Goal: Task Accomplishment & Management: Manage account settings

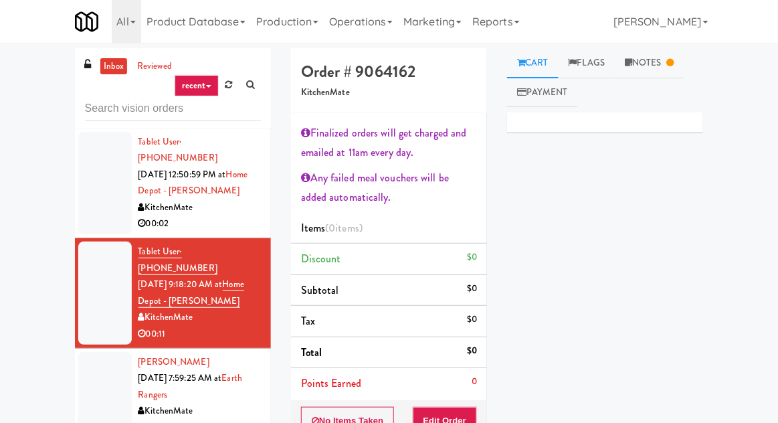
click at [94, 217] on li "Tablet User · (647) 233-1189 [DATE] 12:50:59 PM at [GEOGRAPHIC_DATA] - [PERSON_…" at bounding box center [173, 183] width 196 height 110
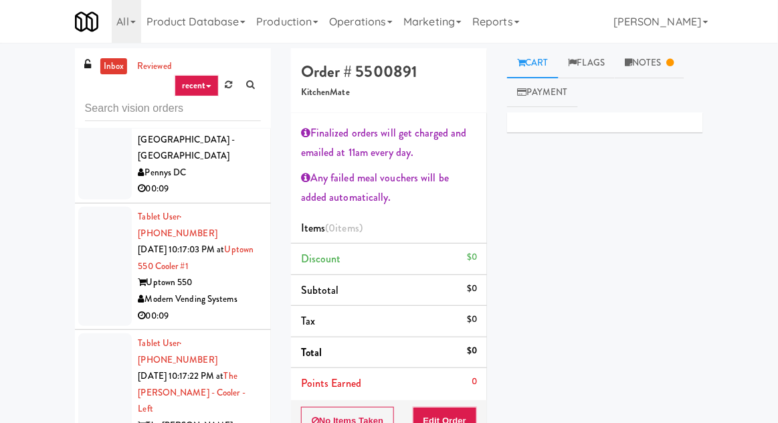
scroll to position [3982, 0]
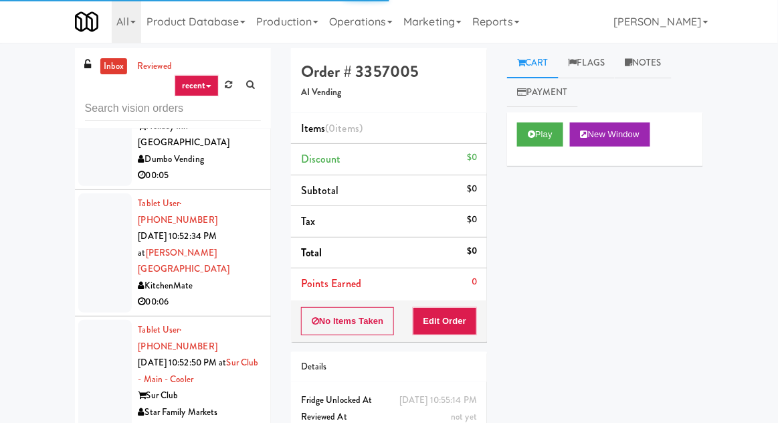
scroll to position [9371, 0]
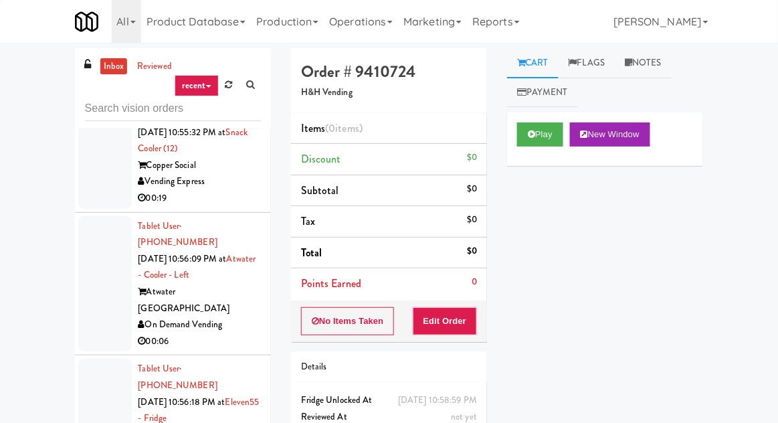
scroll to position [10616, 0]
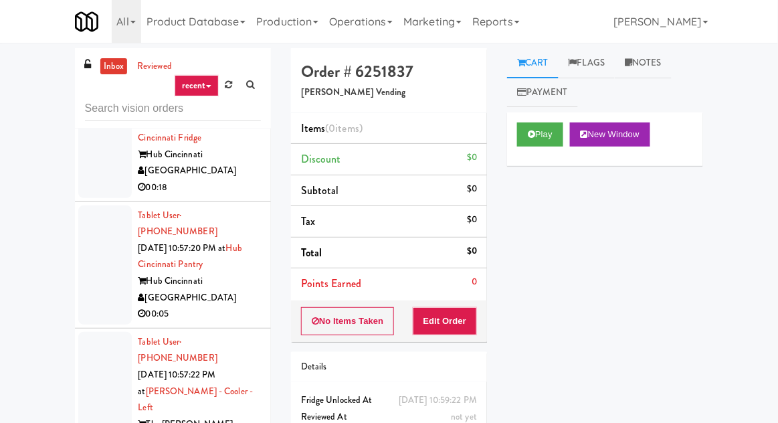
scroll to position [11004, 0]
click at [534, 137] on icon at bounding box center [531, 134] width 7 height 9
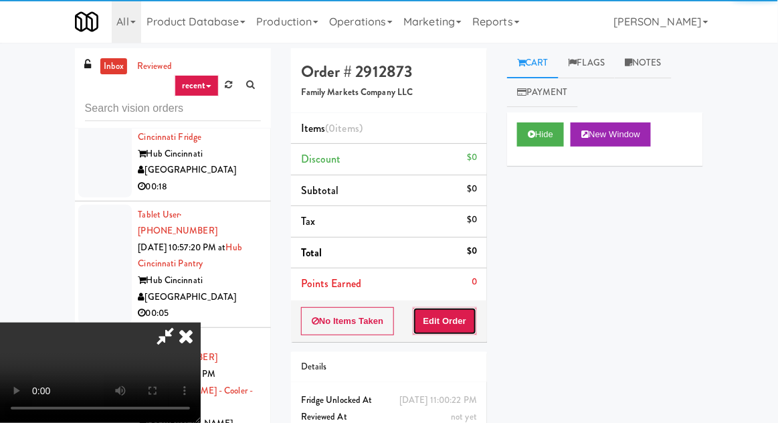
click at [445, 325] on button "Edit Order" at bounding box center [445, 321] width 65 height 28
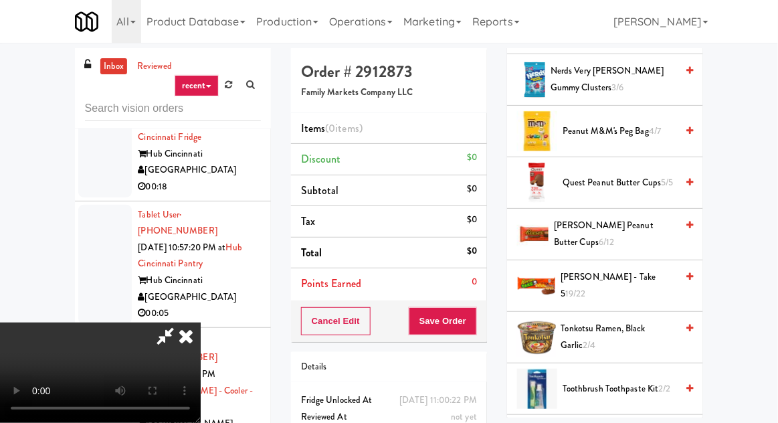
scroll to position [1235, 0]
click at [664, 225] on span "[PERSON_NAME] Peanut Butter Cups 6/12" at bounding box center [615, 233] width 122 height 33
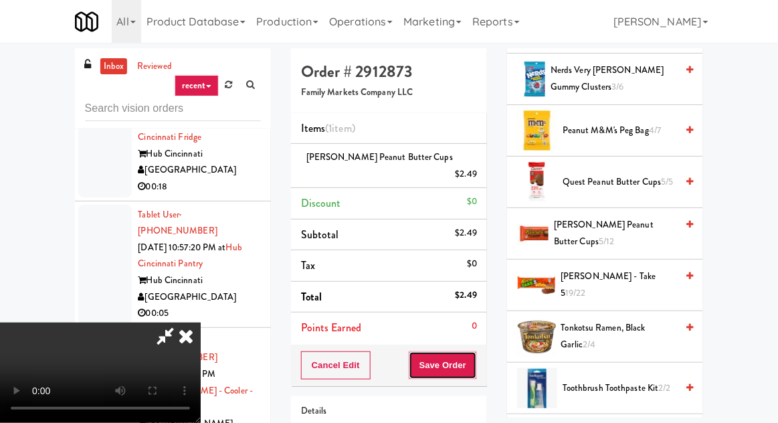
click at [474, 351] on button "Save Order" at bounding box center [443, 365] width 68 height 28
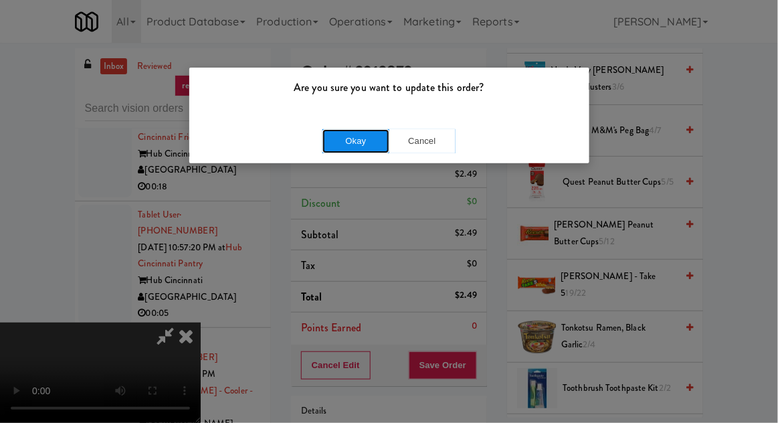
click at [347, 141] on button "Okay" at bounding box center [356, 141] width 67 height 24
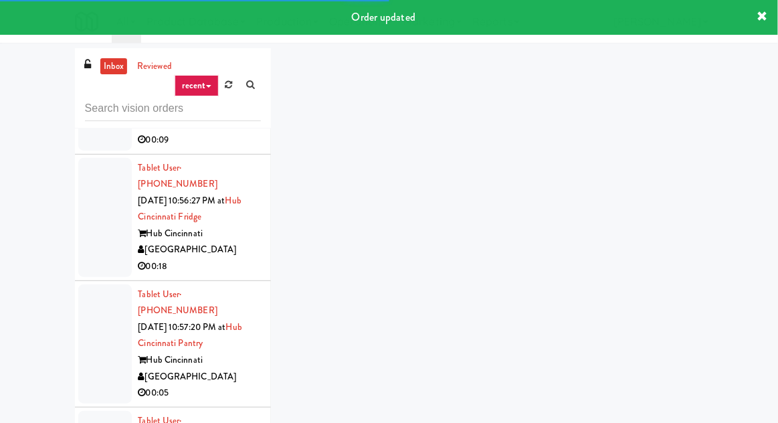
scroll to position [10879, 0]
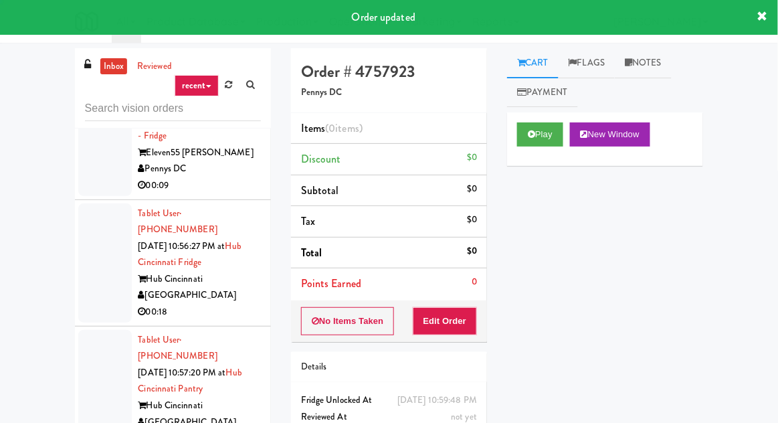
click at [516, 161] on div "Play New Window" at bounding box center [605, 139] width 196 height 54
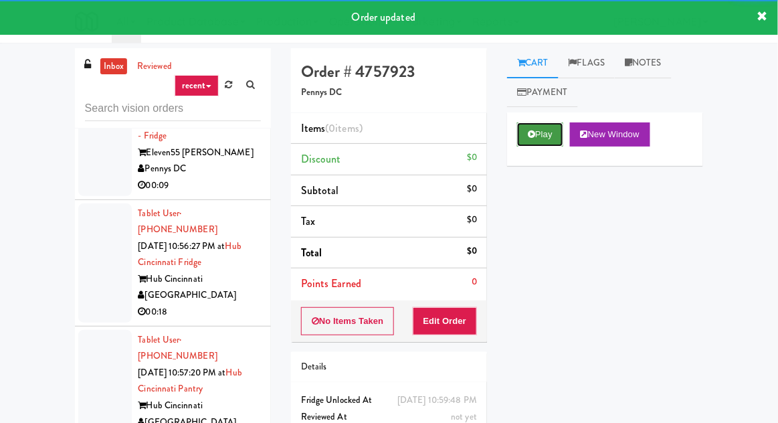
click at [522, 141] on button "Play" at bounding box center [540, 134] width 46 height 24
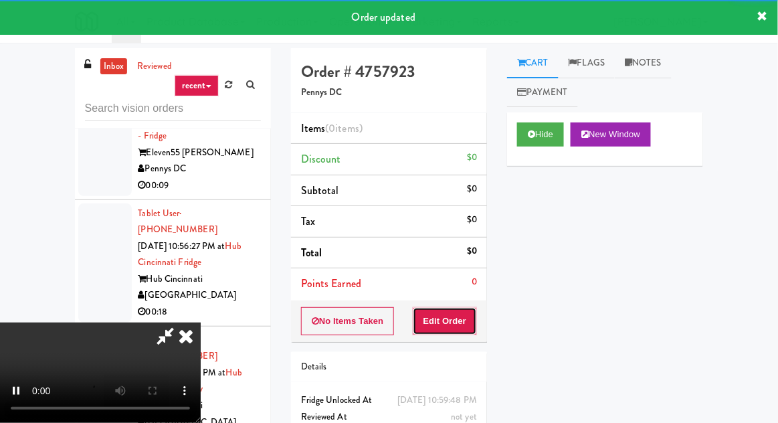
click at [458, 308] on button "Edit Order" at bounding box center [445, 321] width 65 height 28
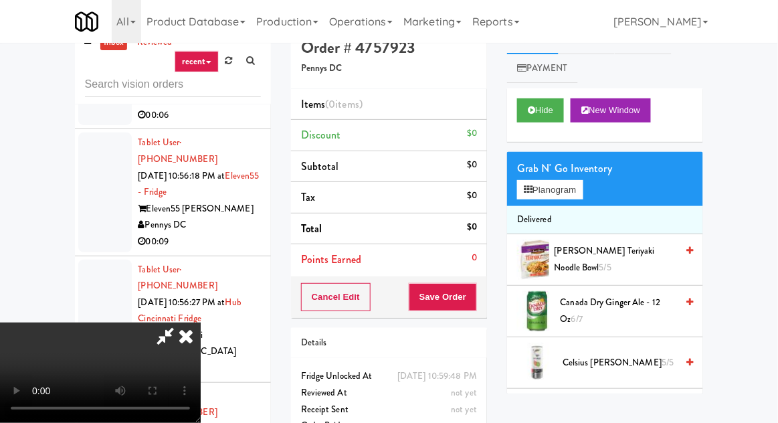
scroll to position [29, 0]
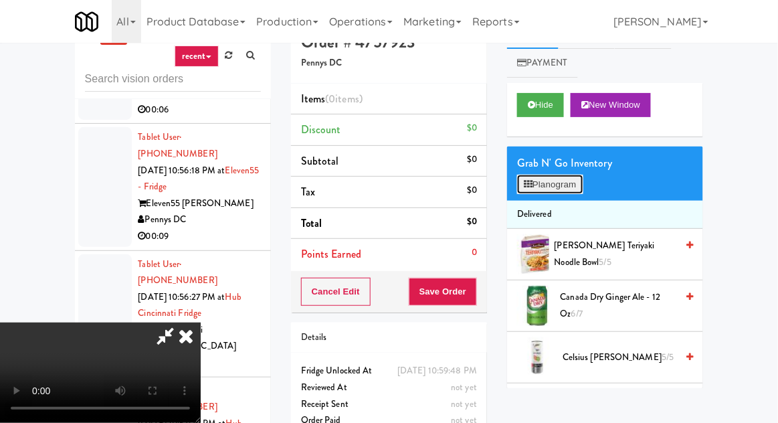
click at [570, 179] on button "Planogram" at bounding box center [550, 185] width 66 height 20
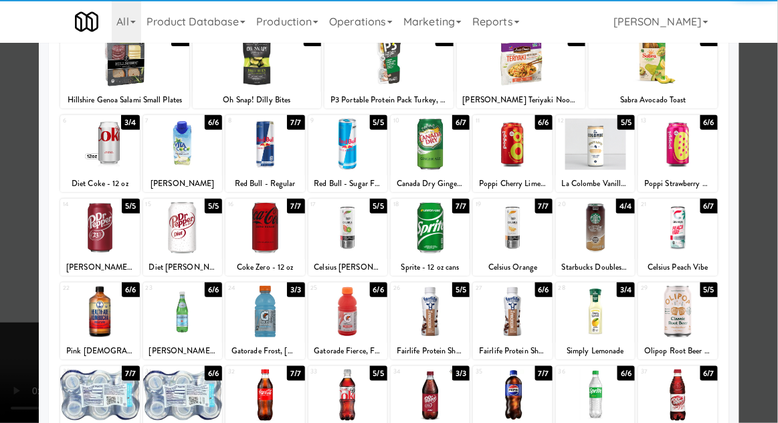
scroll to position [96, 0]
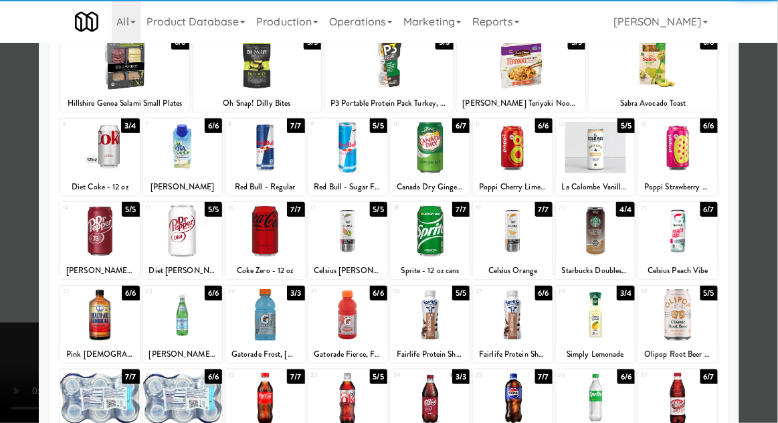
click at [256, 310] on div at bounding box center [265, 315] width 79 height 52
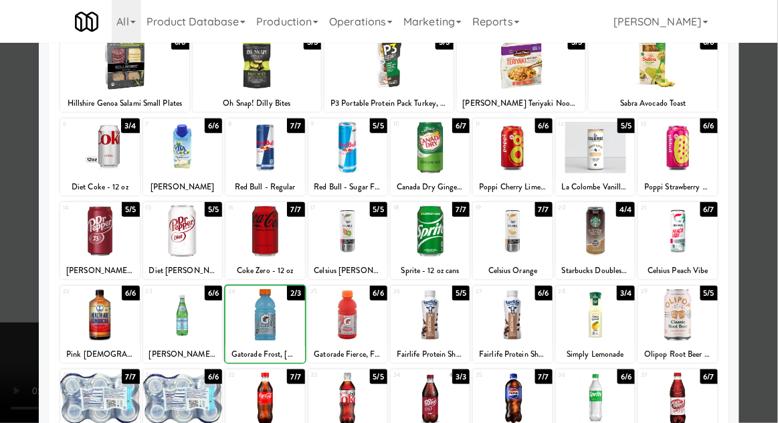
click at [23, 300] on div at bounding box center [389, 211] width 778 height 423
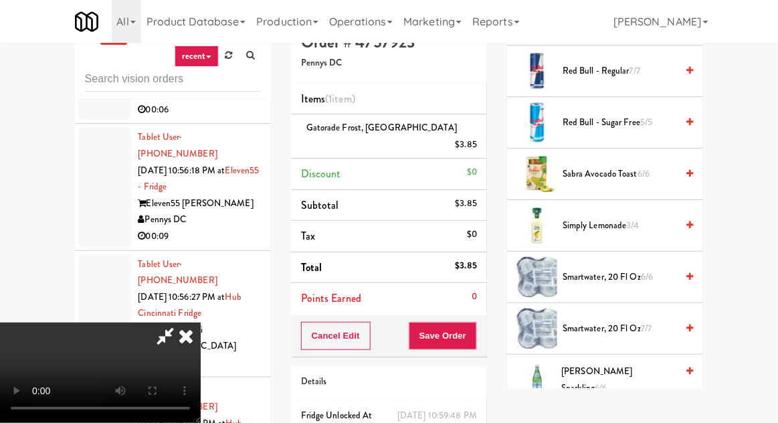
scroll to position [1531, 0]
click at [621, 219] on span "Simply Lemonade 3/4" at bounding box center [620, 227] width 114 height 17
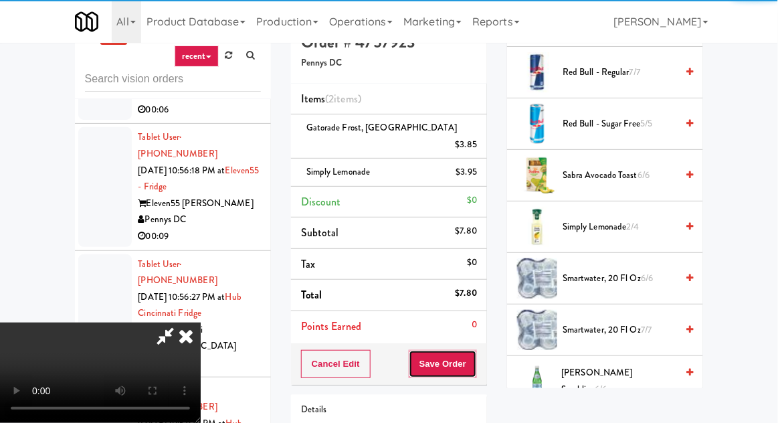
click at [473, 350] on button "Save Order" at bounding box center [443, 364] width 68 height 28
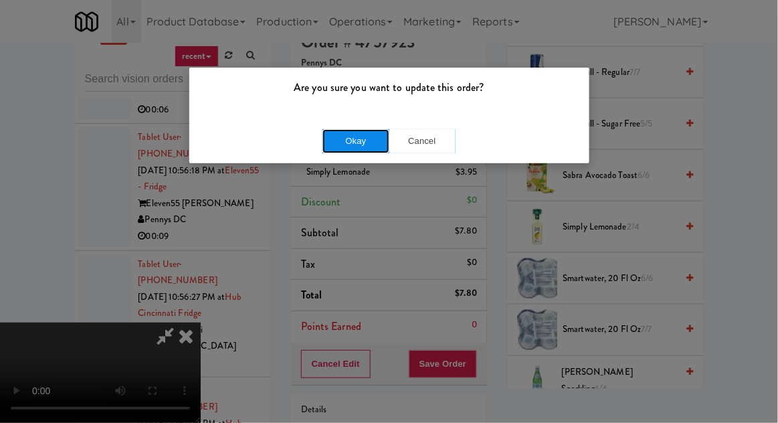
click at [329, 139] on button "Okay" at bounding box center [356, 141] width 67 height 24
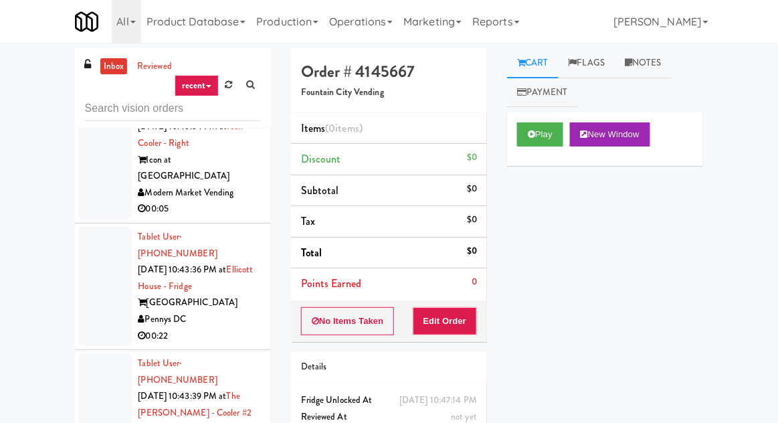
scroll to position [6483, 0]
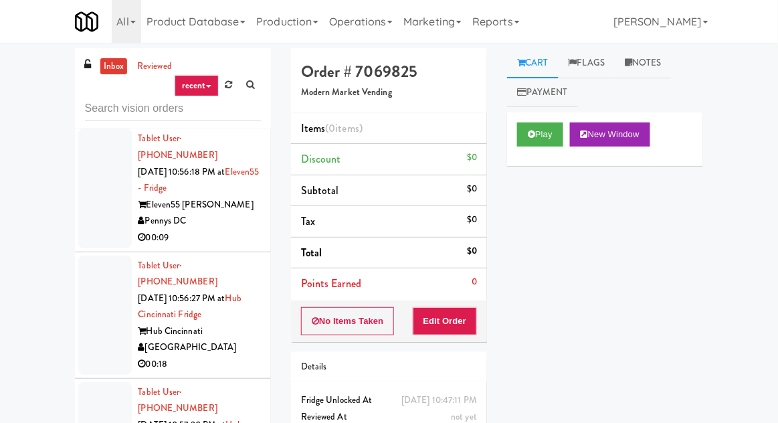
scroll to position [10826, 0]
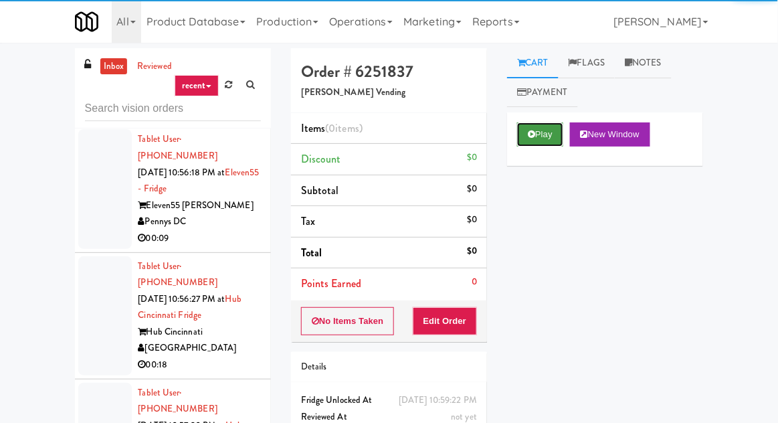
click at [549, 133] on button "Play" at bounding box center [540, 134] width 46 height 24
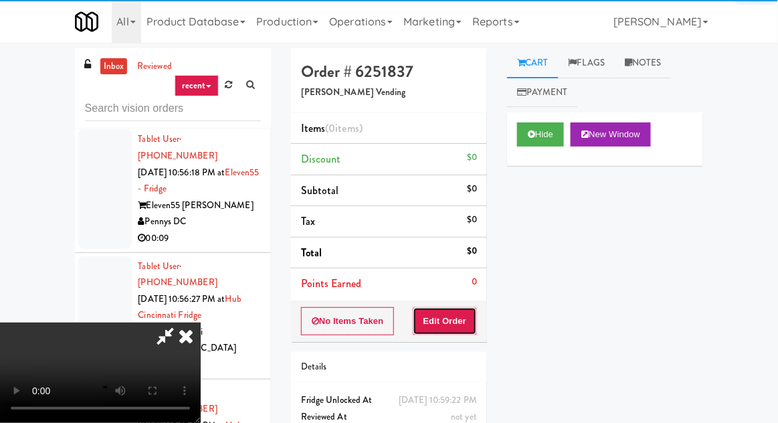
click at [467, 308] on button "Edit Order" at bounding box center [445, 321] width 65 height 28
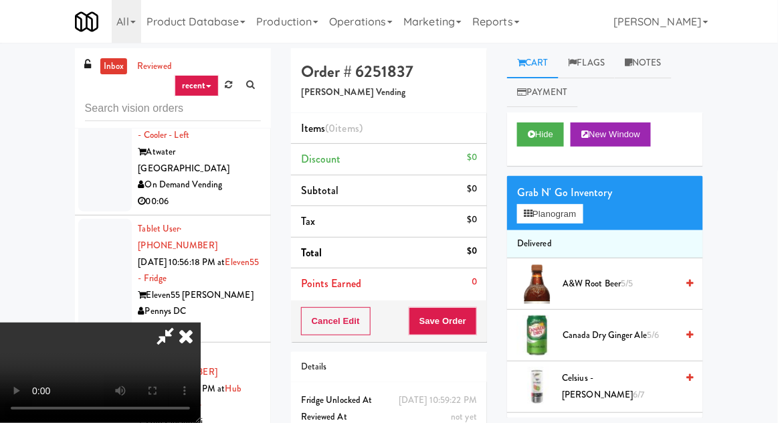
scroll to position [10734, 0]
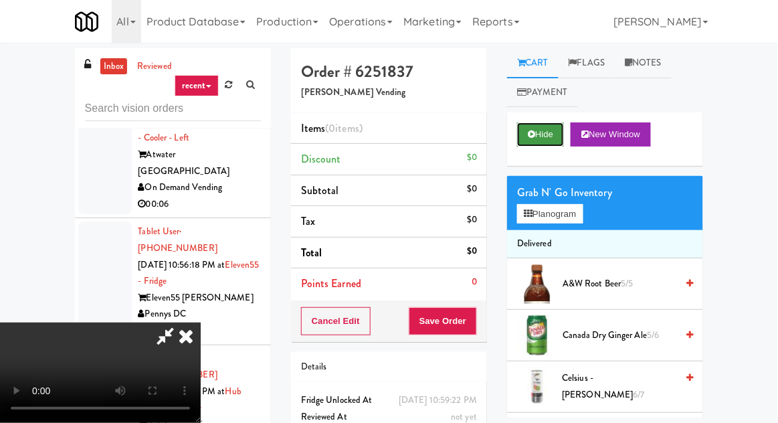
click at [537, 134] on button "Hide" at bounding box center [540, 134] width 47 height 24
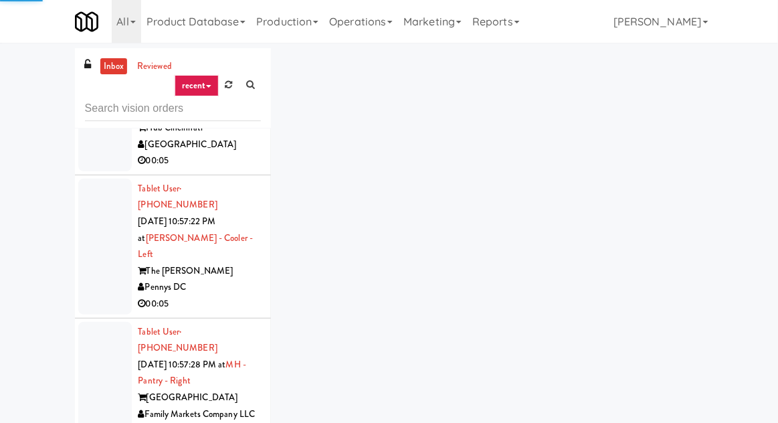
scroll to position [11190, 0]
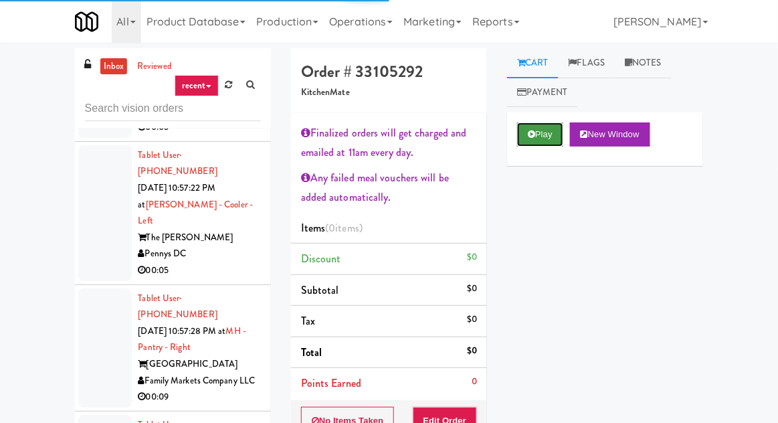
click at [539, 137] on button "Play" at bounding box center [540, 134] width 46 height 24
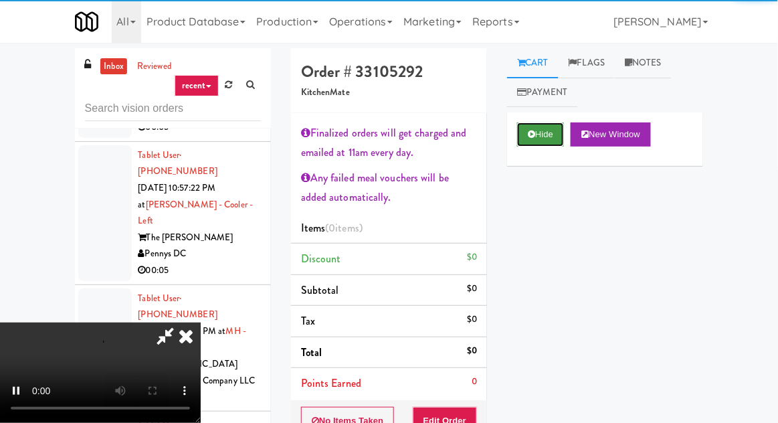
scroll to position [31, 0]
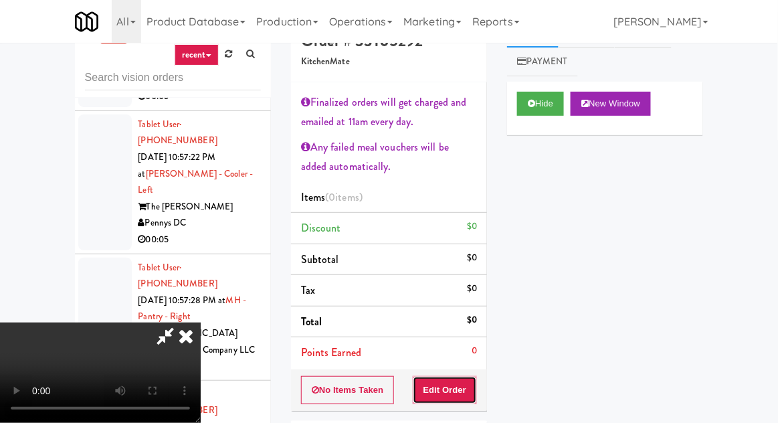
click at [456, 387] on button "Edit Order" at bounding box center [445, 390] width 65 height 28
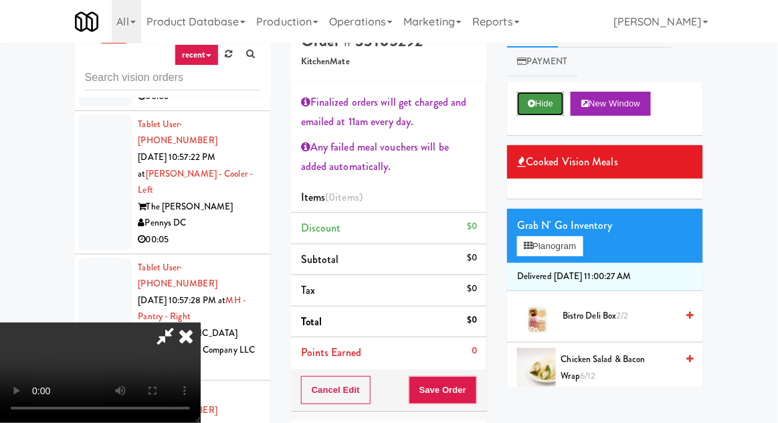
click at [546, 107] on button "Hide" at bounding box center [540, 104] width 47 height 24
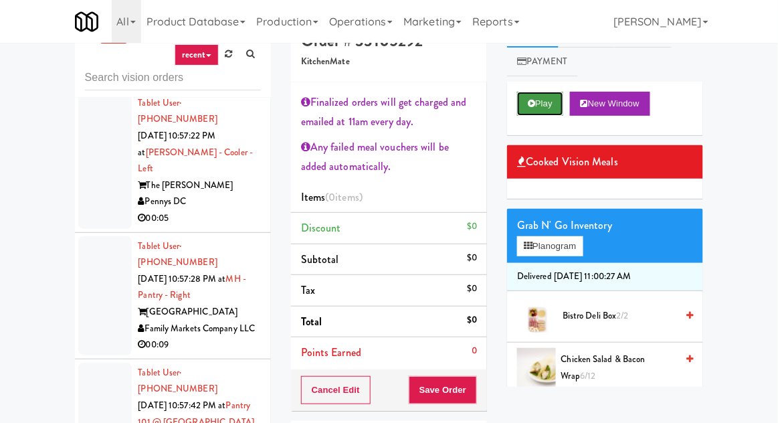
scroll to position [11211, 0]
click at [555, 93] on button "Play" at bounding box center [540, 104] width 46 height 24
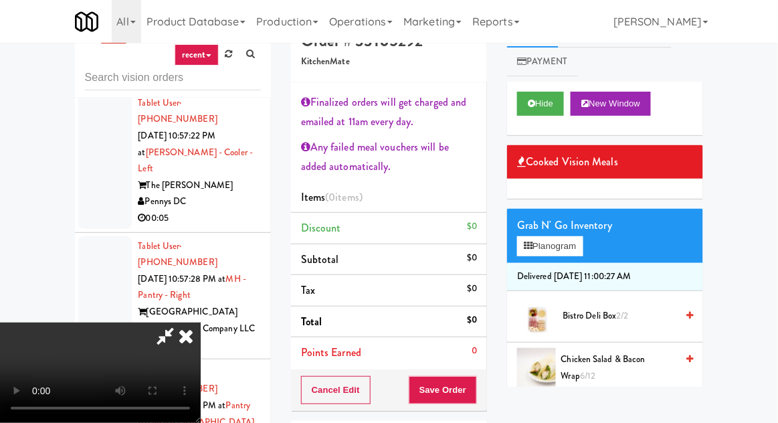
scroll to position [0, 0]
click at [539, 253] on button "Planogram" at bounding box center [550, 246] width 66 height 20
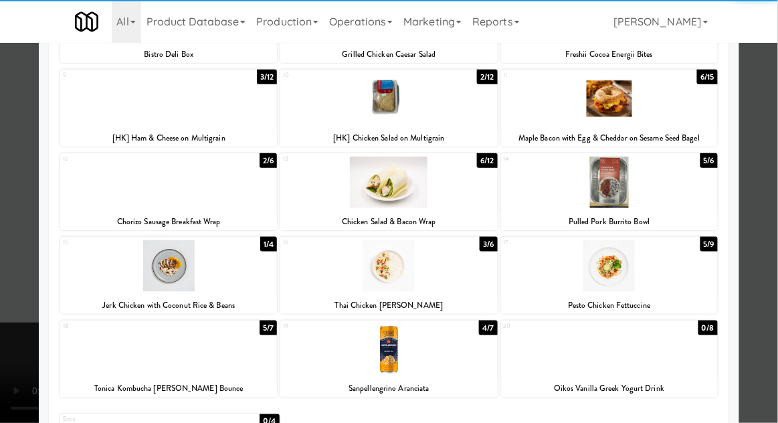
scroll to position [253, 0]
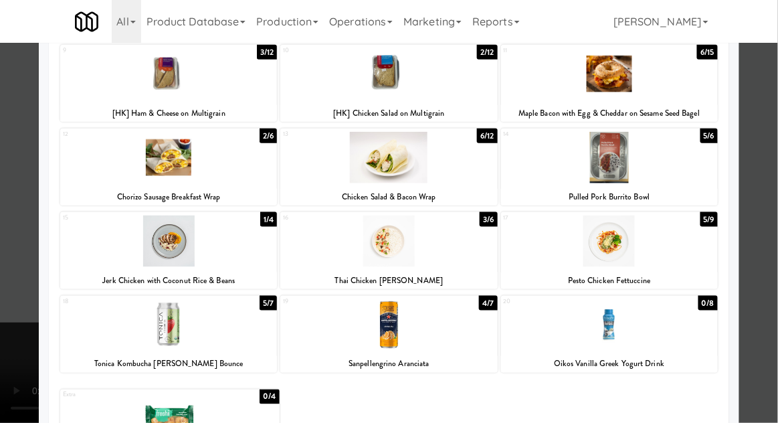
click at [606, 338] on div at bounding box center [609, 325] width 217 height 52
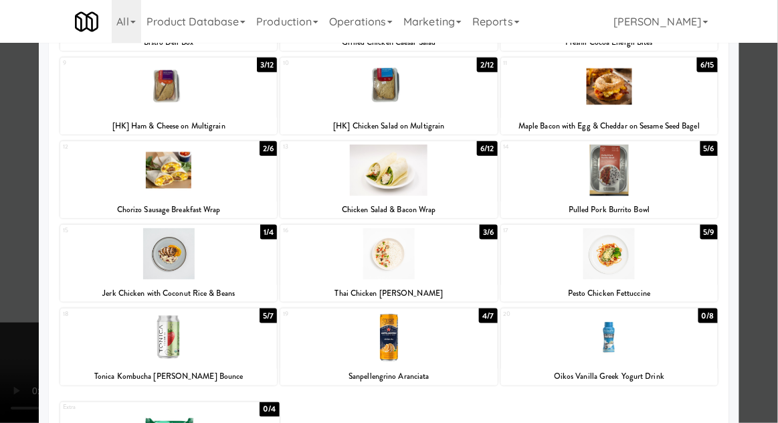
scroll to position [239, 0]
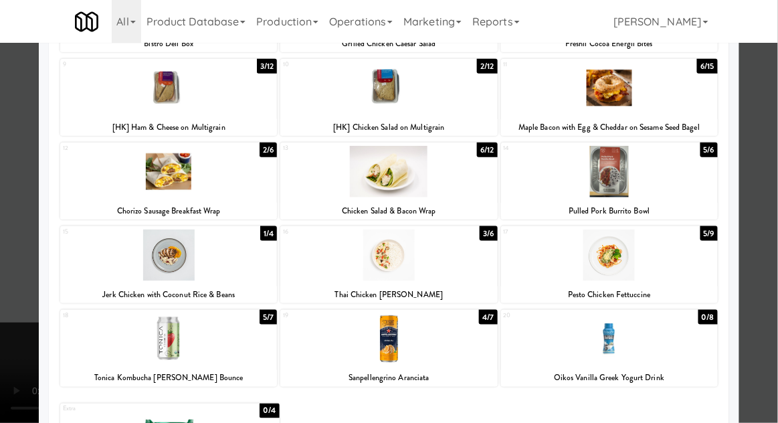
click at [120, 175] on div at bounding box center [168, 172] width 217 height 52
click at [18, 185] on div at bounding box center [389, 211] width 778 height 423
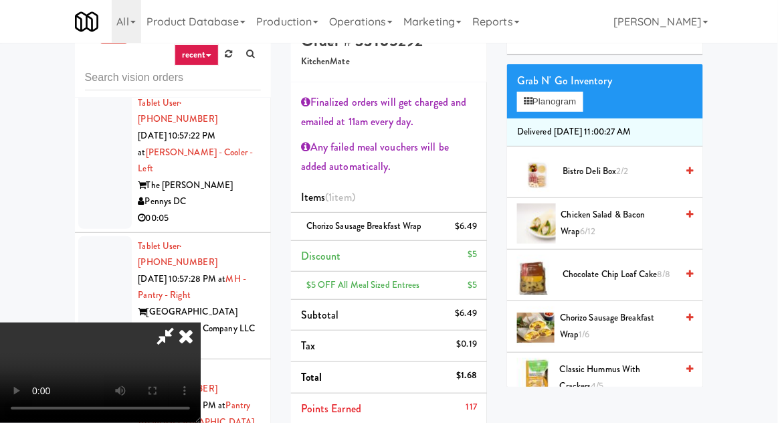
click at [588, 228] on span "Chicken Salad & Bacon Wrap 6/12" at bounding box center [619, 223] width 116 height 33
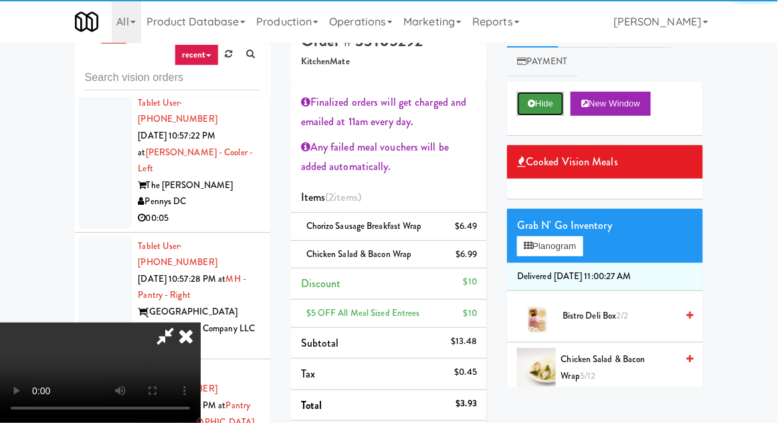
click at [543, 102] on button "Hide" at bounding box center [540, 104] width 47 height 24
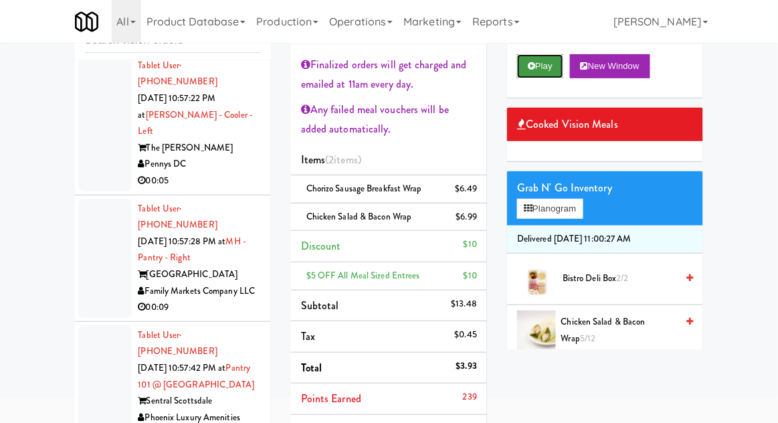
scroll to position [68, 0]
click at [482, 188] on li "Chorizo Sausage Breakfast Wrap $6.49" at bounding box center [389, 189] width 196 height 28
click at [476, 188] on link at bounding box center [476, 194] width 12 height 17
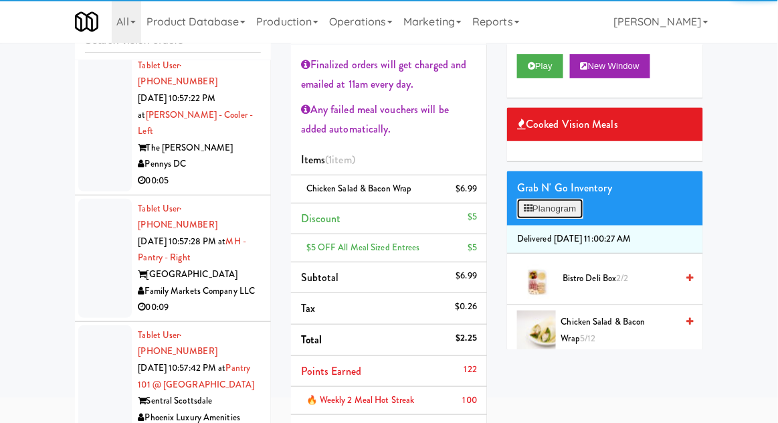
click at [550, 215] on button "Planogram" at bounding box center [550, 209] width 66 height 20
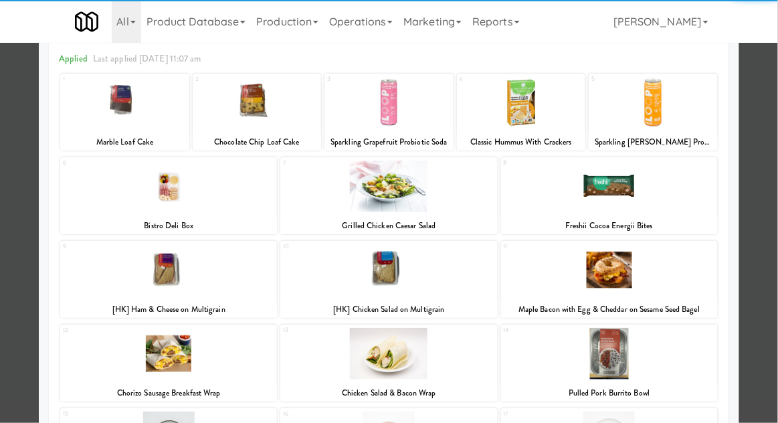
scroll to position [253, 0]
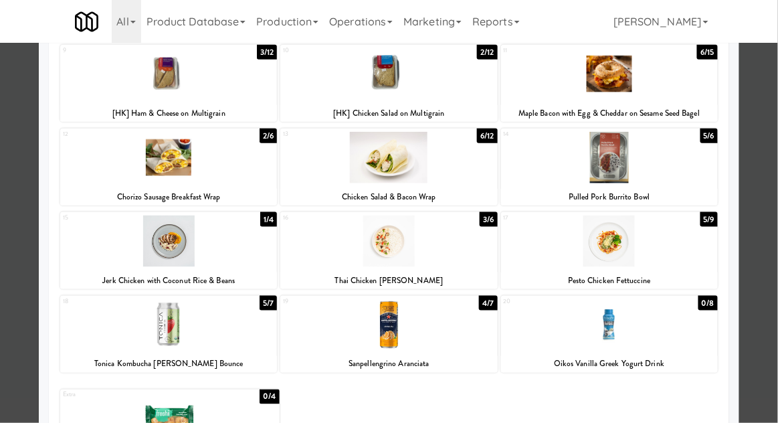
click at [654, 327] on div at bounding box center [609, 325] width 217 height 52
click at [760, 266] on div at bounding box center [389, 211] width 778 height 423
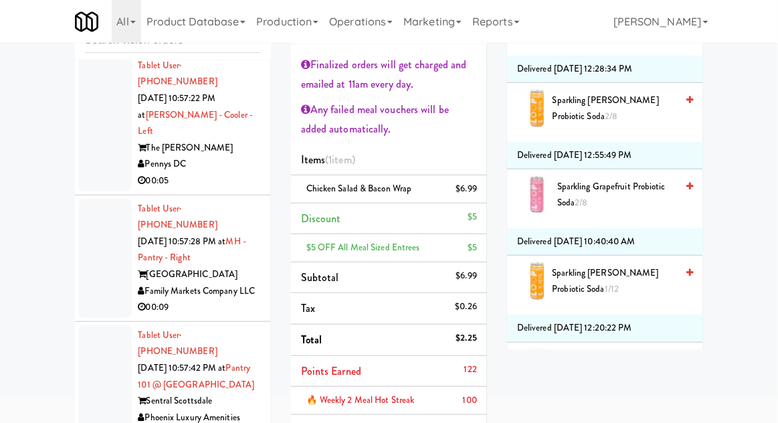
scroll to position [2084, 0]
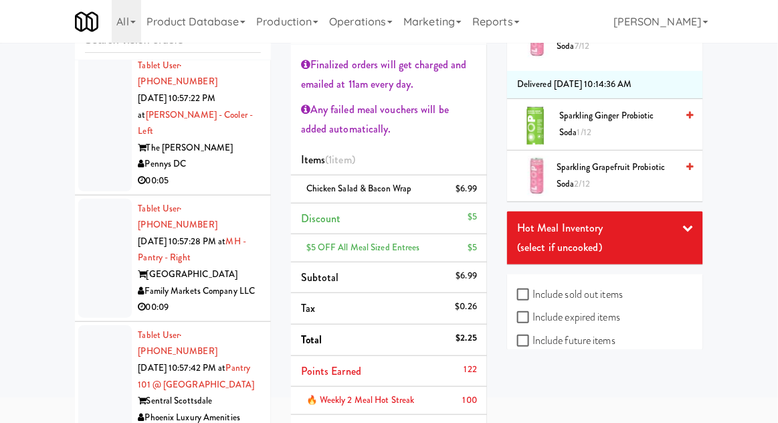
click at [595, 307] on label "Include expired items" at bounding box center [568, 317] width 103 height 20
click at [533, 313] on input "Include expired items" at bounding box center [524, 318] width 15 height 11
checkbox input "true"
click at [593, 294] on label "Include sold out items" at bounding box center [570, 294] width 106 height 20
click at [533, 294] on input "Include sold out items" at bounding box center [524, 295] width 15 height 11
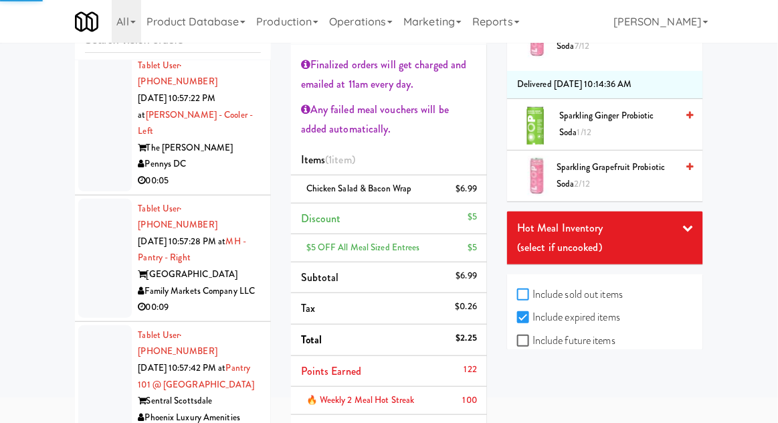
checkbox input "true"
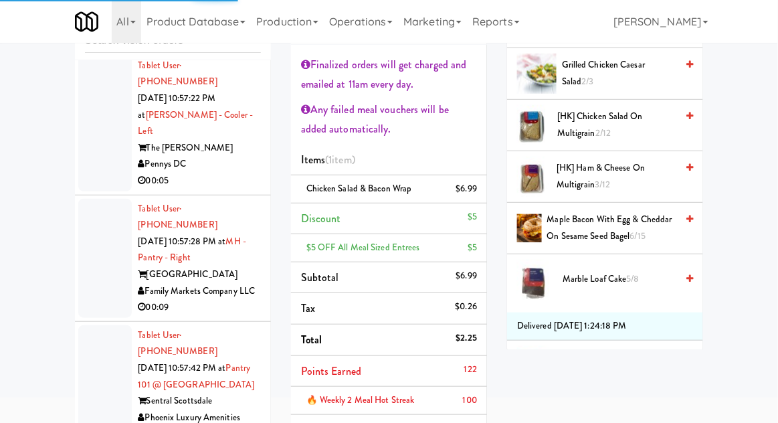
scroll to position [0, 0]
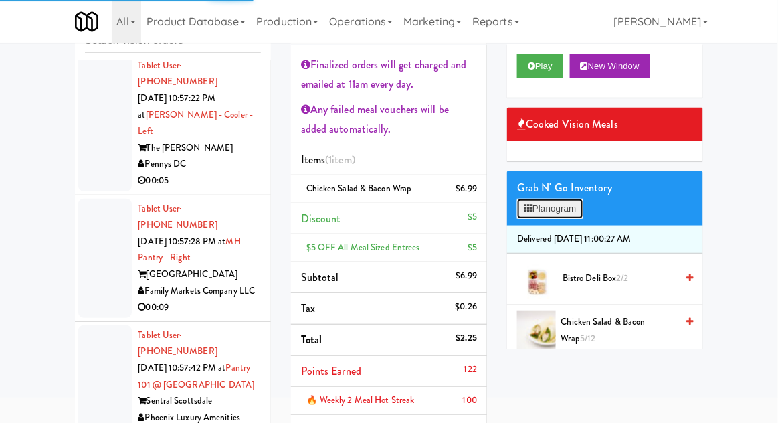
click at [555, 203] on button "Planogram" at bounding box center [550, 209] width 66 height 20
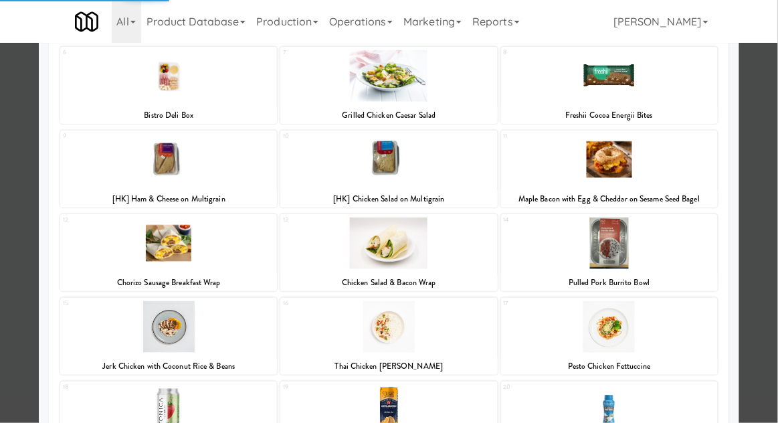
scroll to position [253, 0]
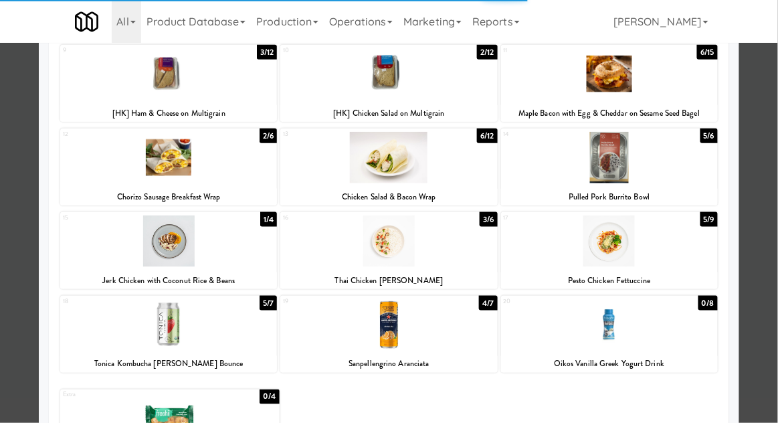
click at [670, 335] on div at bounding box center [609, 325] width 217 height 52
click at [661, 323] on div at bounding box center [609, 325] width 217 height 52
click at [764, 240] on div at bounding box center [389, 211] width 778 height 423
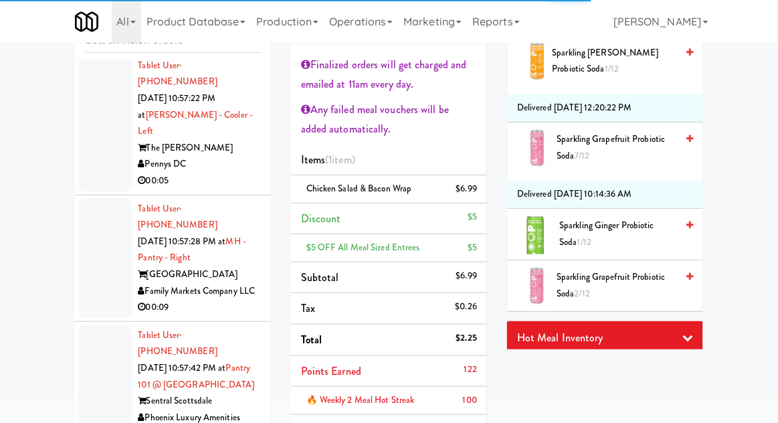
scroll to position [2084, 0]
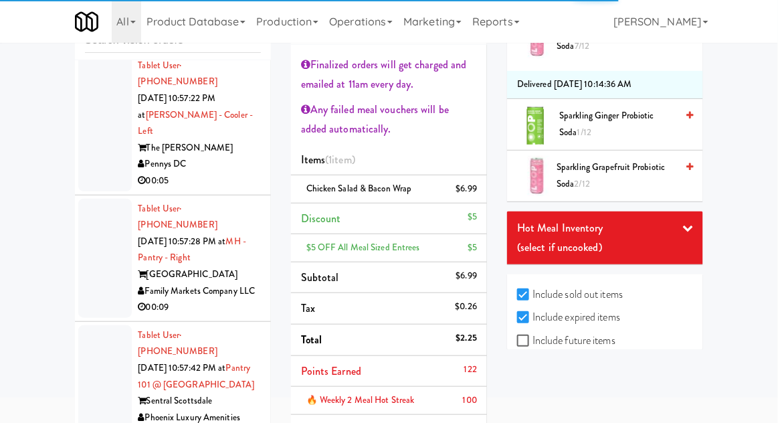
click at [590, 377] on label "Include previous static inventory" at bounding box center [591, 387] width 149 height 20
click at [533, 382] on input "Include previous static inventory" at bounding box center [524, 387] width 15 height 11
checkbox input "true"
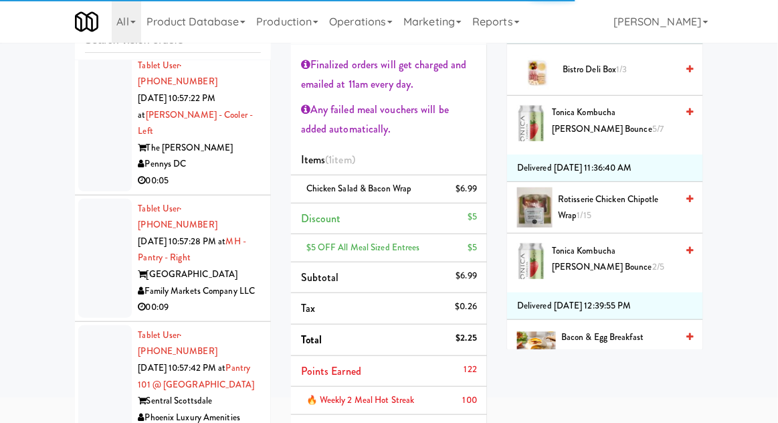
scroll to position [782, 0]
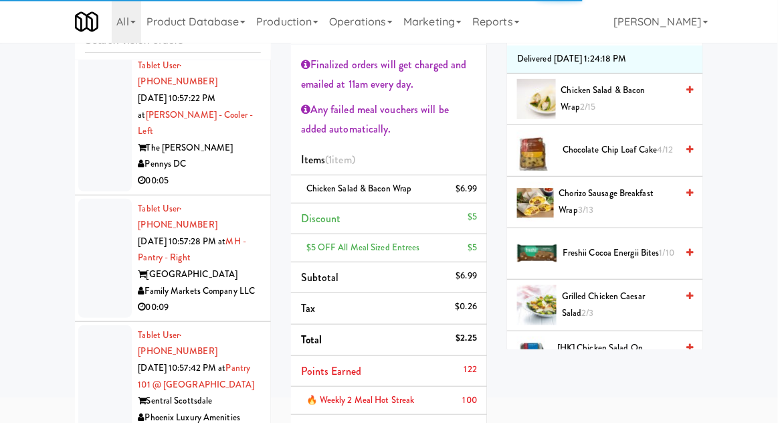
click at [0, 0] on div at bounding box center [0, 0] width 0 height 0
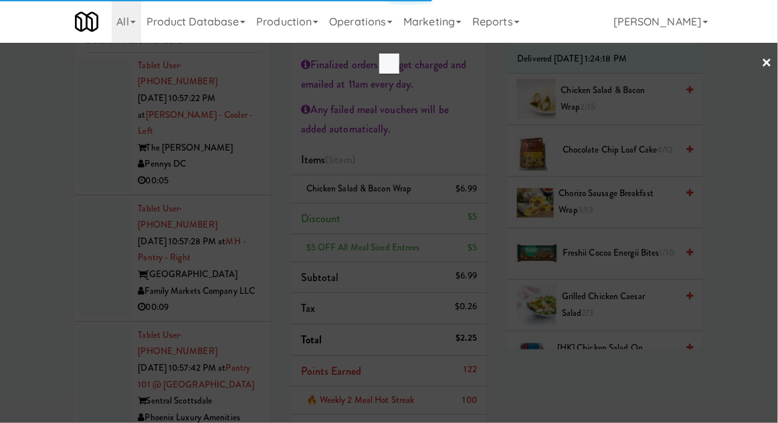
click at [561, 204] on div at bounding box center [389, 211] width 778 height 423
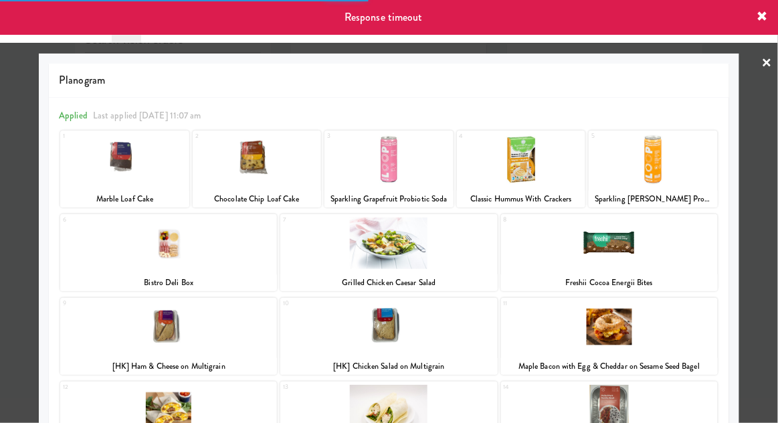
scroll to position [11285, 0]
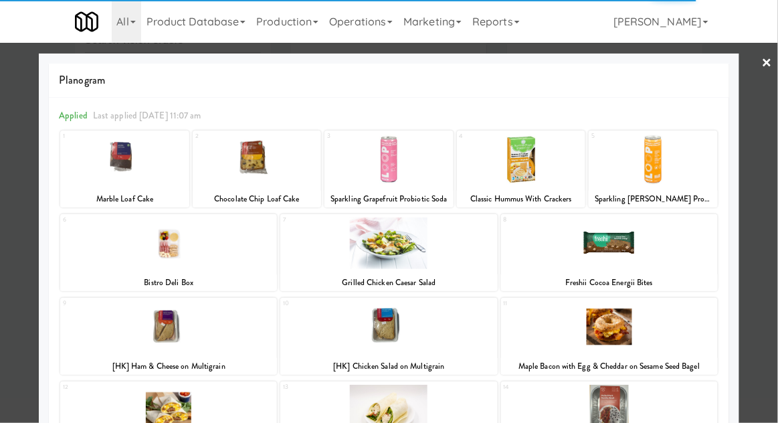
click at [752, 250] on div at bounding box center [389, 211] width 778 height 423
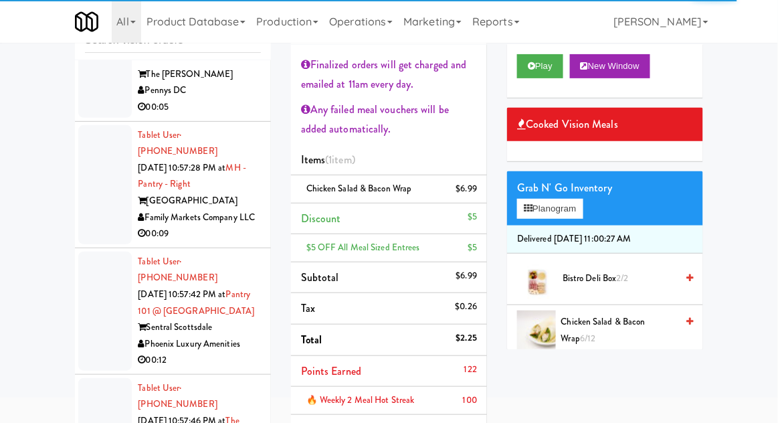
click at [753, 250] on div "inbox reviewed recent all unclear take inventory issue suspicious failed recent…" at bounding box center [389, 302] width 778 height 644
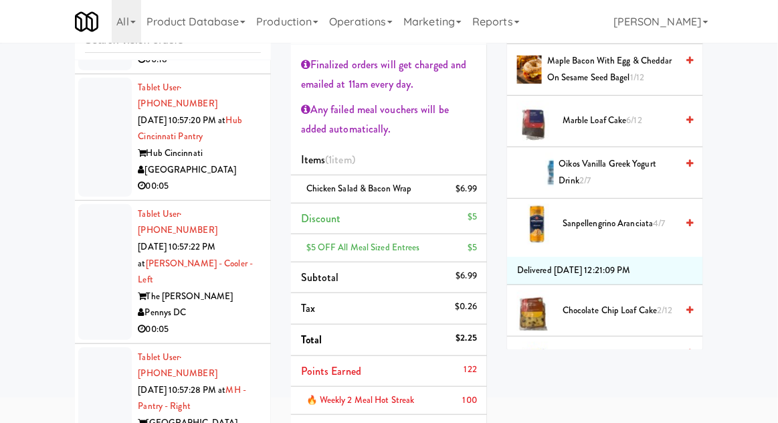
scroll to position [1125, 0]
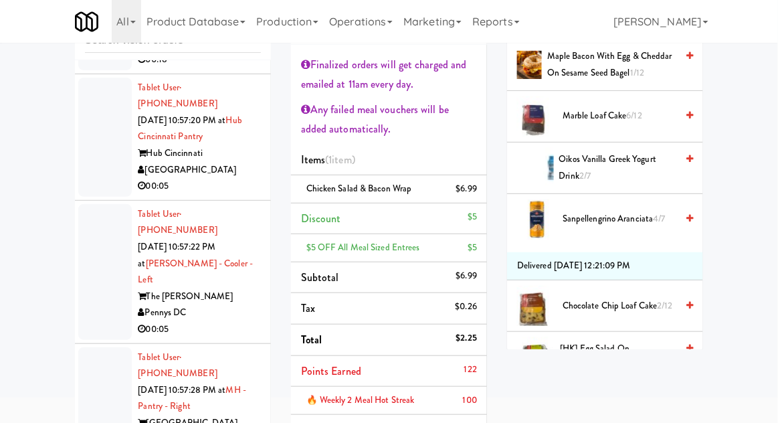
click at [648, 162] on span "Oikos Vanilla Greek Yogurt Drink 2/7" at bounding box center [618, 167] width 118 height 33
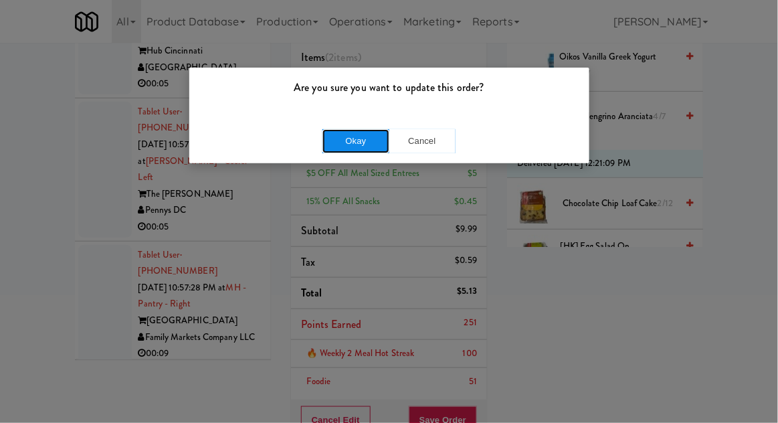
click at [347, 137] on button "Okay" at bounding box center [356, 141] width 67 height 24
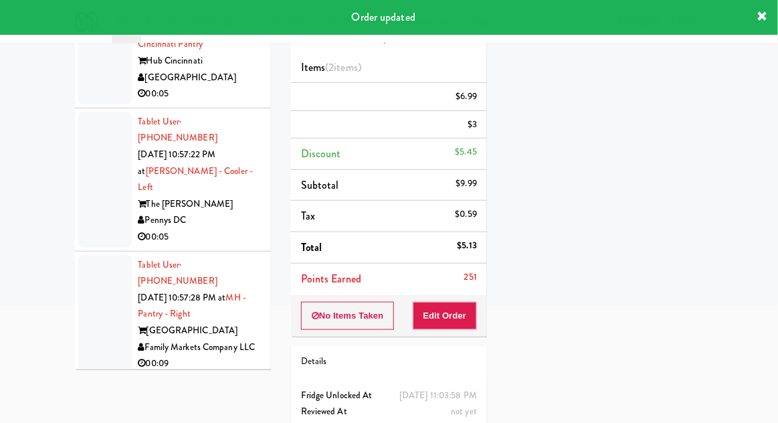
scroll to position [132, 0]
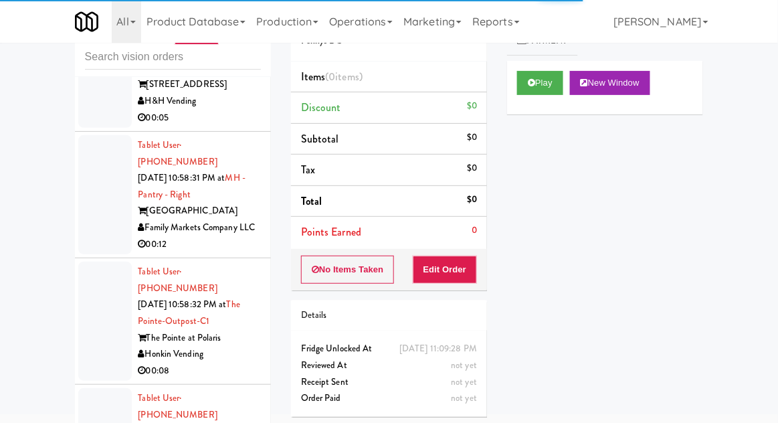
scroll to position [12083, 0]
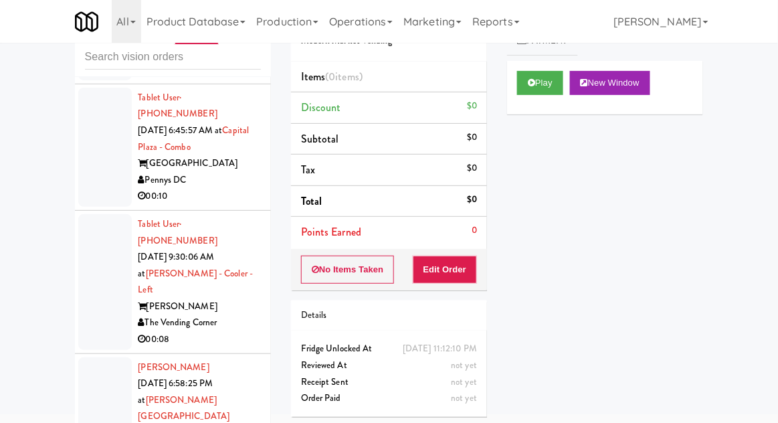
scroll to position [432, 0]
click at [105, 244] on div at bounding box center [105, 283] width 54 height 136
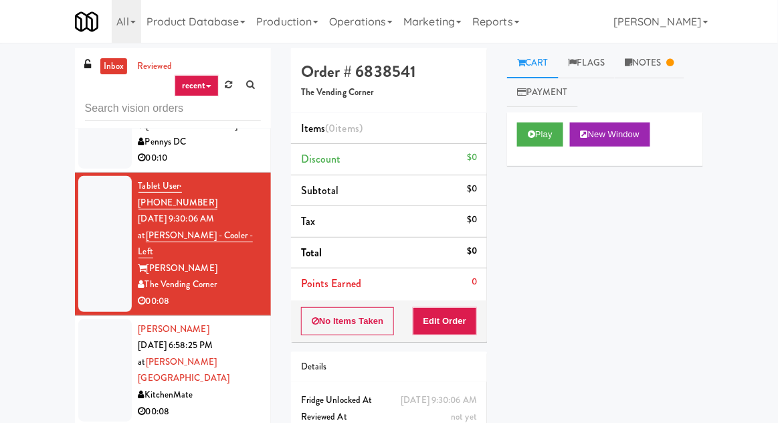
click at [100, 319] on div at bounding box center [105, 370] width 54 height 103
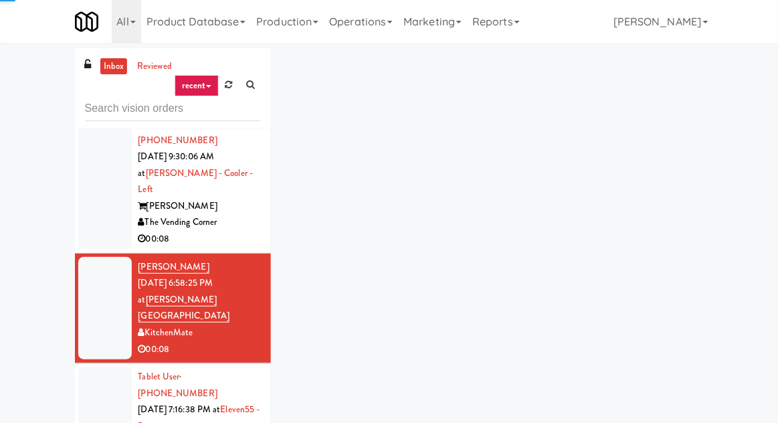
scroll to position [594, 0]
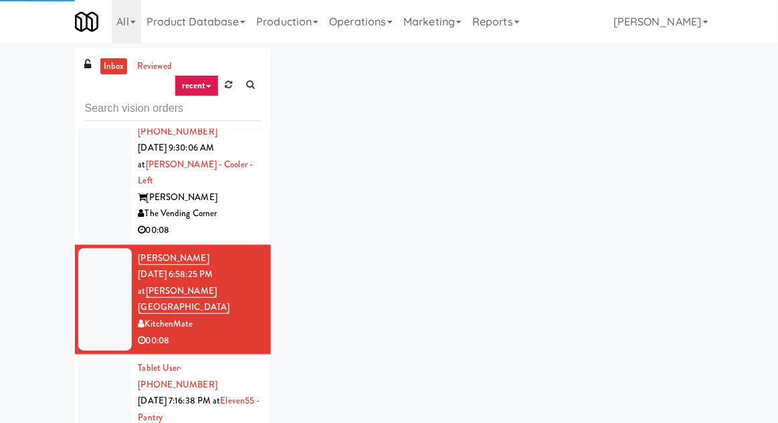
click at [104, 358] on div at bounding box center [105, 417] width 54 height 119
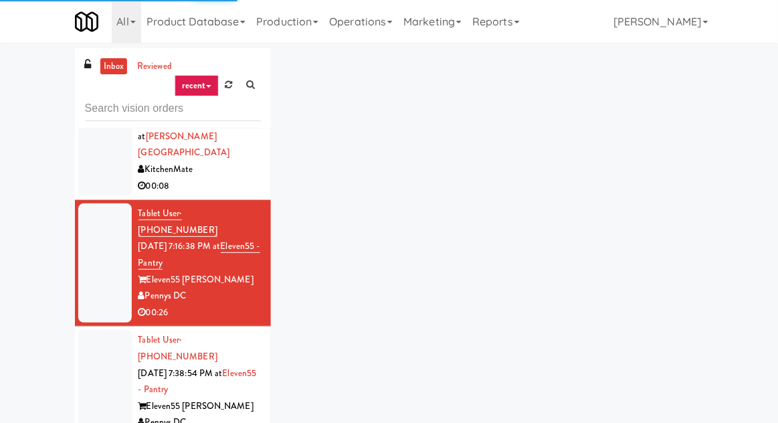
click at [108, 330] on div at bounding box center [105, 389] width 54 height 119
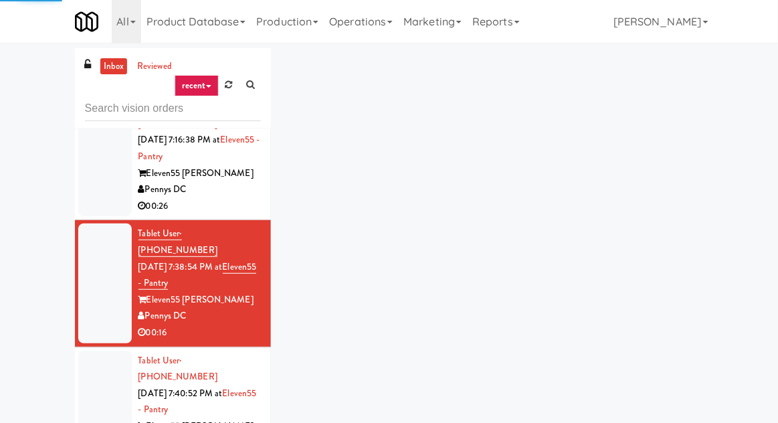
click at [99, 351] on div at bounding box center [105, 410] width 54 height 119
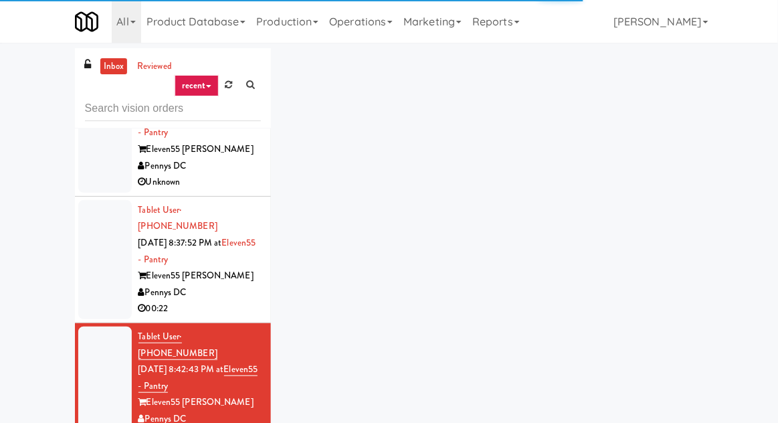
scroll to position [1532, 0]
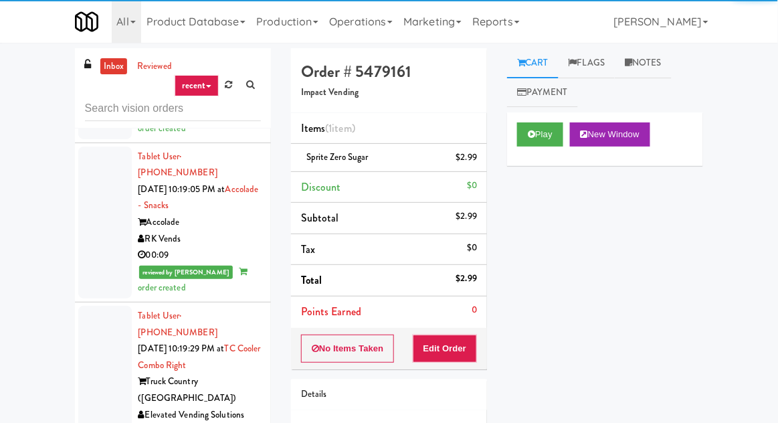
scroll to position [3470, 0]
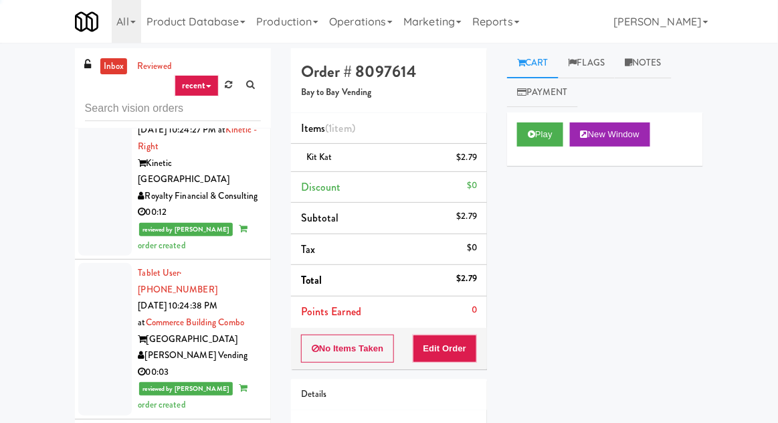
scroll to position [4710, 0]
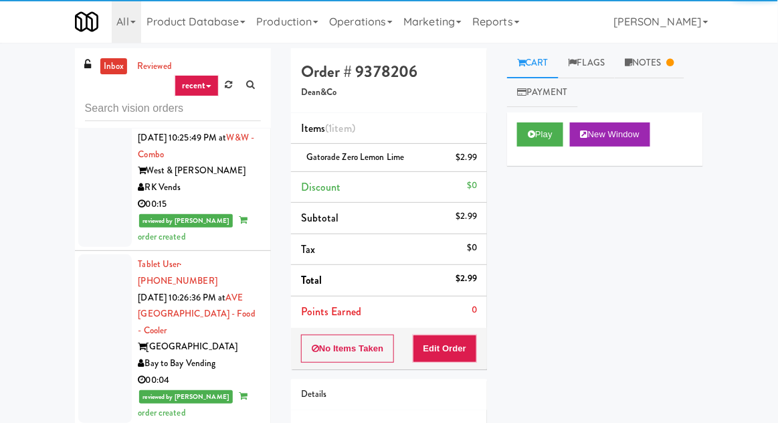
scroll to position [5214, 0]
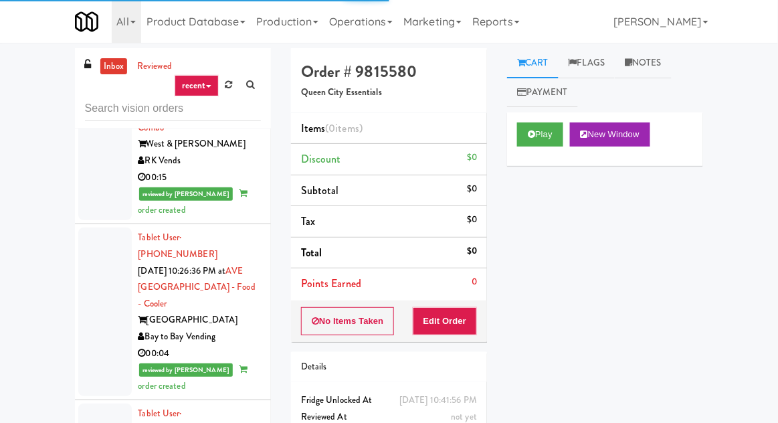
scroll to position [5223, 0]
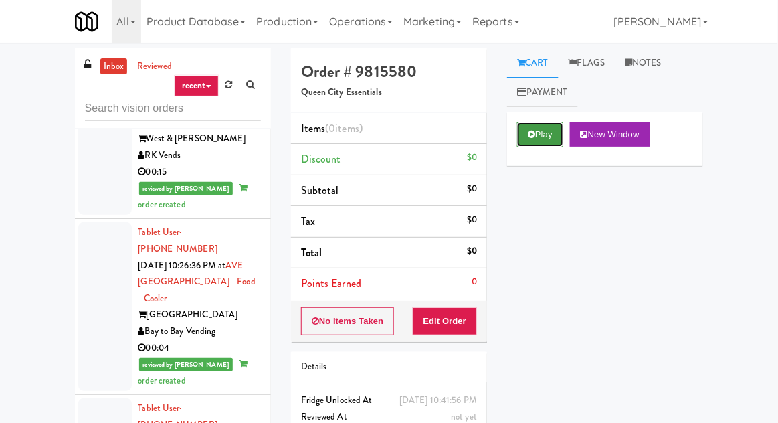
click at [519, 139] on button "Play" at bounding box center [540, 134] width 46 height 24
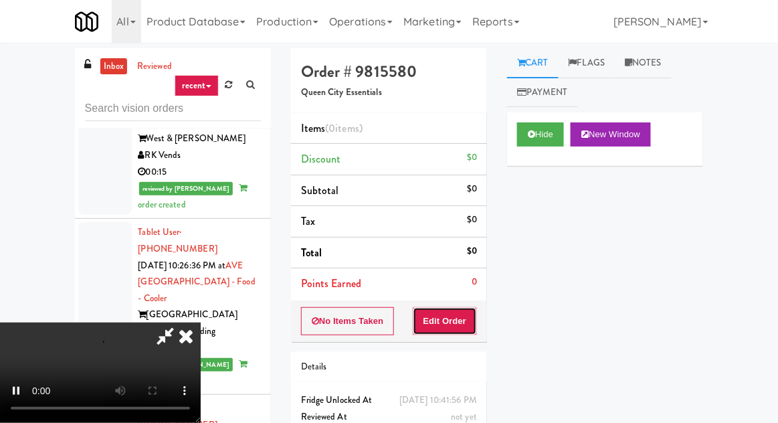
click at [442, 314] on button "Edit Order" at bounding box center [445, 321] width 65 height 28
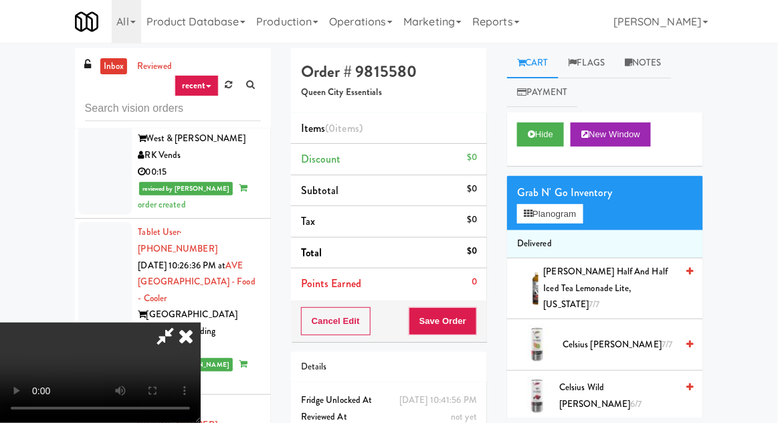
scroll to position [0, 0]
click at [552, 222] on button "Planogram" at bounding box center [550, 214] width 66 height 20
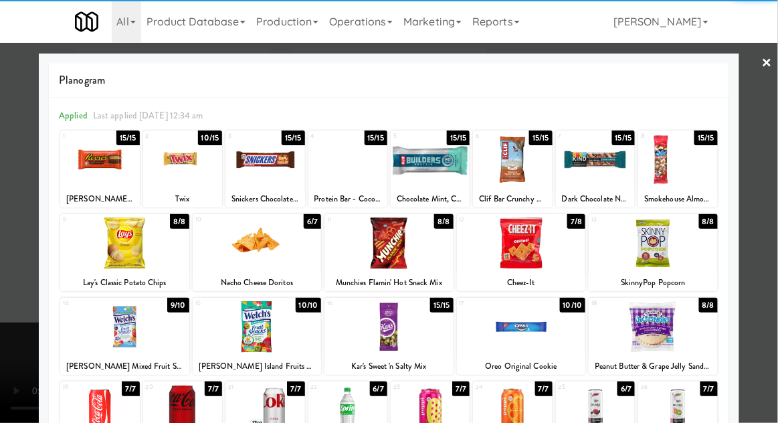
click at [92, 166] on div at bounding box center [99, 160] width 79 height 52
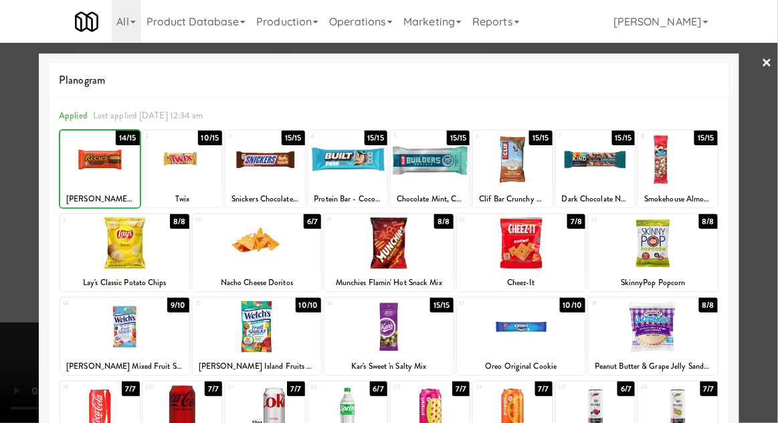
click at [10, 193] on div at bounding box center [389, 211] width 778 height 423
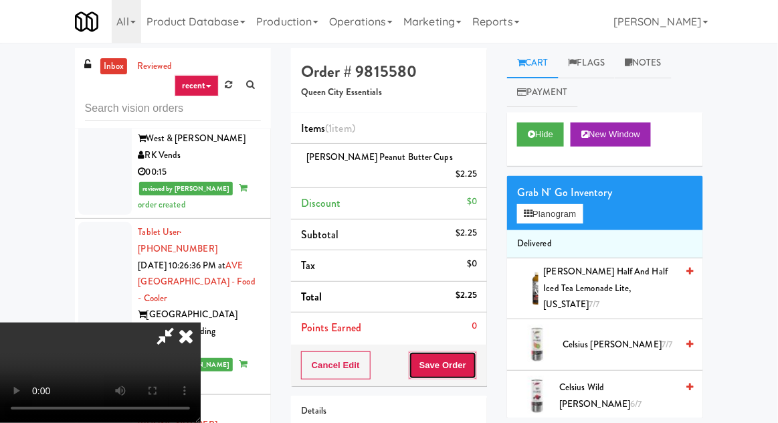
click at [476, 351] on button "Save Order" at bounding box center [443, 365] width 68 height 28
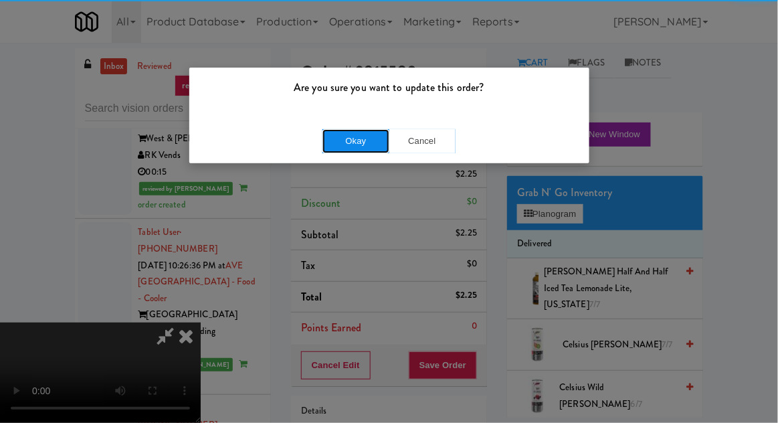
click at [354, 139] on button "Okay" at bounding box center [356, 141] width 67 height 24
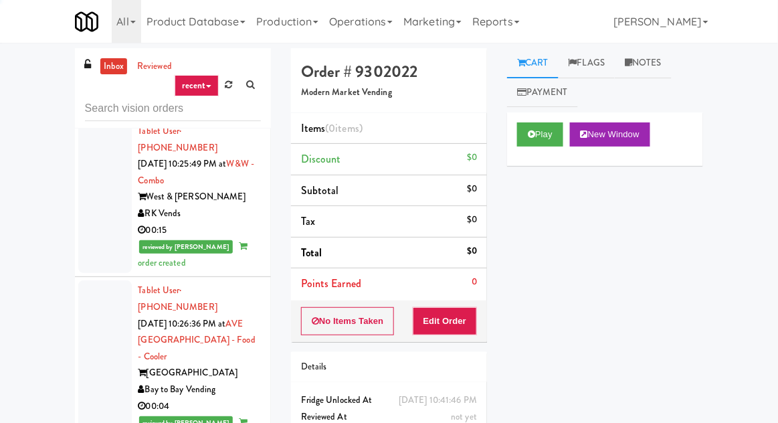
scroll to position [5147, 0]
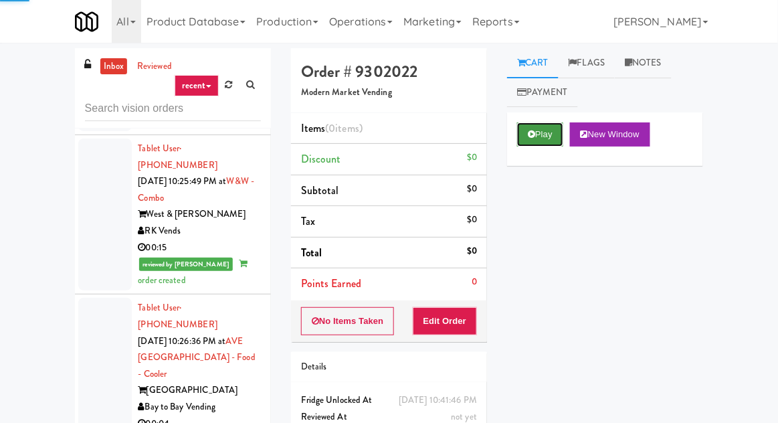
click at [533, 143] on button "Play" at bounding box center [540, 134] width 46 height 24
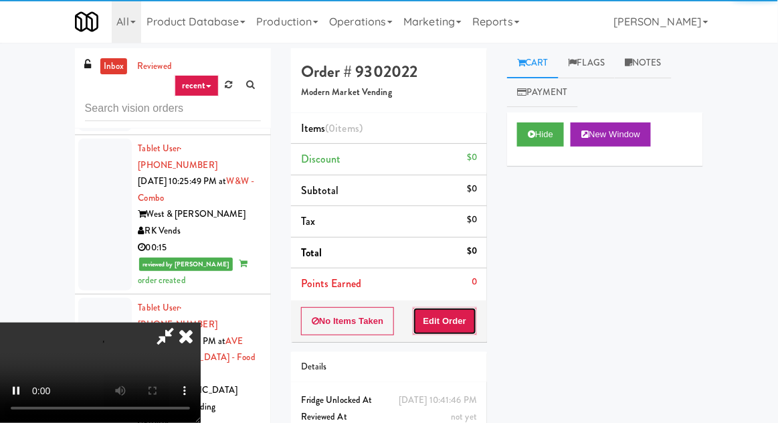
click at [422, 325] on button "Edit Order" at bounding box center [445, 321] width 65 height 28
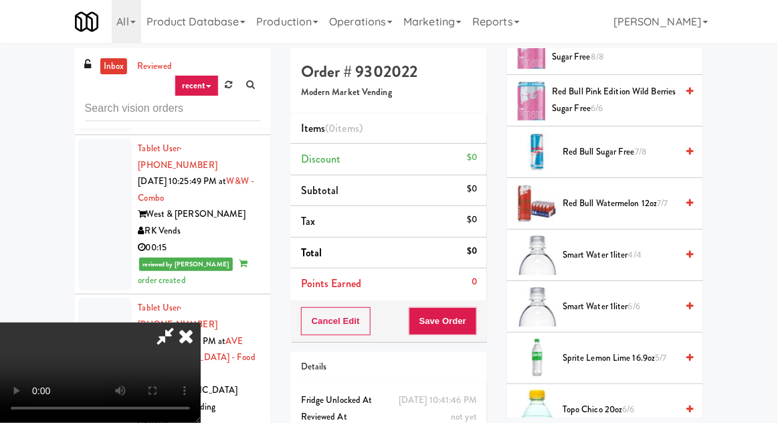
scroll to position [1882, 0]
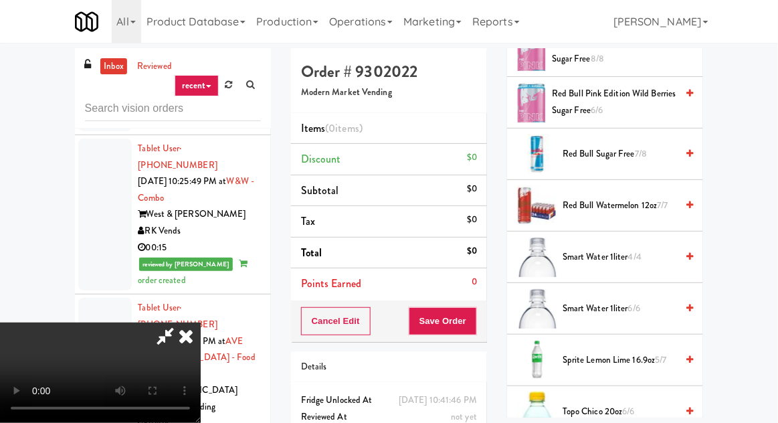
click at [638, 148] on span "7/8" at bounding box center [641, 153] width 12 height 13
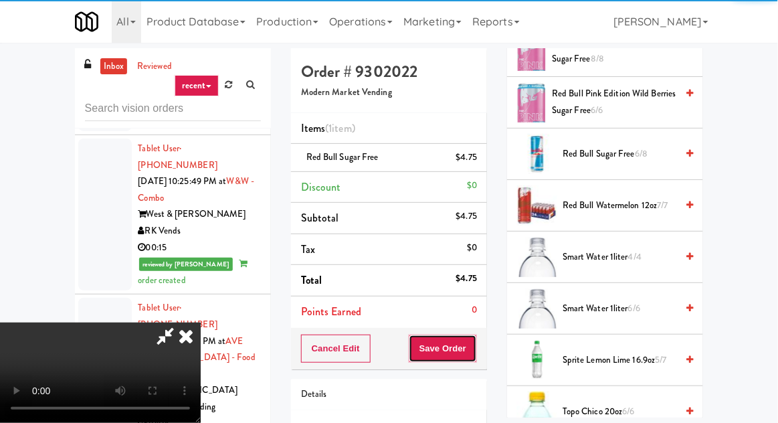
click at [475, 345] on button "Save Order" at bounding box center [443, 349] width 68 height 28
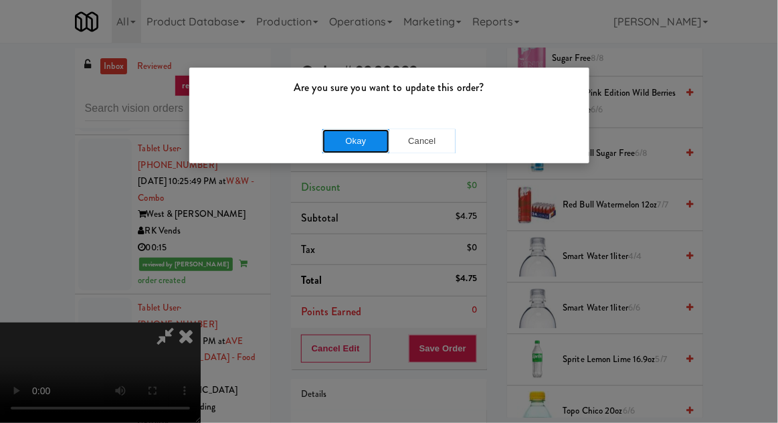
click at [344, 138] on button "Okay" at bounding box center [356, 141] width 67 height 24
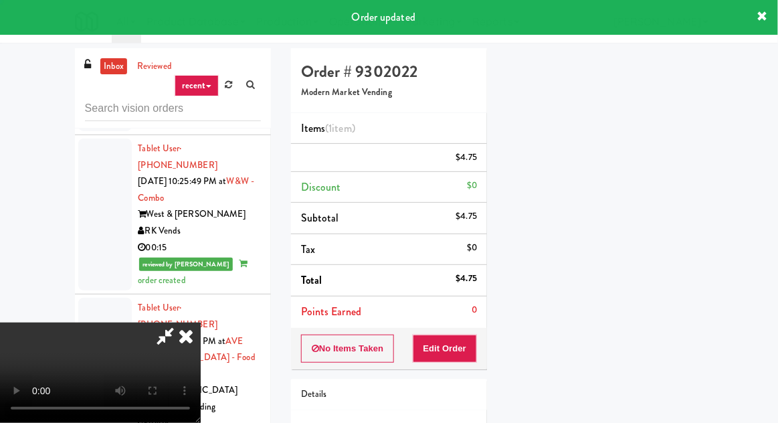
scroll to position [132, 0]
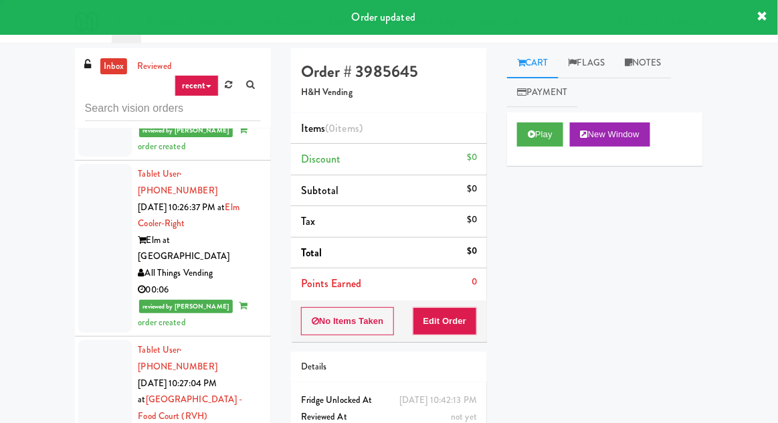
scroll to position [5458, 0]
click at [528, 135] on icon at bounding box center [531, 134] width 7 height 9
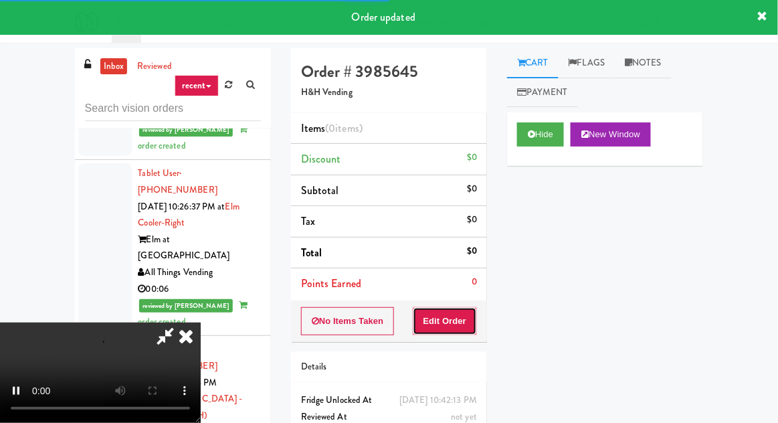
click at [452, 308] on button "Edit Order" at bounding box center [445, 321] width 65 height 28
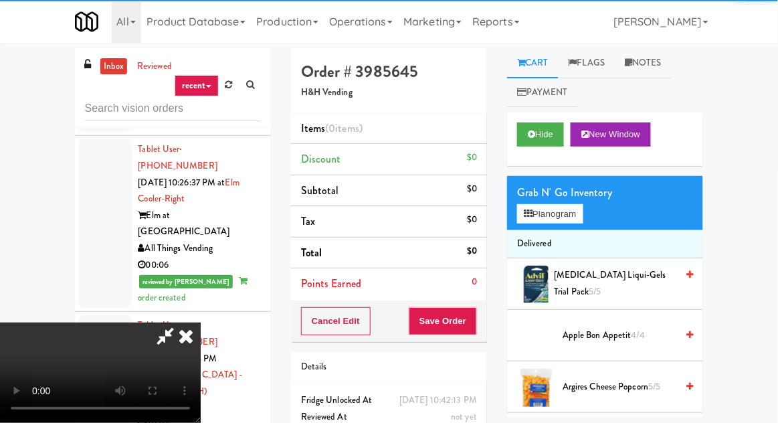
scroll to position [5483, 0]
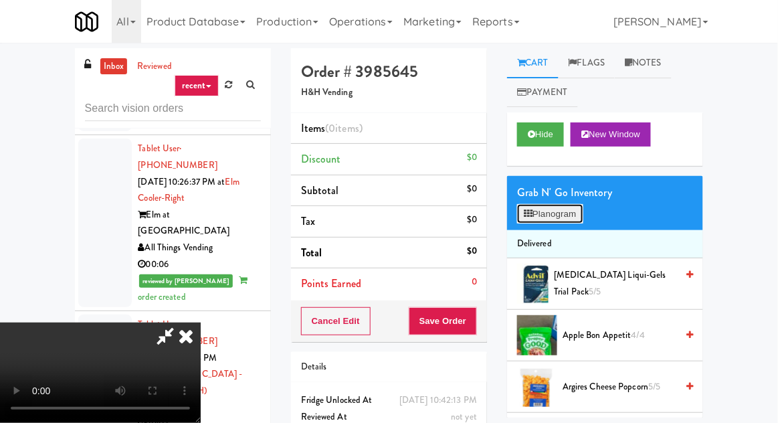
click at [551, 220] on button "Planogram" at bounding box center [550, 214] width 66 height 20
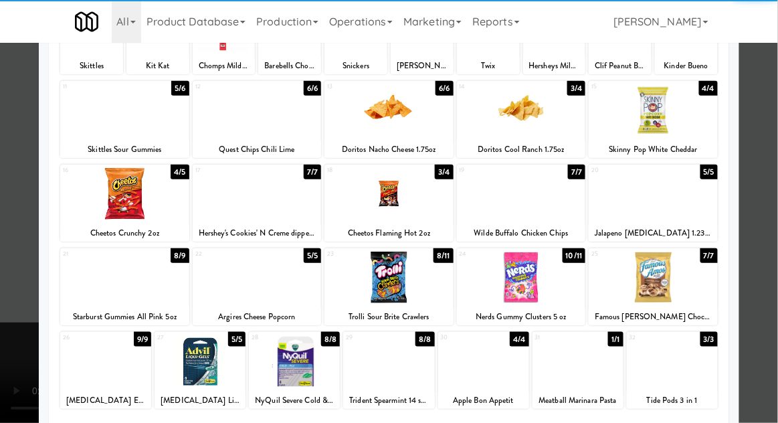
scroll to position [169, 0]
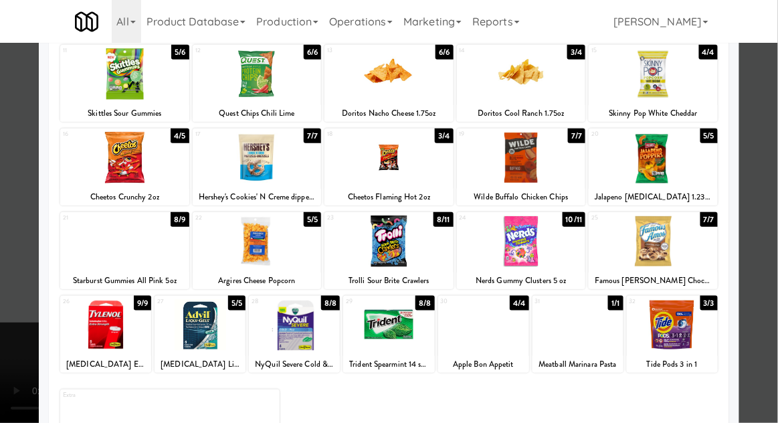
click at [695, 246] on div at bounding box center [653, 241] width 129 height 52
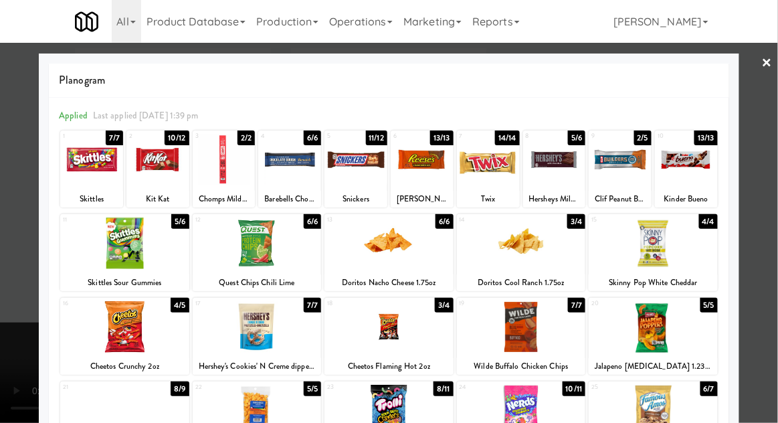
click at [167, 167] on div at bounding box center [157, 160] width 63 height 52
click at [771, 217] on div at bounding box center [389, 211] width 778 height 423
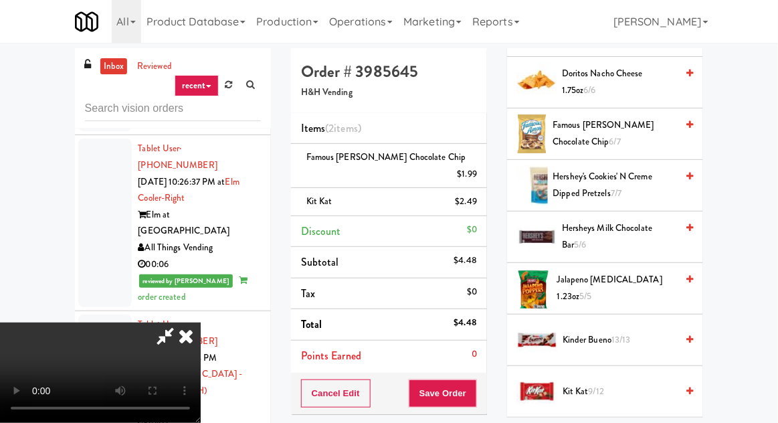
scroll to position [673, 0]
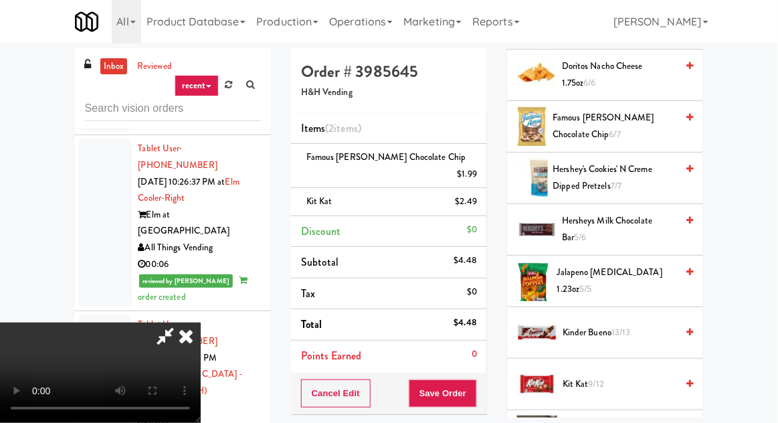
click at [646, 377] on span "Kit Kat 9/12" at bounding box center [620, 384] width 114 height 17
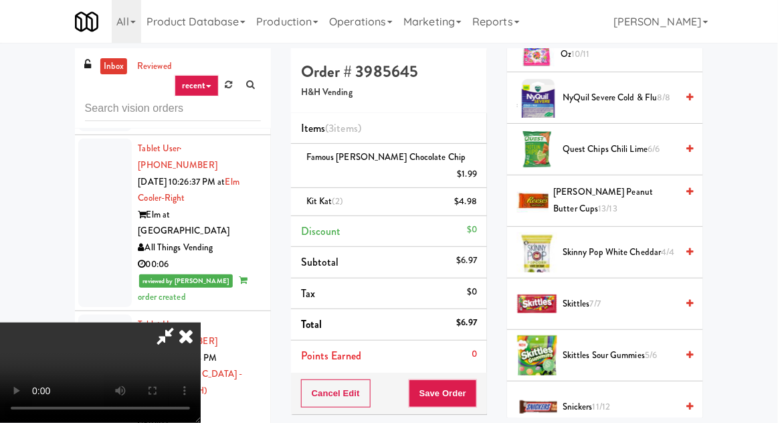
scroll to position [1115, 0]
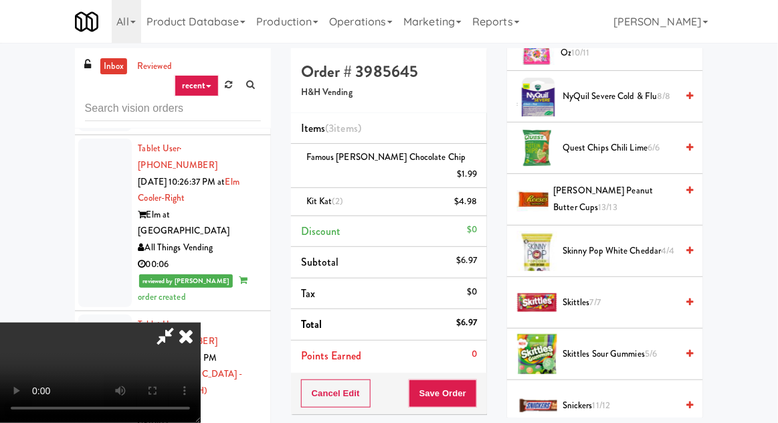
click at [646, 303] on span "Skittles 7/7" at bounding box center [620, 302] width 114 height 17
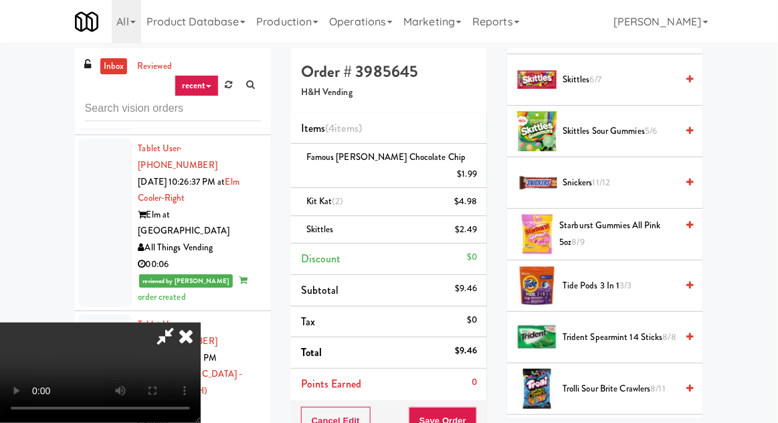
scroll to position [1574, 0]
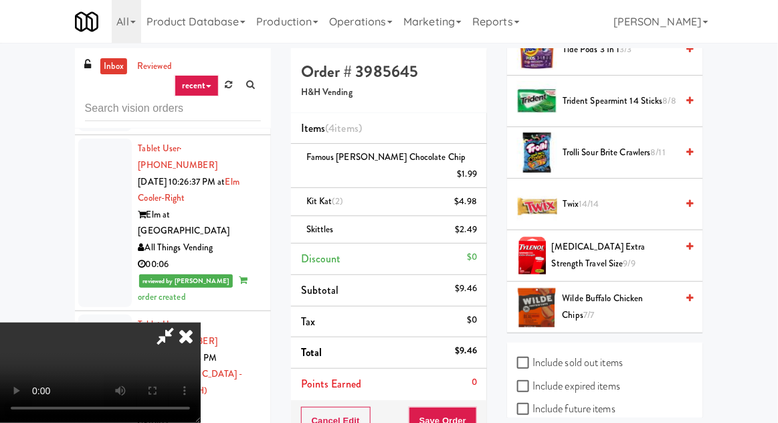
click at [688, 152] on link at bounding box center [690, 153] width 7 height 17
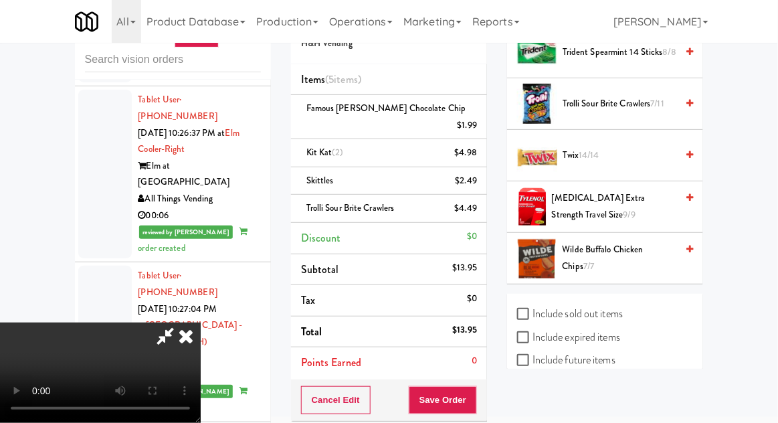
scroll to position [48, 0]
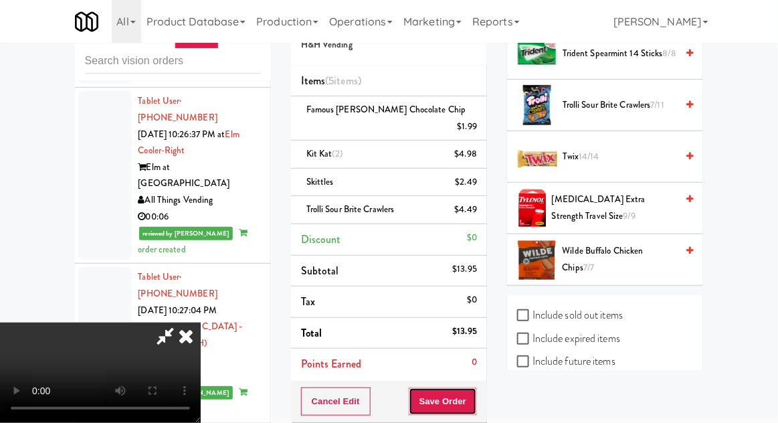
click at [475, 387] on button "Save Order" at bounding box center [443, 401] width 68 height 28
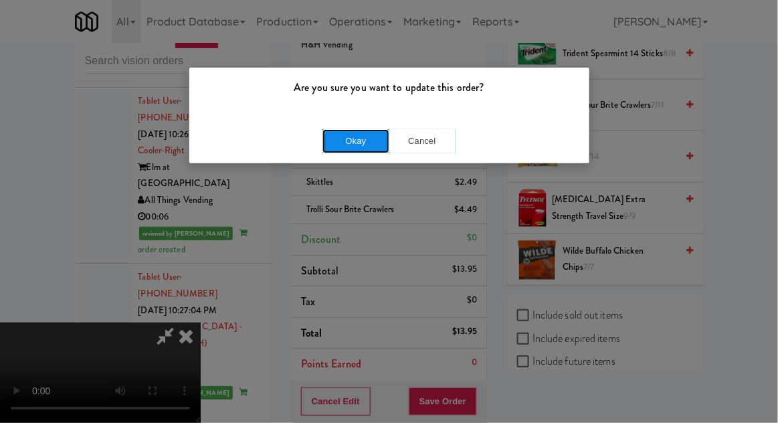
click at [325, 137] on button "Okay" at bounding box center [356, 141] width 67 height 24
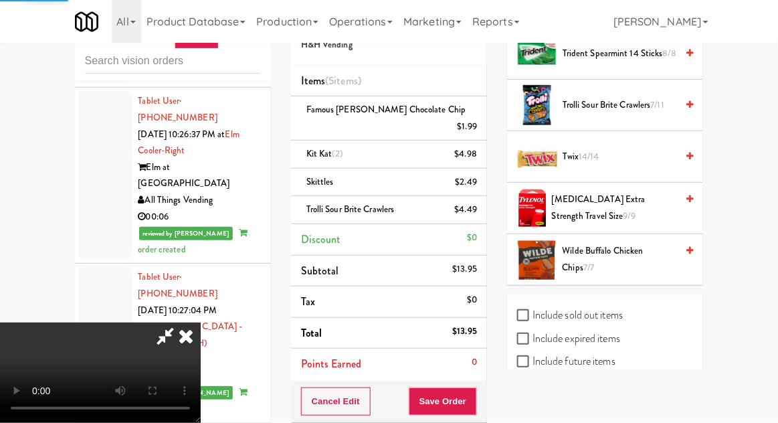
scroll to position [132, 0]
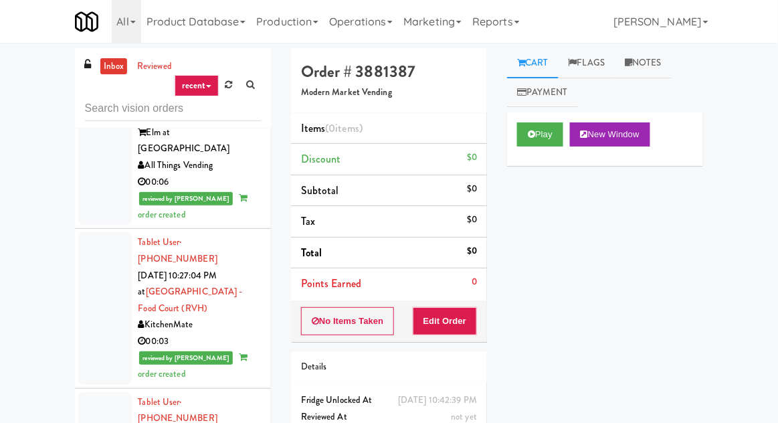
scroll to position [5589, 0]
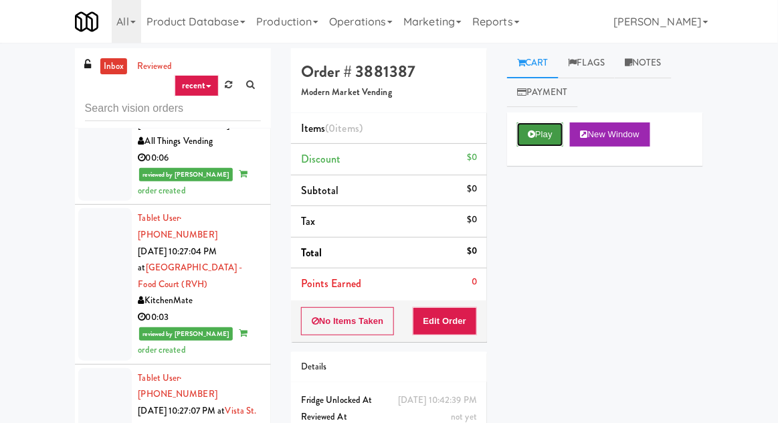
click at [532, 146] on button "Play" at bounding box center [540, 134] width 46 height 24
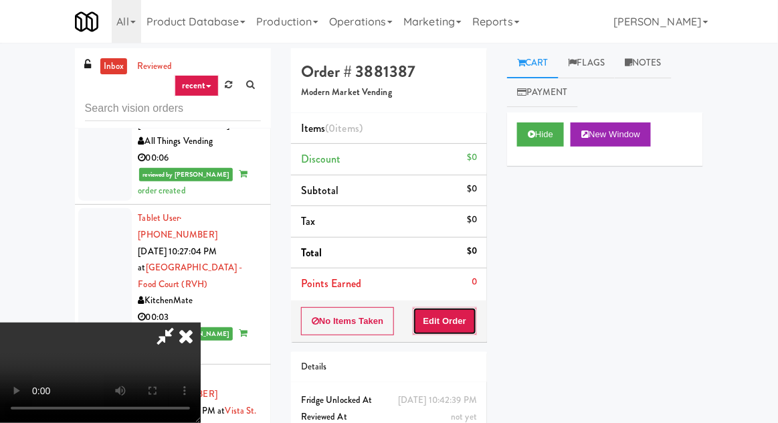
click at [448, 309] on button "Edit Order" at bounding box center [445, 321] width 65 height 28
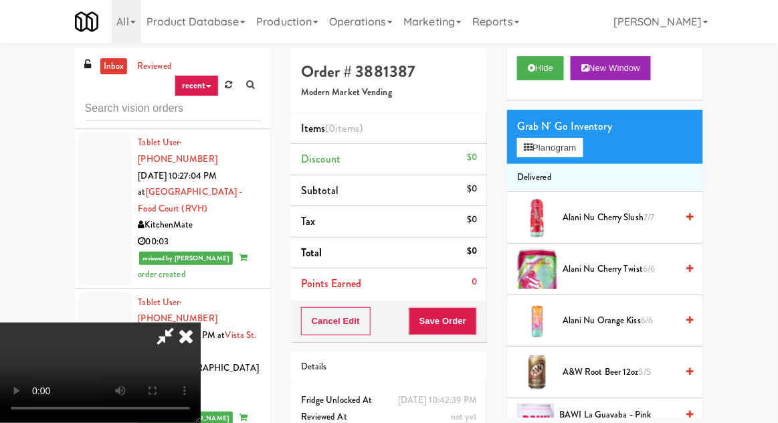
scroll to position [67, 0]
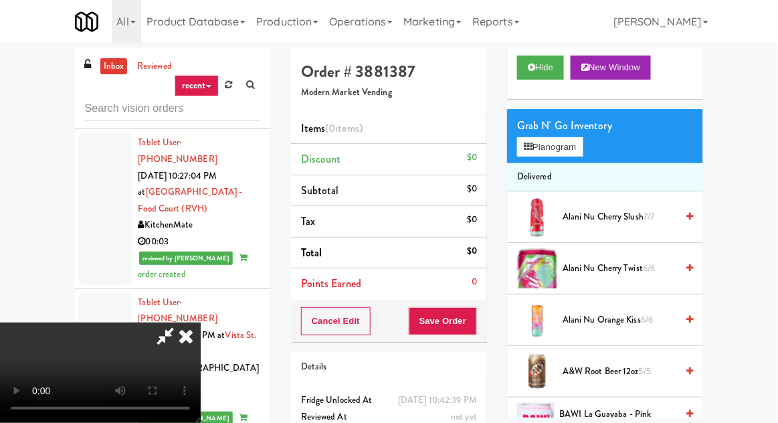
click at [598, 321] on span "Alani Nu Orange Kiss 6/6" at bounding box center [620, 320] width 114 height 17
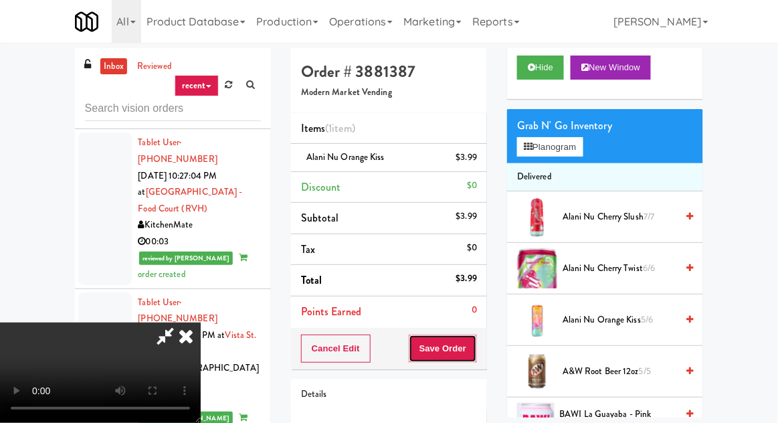
click at [476, 344] on button "Save Order" at bounding box center [443, 349] width 68 height 28
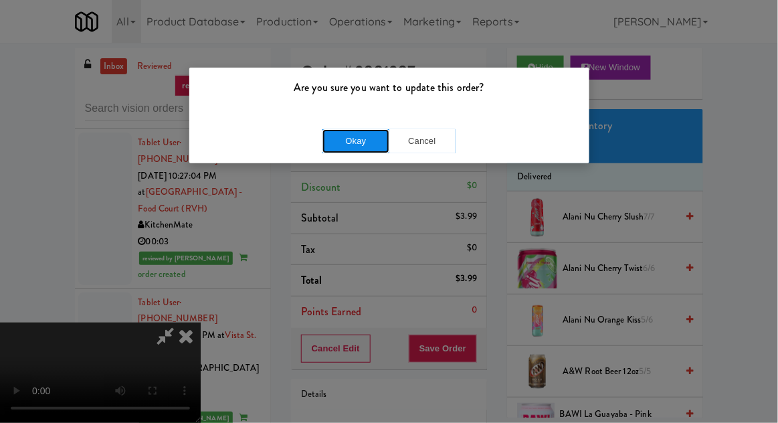
click at [356, 142] on button "Okay" at bounding box center [356, 141] width 67 height 24
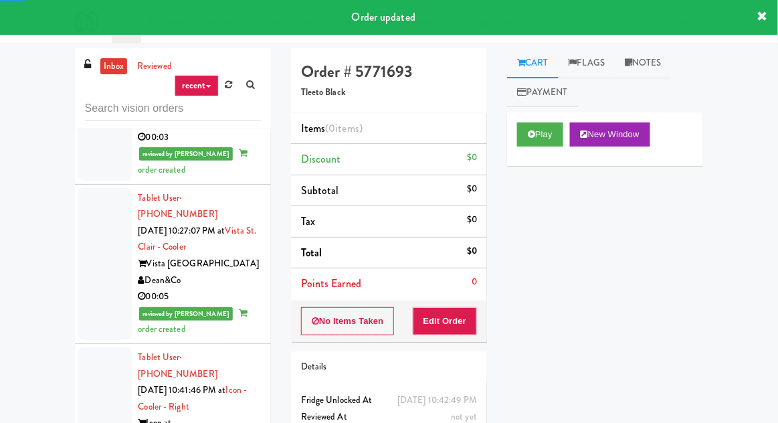
scroll to position [5772, 0]
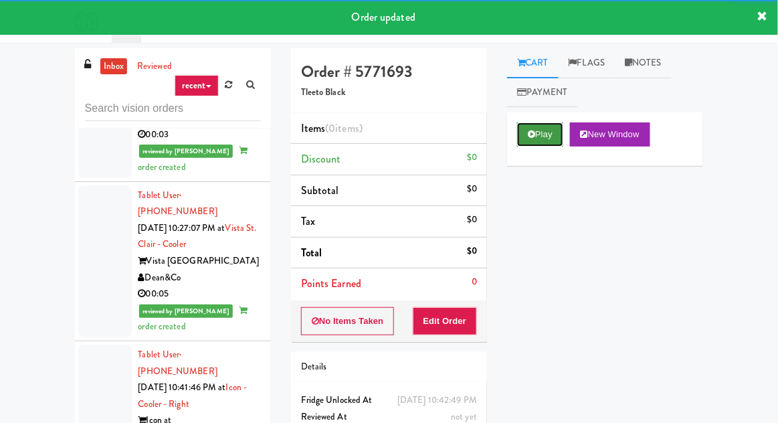
click at [539, 137] on button "Play" at bounding box center [540, 134] width 46 height 24
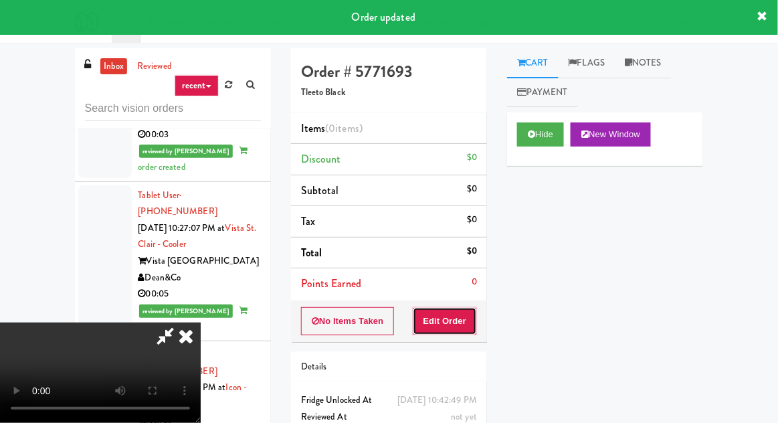
click at [447, 319] on button "Edit Order" at bounding box center [445, 321] width 65 height 28
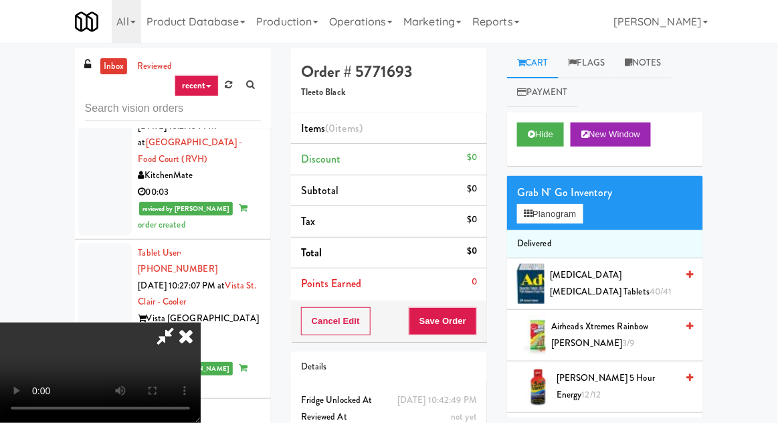
scroll to position [0, 0]
click at [570, 205] on button "Planogram" at bounding box center [550, 214] width 66 height 20
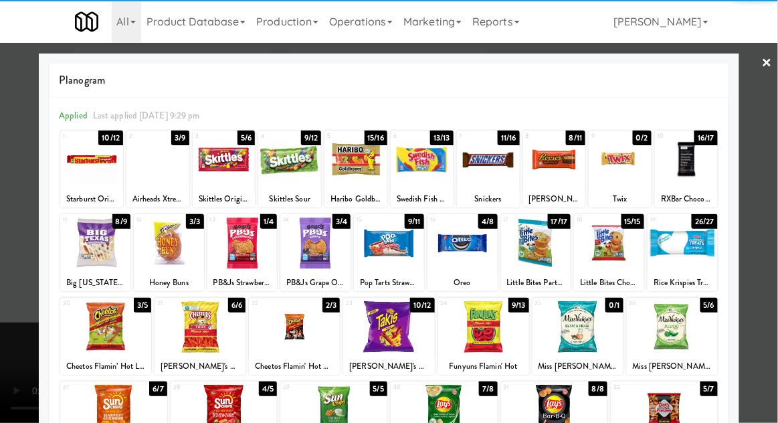
scroll to position [169, 0]
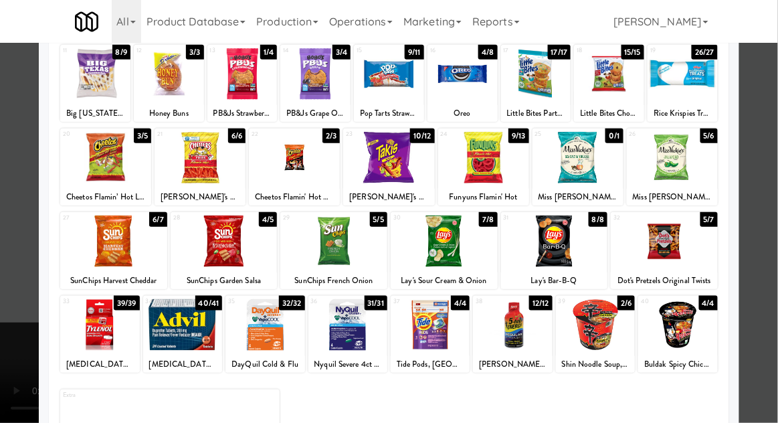
click at [94, 234] on div at bounding box center [113, 241] width 107 height 52
click at [6, 199] on div at bounding box center [389, 211] width 778 height 423
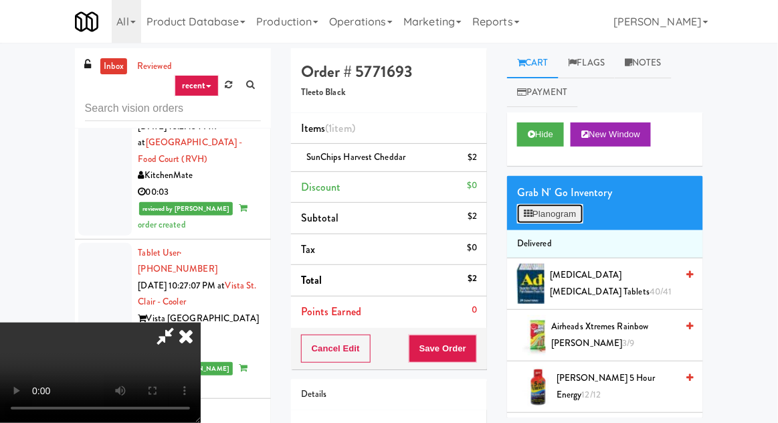
click at [563, 213] on button "Planogram" at bounding box center [550, 214] width 66 height 20
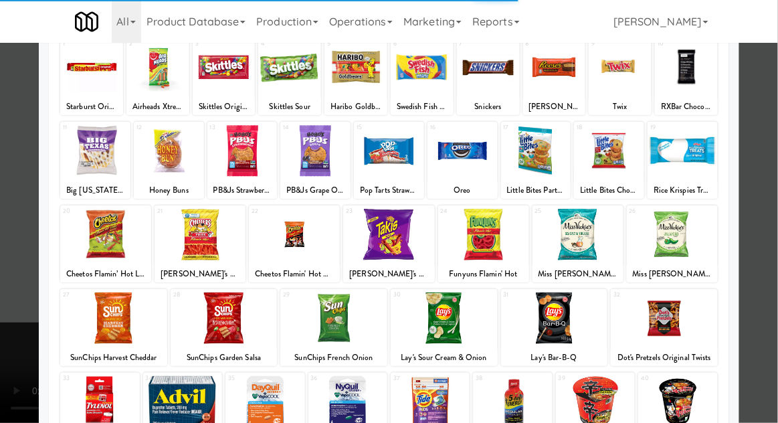
scroll to position [95, 0]
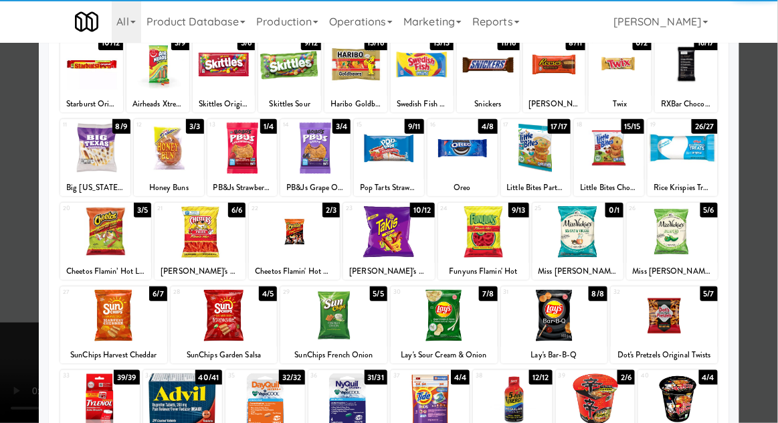
click at [100, 230] on div at bounding box center [105, 232] width 91 height 52
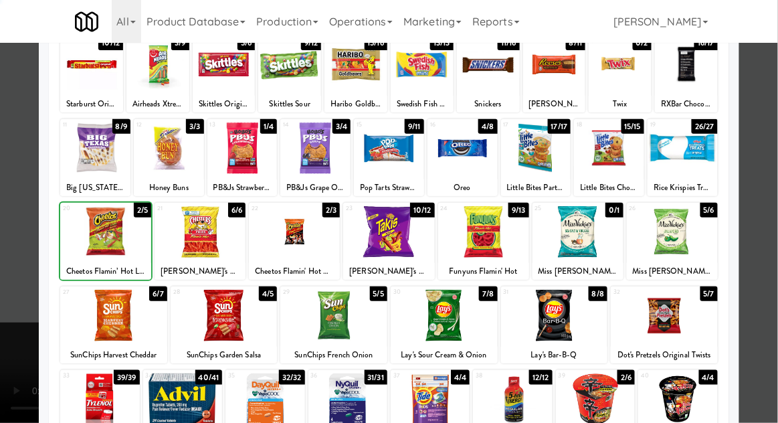
click at [11, 219] on div at bounding box center [389, 211] width 778 height 423
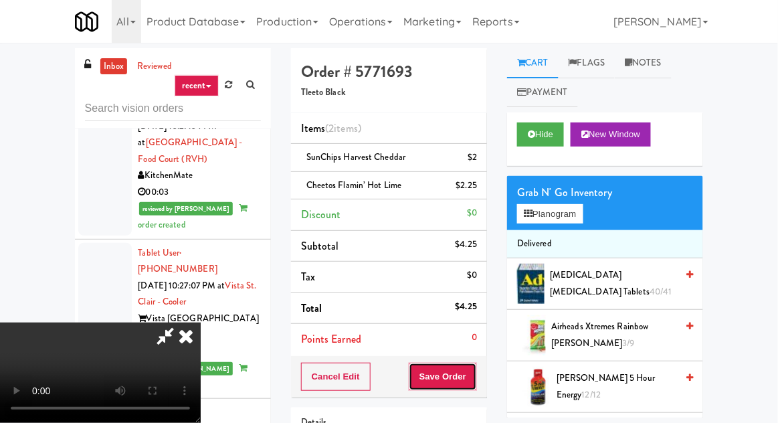
click at [476, 363] on button "Save Order" at bounding box center [443, 377] width 68 height 28
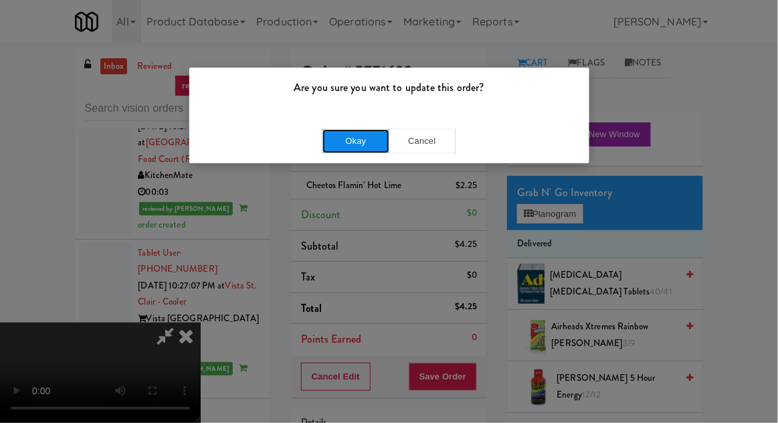
click at [345, 149] on button "Okay" at bounding box center [356, 141] width 67 height 24
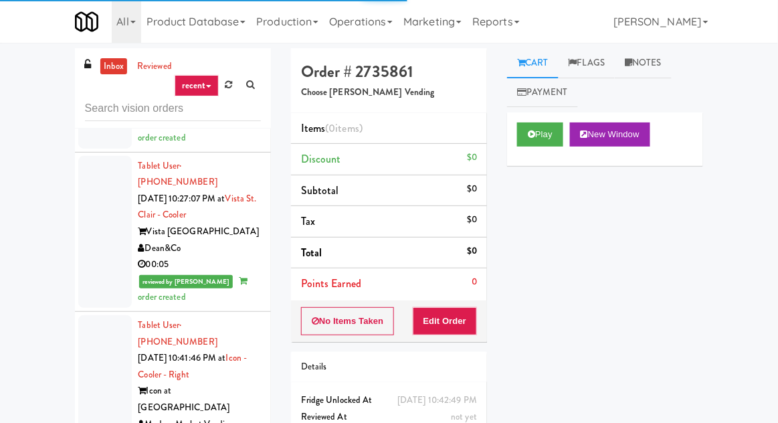
scroll to position [5801, 0]
click at [1, 195] on div "inbox reviewed recent all unclear take inventory issue suspicious failed recent…" at bounding box center [389, 294] width 778 height 492
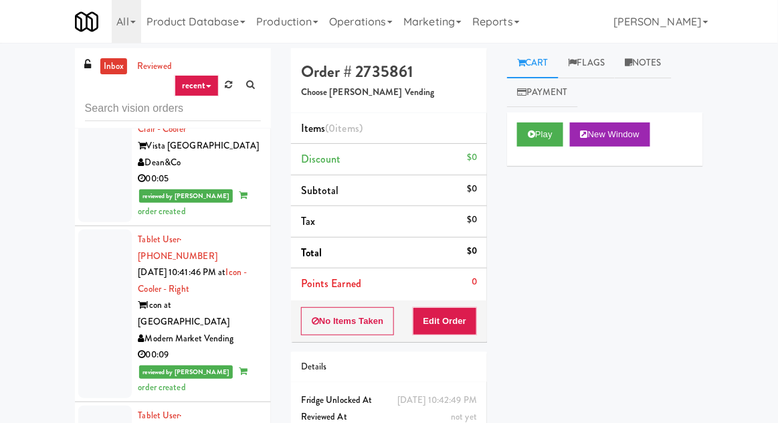
scroll to position [5885, 0]
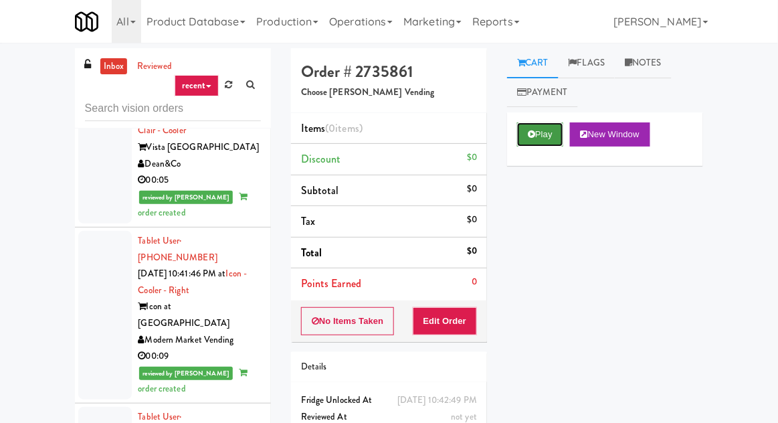
click at [549, 130] on button "Play" at bounding box center [540, 134] width 46 height 24
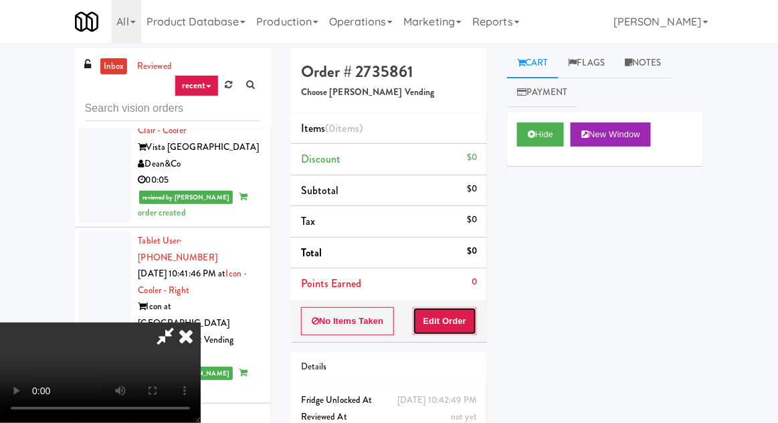
click at [458, 328] on button "Edit Order" at bounding box center [445, 321] width 65 height 28
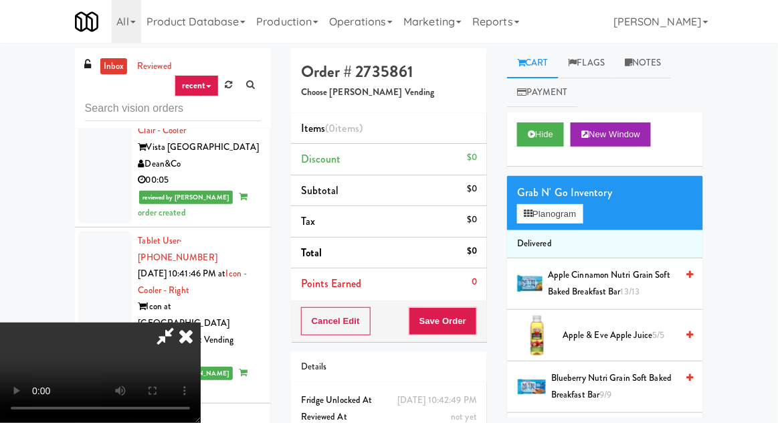
scroll to position [0, 0]
click at [575, 207] on button "Planogram" at bounding box center [550, 214] width 66 height 20
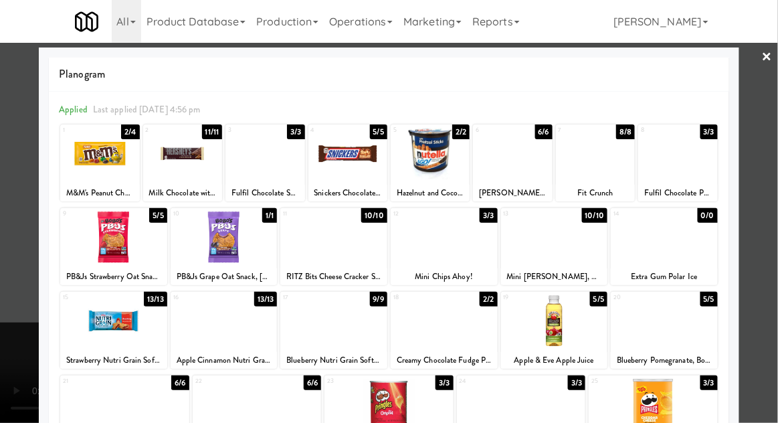
scroll to position [5, 0]
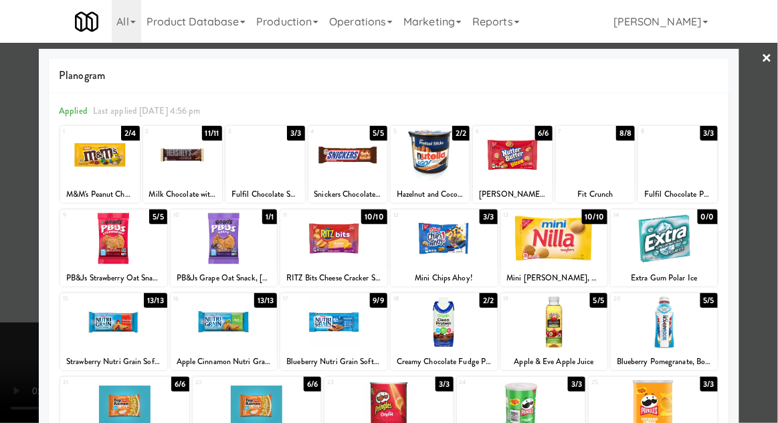
click at [355, 260] on div at bounding box center [333, 239] width 107 height 52
click at [20, 240] on div at bounding box center [389, 211] width 778 height 423
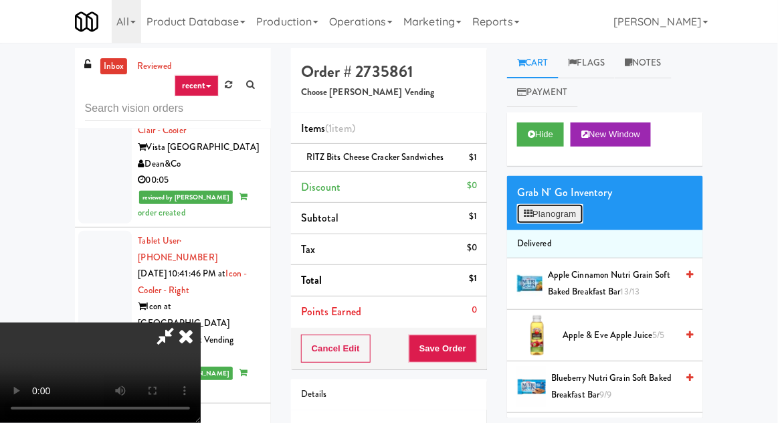
click at [565, 206] on button "Planogram" at bounding box center [550, 214] width 66 height 20
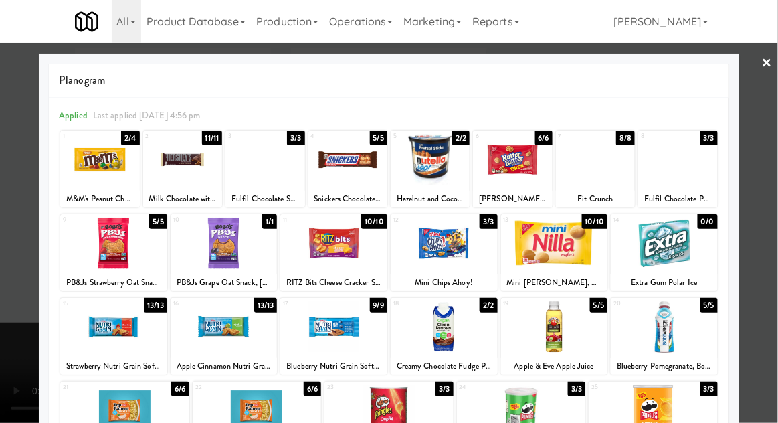
click at [175, 163] on div at bounding box center [182, 160] width 79 height 52
click at [20, 244] on div at bounding box center [389, 211] width 778 height 423
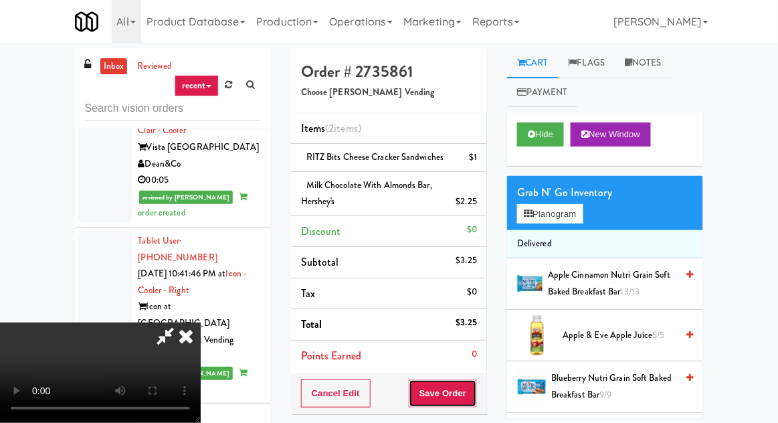
click at [476, 387] on button "Save Order" at bounding box center [443, 393] width 68 height 28
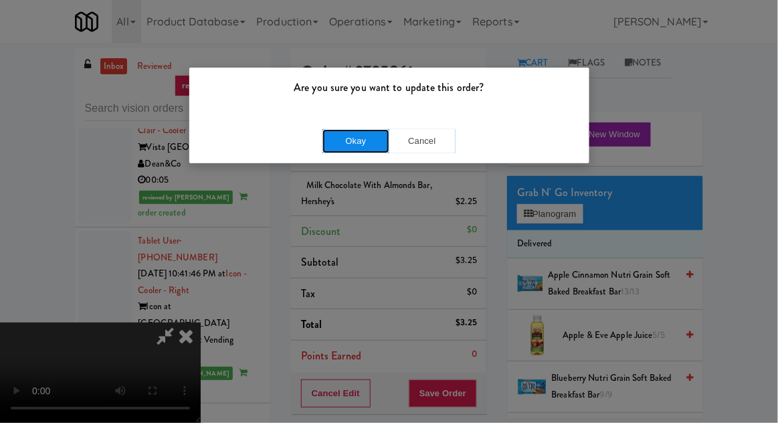
click at [341, 142] on button "Okay" at bounding box center [356, 141] width 67 height 24
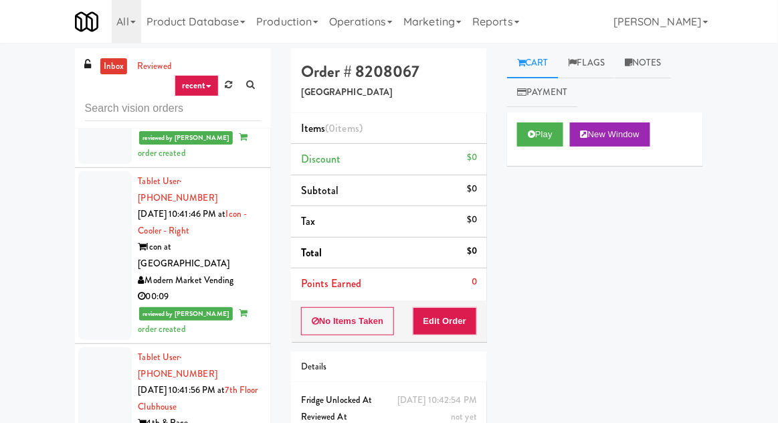
scroll to position [5954, 0]
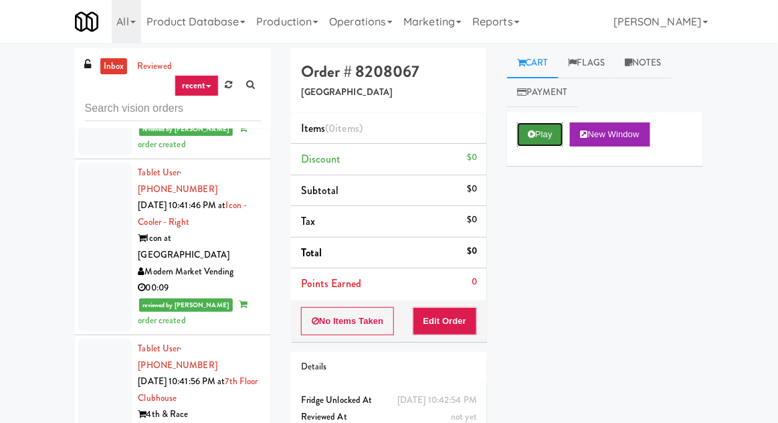
click at [531, 143] on button "Play" at bounding box center [540, 134] width 46 height 24
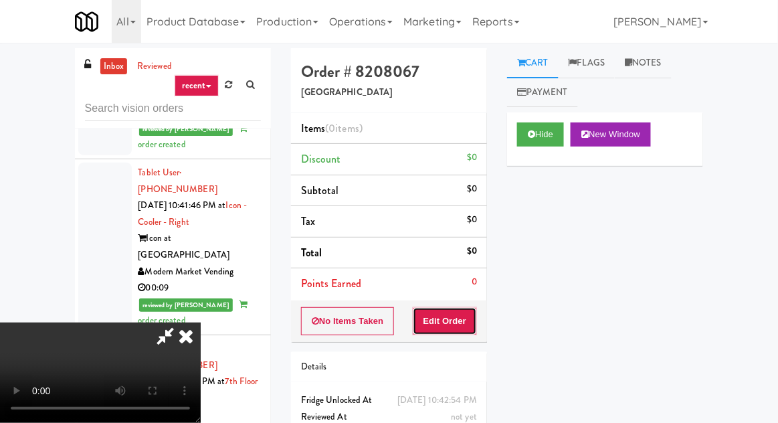
click at [446, 308] on button "Edit Order" at bounding box center [445, 321] width 65 height 28
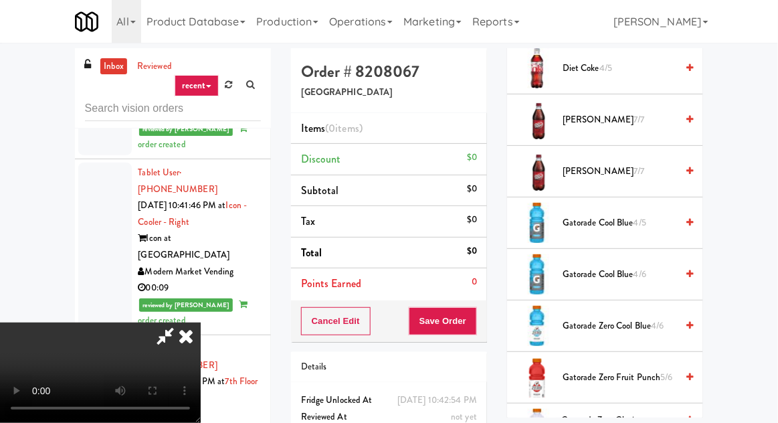
scroll to position [680, 0]
click at [629, 323] on span "Gatorade Zero Cool Blue 4/6" at bounding box center [620, 325] width 114 height 17
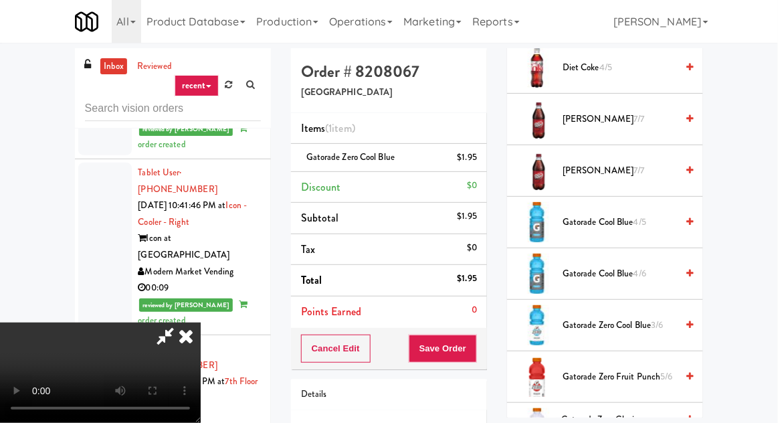
scroll to position [49, 0]
click at [476, 351] on button "Save Order" at bounding box center [443, 349] width 68 height 28
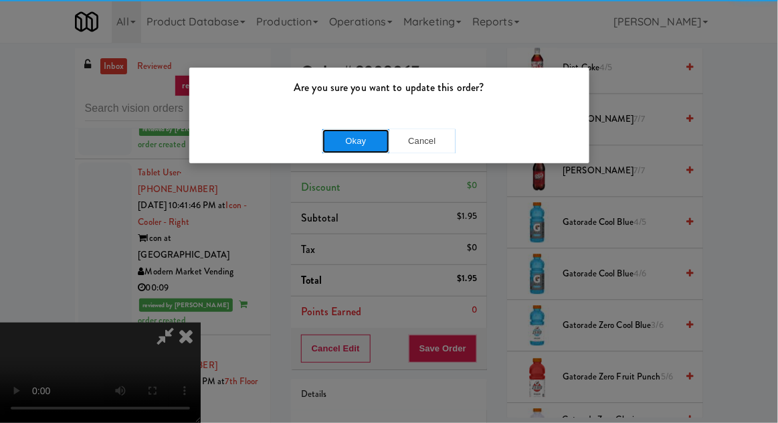
click at [331, 141] on button "Okay" at bounding box center [356, 141] width 67 height 24
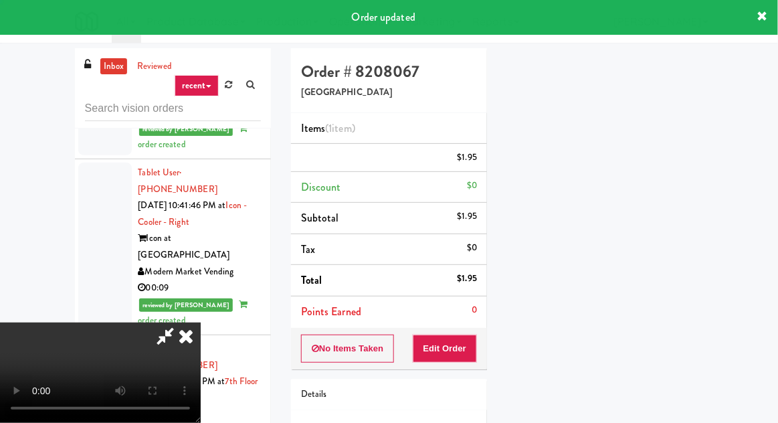
scroll to position [0, 0]
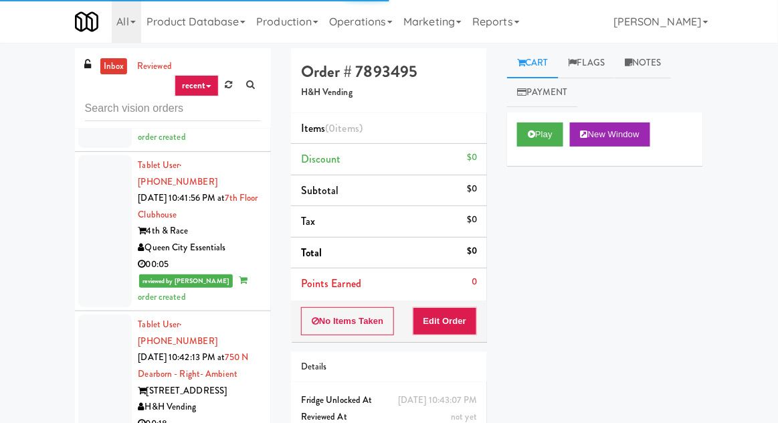
scroll to position [6138, 0]
click at [529, 139] on icon at bounding box center [531, 134] width 7 height 9
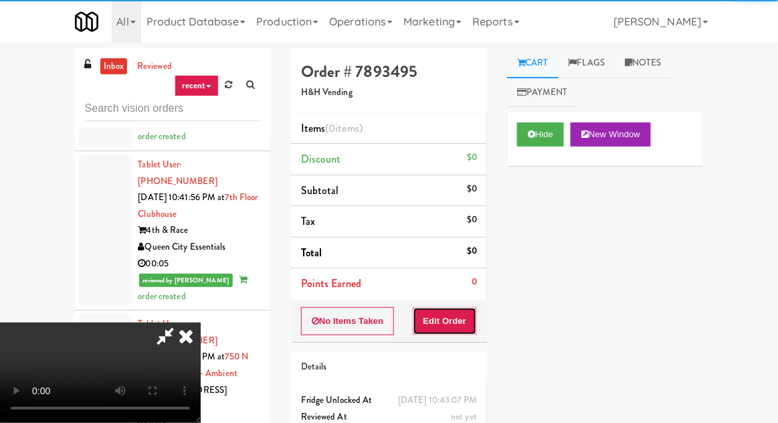
click at [440, 317] on button "Edit Order" at bounding box center [445, 321] width 65 height 28
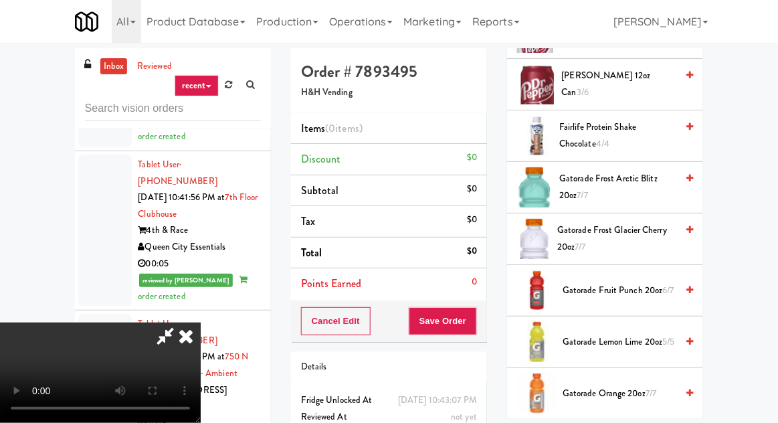
scroll to position [870, 0]
click at [651, 181] on span "Gatorade Frost Arctic Blitz 20oz 7/7" at bounding box center [617, 186] width 117 height 33
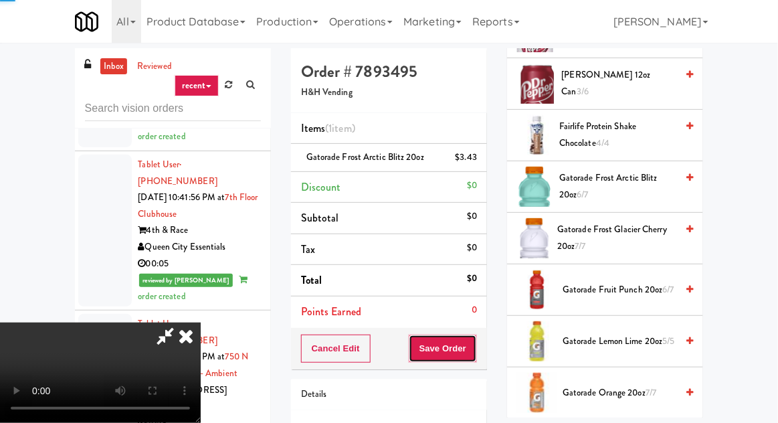
click at [475, 353] on button "Save Order" at bounding box center [443, 349] width 68 height 28
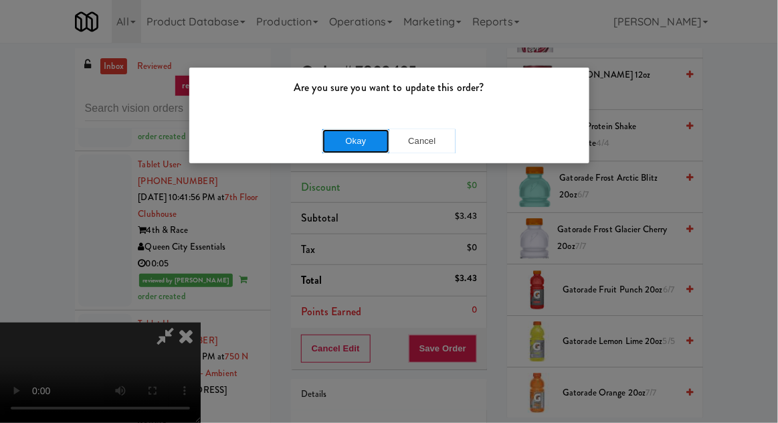
click at [344, 145] on button "Okay" at bounding box center [356, 141] width 67 height 24
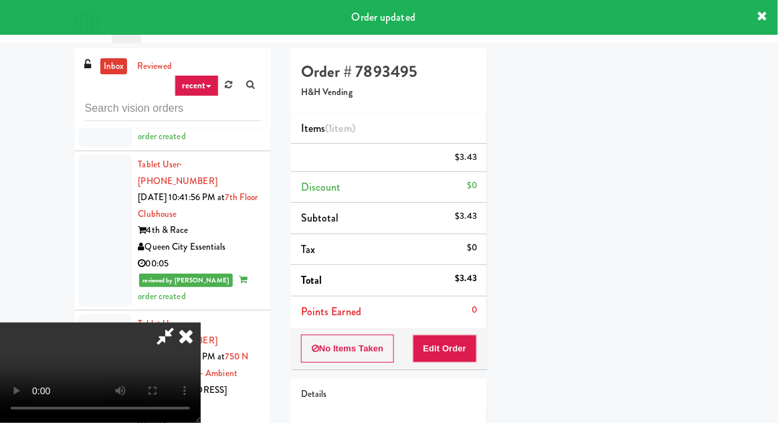
scroll to position [132, 0]
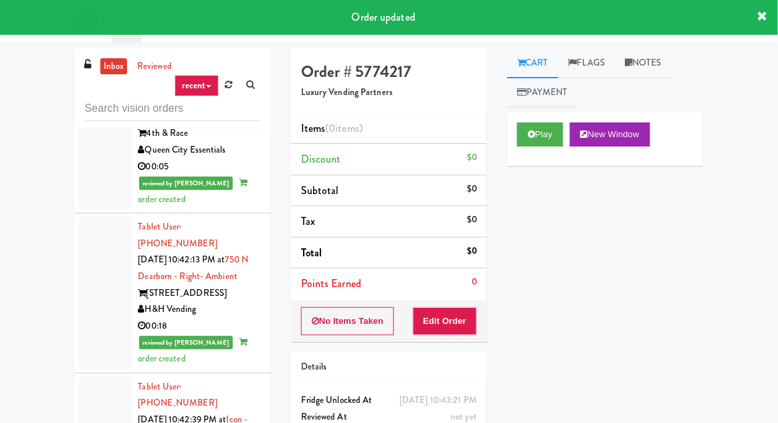
scroll to position [6237, 0]
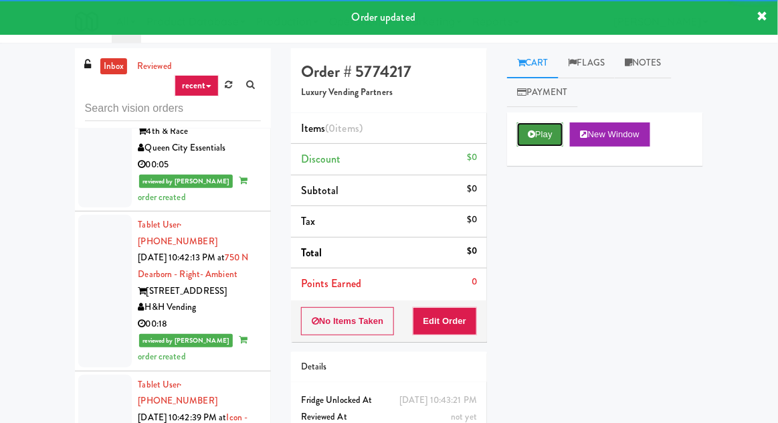
click at [533, 139] on button "Play" at bounding box center [540, 134] width 46 height 24
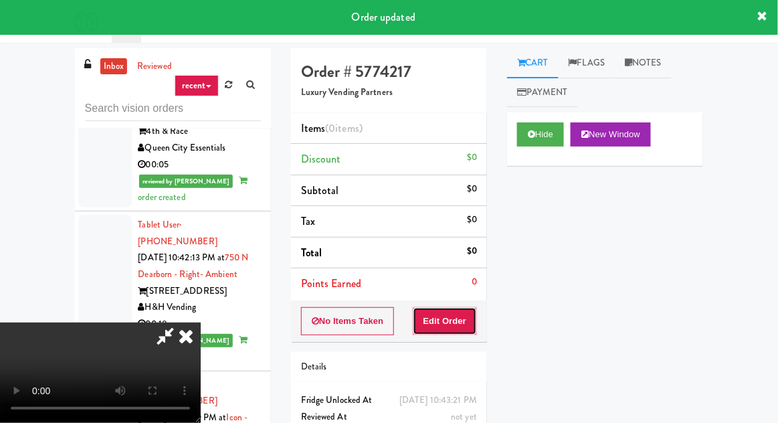
click at [458, 317] on button "Edit Order" at bounding box center [445, 321] width 65 height 28
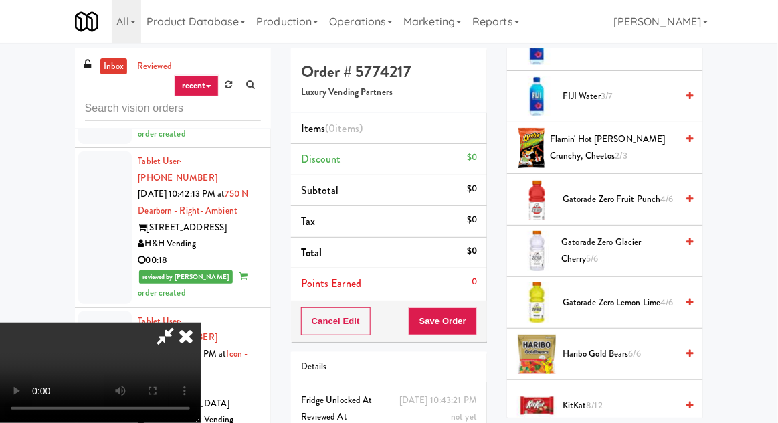
scroll to position [1136, 0]
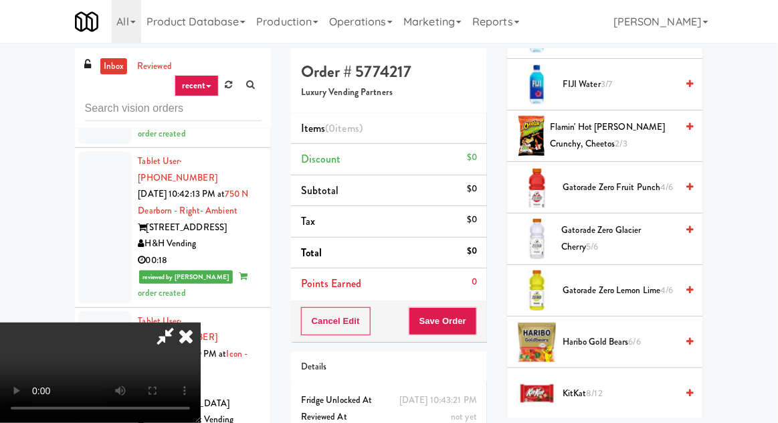
click at [635, 232] on span "Gatorade Zero Glacier Cherry 5/6" at bounding box center [619, 238] width 115 height 33
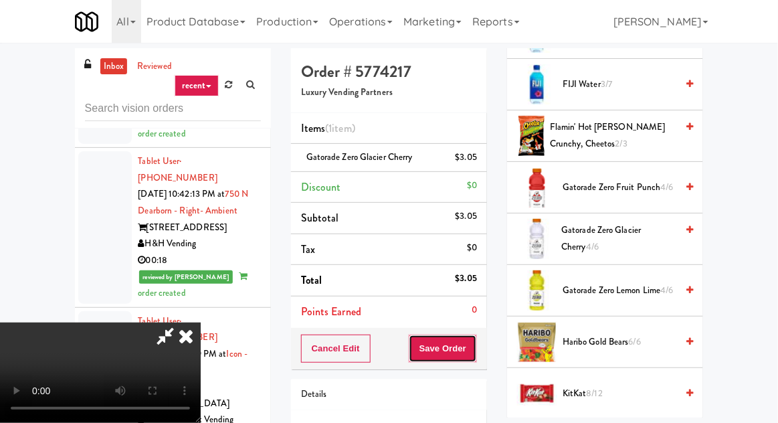
click at [475, 349] on button "Save Order" at bounding box center [443, 349] width 68 height 28
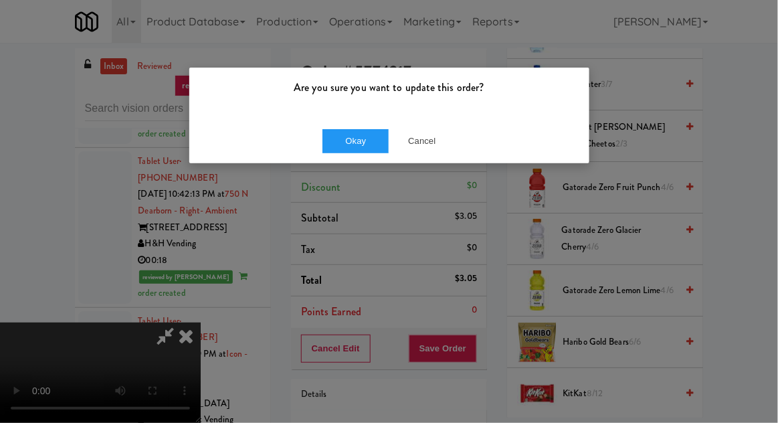
click at [417, 160] on div "Okay Cancel" at bounding box center [389, 140] width 400 height 45
click at [442, 147] on button "Cancel" at bounding box center [422, 141] width 67 height 24
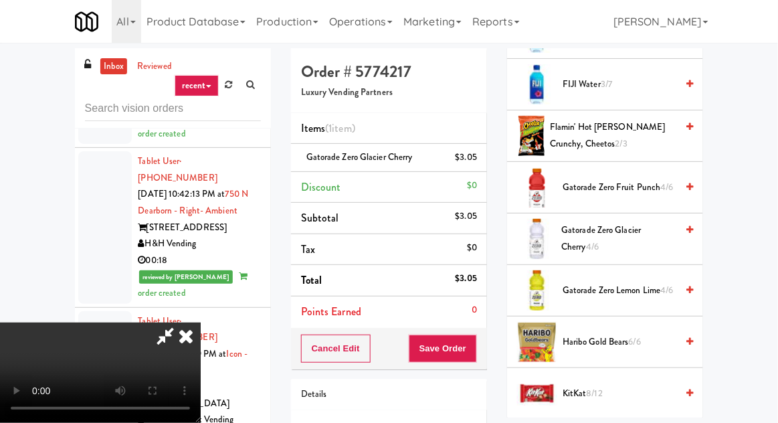
click at [633, 228] on span "Gatorade Zero Glacier Cherry 4/6" at bounding box center [618, 238] width 115 height 33
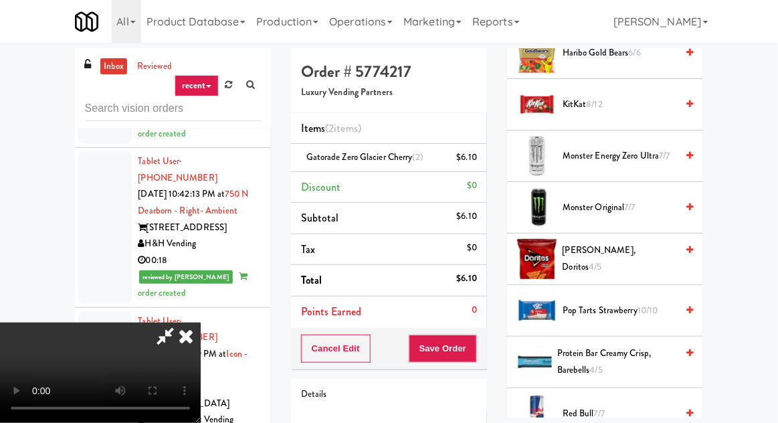
scroll to position [1426, 0]
click at [639, 242] on span "[PERSON_NAME], Doritos 4/5" at bounding box center [620, 258] width 114 height 33
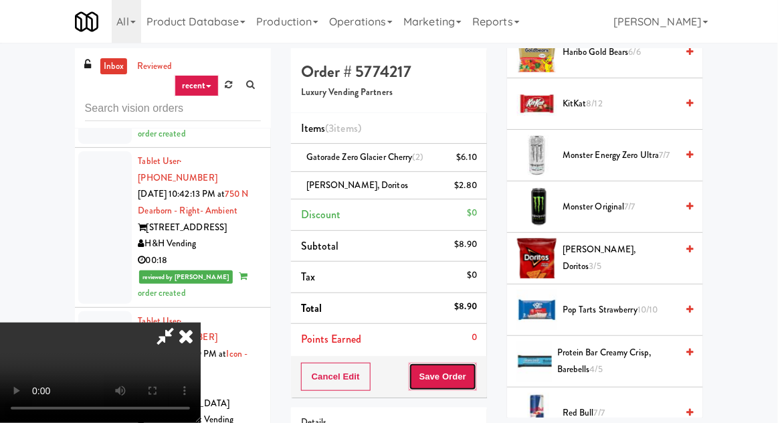
click at [477, 377] on button "Save Order" at bounding box center [443, 377] width 68 height 28
click at [476, 372] on button "Save Order" at bounding box center [443, 377] width 68 height 28
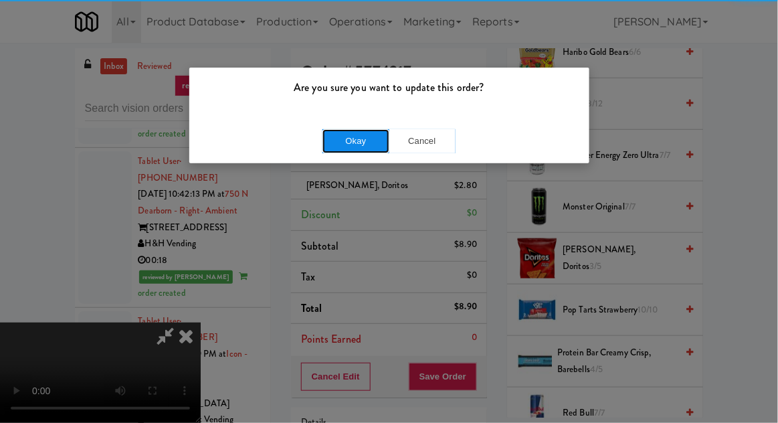
click at [337, 142] on button "Okay" at bounding box center [356, 141] width 67 height 24
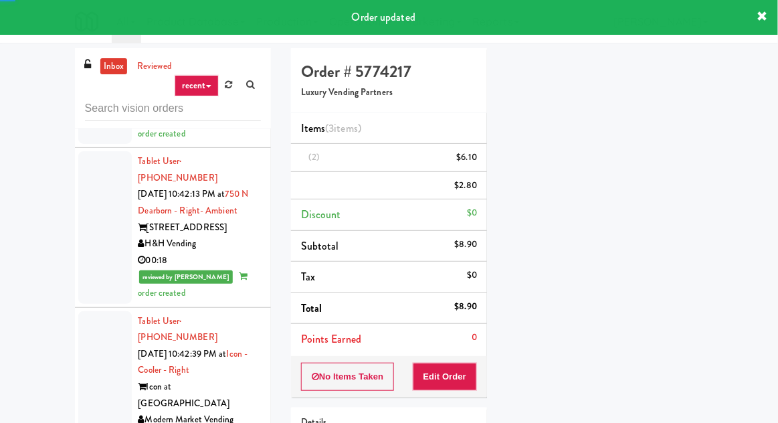
scroll to position [132, 0]
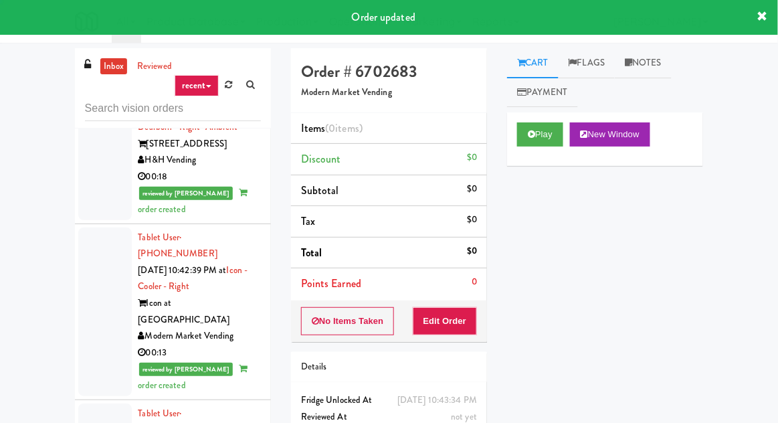
scroll to position [6403, 0]
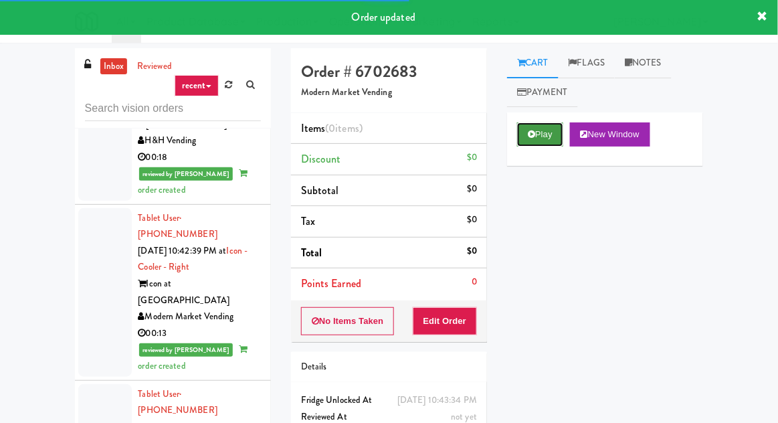
click at [532, 138] on icon at bounding box center [531, 134] width 7 height 9
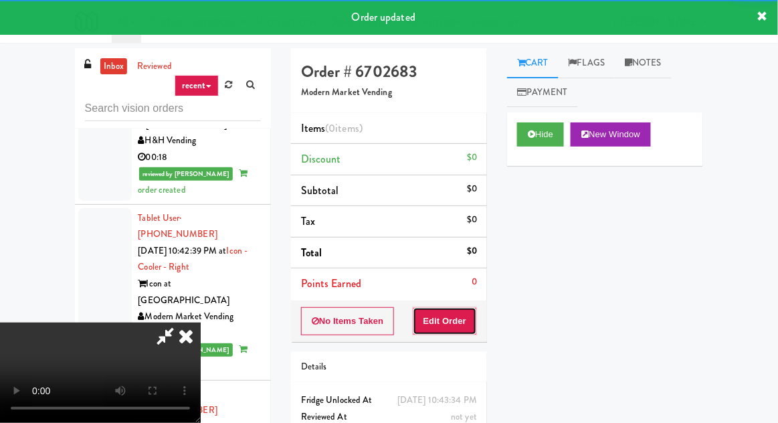
click at [447, 330] on button "Edit Order" at bounding box center [445, 321] width 65 height 28
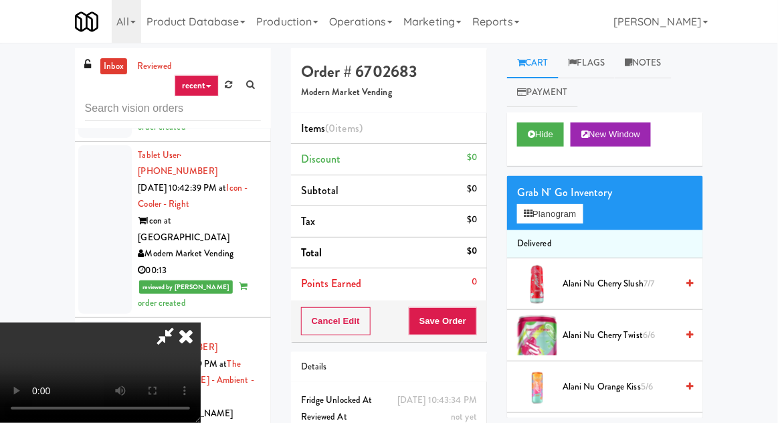
scroll to position [0, 0]
click at [541, 219] on button "Planogram" at bounding box center [550, 214] width 66 height 20
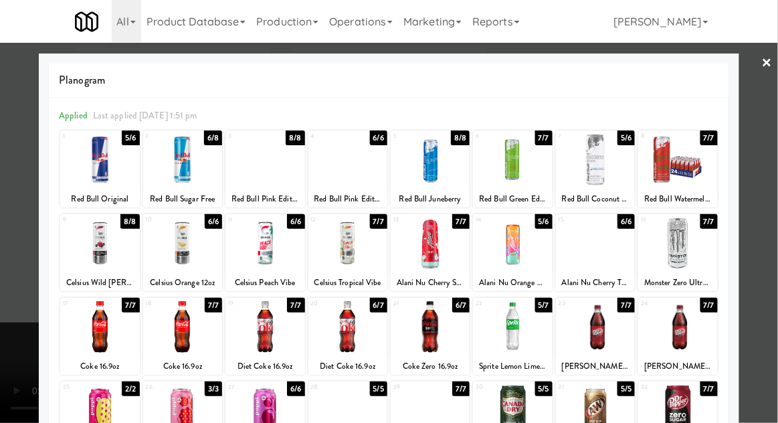
click at [333, 169] on div at bounding box center [347, 160] width 79 height 52
click at [9, 195] on div at bounding box center [389, 211] width 778 height 423
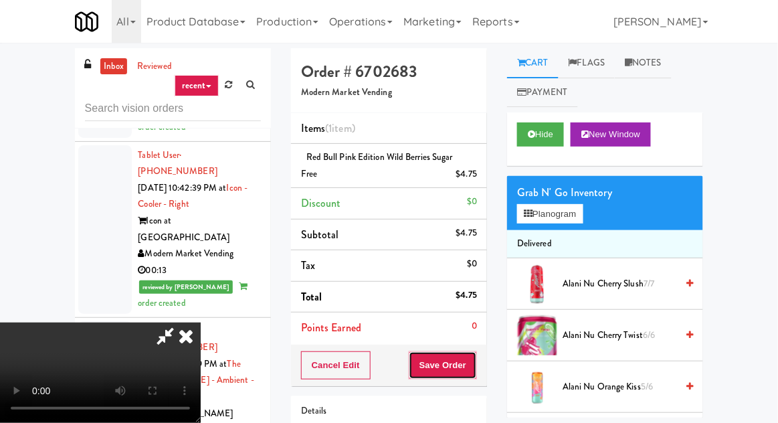
click at [477, 367] on button "Save Order" at bounding box center [443, 365] width 68 height 28
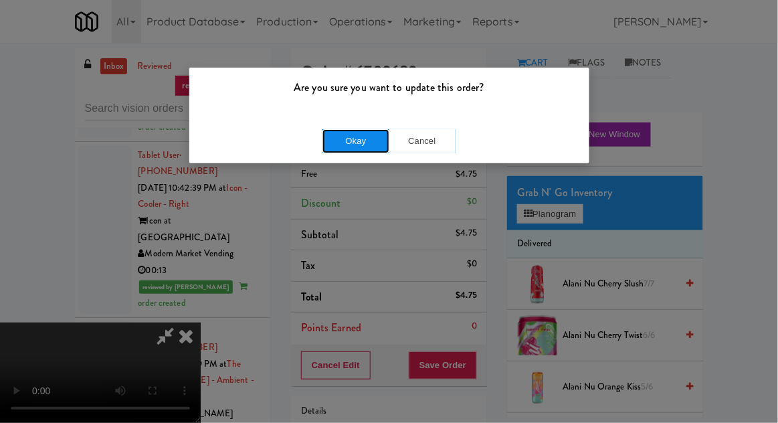
click at [336, 151] on button "Okay" at bounding box center [356, 141] width 67 height 24
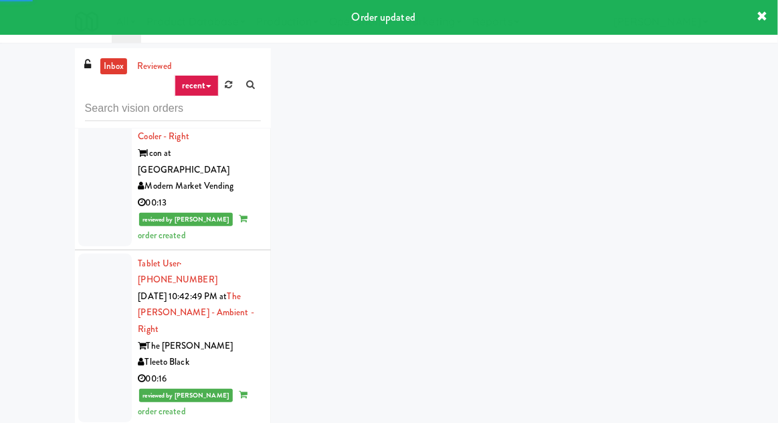
scroll to position [6542, 0]
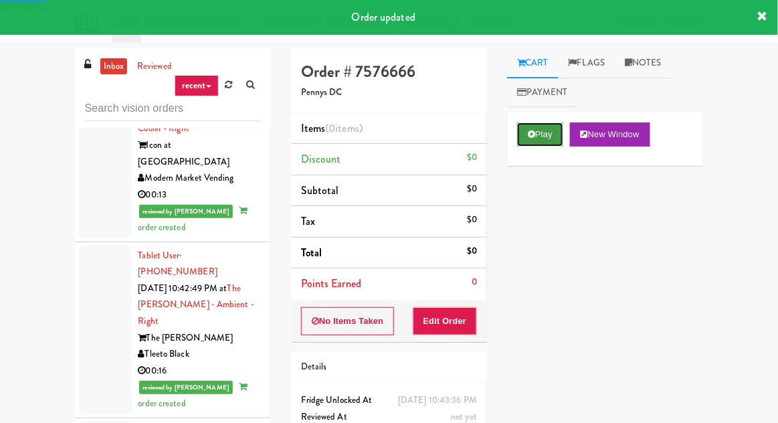
click at [538, 137] on button "Play" at bounding box center [540, 134] width 46 height 24
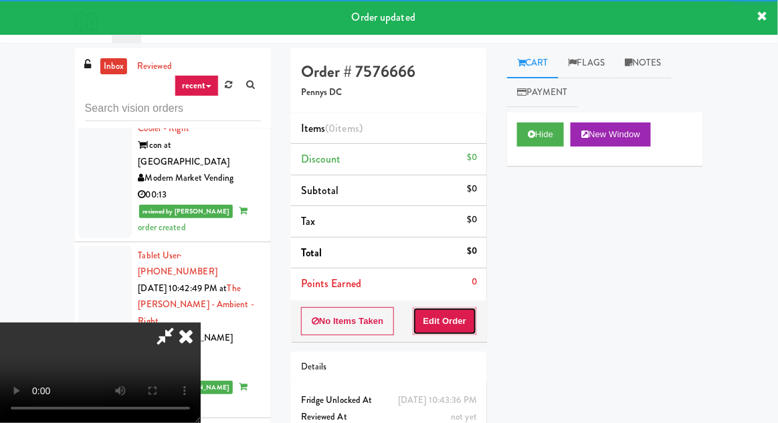
click at [456, 308] on button "Edit Order" at bounding box center [445, 321] width 65 height 28
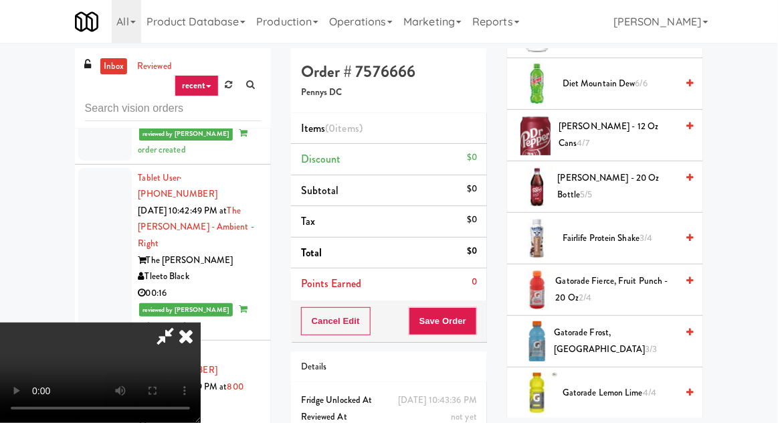
scroll to position [772, 0]
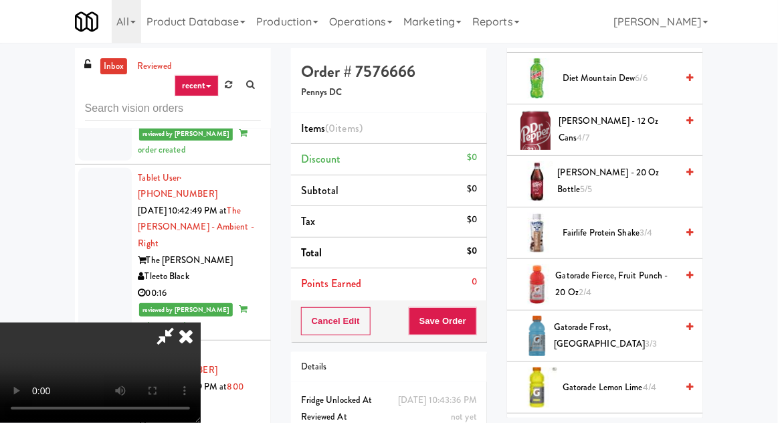
click at [622, 285] on span "Gatorade Fierce, Fruit Punch - 20 oz 2/4" at bounding box center [616, 284] width 121 height 33
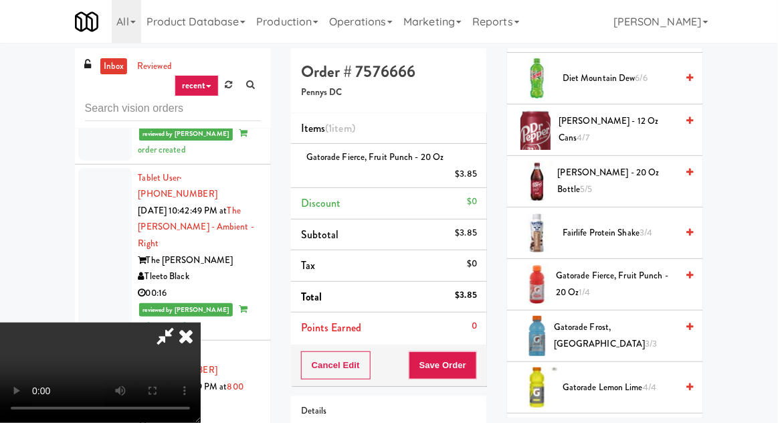
click at [630, 281] on span "Gatorade Fierce, Fruit Punch - 20 oz 1/4" at bounding box center [616, 284] width 120 height 33
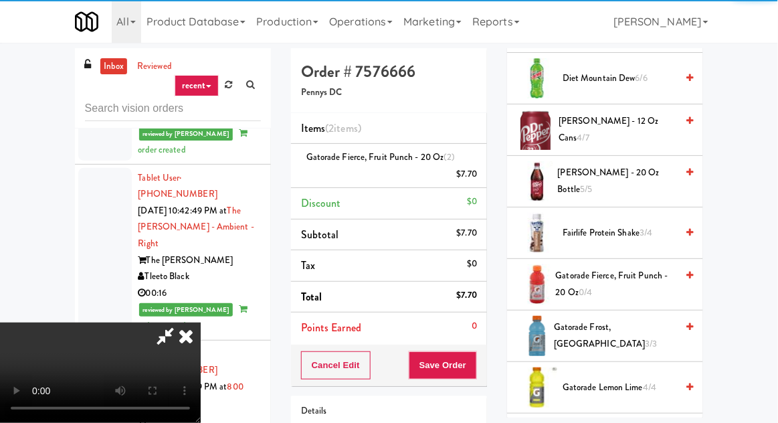
click at [484, 372] on div "Cancel Edit Save Order" at bounding box center [389, 365] width 196 height 41
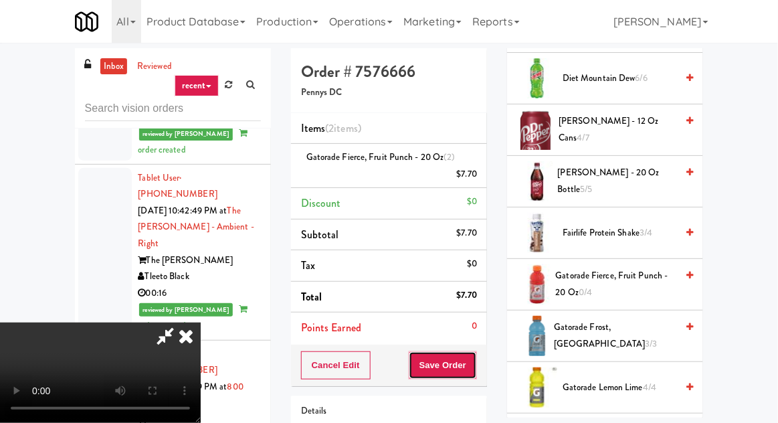
click at [472, 367] on button "Save Order" at bounding box center [443, 365] width 68 height 28
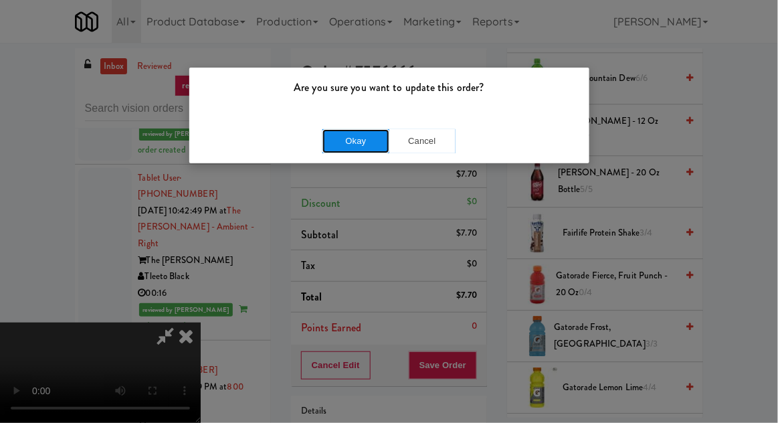
click at [329, 132] on button "Okay" at bounding box center [356, 141] width 67 height 24
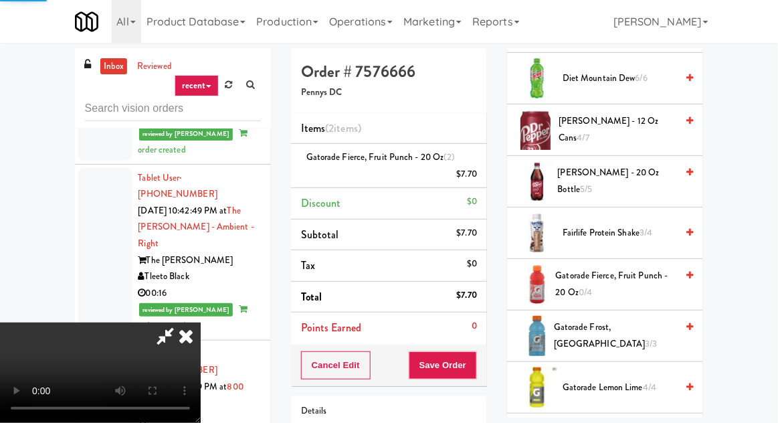
scroll to position [132, 0]
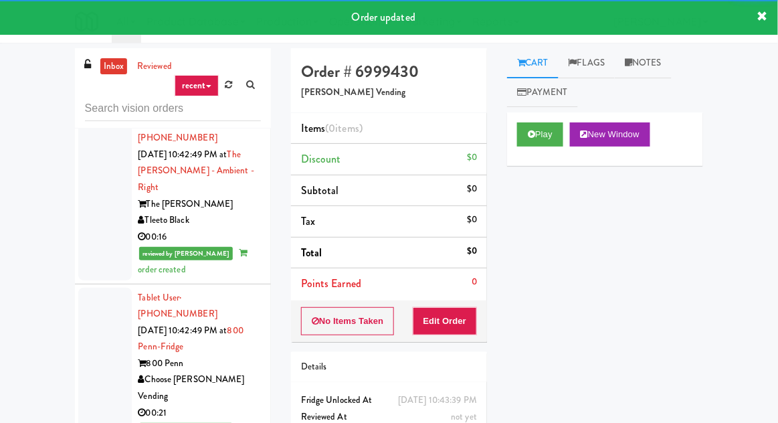
scroll to position [6702, 0]
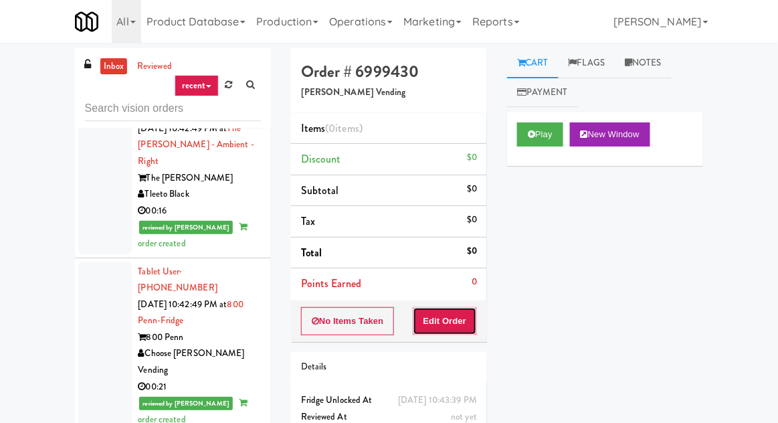
click at [450, 309] on button "Edit Order" at bounding box center [445, 321] width 65 height 28
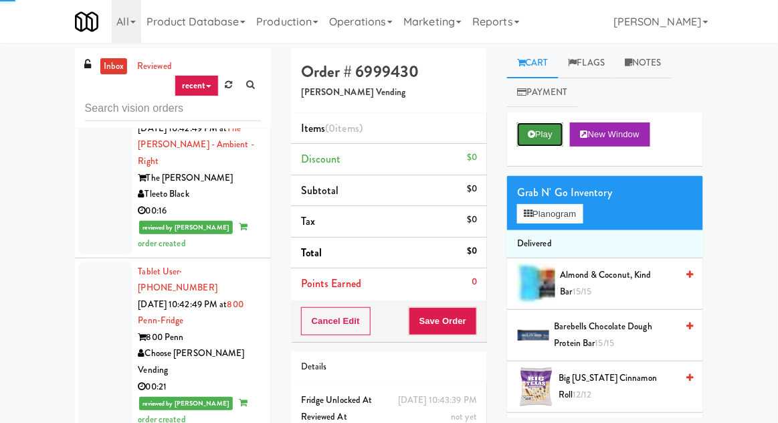
click at [546, 141] on button "Play" at bounding box center [540, 134] width 46 height 24
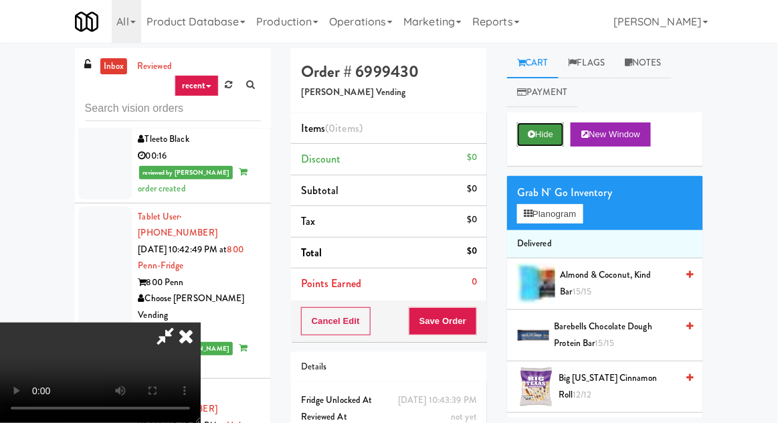
scroll to position [0, 0]
click at [559, 205] on button "Planogram" at bounding box center [550, 214] width 66 height 20
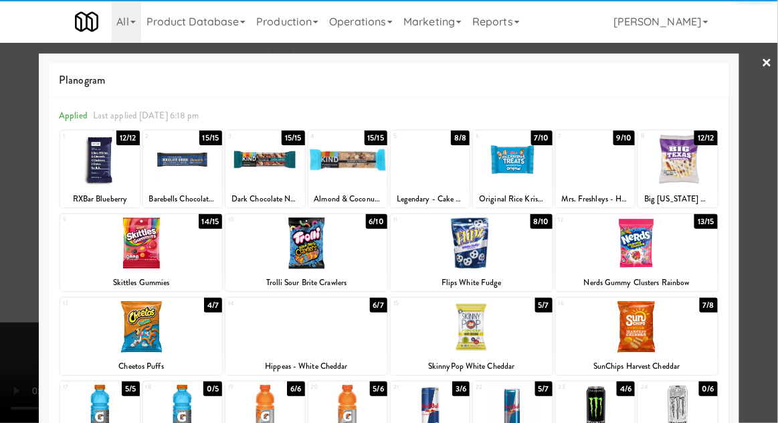
click at [112, 258] on div at bounding box center [141, 243] width 162 height 52
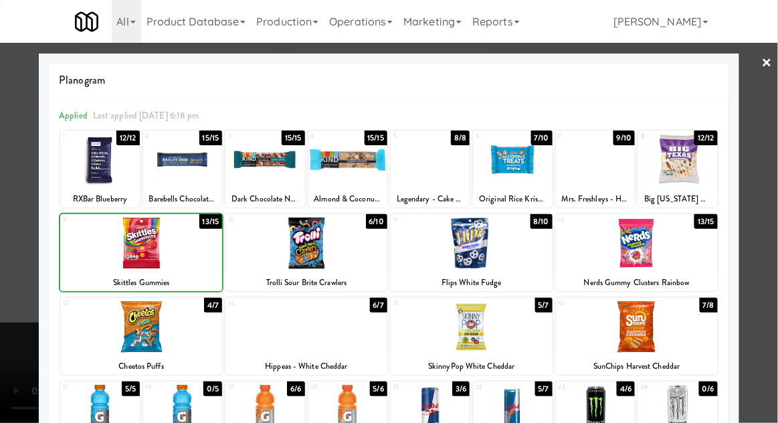
click at [13, 207] on div at bounding box center [389, 211] width 778 height 423
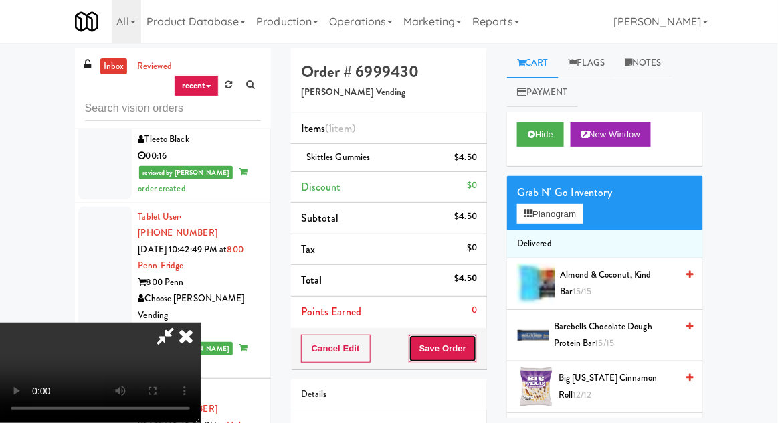
click at [476, 346] on button "Save Order" at bounding box center [443, 349] width 68 height 28
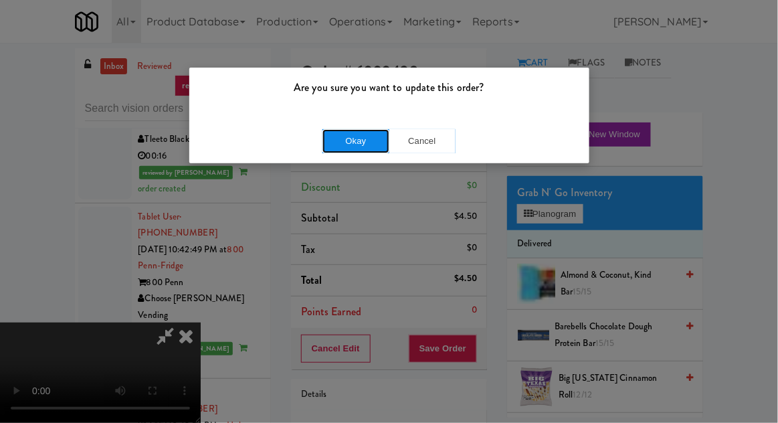
click at [335, 150] on button "Okay" at bounding box center [356, 141] width 67 height 24
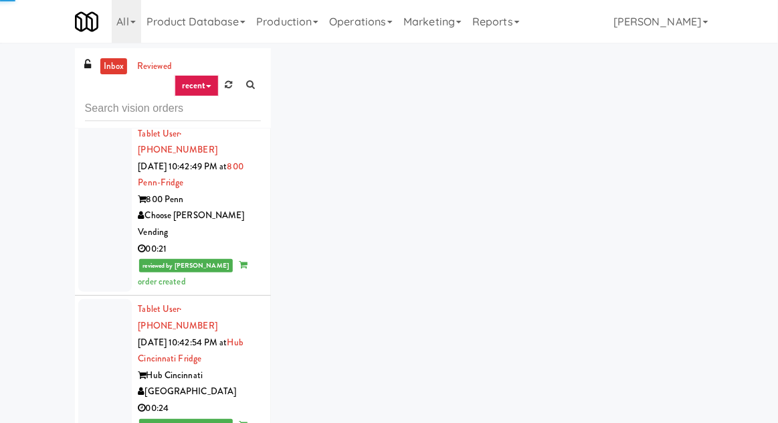
scroll to position [6864, 0]
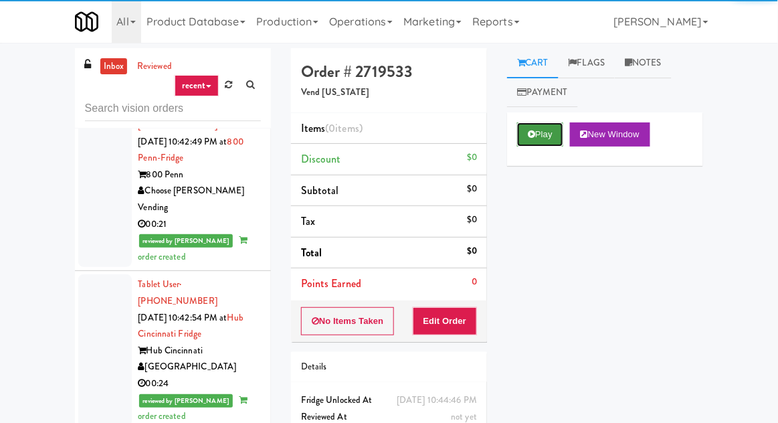
click at [529, 141] on button "Play" at bounding box center [540, 134] width 46 height 24
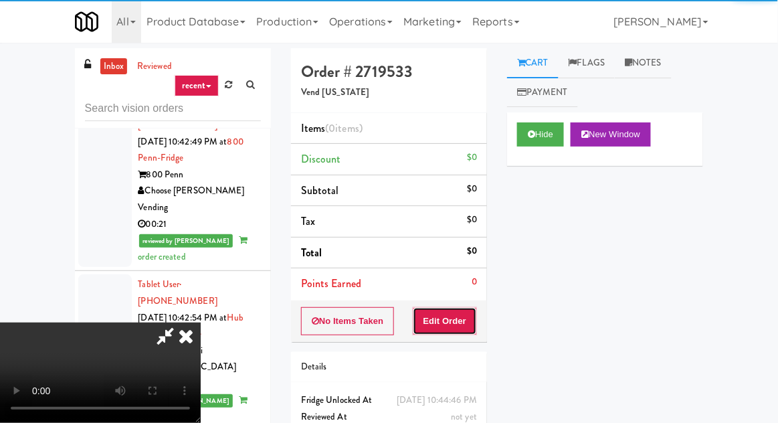
click at [450, 318] on button "Edit Order" at bounding box center [445, 321] width 65 height 28
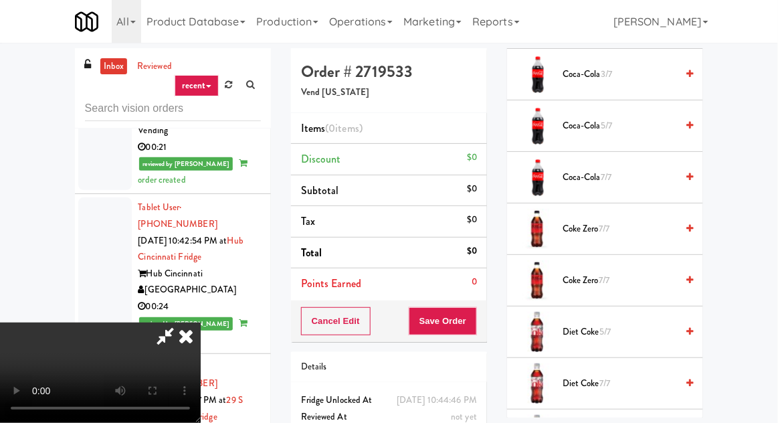
scroll to position [685, 0]
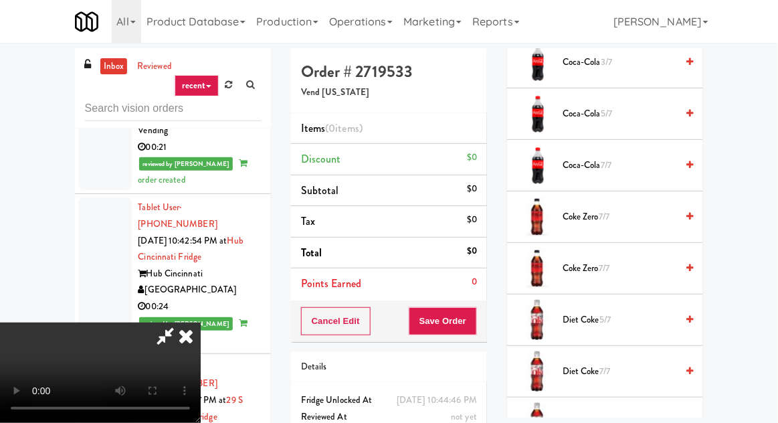
click at [646, 159] on span "Coca-Cola 7/7" at bounding box center [620, 165] width 114 height 17
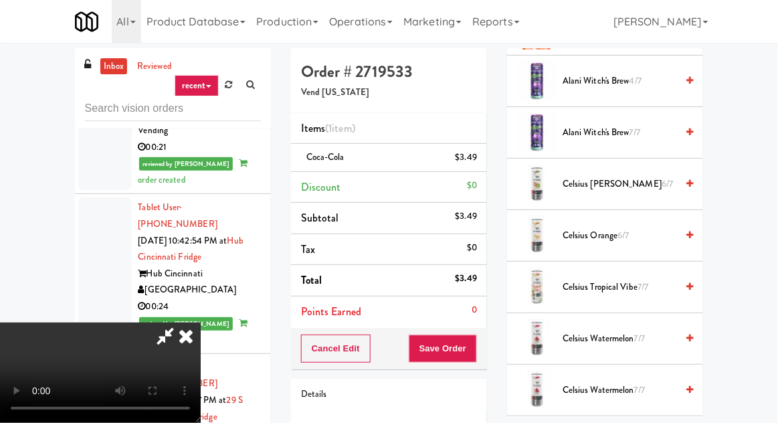
scroll to position [308, 0]
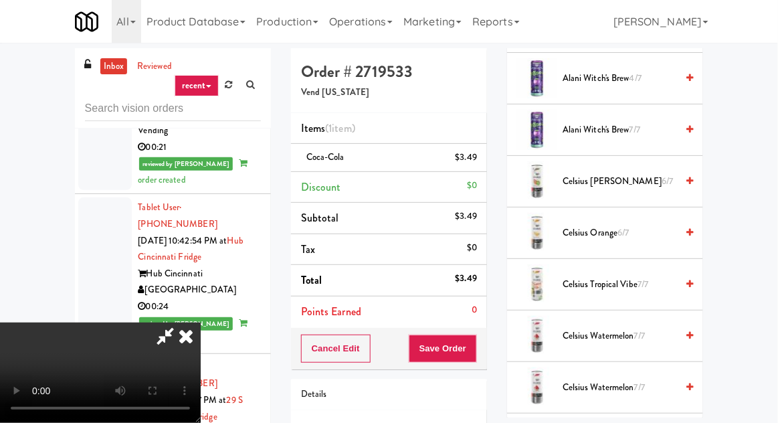
click at [630, 280] on span "Celsius Tropical Vibe 7/7" at bounding box center [620, 284] width 114 height 17
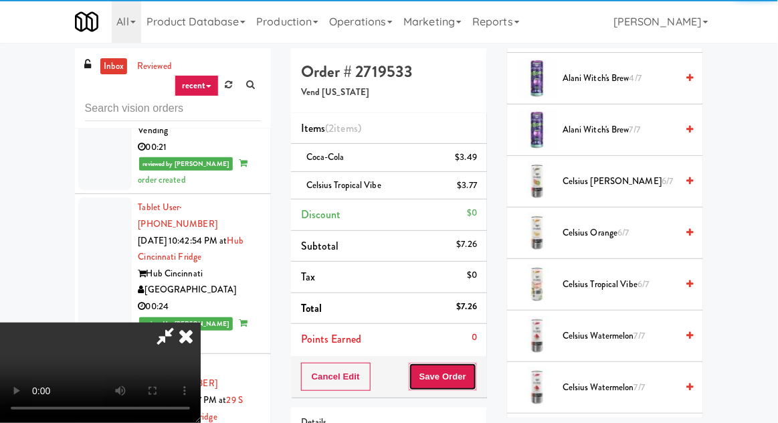
click at [476, 363] on button "Save Order" at bounding box center [443, 377] width 68 height 28
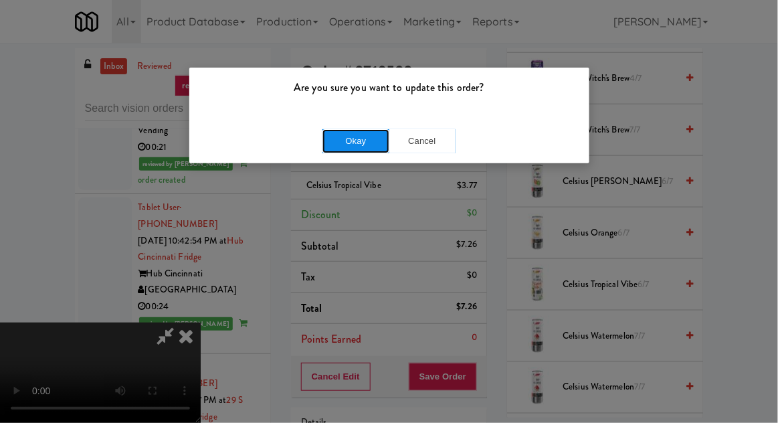
click at [342, 135] on button "Okay" at bounding box center [356, 141] width 67 height 24
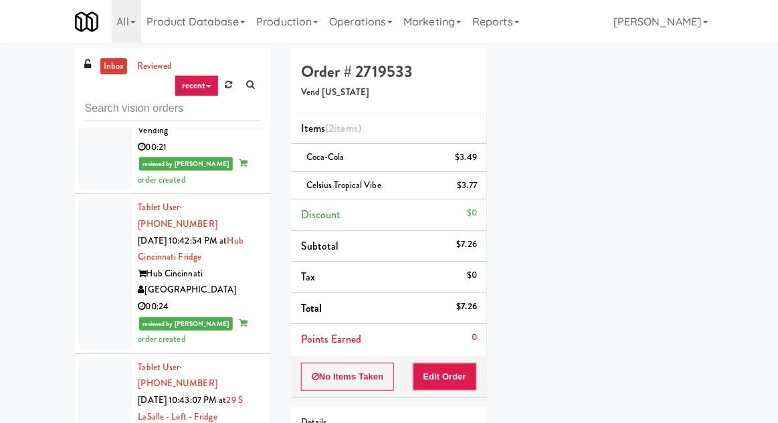
scroll to position [132, 0]
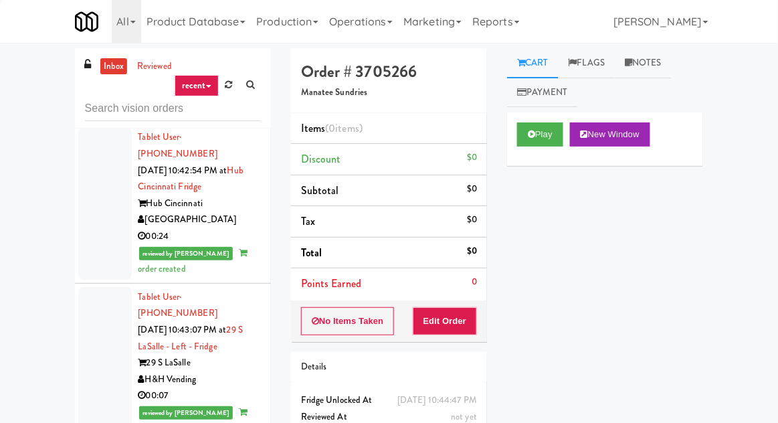
scroll to position [7031, 0]
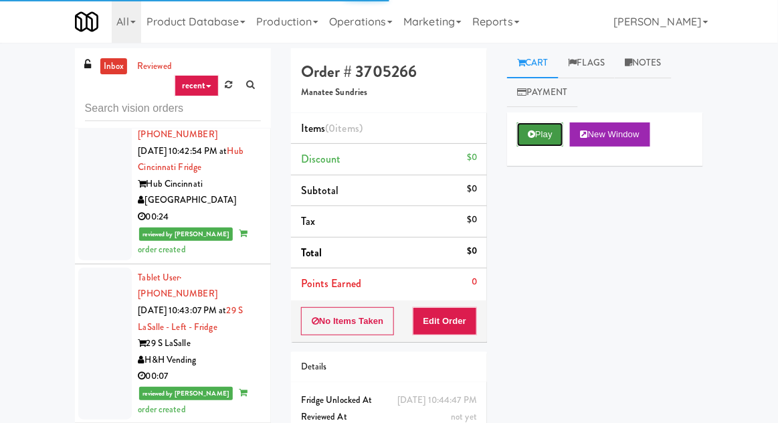
click at [539, 129] on button "Play" at bounding box center [540, 134] width 46 height 24
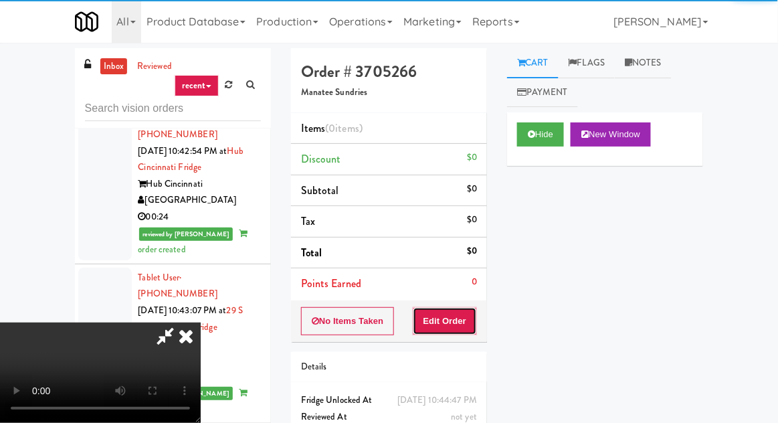
click at [450, 323] on button "Edit Order" at bounding box center [445, 321] width 65 height 28
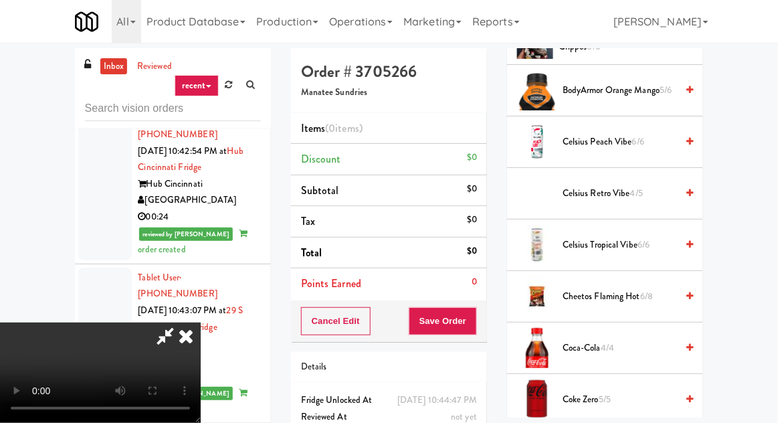
scroll to position [400, 0]
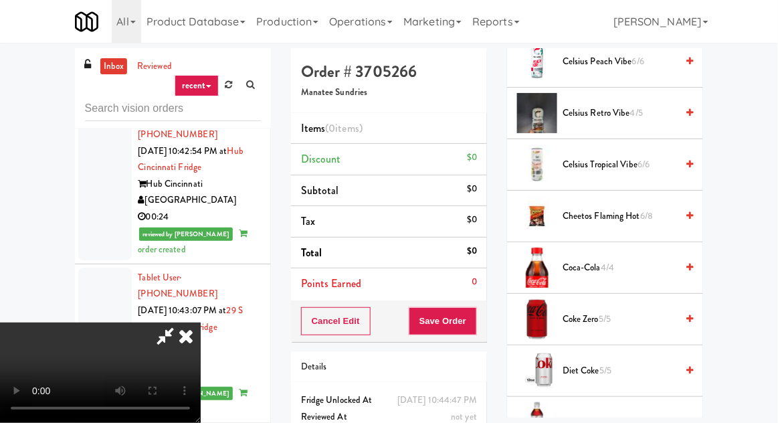
click at [622, 268] on span "Coca-Cola 4/4" at bounding box center [620, 268] width 114 height 17
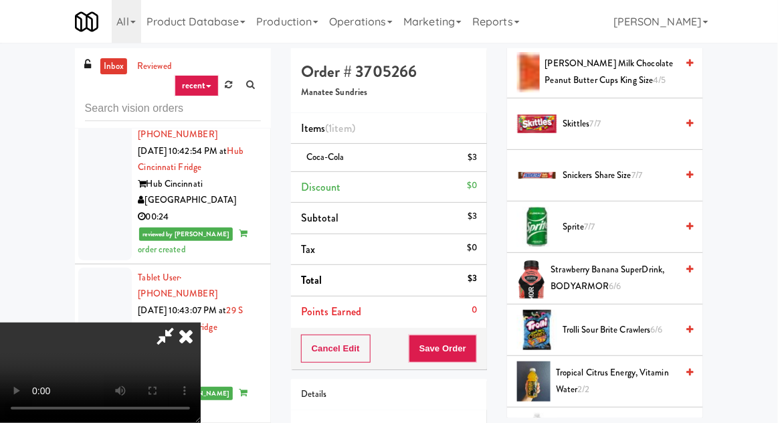
scroll to position [1746, 0]
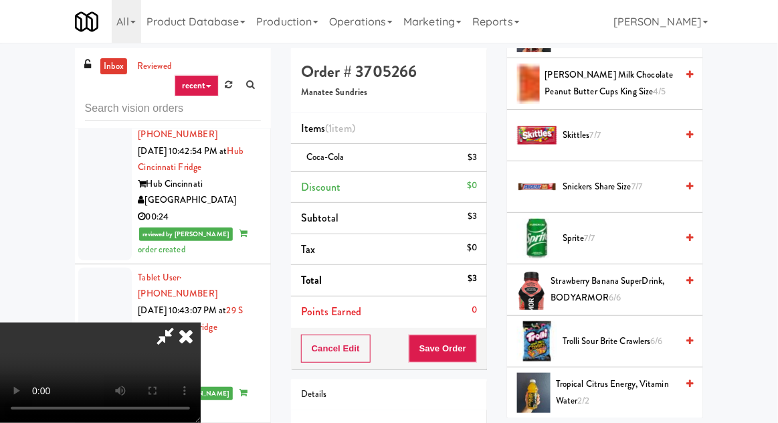
click at [661, 127] on span "Skittles 7/7" at bounding box center [620, 135] width 114 height 17
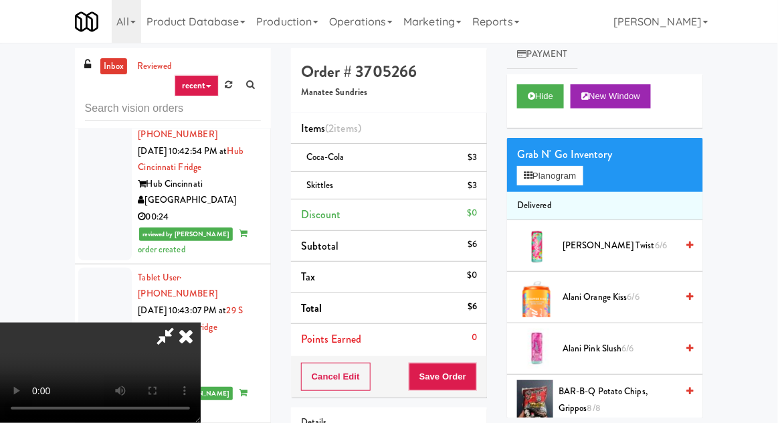
scroll to position [0, 0]
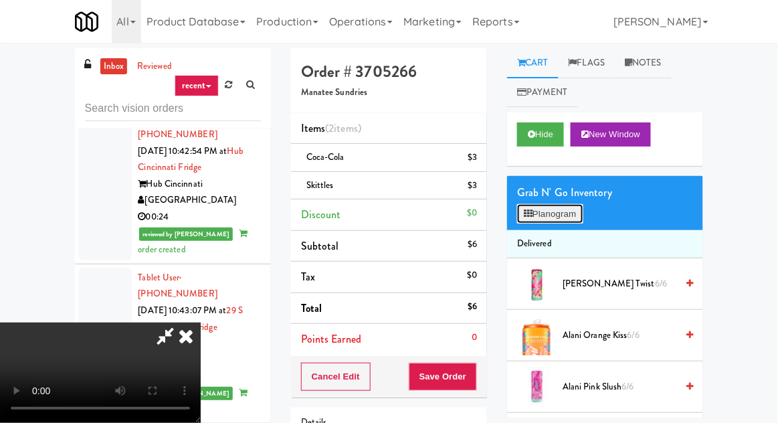
click at [568, 207] on button "Planogram" at bounding box center [550, 214] width 66 height 20
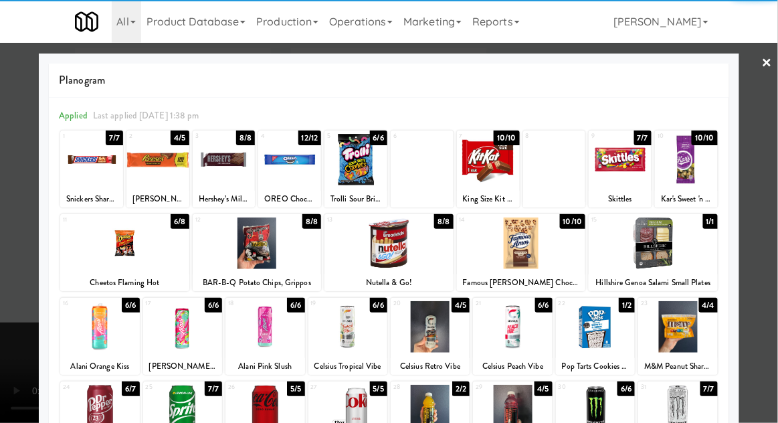
click at [102, 261] on div at bounding box center [124, 243] width 129 height 52
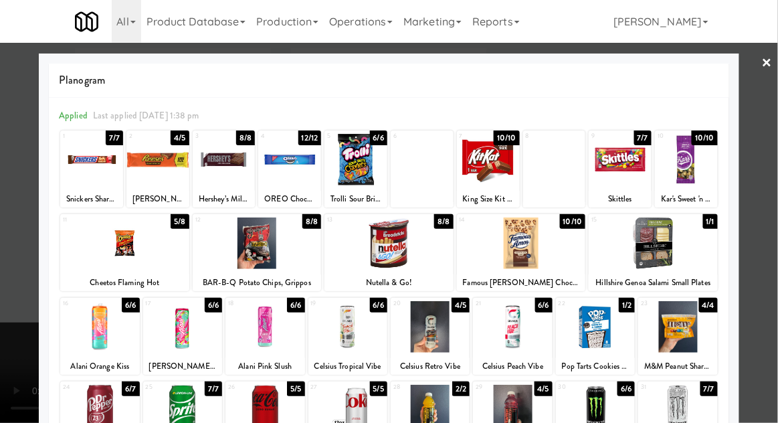
click at [22, 250] on div at bounding box center [389, 211] width 778 height 423
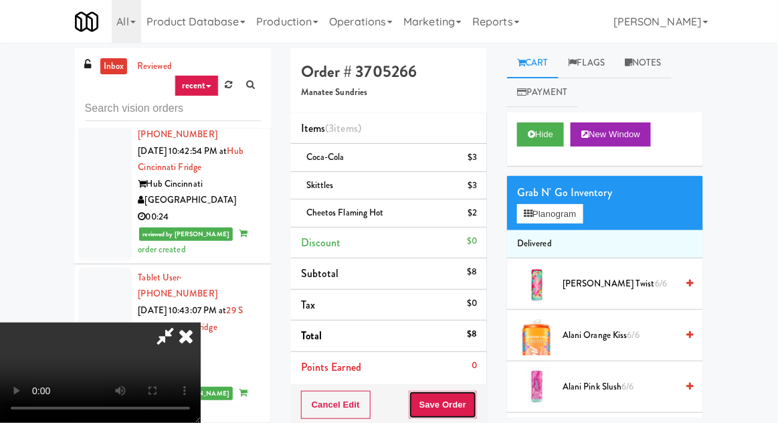
click at [469, 402] on button "Save Order" at bounding box center [443, 405] width 68 height 28
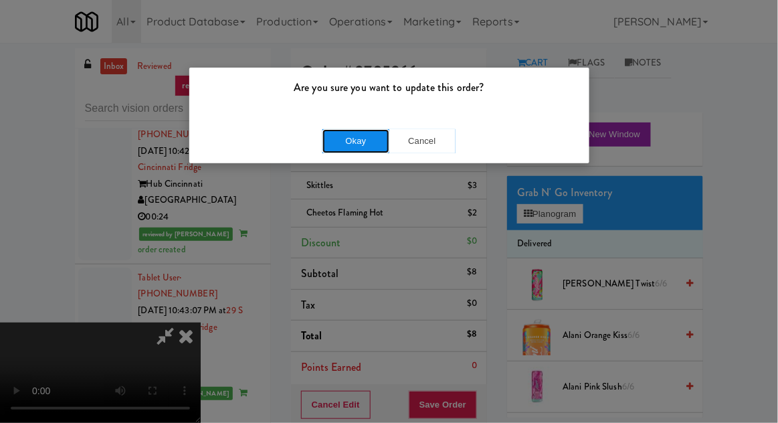
click at [338, 143] on button "Okay" at bounding box center [356, 141] width 67 height 24
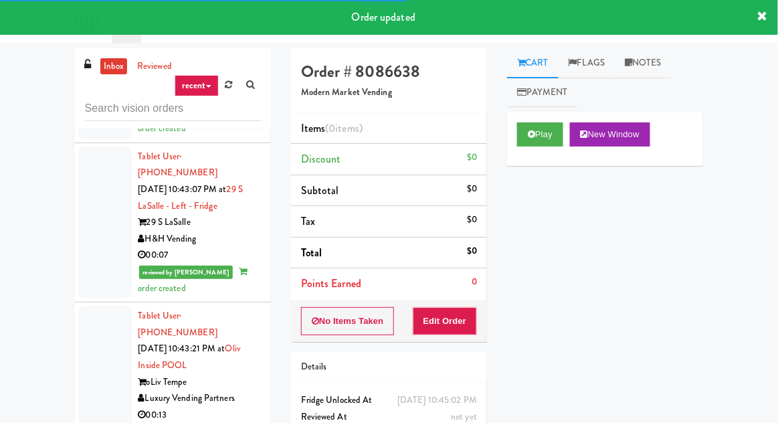
scroll to position [7151, 0]
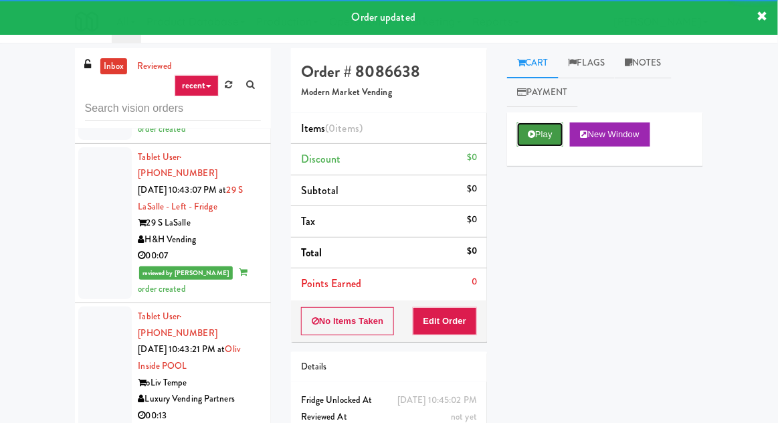
click at [543, 141] on button "Play" at bounding box center [540, 134] width 46 height 24
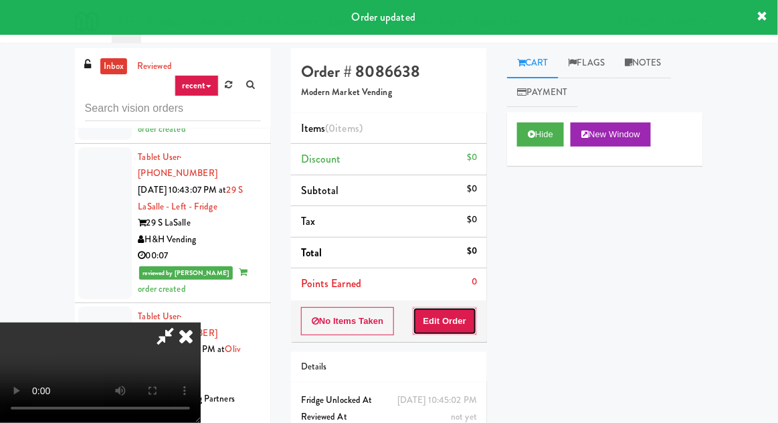
click at [462, 308] on button "Edit Order" at bounding box center [445, 321] width 65 height 28
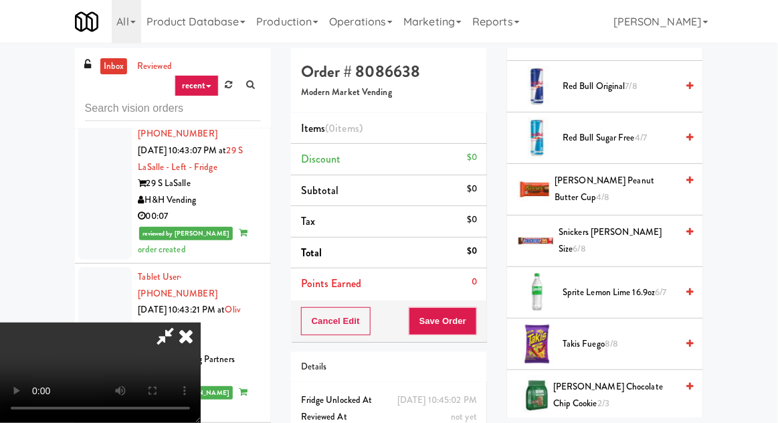
scroll to position [1831, 0]
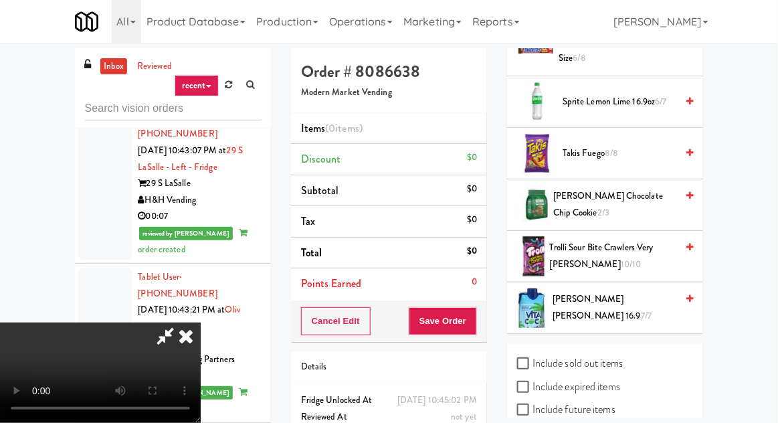
click at [636, 244] on span "Trolli Sour Bite Crawlers Very [PERSON_NAME] 10/10" at bounding box center [613, 256] width 127 height 33
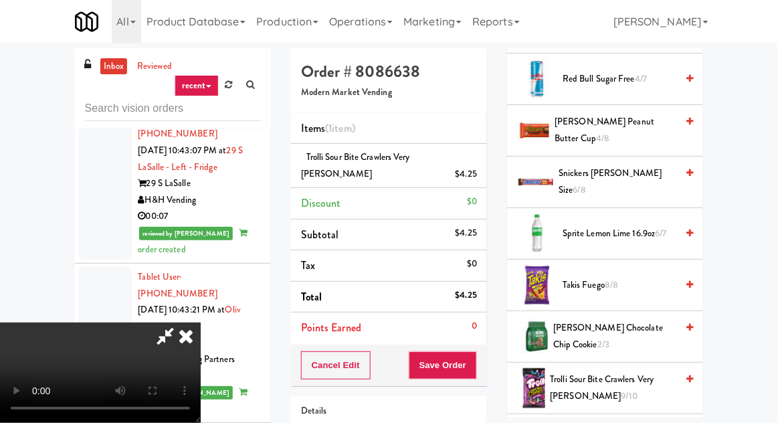
scroll to position [1686, 0]
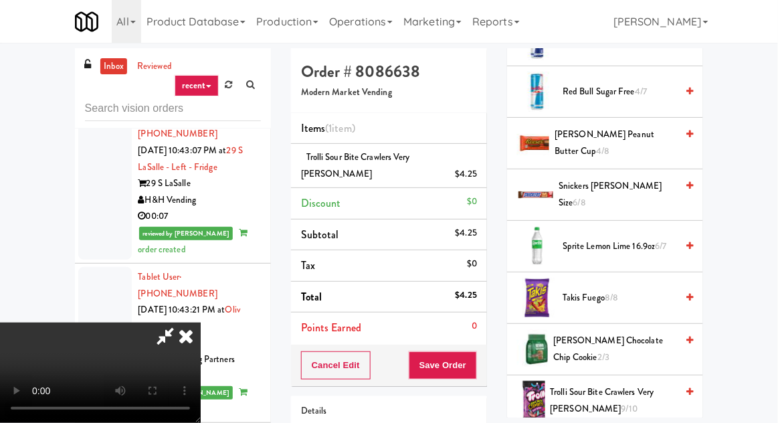
click at [656, 138] on span "[PERSON_NAME] Peanut Butter Cup 4/8" at bounding box center [616, 142] width 122 height 33
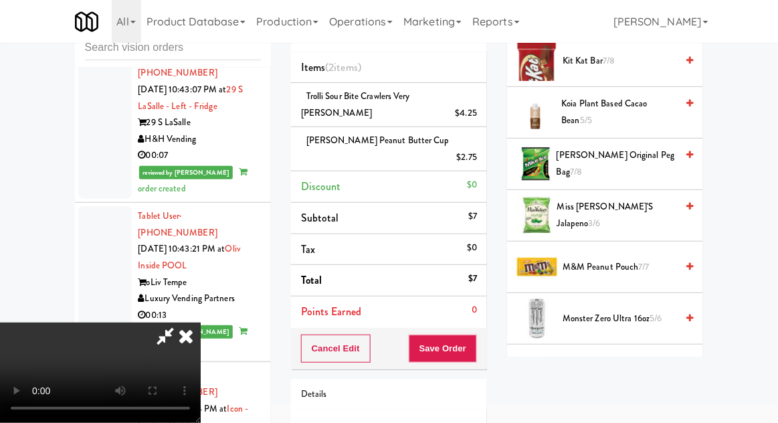
scroll to position [1192, 0]
click at [689, 159] on icon at bounding box center [690, 155] width 7 height 9
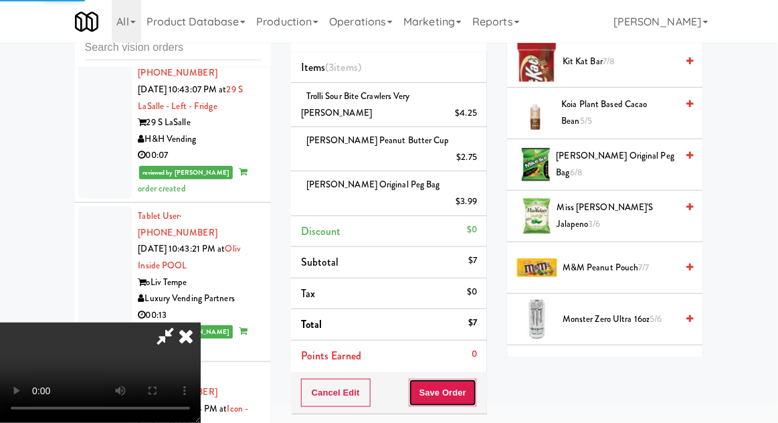
click at [475, 379] on button "Save Order" at bounding box center [443, 393] width 68 height 28
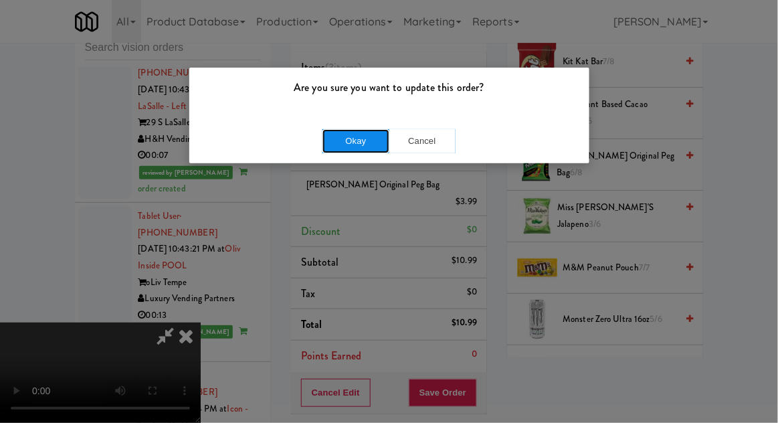
click at [325, 141] on button "Okay" at bounding box center [356, 141] width 67 height 24
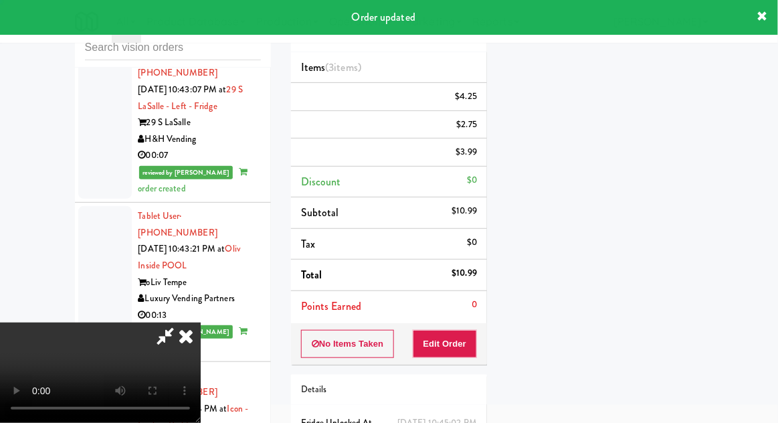
scroll to position [132, 0]
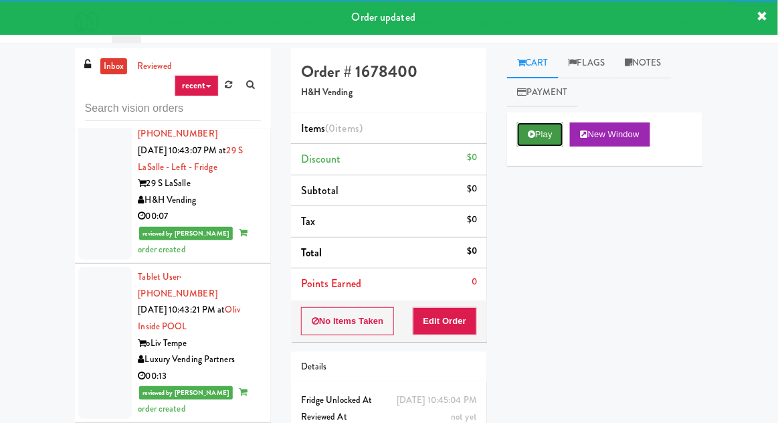
click at [537, 142] on button "Play" at bounding box center [540, 134] width 46 height 24
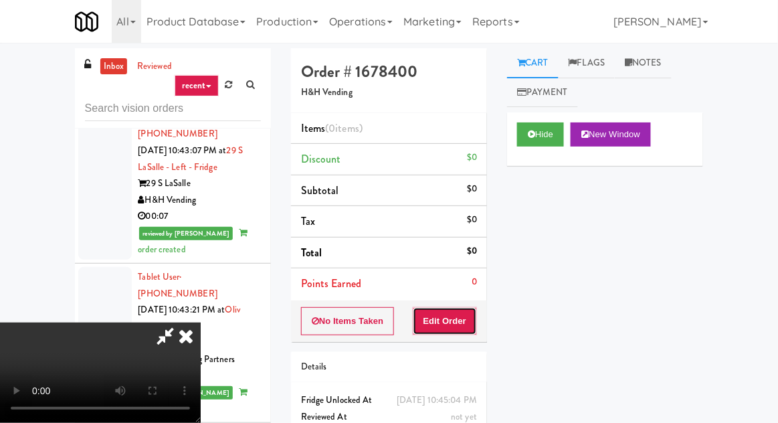
click at [447, 309] on button "Edit Order" at bounding box center [445, 321] width 65 height 28
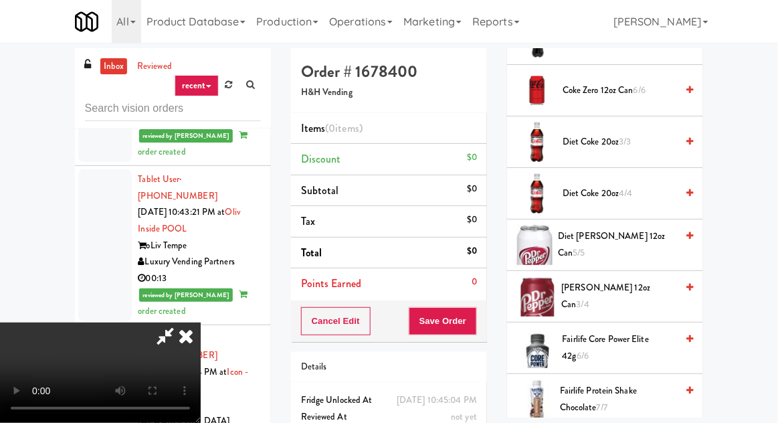
scroll to position [616, 0]
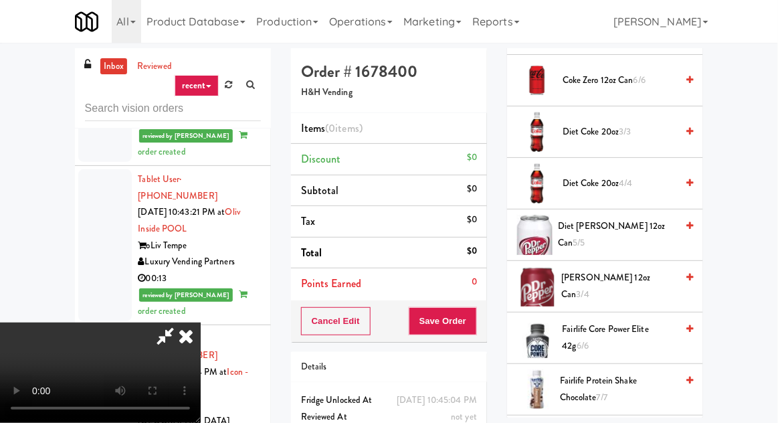
click at [626, 276] on span "[PERSON_NAME] 12oz can 3/4" at bounding box center [619, 286] width 115 height 33
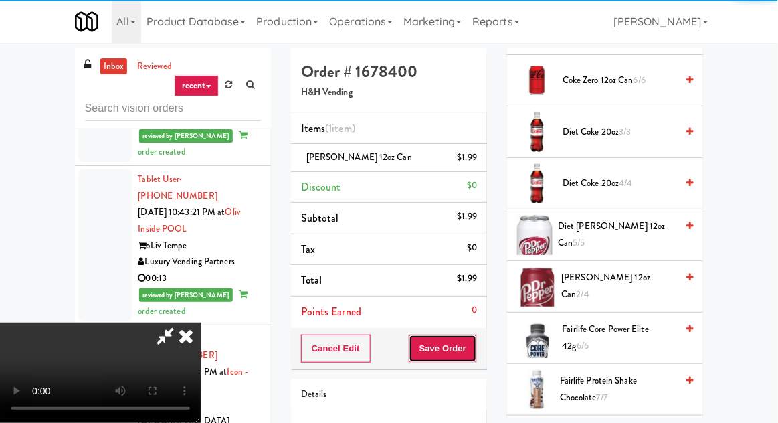
click at [474, 351] on button "Save Order" at bounding box center [443, 349] width 68 height 28
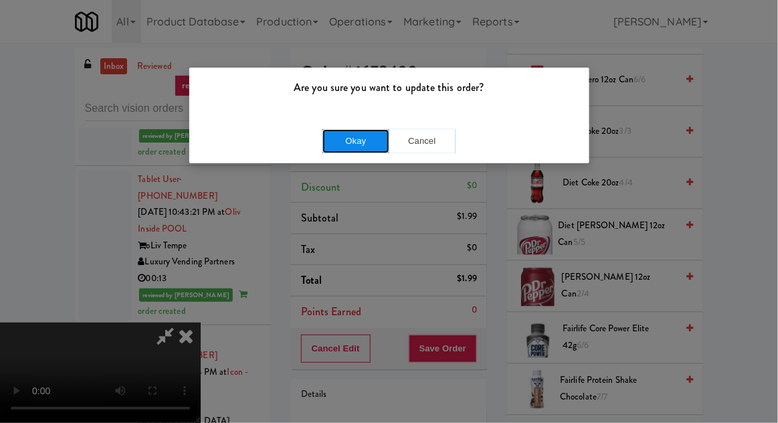
click at [339, 143] on button "Okay" at bounding box center [356, 141] width 67 height 24
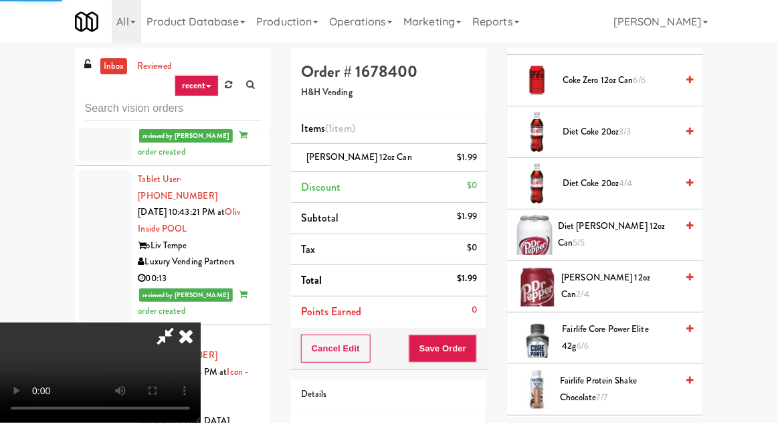
scroll to position [132, 0]
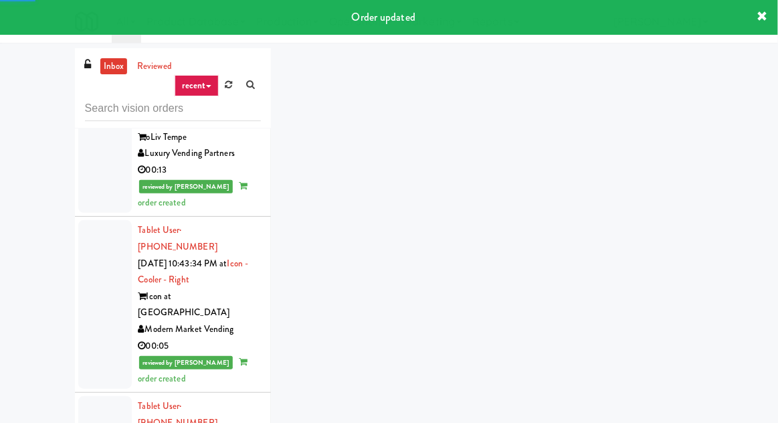
scroll to position [7401, 0]
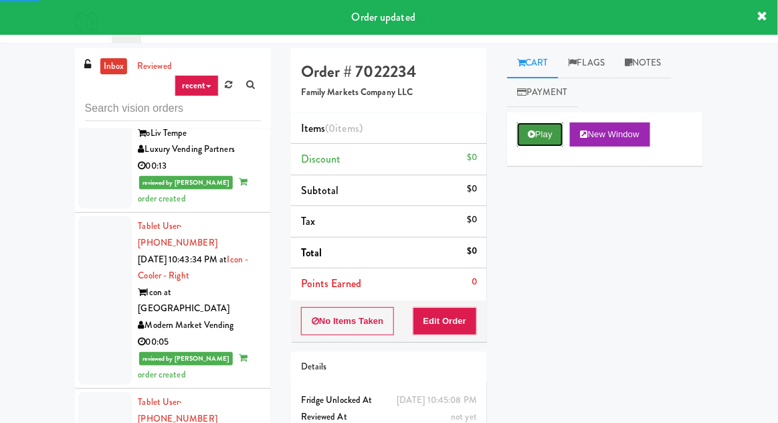
click at [547, 130] on button "Play" at bounding box center [540, 134] width 46 height 24
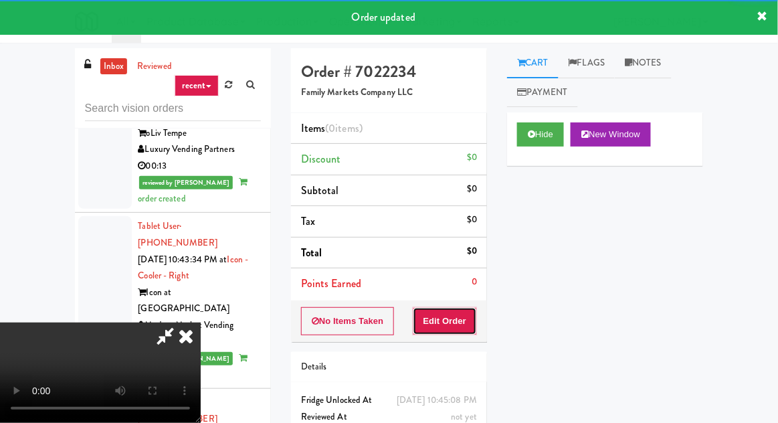
click at [448, 323] on button "Edit Order" at bounding box center [445, 321] width 65 height 28
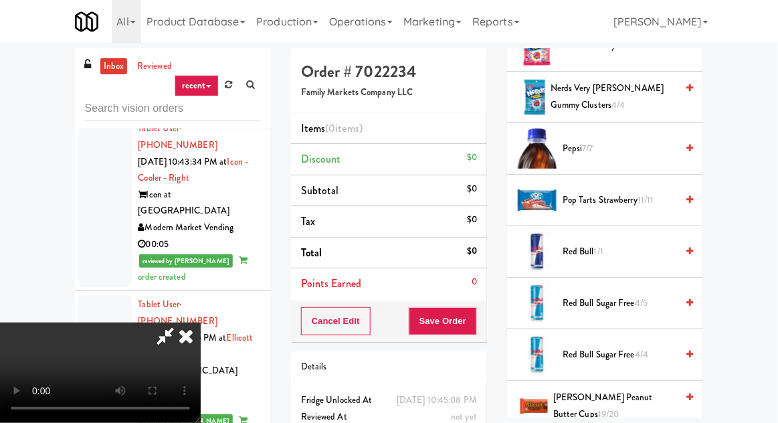
scroll to position [1224, 0]
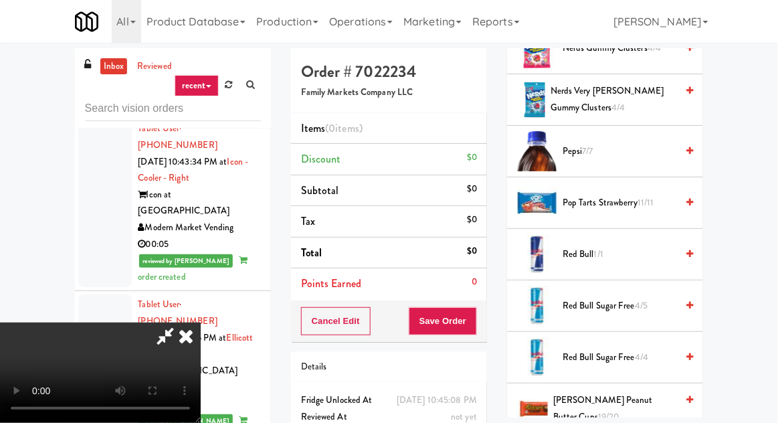
click at [653, 196] on span "11/11" at bounding box center [646, 202] width 17 height 13
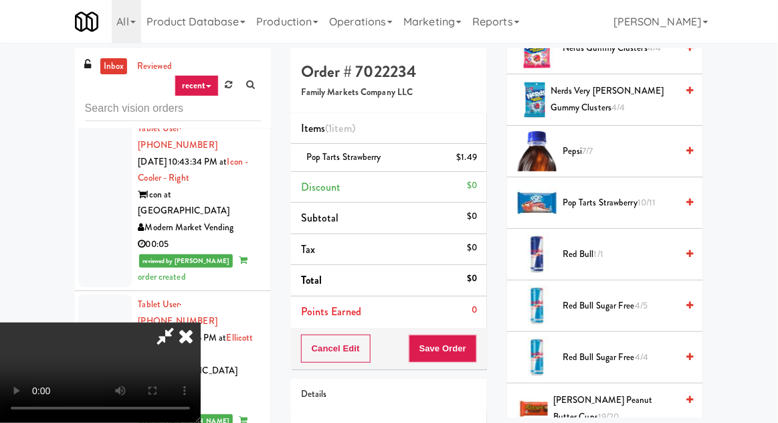
click at [664, 195] on span "Pop Tarts Strawberry 10/11" at bounding box center [620, 203] width 114 height 17
click at [474, 346] on button "Save Order" at bounding box center [443, 349] width 68 height 28
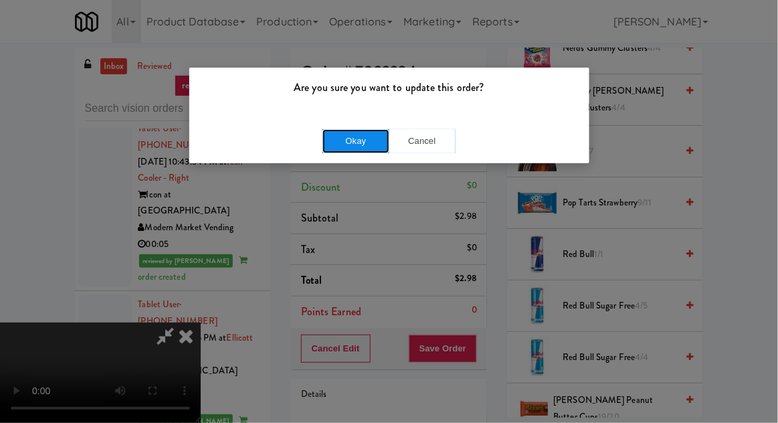
click at [330, 140] on button "Okay" at bounding box center [356, 141] width 67 height 24
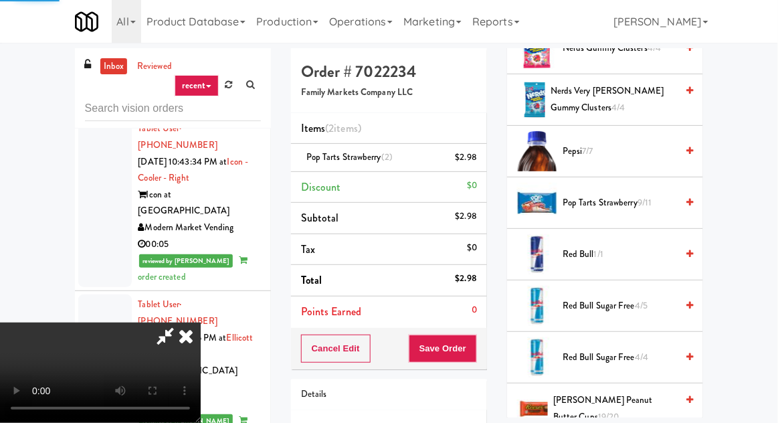
scroll to position [132, 0]
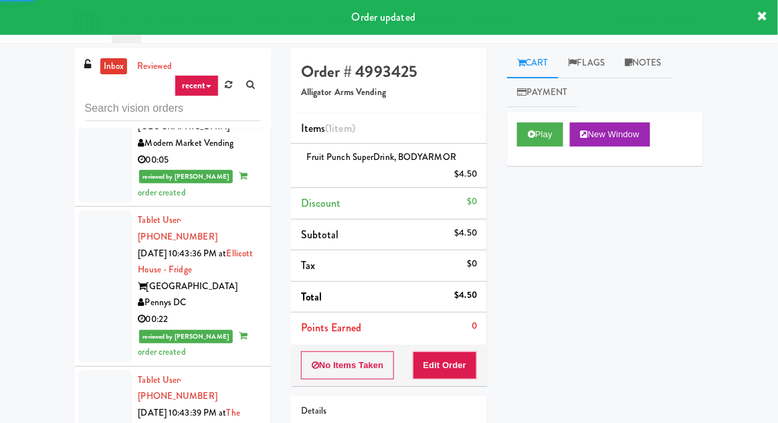
scroll to position [7582, 0]
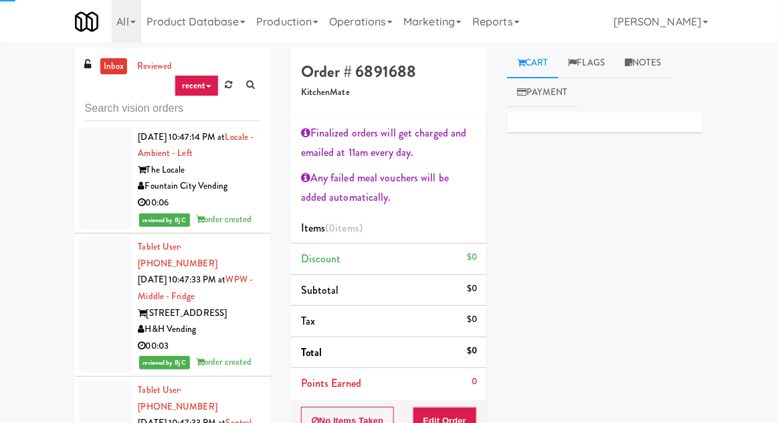
scroll to position [9316, 0]
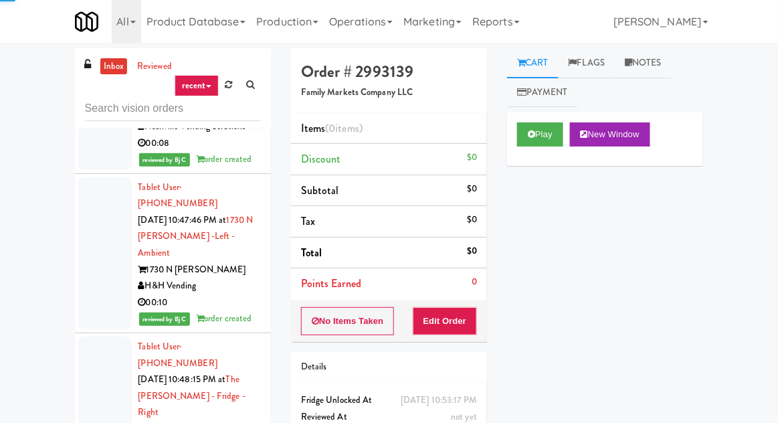
scroll to position [9664, 0]
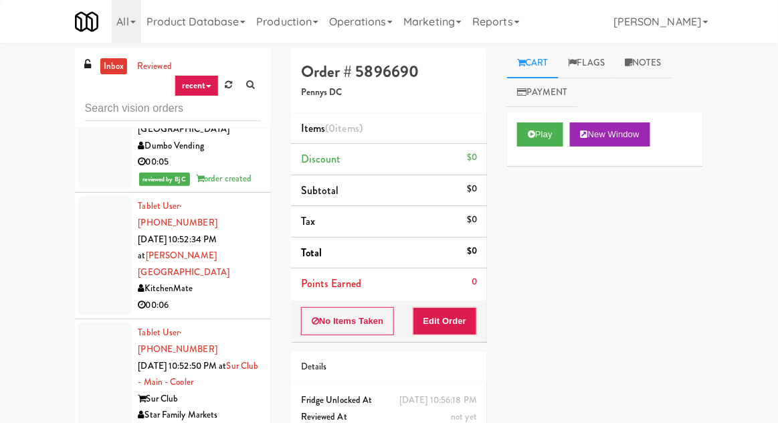
scroll to position [10707, 0]
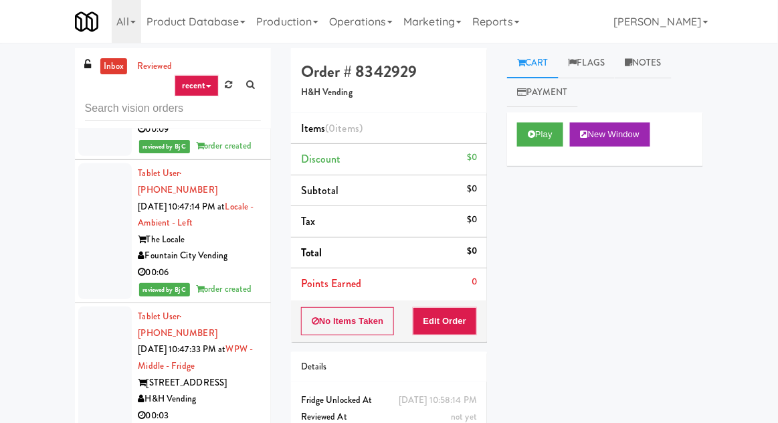
scroll to position [9233, 0]
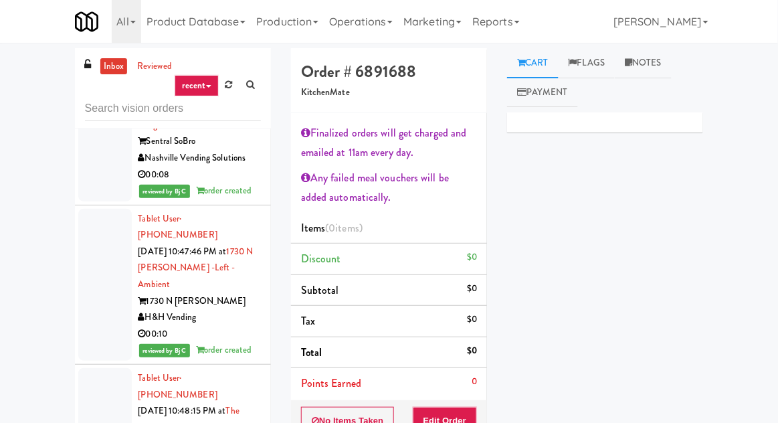
scroll to position [9629, 0]
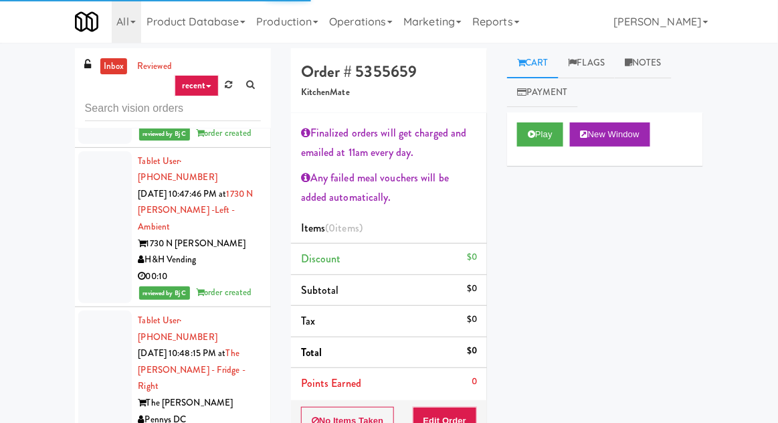
scroll to position [9688, 0]
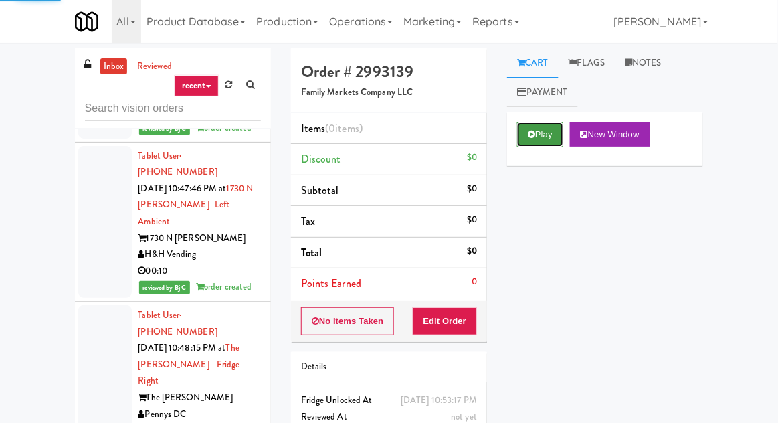
click at [528, 128] on button "Play" at bounding box center [540, 134] width 46 height 24
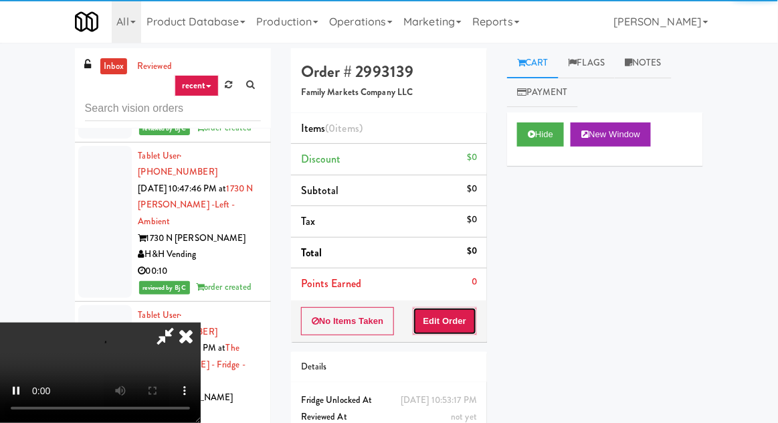
click at [458, 312] on button "Edit Order" at bounding box center [445, 321] width 65 height 28
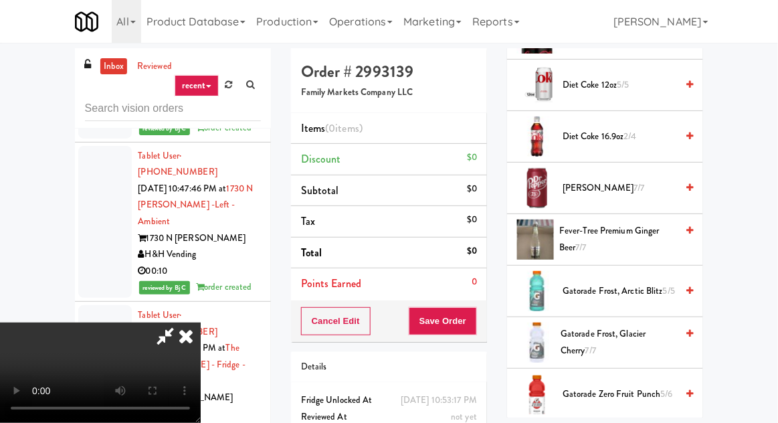
scroll to position [981, 0]
click at [636, 230] on span "Fever-Tree Premium Ginger Beer 7/7" at bounding box center [617, 239] width 117 height 33
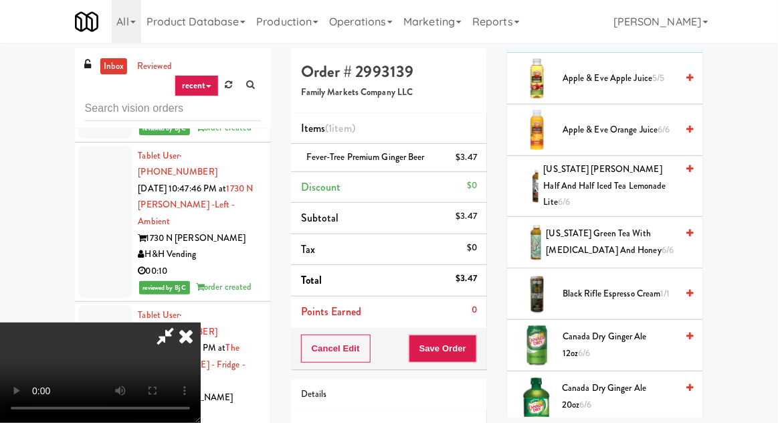
scroll to position [209, 0]
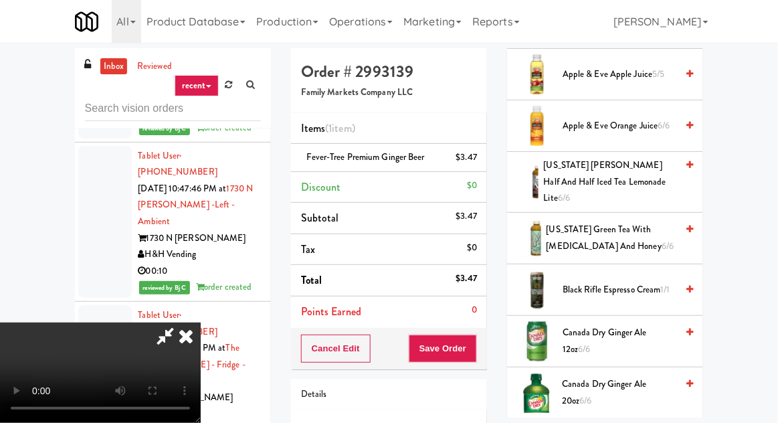
click at [622, 229] on span "[US_STATE] Green Tea with [MEDICAL_DATA] and Honey 6/6" at bounding box center [612, 237] width 130 height 33
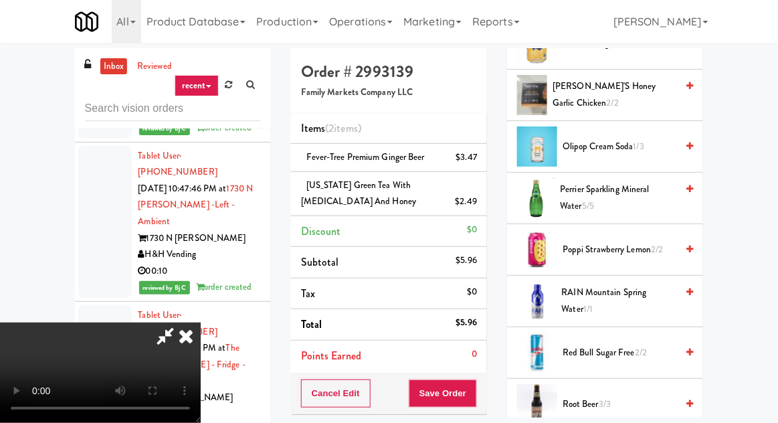
scroll to position [1401, 0]
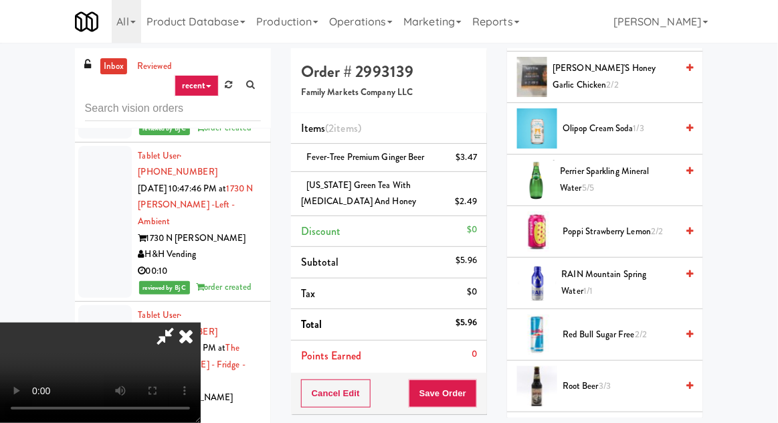
click at [625, 273] on span "RAIN Mountain Spring Water 1/1" at bounding box center [619, 282] width 115 height 33
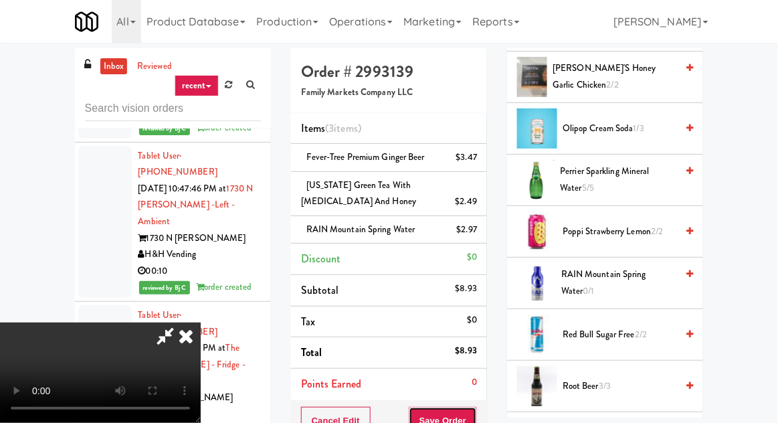
click at [475, 408] on button "Save Order" at bounding box center [443, 421] width 68 height 28
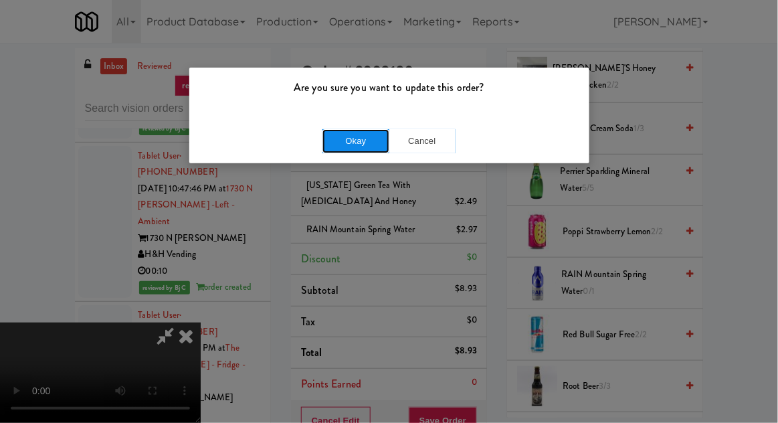
click at [325, 137] on button "Okay" at bounding box center [356, 141] width 67 height 24
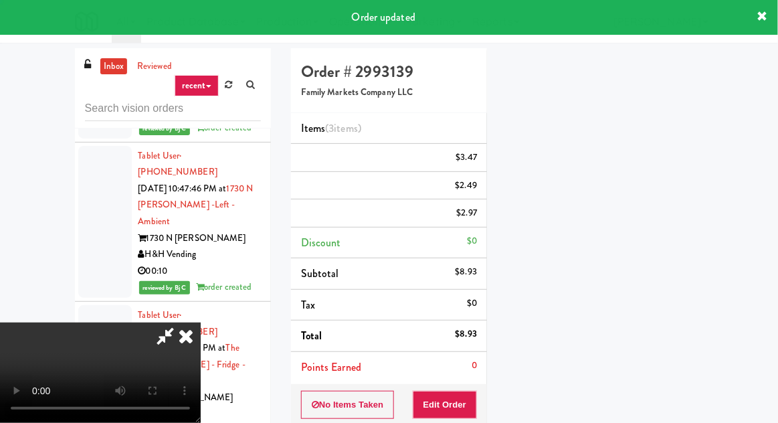
scroll to position [132, 0]
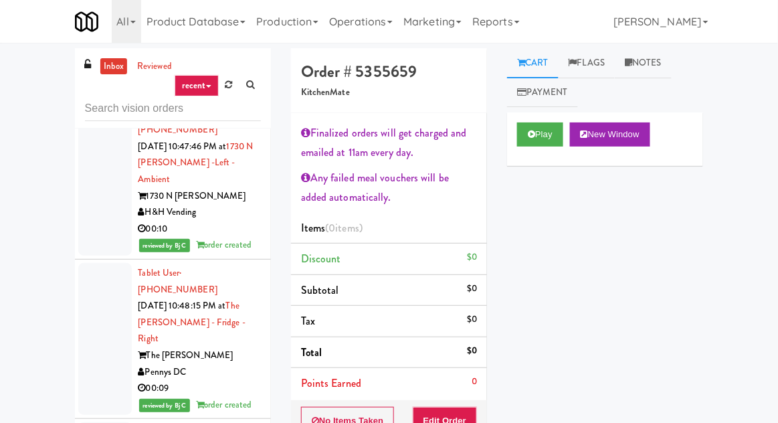
scroll to position [9733, 0]
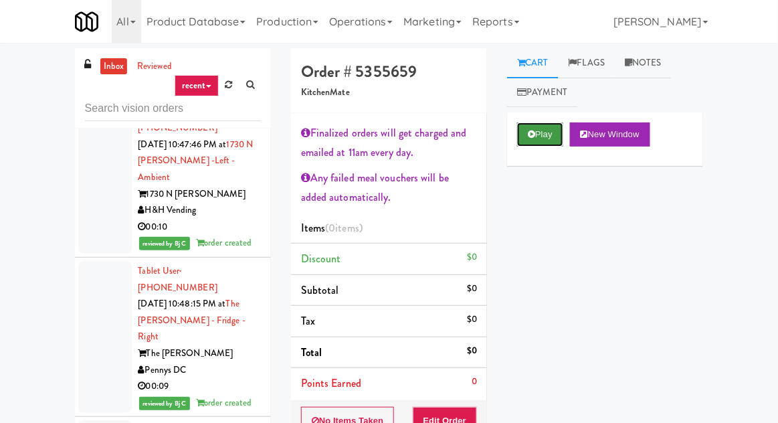
click at [543, 138] on button "Play" at bounding box center [540, 134] width 46 height 24
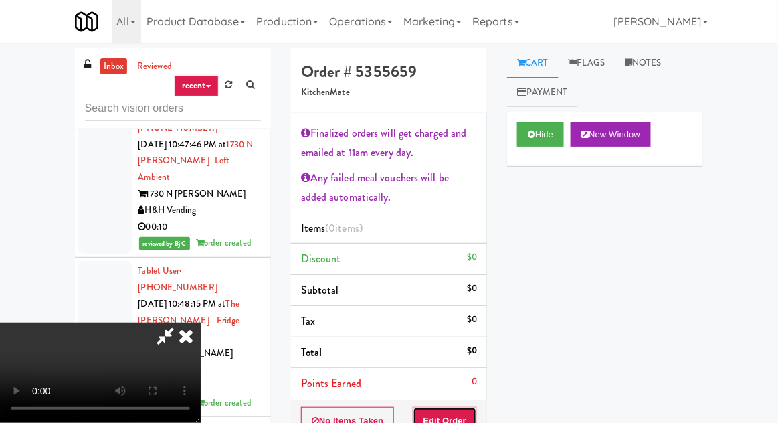
click at [458, 412] on button "Edit Order" at bounding box center [445, 421] width 65 height 28
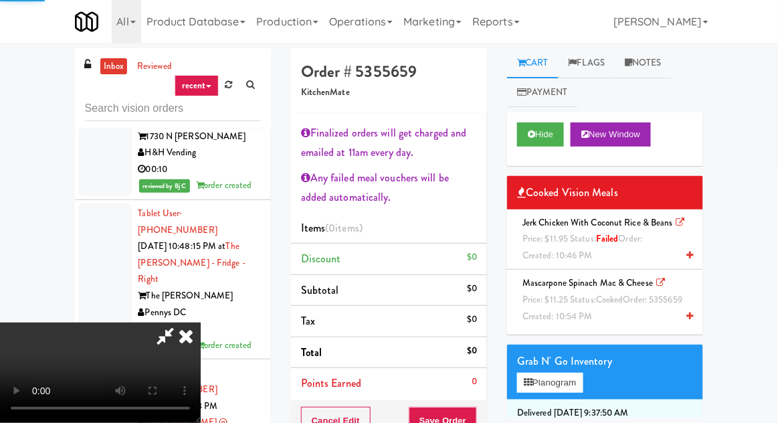
scroll to position [9819, 0]
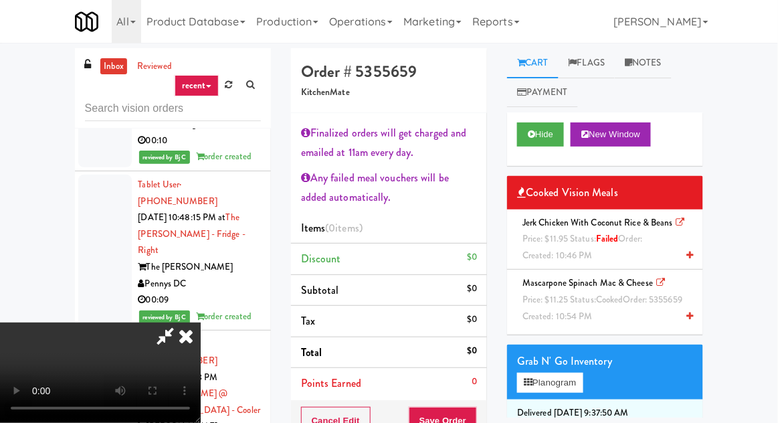
click at [567, 242] on span "Price: $11.95 Status: failed Order:" at bounding box center [583, 238] width 120 height 13
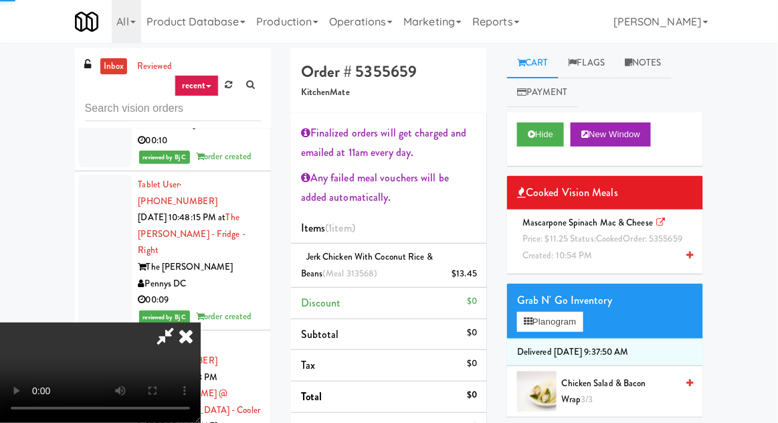
click at [578, 306] on div "Grab N' Go Inventory Planogram" at bounding box center [605, 311] width 196 height 54
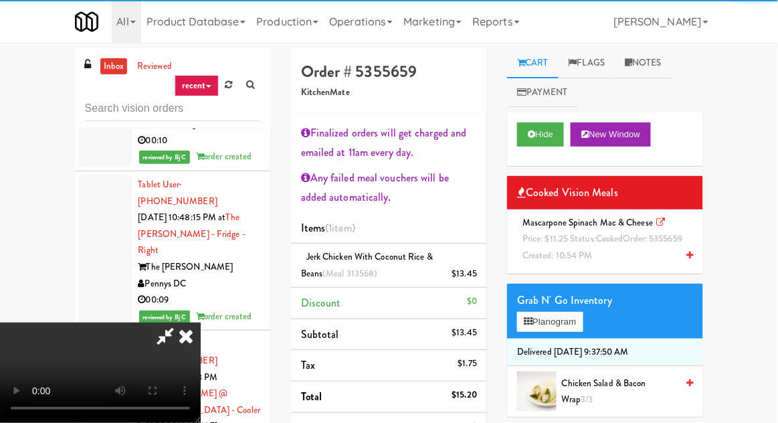
click at [616, 264] on div "Mascarpone Spinach Mac & Cheese Price: $11.25 Status: cooked Order: 5355659 Cre…" at bounding box center [605, 240] width 176 height 50
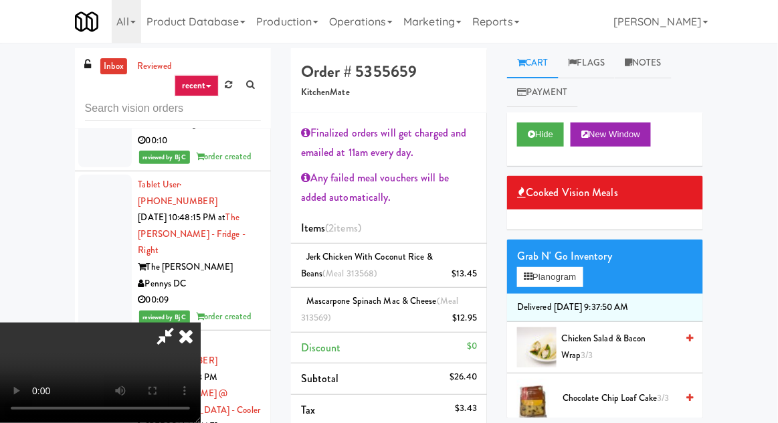
scroll to position [0, 0]
click at [547, 137] on button "Hide" at bounding box center [540, 134] width 47 height 24
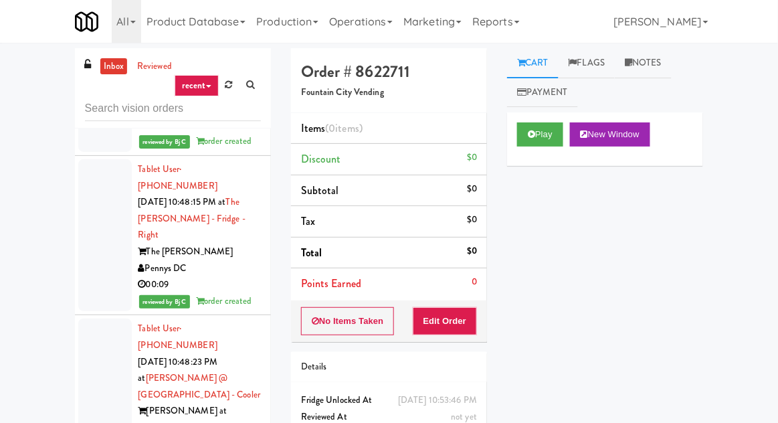
scroll to position [9846, 0]
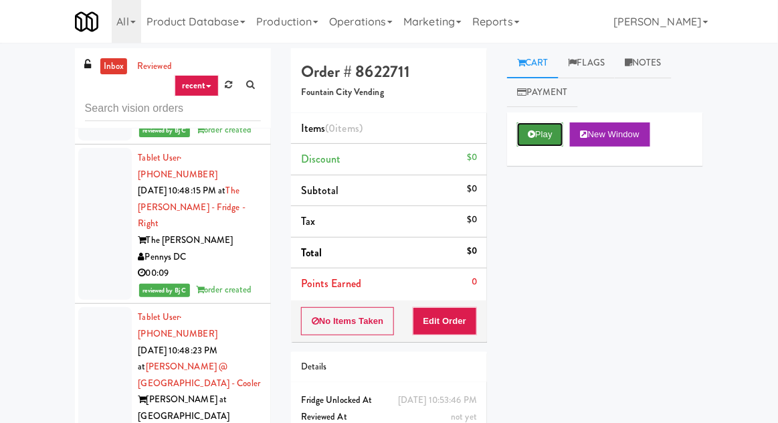
click at [546, 139] on button "Play" at bounding box center [540, 134] width 46 height 24
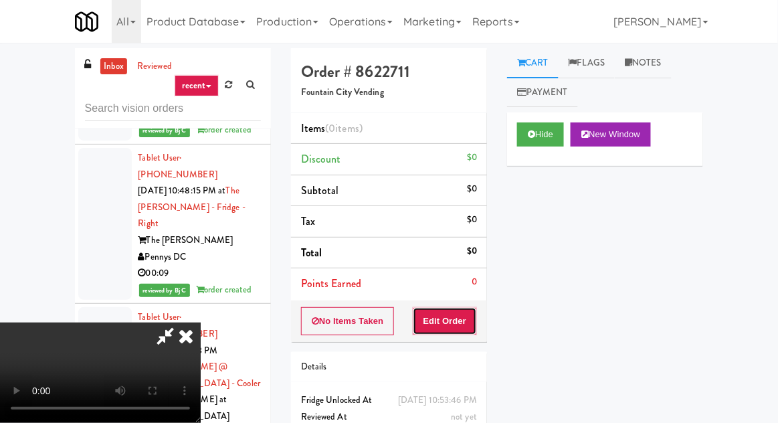
click at [461, 308] on button "Edit Order" at bounding box center [445, 321] width 65 height 28
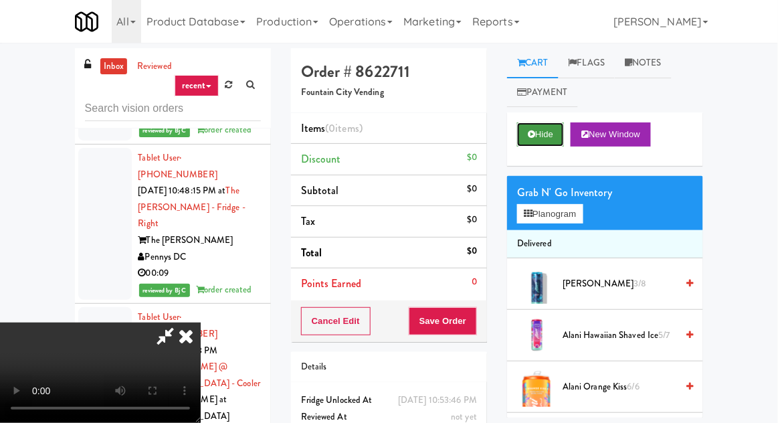
click at [547, 132] on button "Hide" at bounding box center [540, 134] width 47 height 24
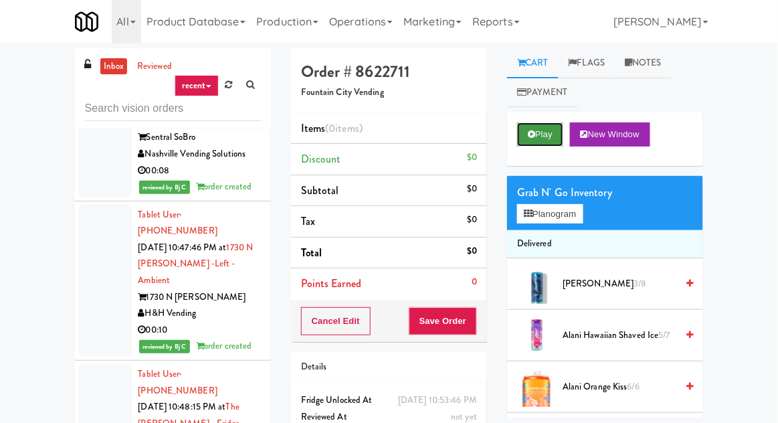
scroll to position [9638, 0]
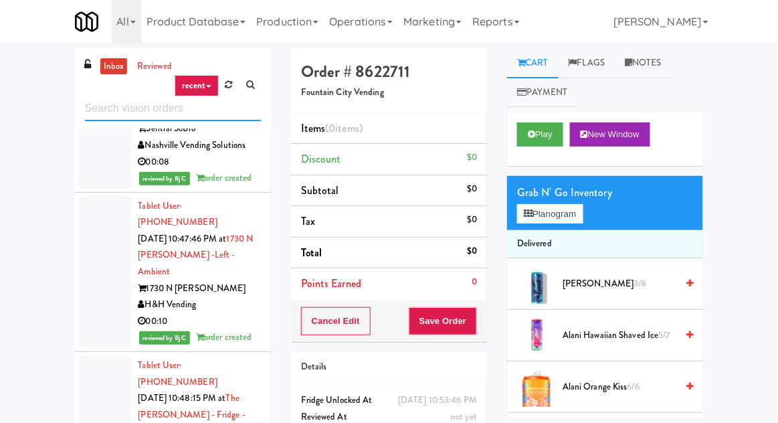
click at [90, 107] on input "text" at bounding box center [173, 108] width 176 height 25
type input "cooler"
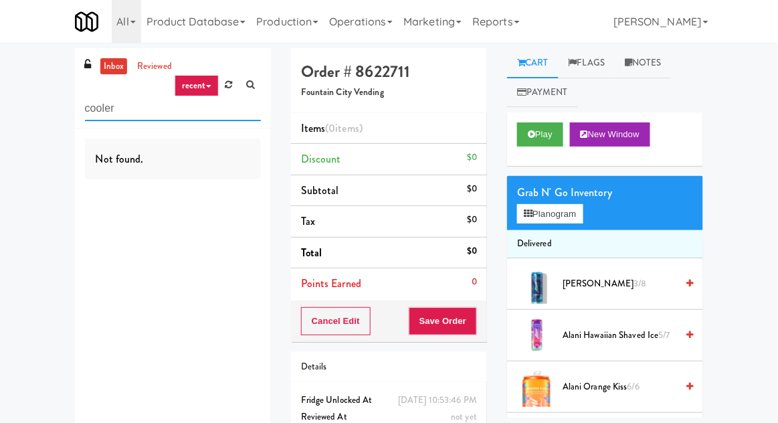
scroll to position [0, 0]
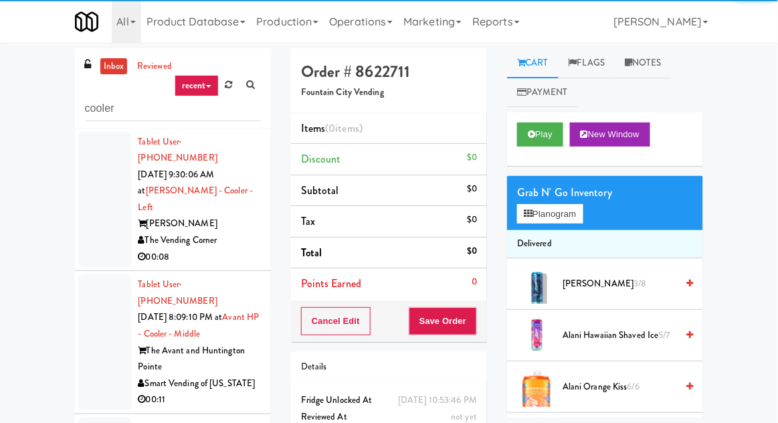
click at [98, 223] on div at bounding box center [105, 200] width 54 height 136
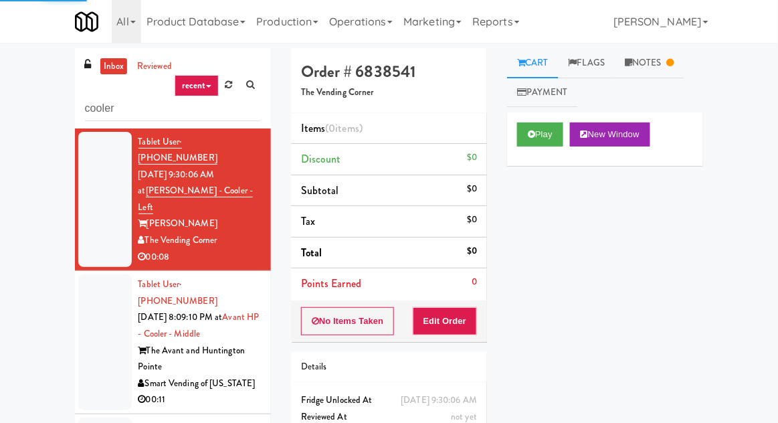
click at [104, 282] on div at bounding box center [105, 342] width 54 height 136
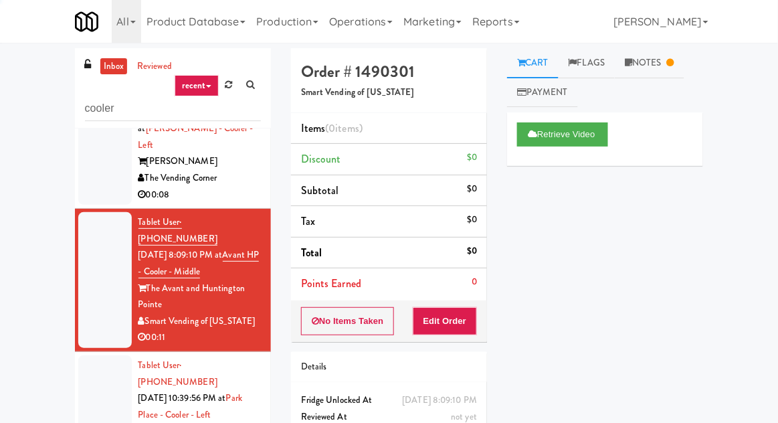
scroll to position [85, 0]
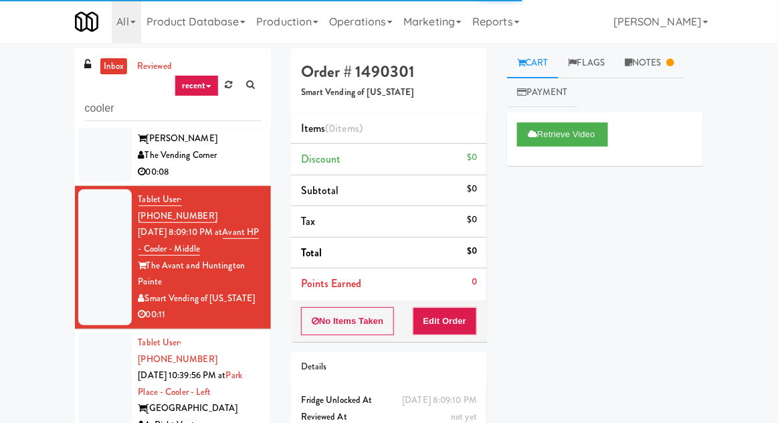
click at [106, 333] on div at bounding box center [105, 392] width 54 height 119
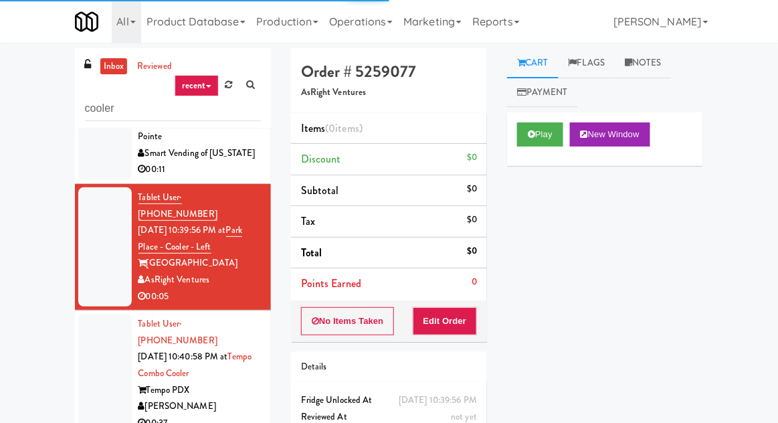
scroll to position [234, 0]
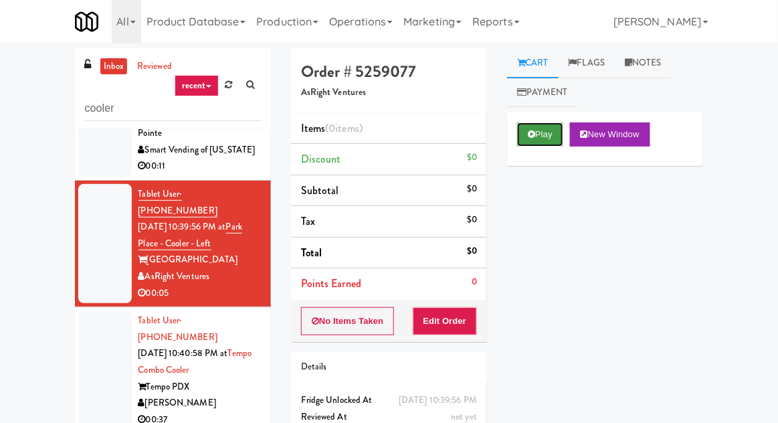
click at [535, 130] on icon at bounding box center [531, 134] width 7 height 9
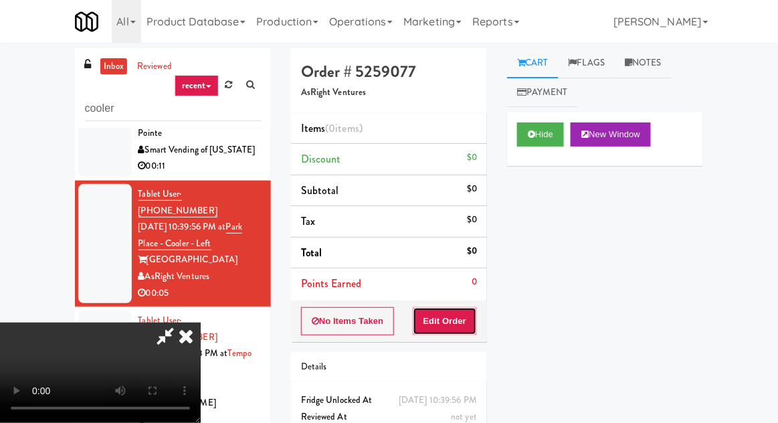
click at [455, 311] on button "Edit Order" at bounding box center [445, 321] width 65 height 28
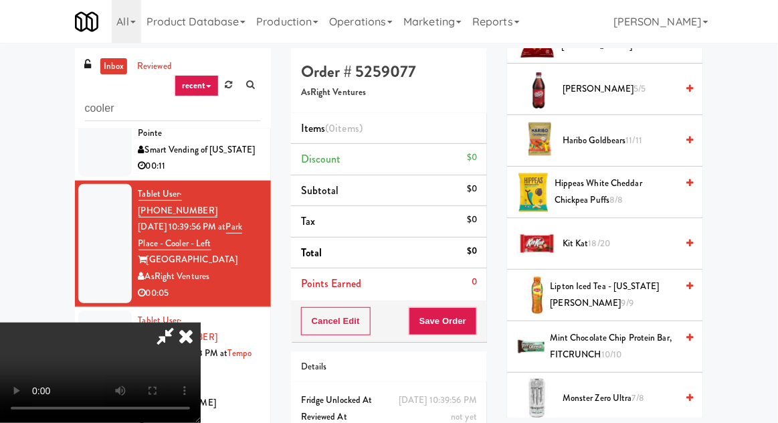
scroll to position [917, 0]
click at [636, 235] on span "Kit Kat 18/20" at bounding box center [620, 243] width 114 height 17
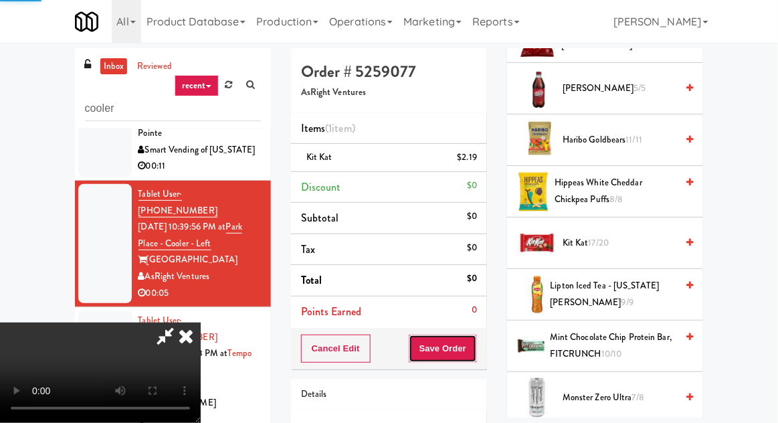
click at [474, 347] on button "Save Order" at bounding box center [443, 349] width 68 height 28
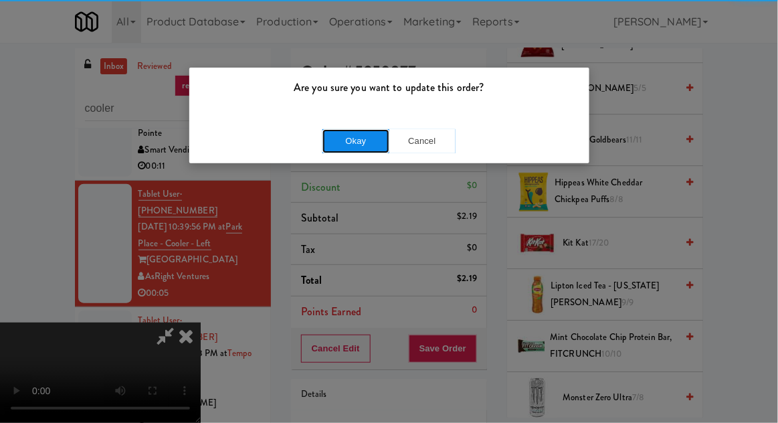
click at [329, 141] on button "Okay" at bounding box center [356, 141] width 67 height 24
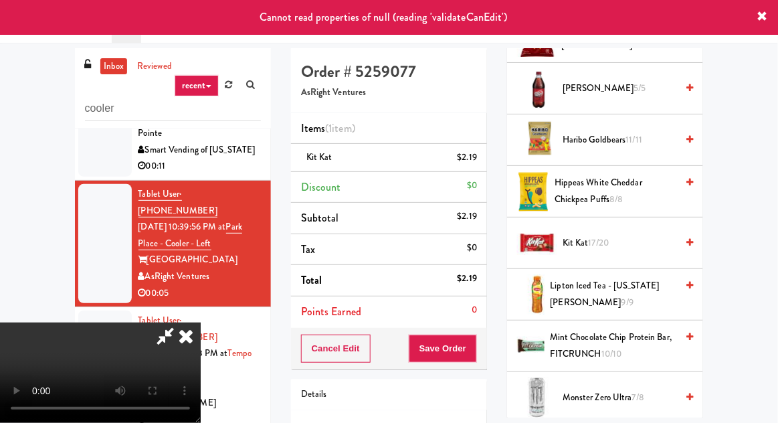
click at [93, 184] on div at bounding box center [105, 243] width 54 height 119
click at [201, 323] on icon at bounding box center [185, 336] width 29 height 27
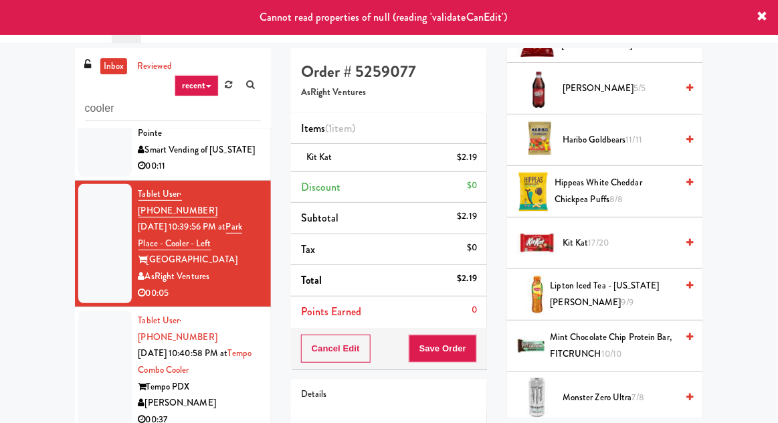
click at [103, 310] on div at bounding box center [105, 369] width 54 height 119
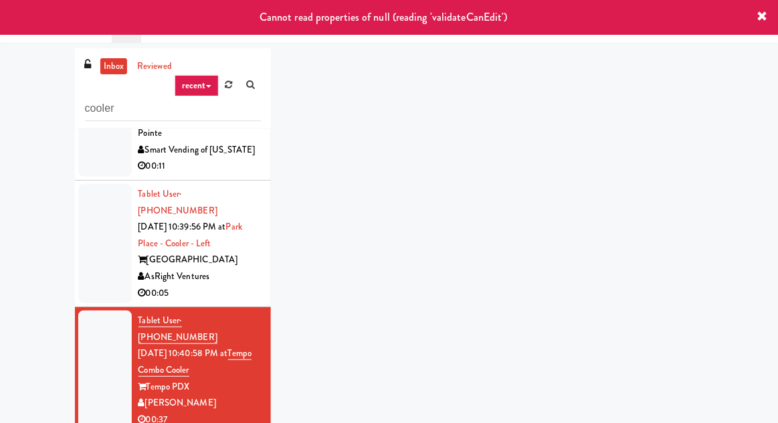
click at [99, 215] on div at bounding box center [105, 243] width 54 height 119
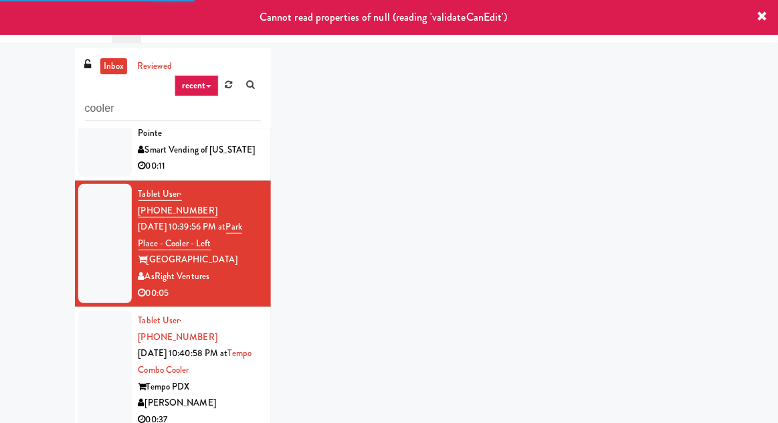
click at [105, 317] on div at bounding box center [105, 369] width 54 height 119
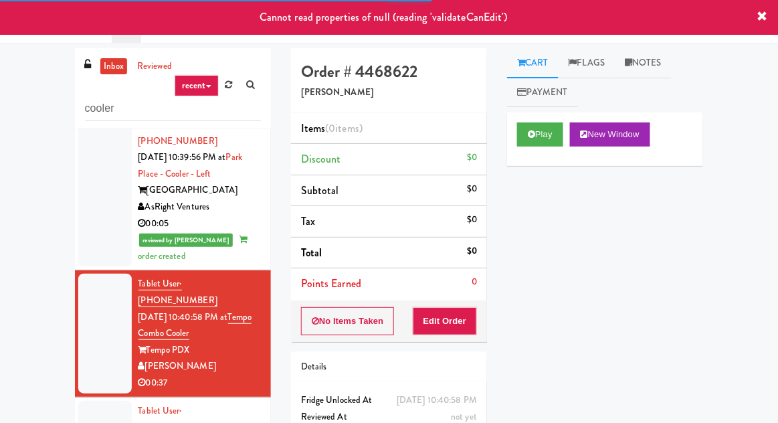
scroll to position [316, 0]
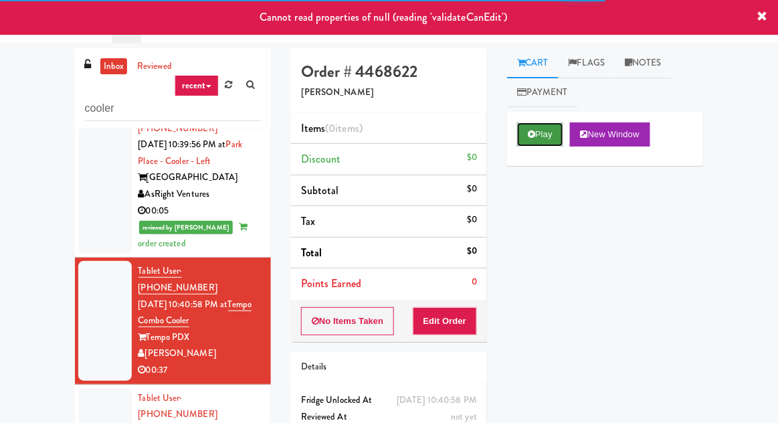
click at [539, 123] on button "Play" at bounding box center [540, 134] width 46 height 24
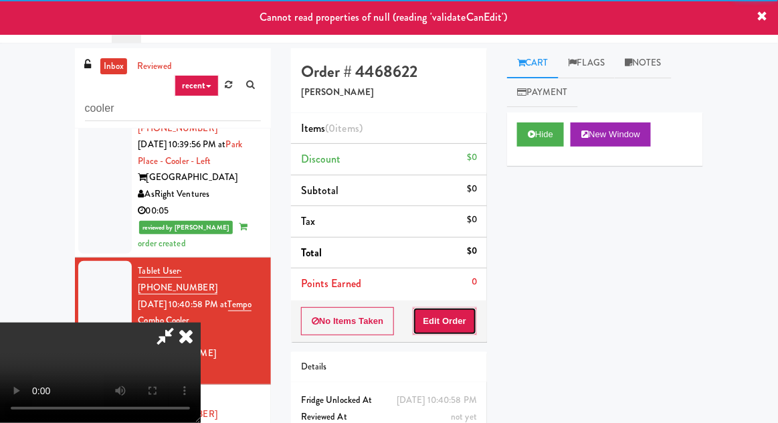
click at [443, 307] on button "Edit Order" at bounding box center [445, 321] width 65 height 28
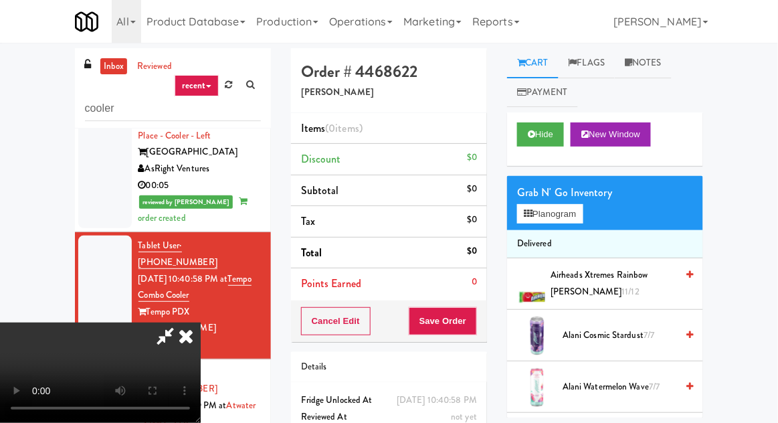
scroll to position [0, 0]
click at [555, 208] on button "Planogram" at bounding box center [550, 214] width 66 height 20
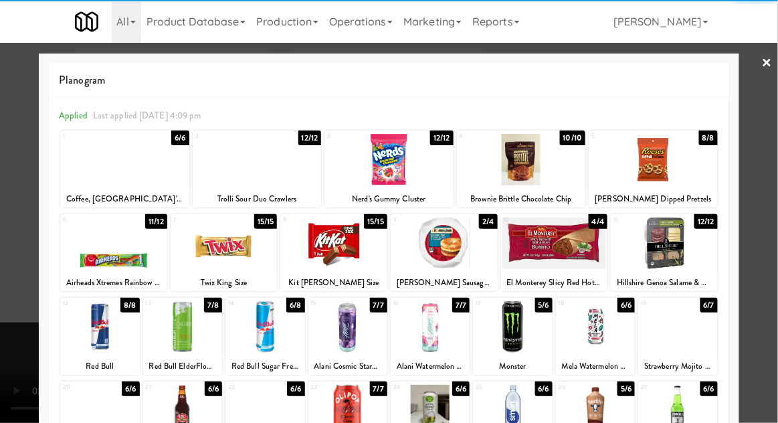
click at [405, 251] on div at bounding box center [444, 243] width 107 height 52
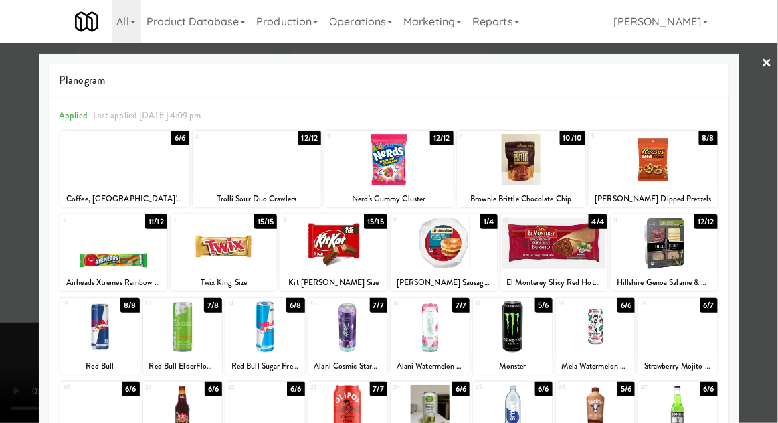
click at [196, 264] on div at bounding box center [224, 243] width 107 height 52
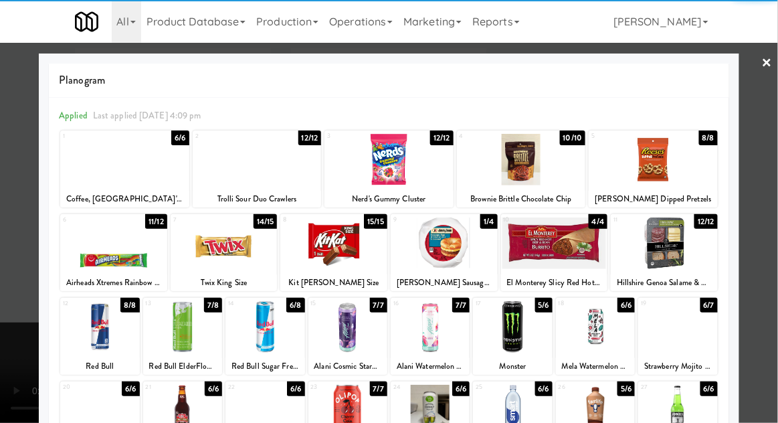
click at [1, 187] on div at bounding box center [389, 211] width 778 height 423
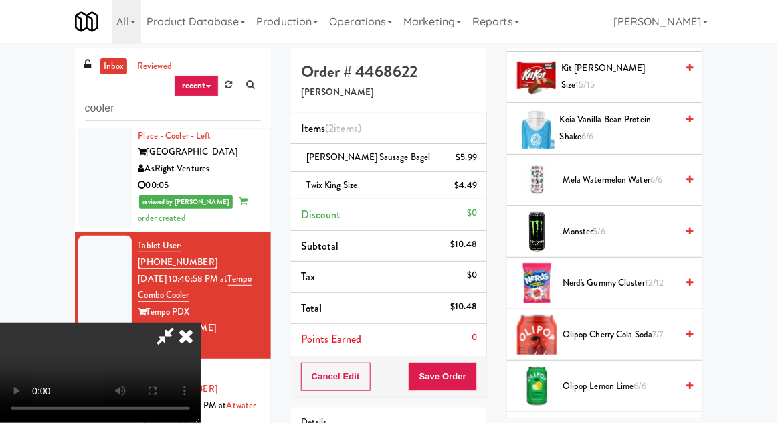
scroll to position [1133, 0]
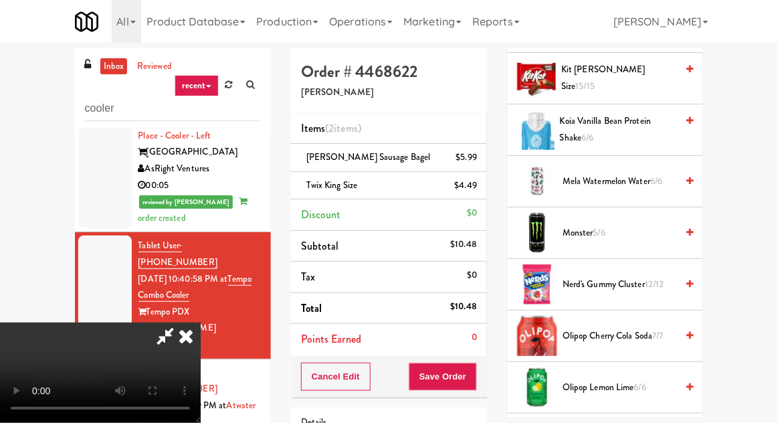
click at [634, 285] on span "Nerd's Gummy Cluster 12/12" at bounding box center [620, 284] width 114 height 17
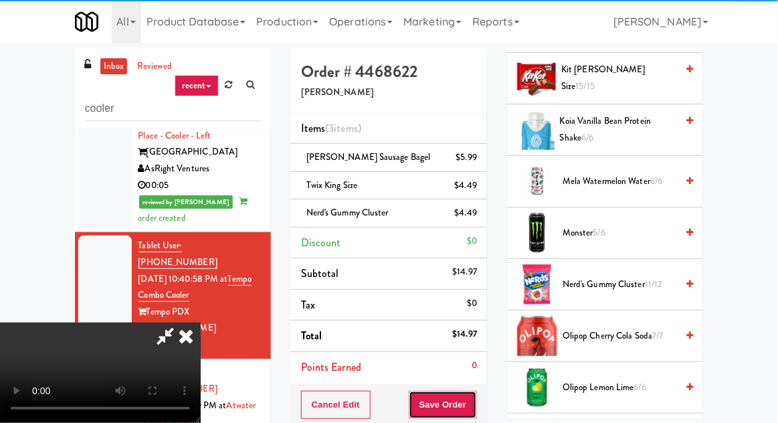
click at [475, 397] on button "Save Order" at bounding box center [443, 405] width 68 height 28
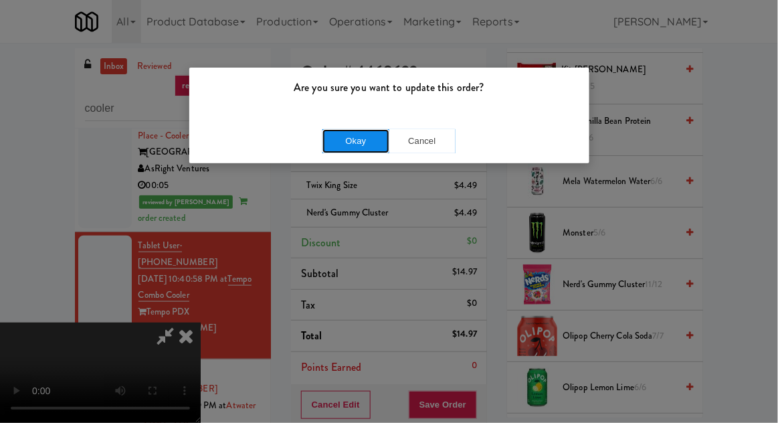
click at [340, 139] on button "Okay" at bounding box center [356, 141] width 67 height 24
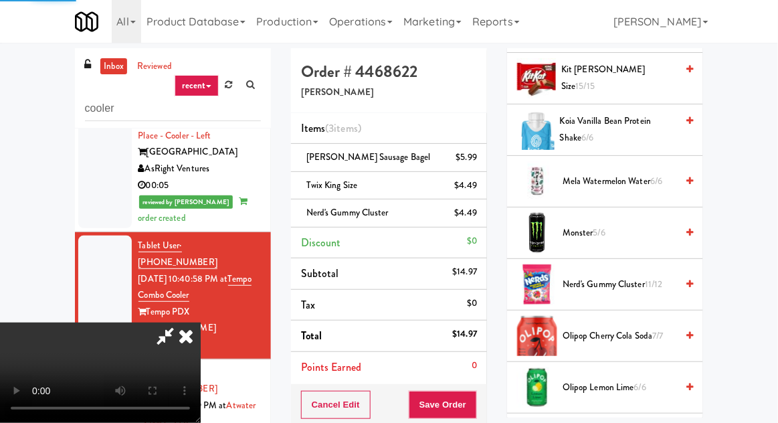
scroll to position [132, 0]
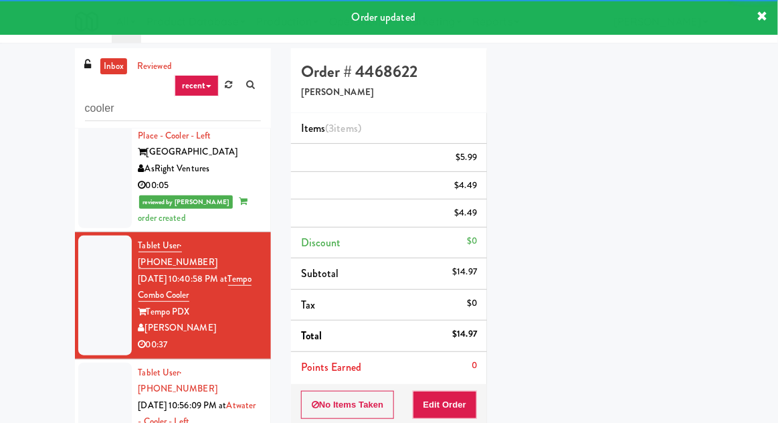
click at [104, 363] on div at bounding box center [105, 431] width 54 height 136
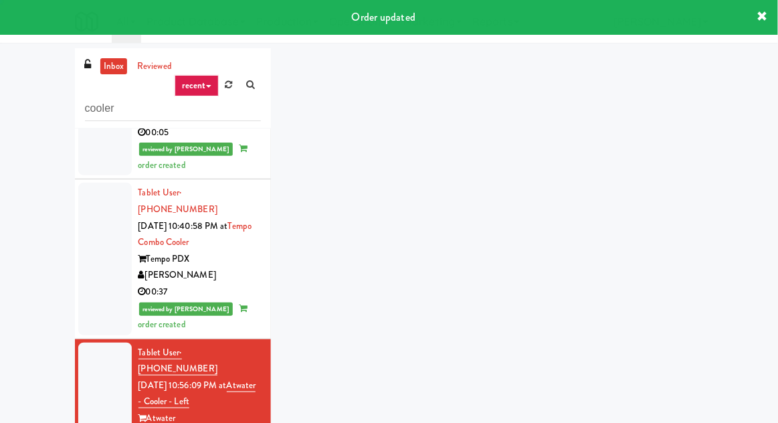
scroll to position [467, 0]
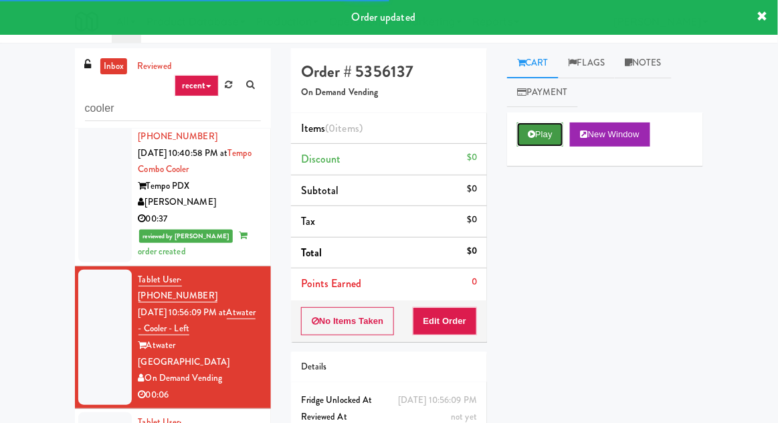
click at [531, 128] on button "Play" at bounding box center [540, 134] width 46 height 24
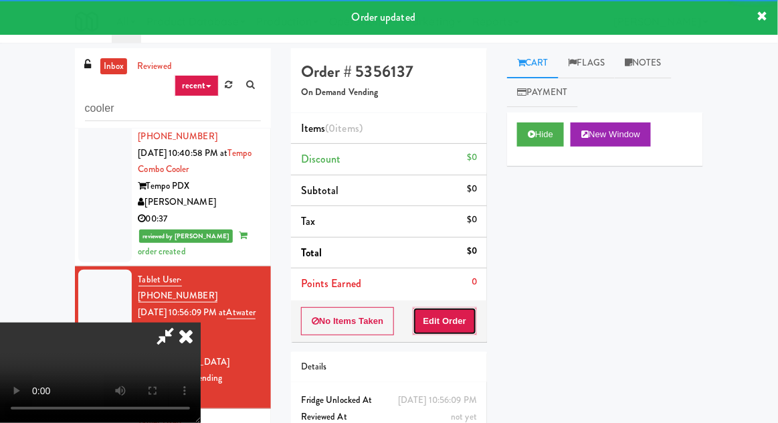
click at [456, 310] on button "Edit Order" at bounding box center [445, 321] width 65 height 28
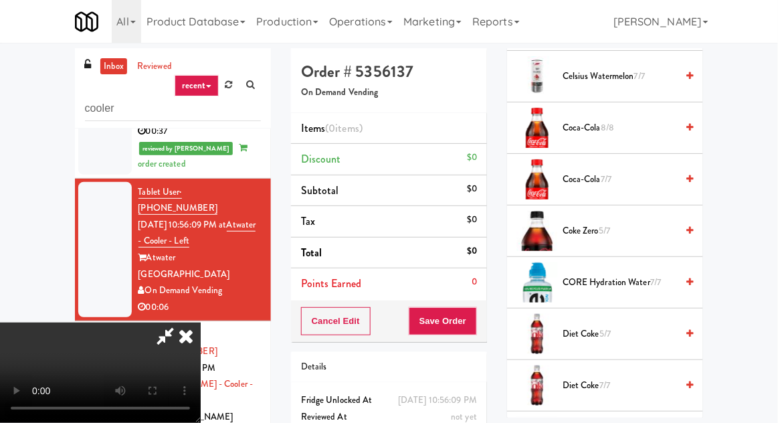
scroll to position [725, 0]
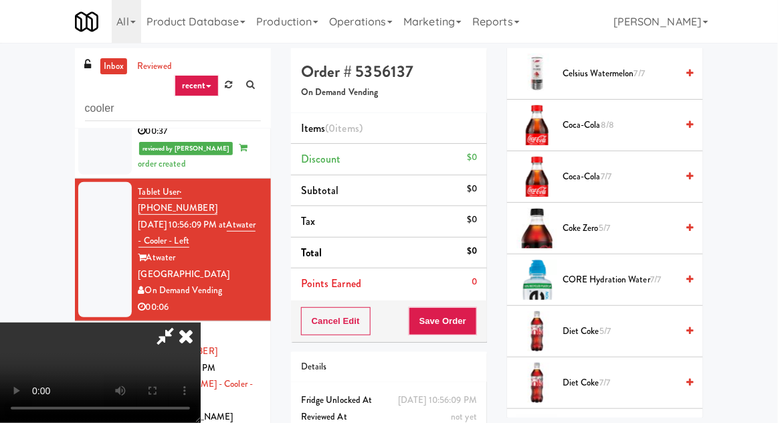
click at [609, 325] on span "5/7" at bounding box center [605, 331] width 11 height 13
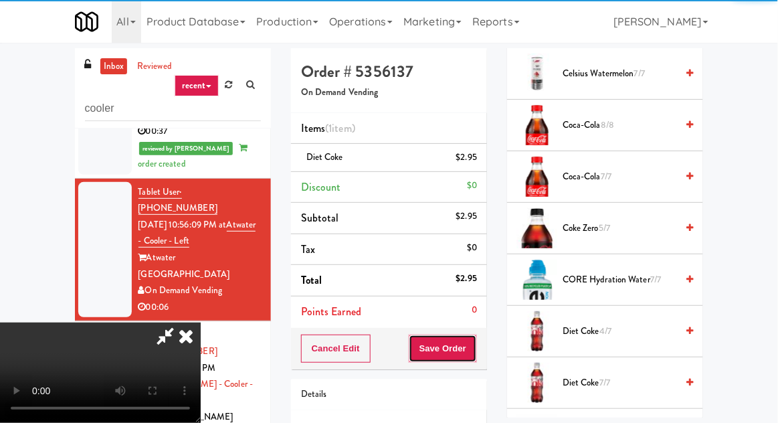
click at [474, 347] on button "Save Order" at bounding box center [443, 349] width 68 height 28
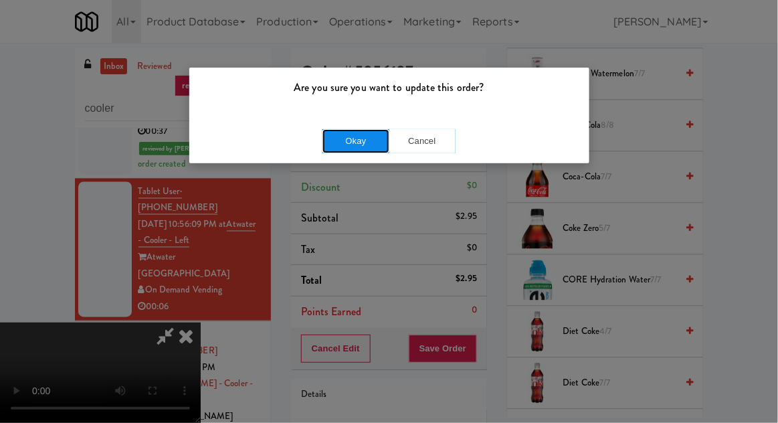
click at [338, 149] on button "Okay" at bounding box center [356, 141] width 67 height 24
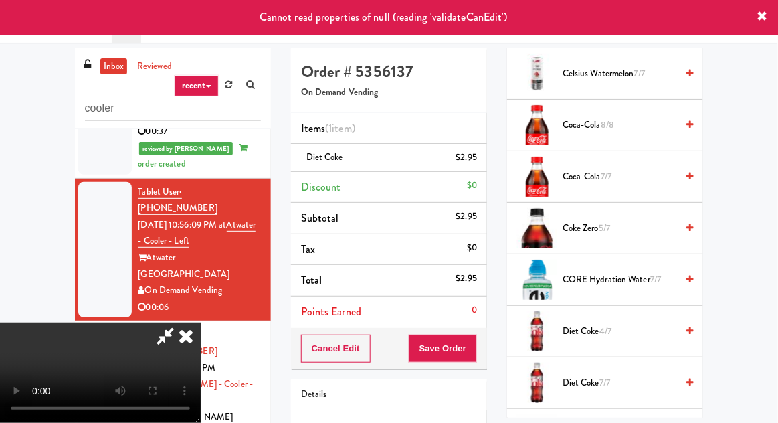
click at [107, 182] on div at bounding box center [105, 250] width 54 height 136
click at [201, 323] on icon at bounding box center [185, 336] width 29 height 27
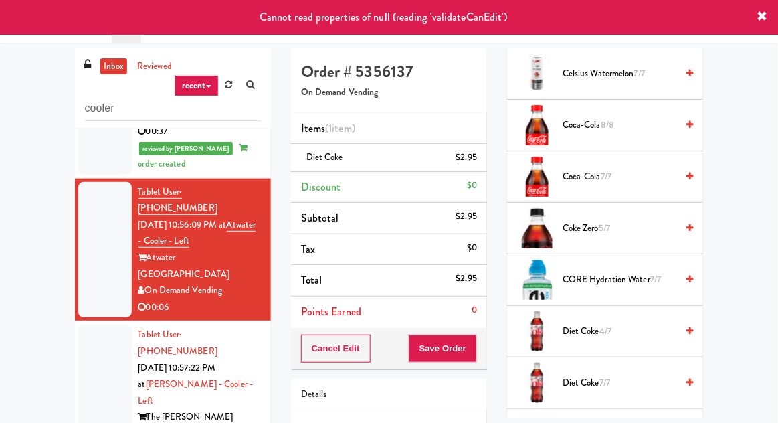
click at [101, 325] on div at bounding box center [105, 393] width 54 height 136
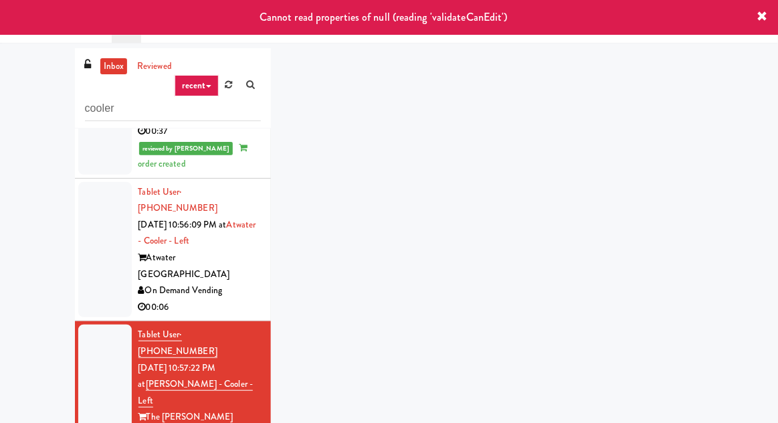
click at [101, 182] on div at bounding box center [105, 250] width 54 height 136
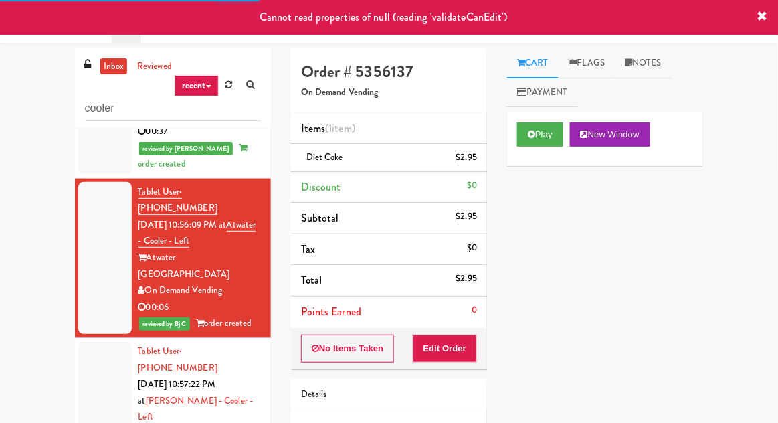
click at [101, 341] on div at bounding box center [105, 409] width 54 height 136
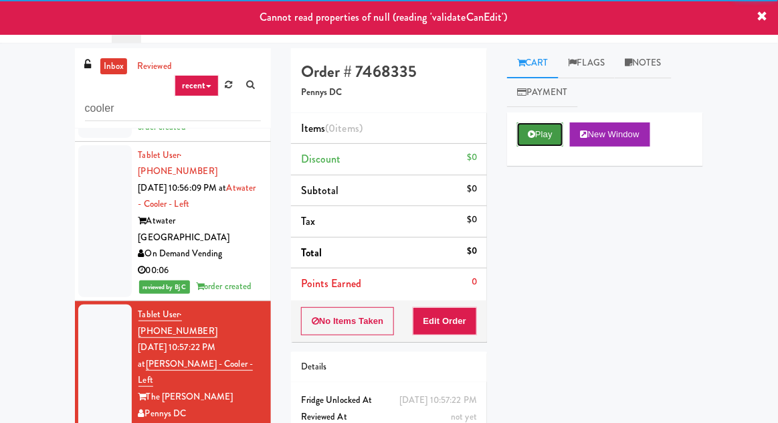
click at [525, 143] on button "Play" at bounding box center [540, 134] width 46 height 24
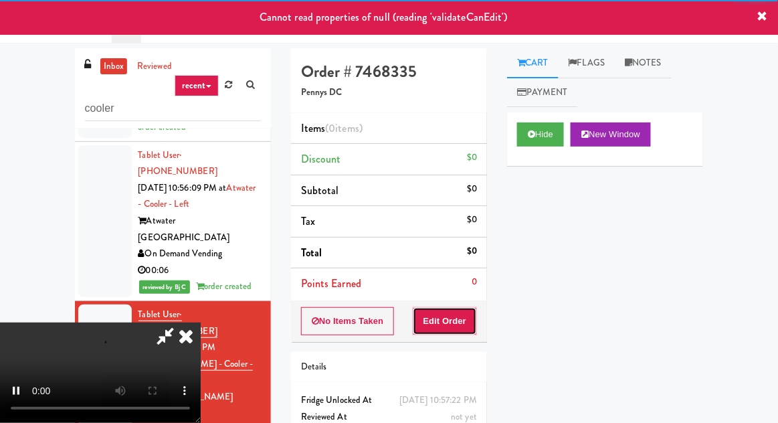
click at [445, 314] on button "Edit Order" at bounding box center [445, 321] width 65 height 28
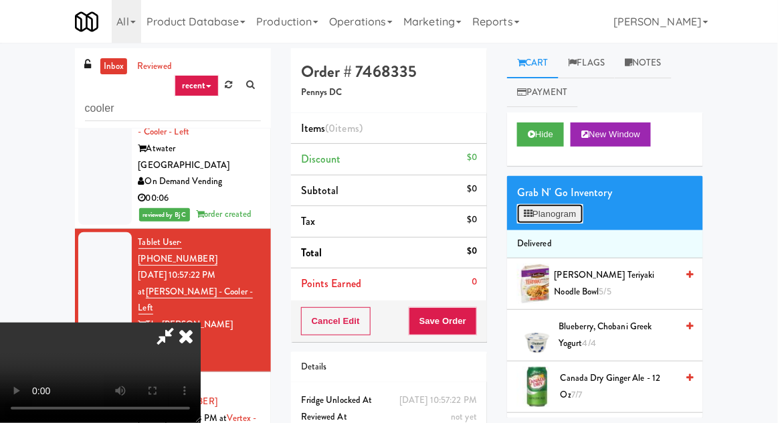
click at [579, 210] on button "Planogram" at bounding box center [550, 214] width 66 height 20
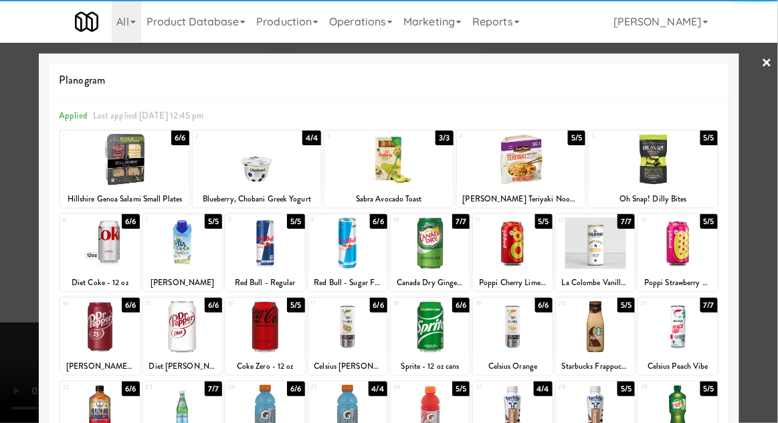
click at [691, 257] on div at bounding box center [677, 243] width 79 height 52
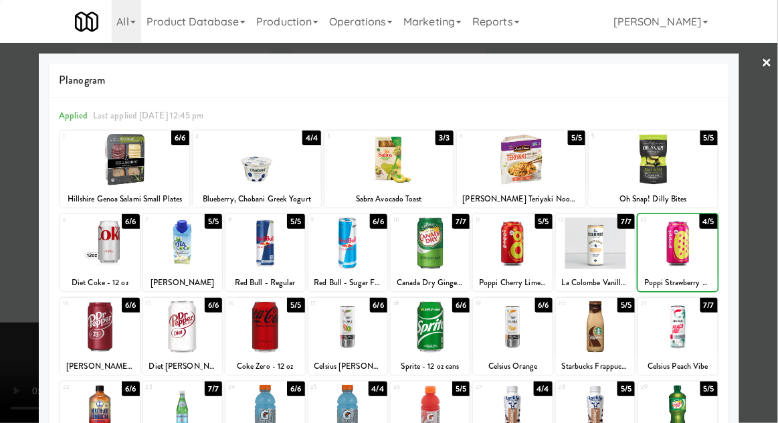
click at [25, 195] on div at bounding box center [389, 211] width 778 height 423
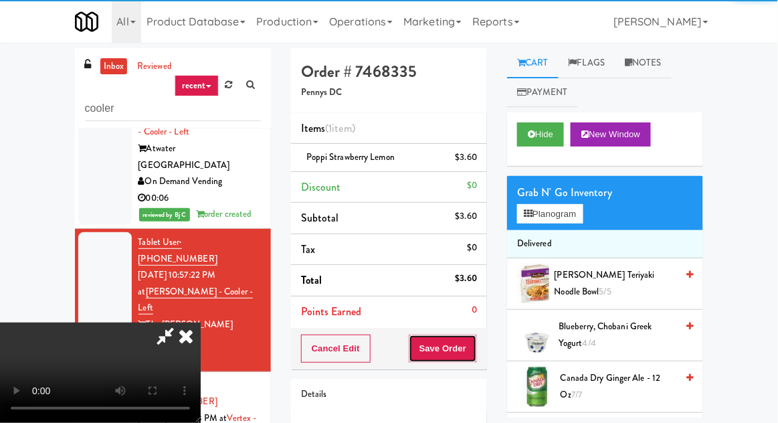
click at [476, 335] on button "Save Order" at bounding box center [443, 349] width 68 height 28
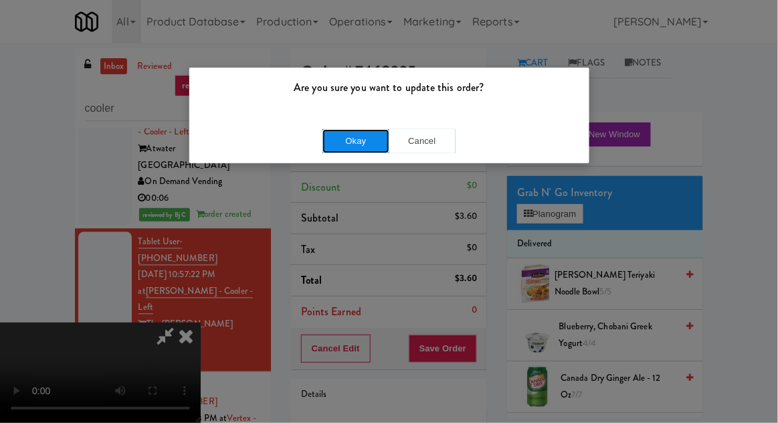
click at [340, 129] on button "Okay" at bounding box center [356, 141] width 67 height 24
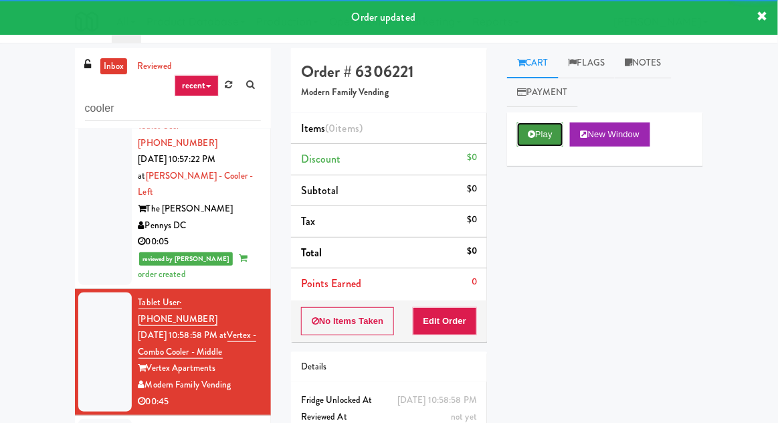
click at [548, 139] on button "Play" at bounding box center [540, 134] width 46 height 24
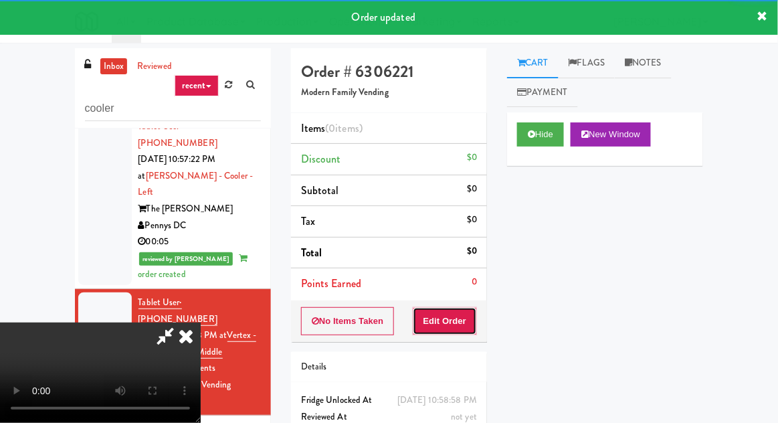
click at [445, 307] on button "Edit Order" at bounding box center [445, 321] width 65 height 28
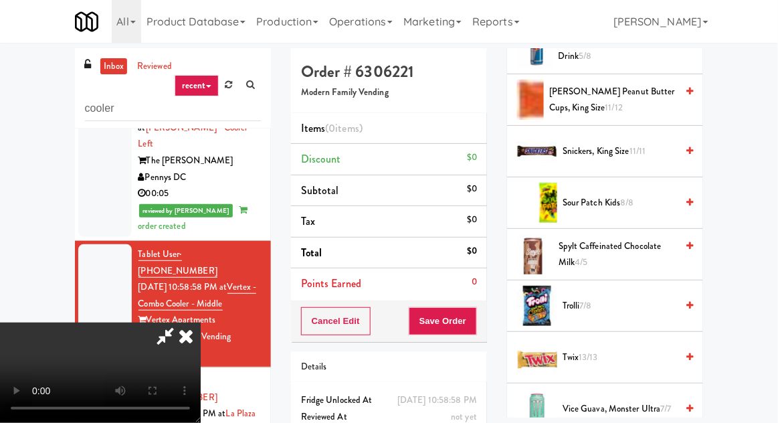
scroll to position [1779, 0]
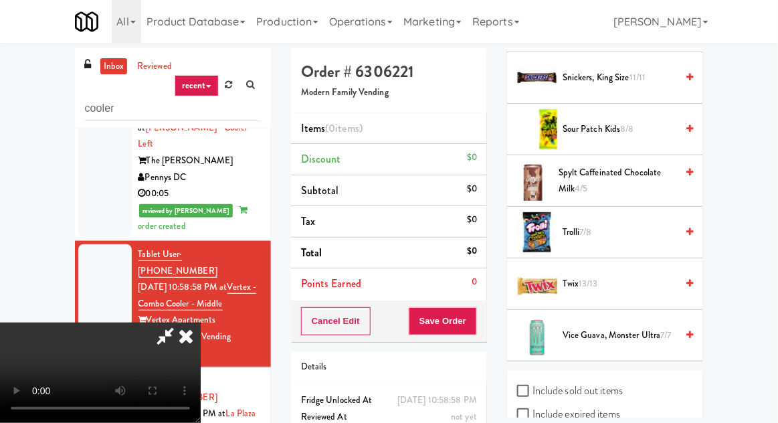
click at [623, 276] on span "Twix 13/13" at bounding box center [620, 284] width 114 height 17
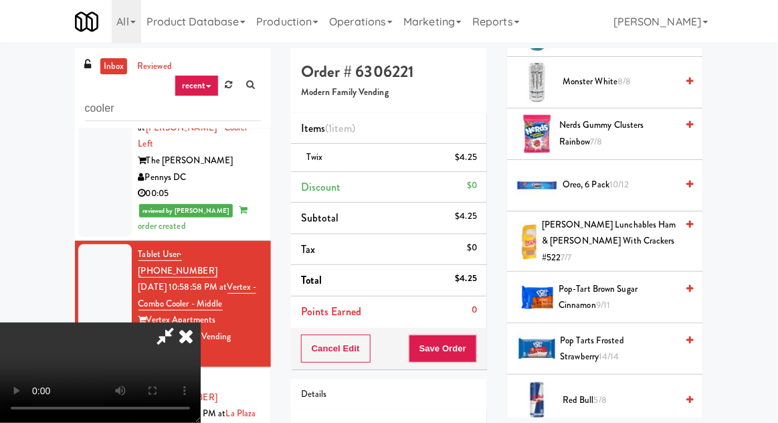
scroll to position [1281, 0]
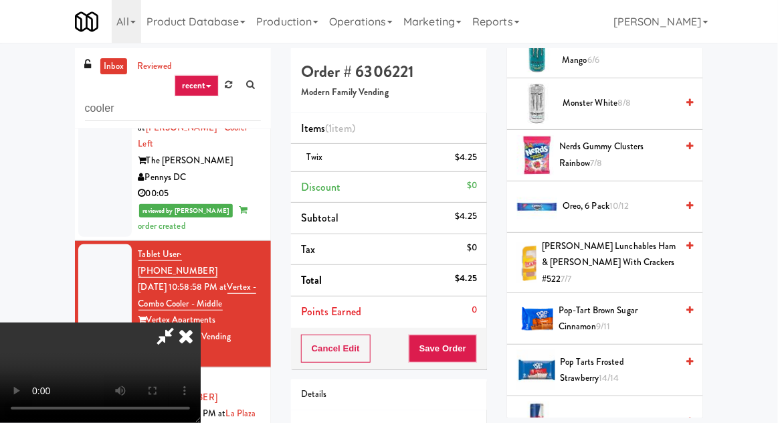
click at [644, 198] on span "Oreo, 6 Pack 10/12" at bounding box center [620, 206] width 114 height 17
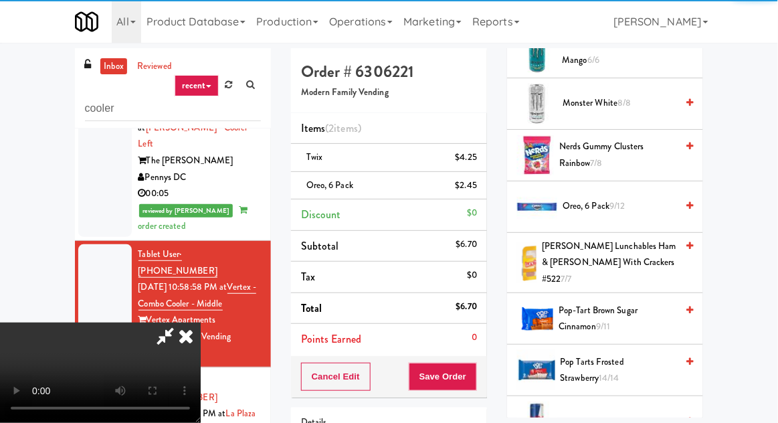
click at [485, 369] on div "Cancel Edit Save Order" at bounding box center [389, 376] width 196 height 41
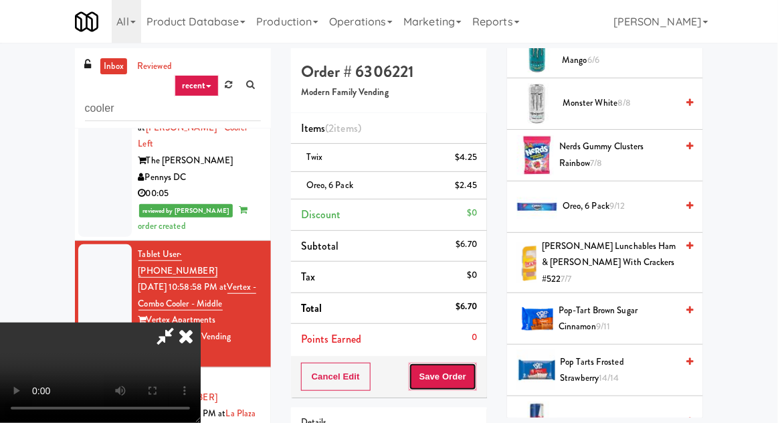
click at [477, 374] on button "Save Order" at bounding box center [443, 377] width 68 height 28
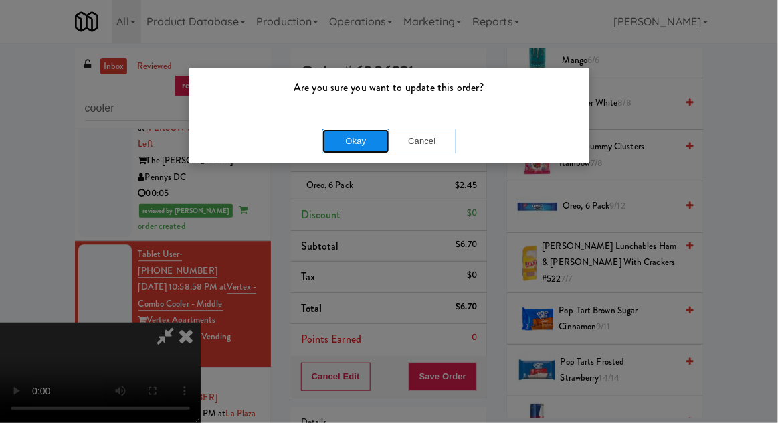
click at [337, 129] on button "Okay" at bounding box center [356, 141] width 67 height 24
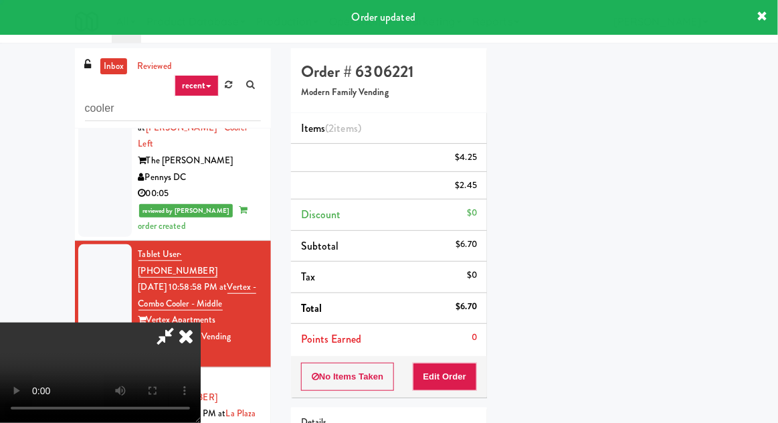
scroll to position [132, 0]
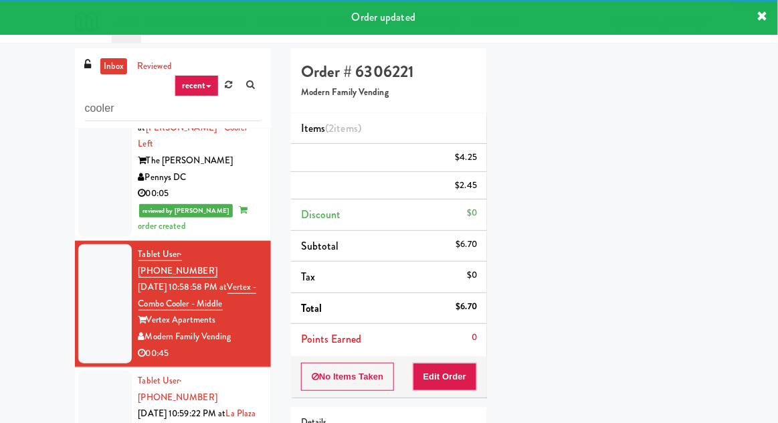
click at [89, 371] on div at bounding box center [105, 430] width 54 height 119
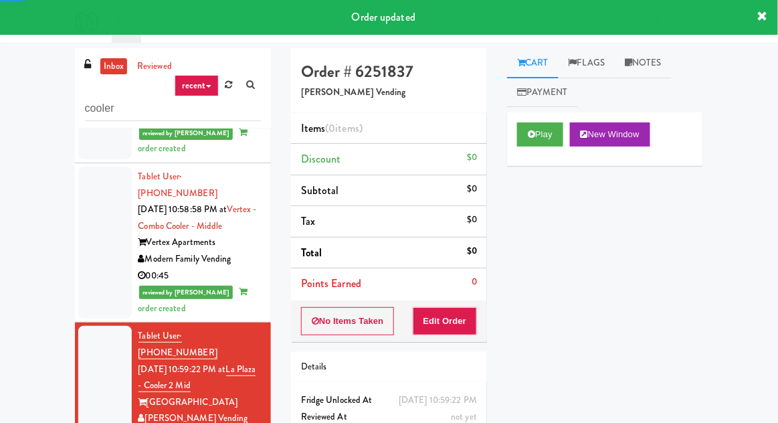
scroll to position [906, 0]
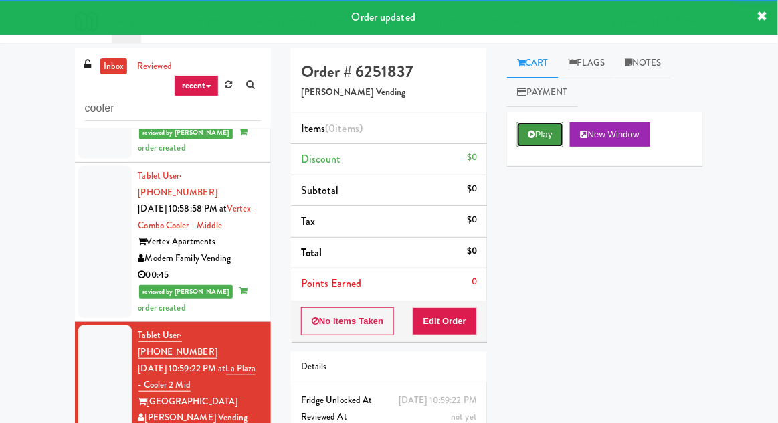
click at [536, 137] on button "Play" at bounding box center [540, 134] width 46 height 24
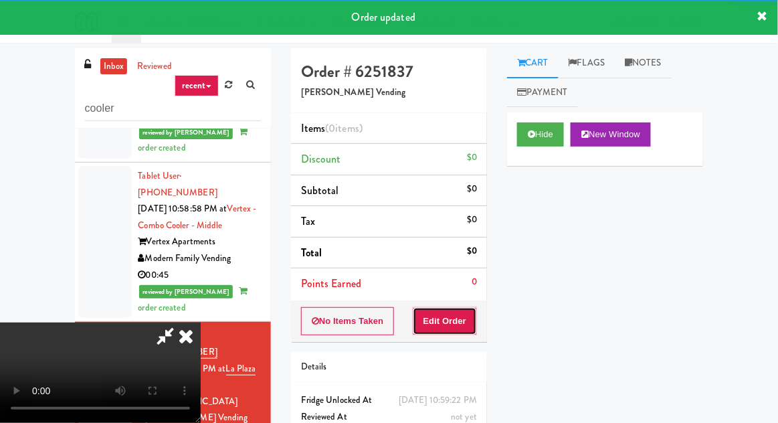
click at [436, 314] on button "Edit Order" at bounding box center [445, 321] width 65 height 28
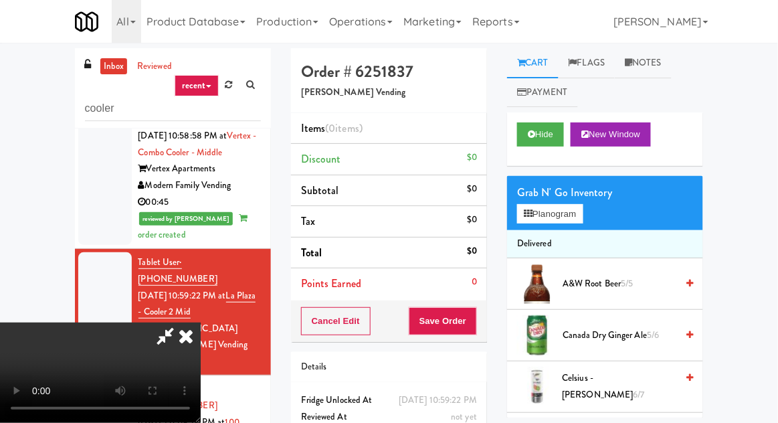
scroll to position [0, 0]
click at [574, 216] on button "Planogram" at bounding box center [550, 214] width 66 height 20
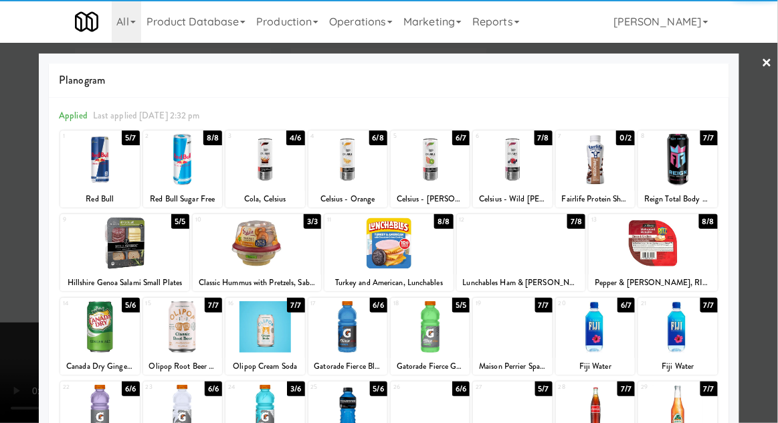
click at [249, 326] on div at bounding box center [265, 327] width 79 height 52
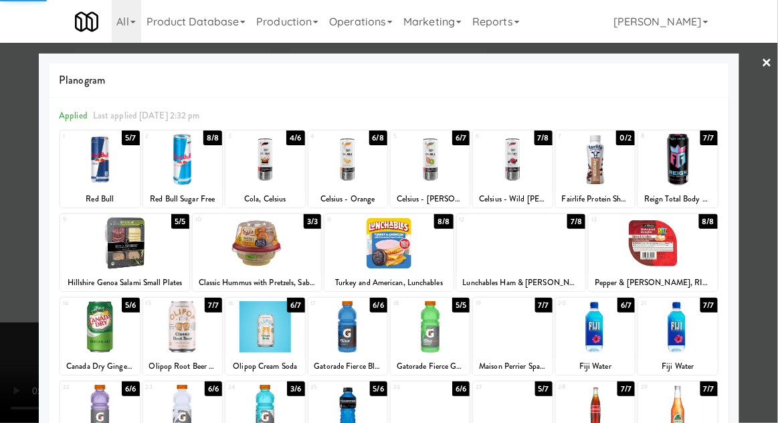
click at [9, 199] on div at bounding box center [389, 211] width 778 height 423
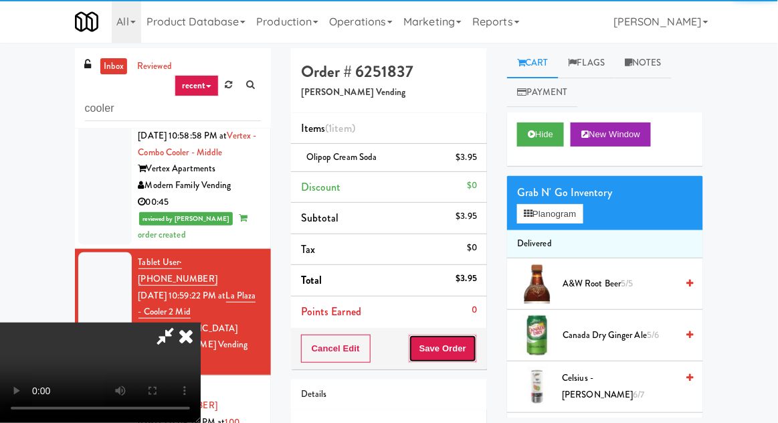
click at [477, 336] on button "Save Order" at bounding box center [443, 349] width 68 height 28
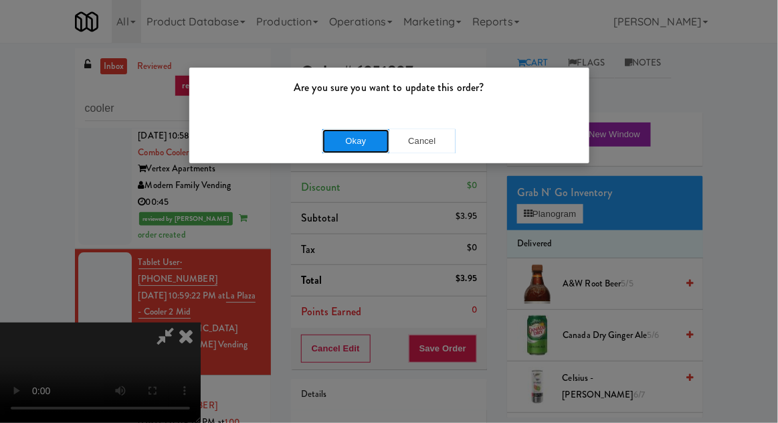
click at [332, 141] on button "Okay" at bounding box center [356, 141] width 67 height 24
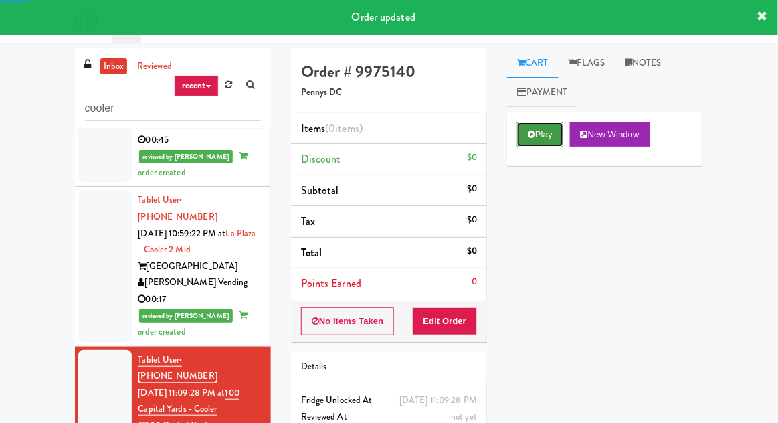
click at [541, 130] on button "Play" at bounding box center [540, 134] width 46 height 24
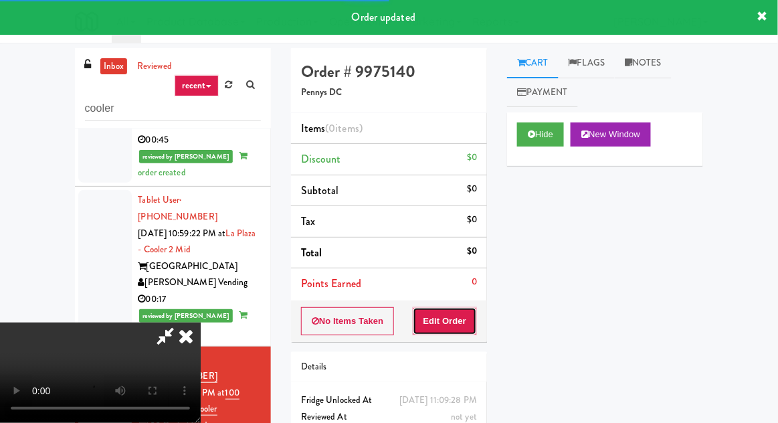
click at [450, 308] on button "Edit Order" at bounding box center [445, 321] width 65 height 28
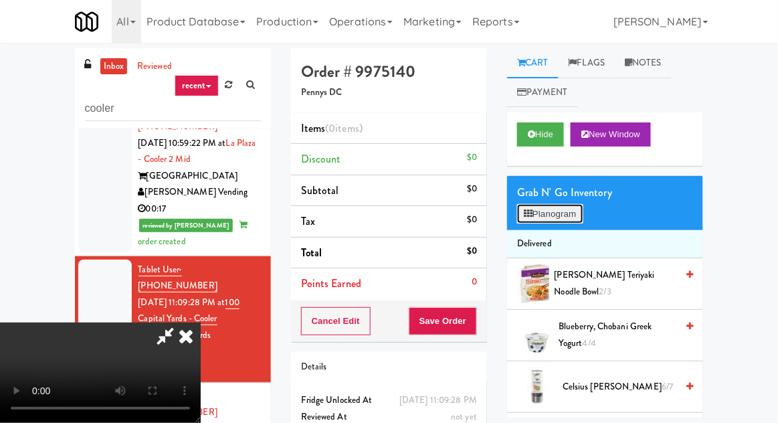
click at [561, 221] on button "Planogram" at bounding box center [550, 214] width 66 height 20
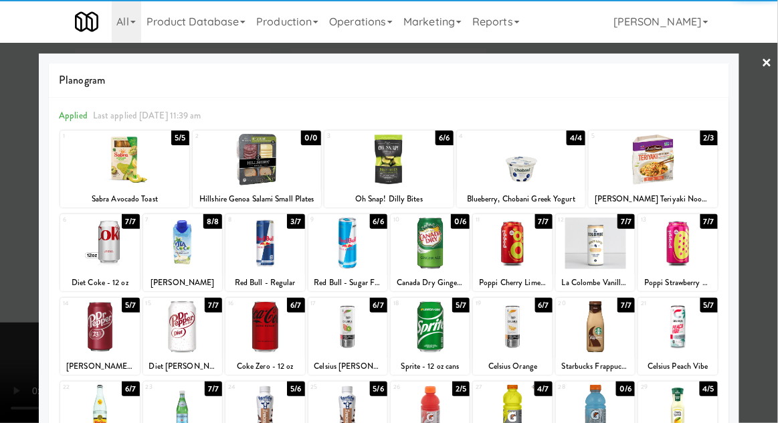
click at [381, 262] on div at bounding box center [347, 243] width 79 height 52
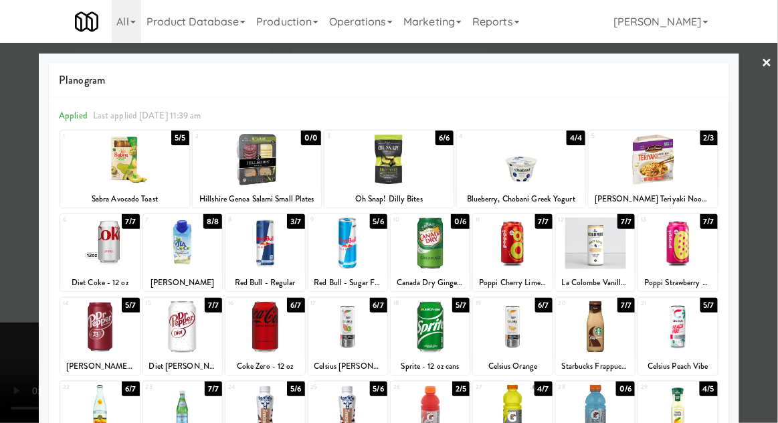
click at [424, 169] on div at bounding box center [389, 160] width 129 height 52
click at [17, 216] on div at bounding box center [389, 211] width 778 height 423
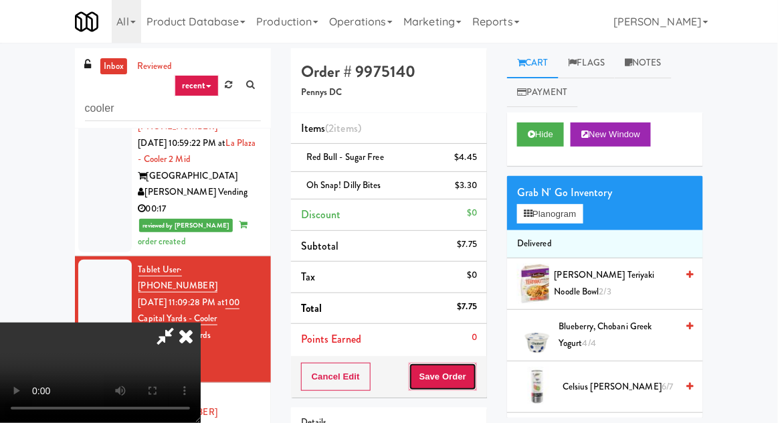
click at [474, 375] on button "Save Order" at bounding box center [443, 377] width 68 height 28
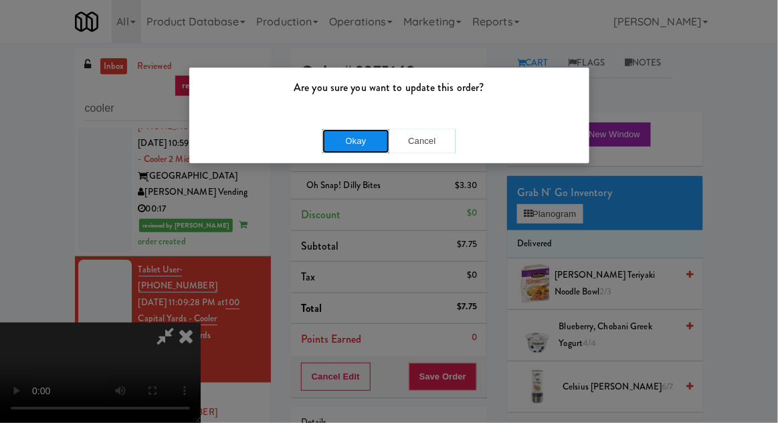
click at [341, 143] on button "Okay" at bounding box center [356, 141] width 67 height 24
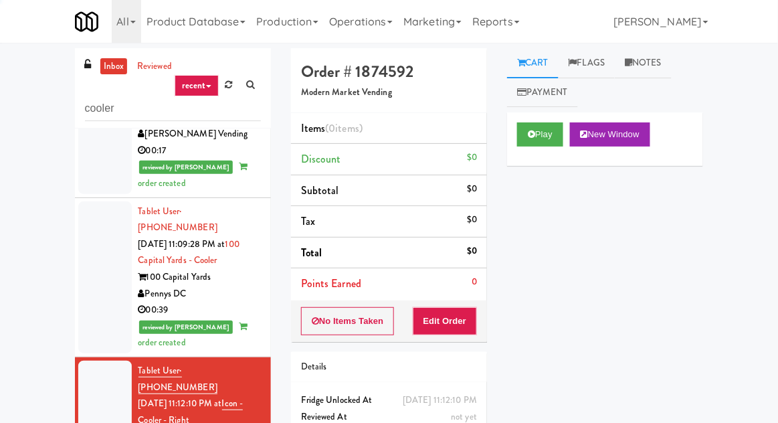
scroll to position [1190, 0]
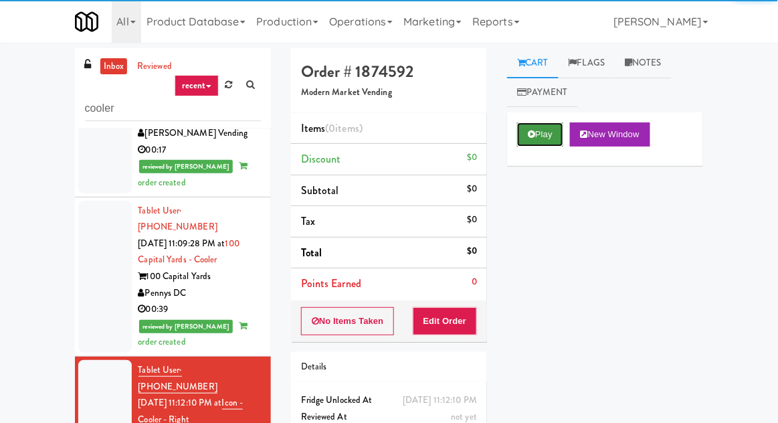
click at [526, 126] on button "Play" at bounding box center [540, 134] width 46 height 24
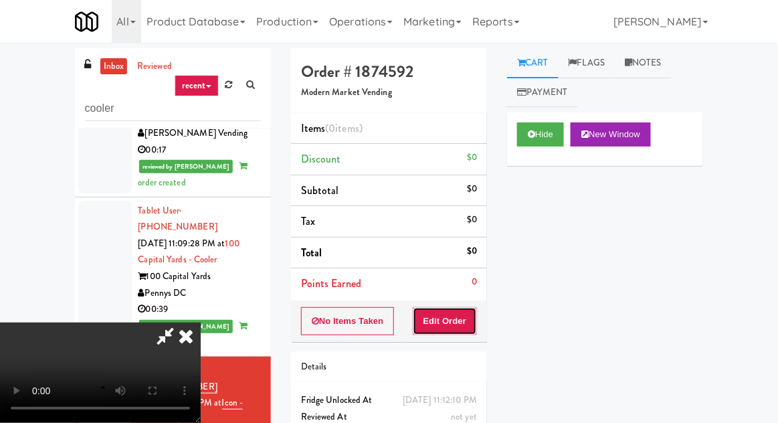
click at [446, 328] on button "Edit Order" at bounding box center [445, 321] width 65 height 28
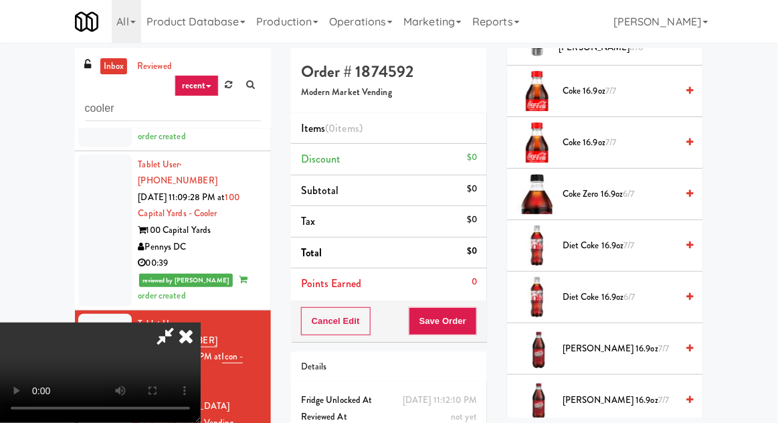
scroll to position [754, 0]
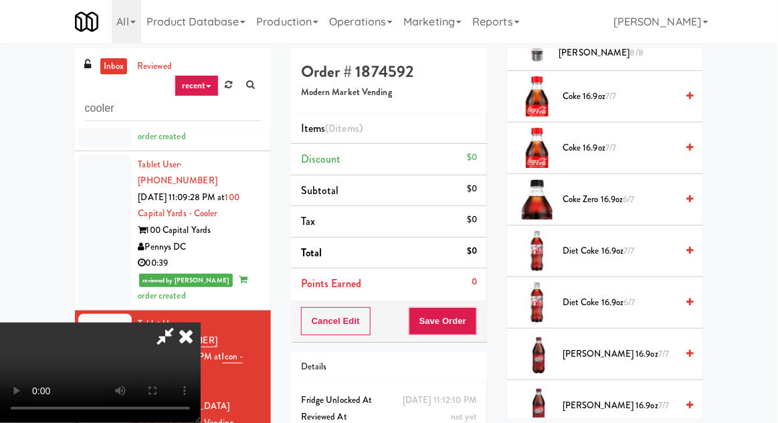
click at [630, 140] on span "Coke 16.9oz 7/7" at bounding box center [620, 148] width 114 height 17
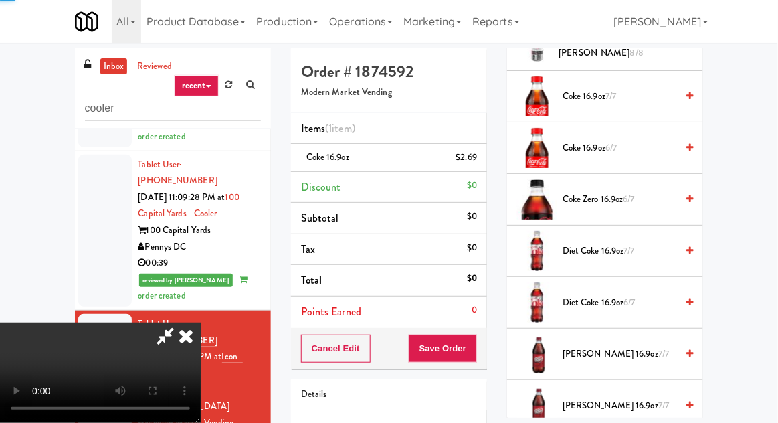
click at [613, 246] on span "Diet Coke 16.9oz 7/7" at bounding box center [620, 251] width 114 height 17
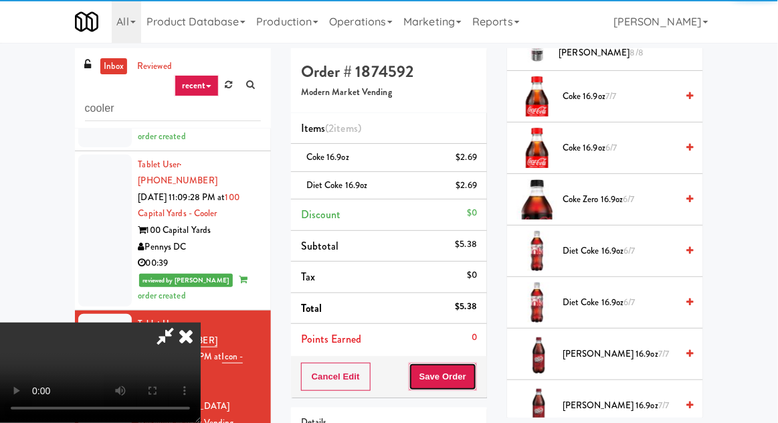
click at [475, 379] on button "Save Order" at bounding box center [443, 377] width 68 height 28
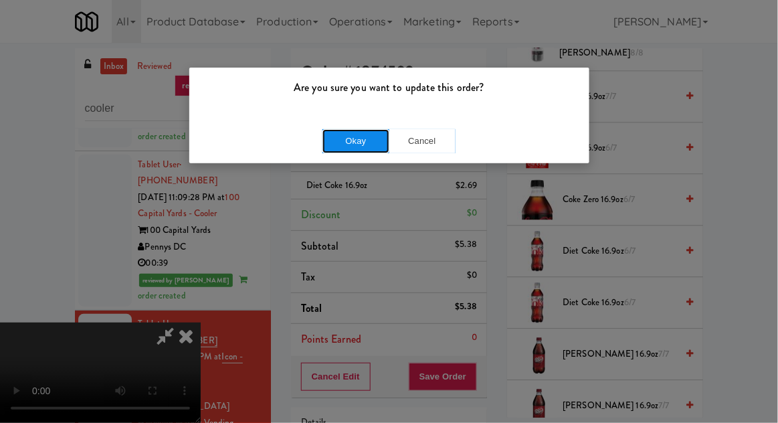
click at [337, 147] on button "Okay" at bounding box center [356, 141] width 67 height 24
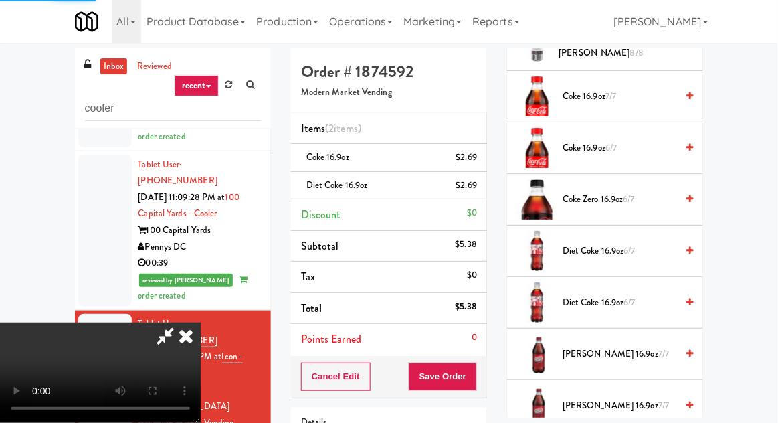
scroll to position [132, 0]
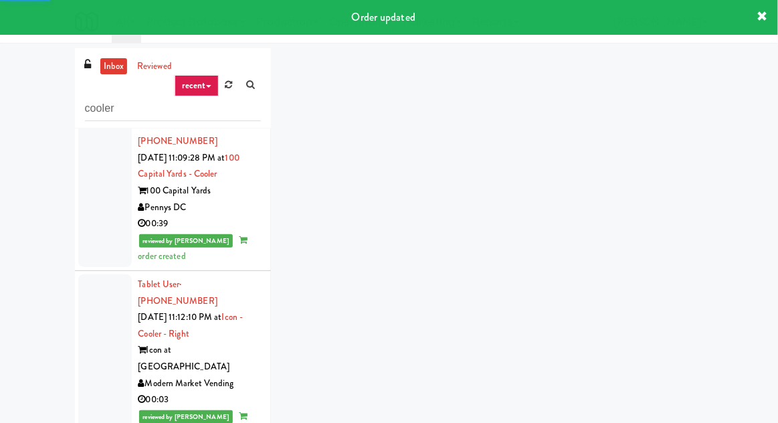
scroll to position [1294, 0]
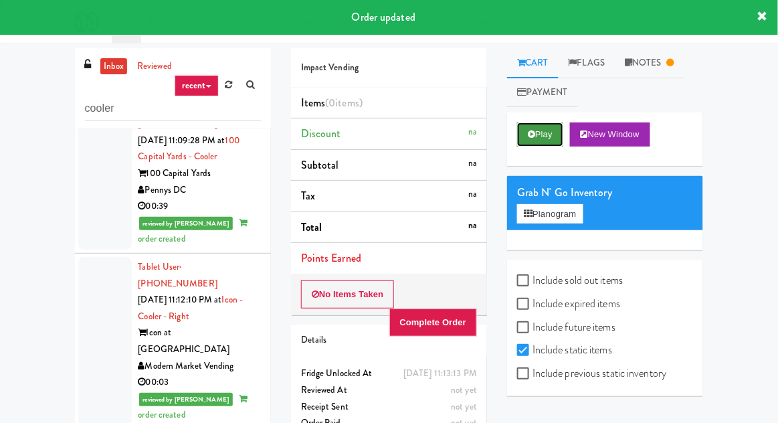
click at [536, 139] on button "Play" at bounding box center [540, 134] width 46 height 24
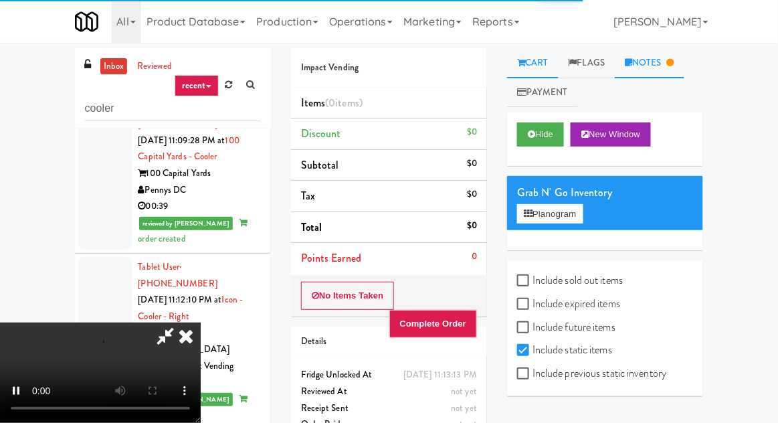
click at [632, 71] on link "Notes" at bounding box center [650, 63] width 70 height 30
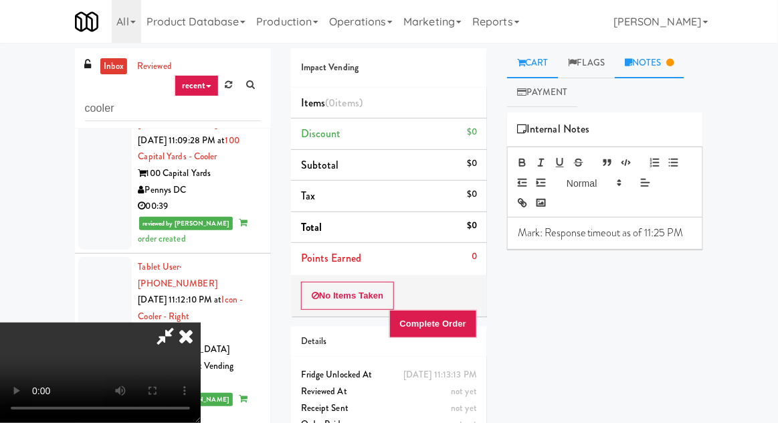
click at [525, 71] on link "Cart" at bounding box center [533, 63] width 52 height 30
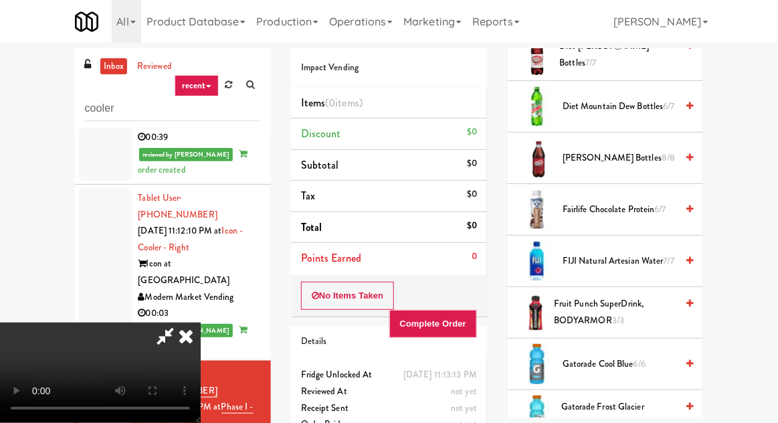
scroll to position [858, 0]
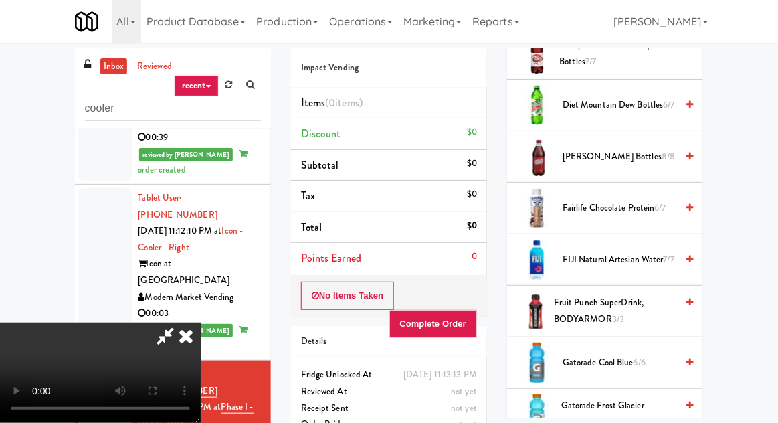
click at [610, 355] on span "Gatorade Cool Blue 6/6" at bounding box center [620, 363] width 114 height 17
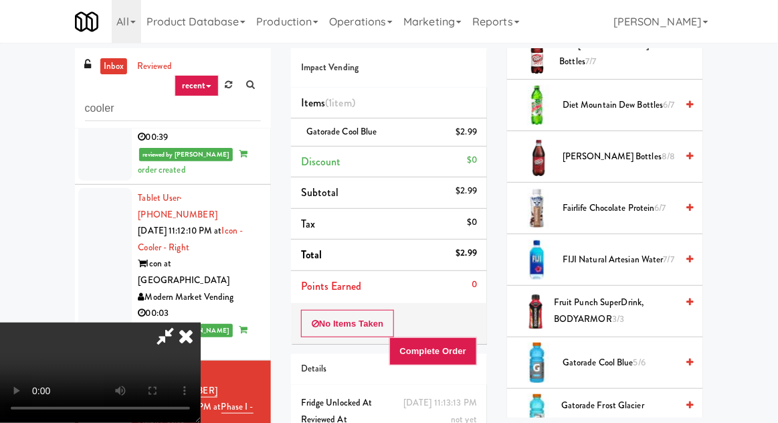
click at [628, 397] on span "Gatorade Frost Glacier Freeze 5/7" at bounding box center [618, 413] width 115 height 33
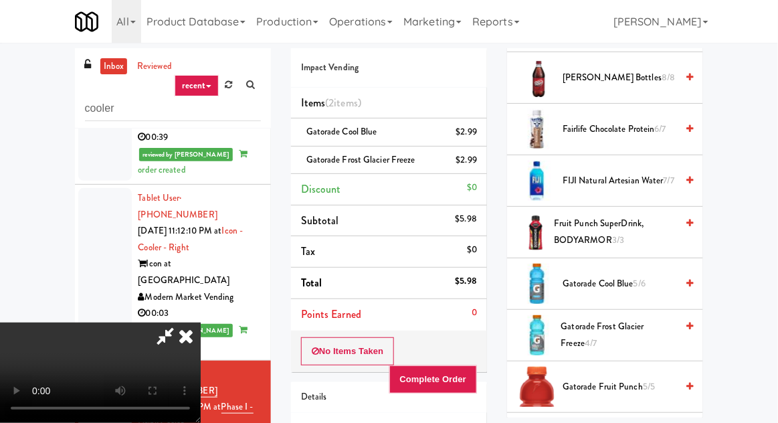
scroll to position [935, 0]
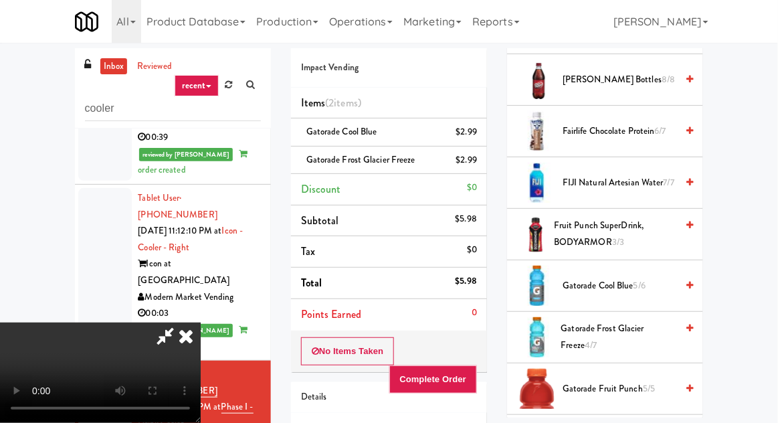
click at [613, 321] on span "Gatorade Frost Glacier Freeze 4/7" at bounding box center [619, 337] width 116 height 33
click at [474, 365] on button "Complete Order" at bounding box center [433, 379] width 88 height 28
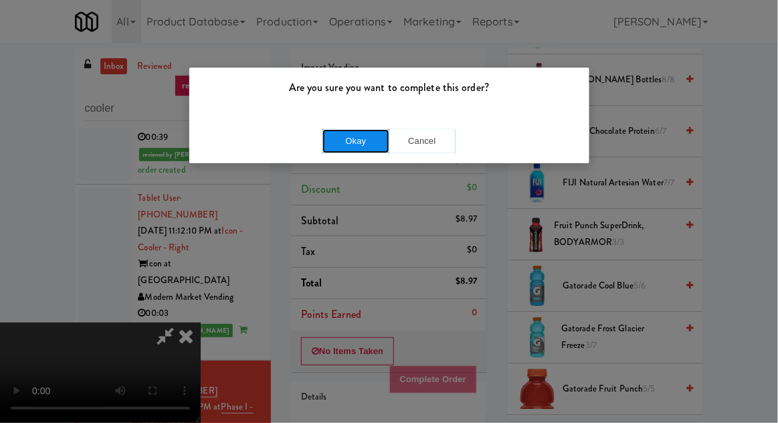
click at [326, 140] on button "Okay" at bounding box center [356, 141] width 67 height 24
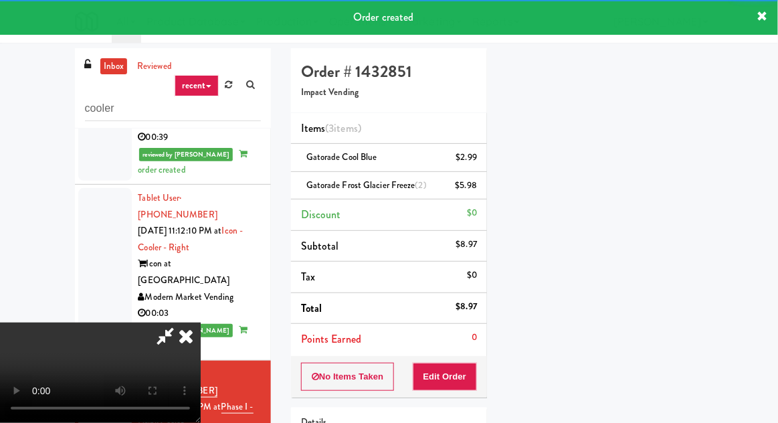
scroll to position [0, 0]
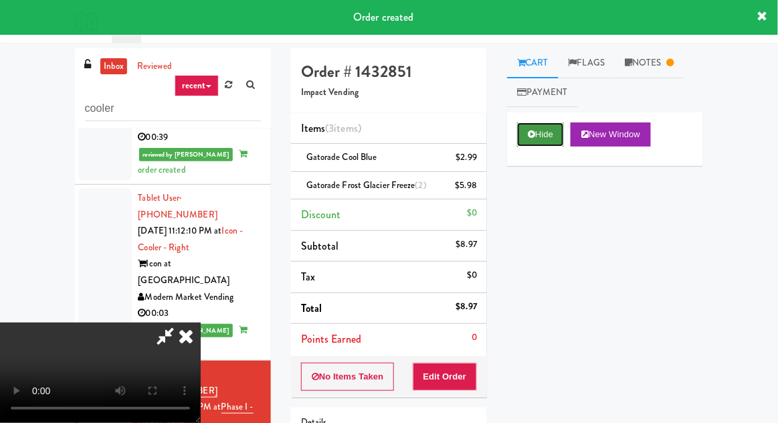
click at [544, 135] on button "Hide" at bounding box center [540, 134] width 47 height 24
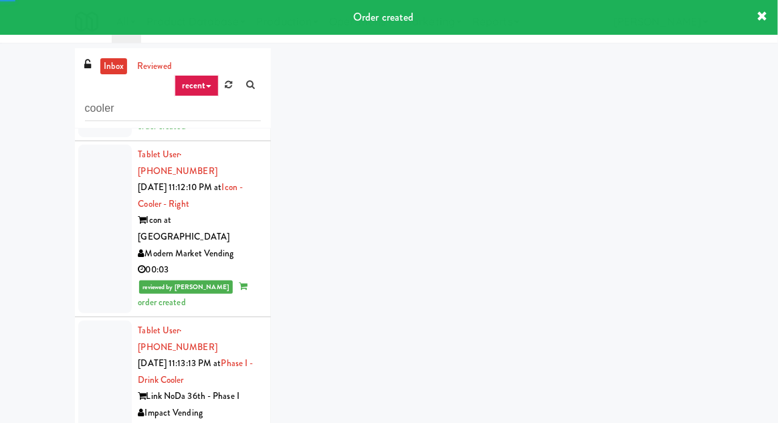
scroll to position [1456, 0]
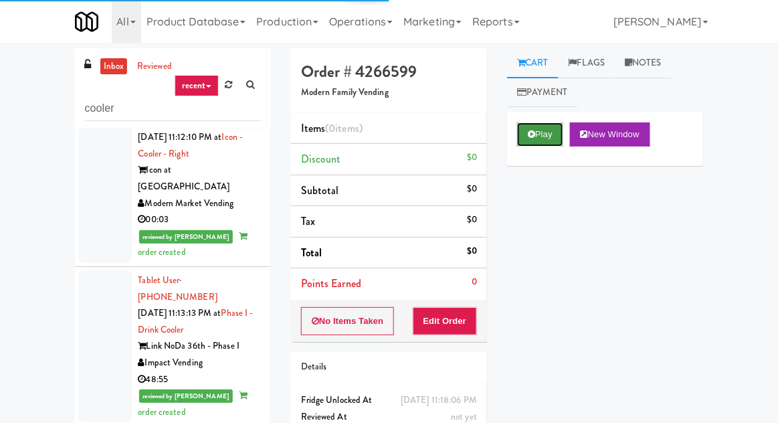
click at [526, 124] on button "Play" at bounding box center [540, 134] width 46 height 24
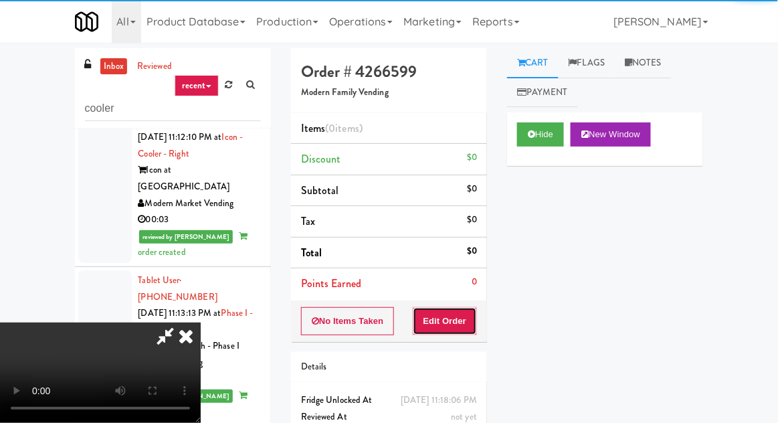
click at [447, 315] on button "Edit Order" at bounding box center [445, 321] width 65 height 28
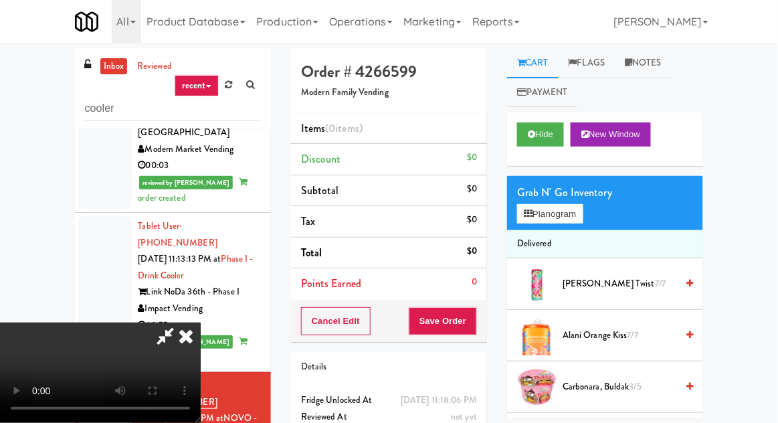
scroll to position [49, 0]
click at [559, 219] on button "Planogram" at bounding box center [550, 214] width 66 height 20
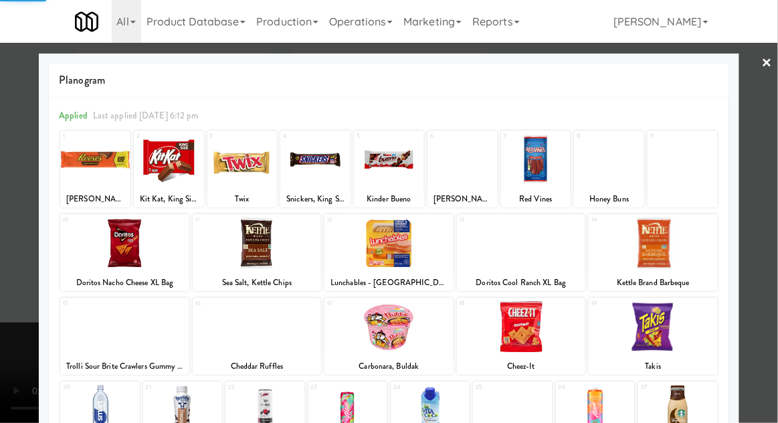
scroll to position [169, 0]
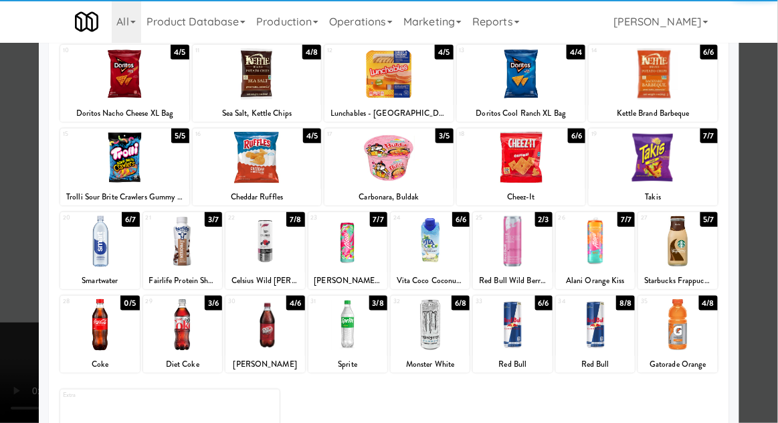
click at [523, 334] on div at bounding box center [512, 325] width 79 height 52
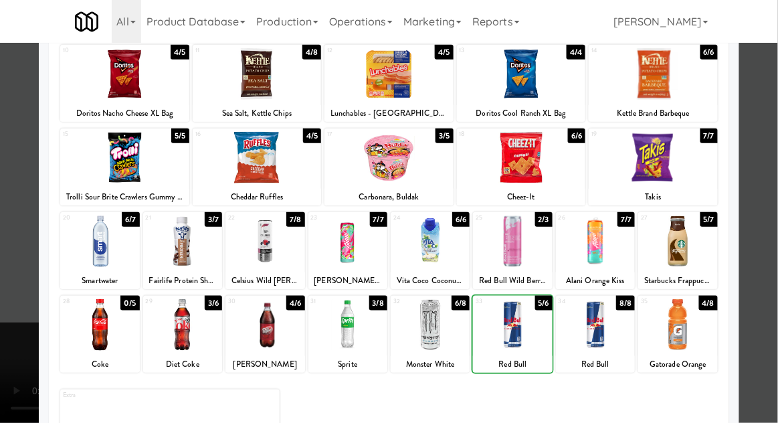
click at [19, 268] on div at bounding box center [389, 211] width 778 height 423
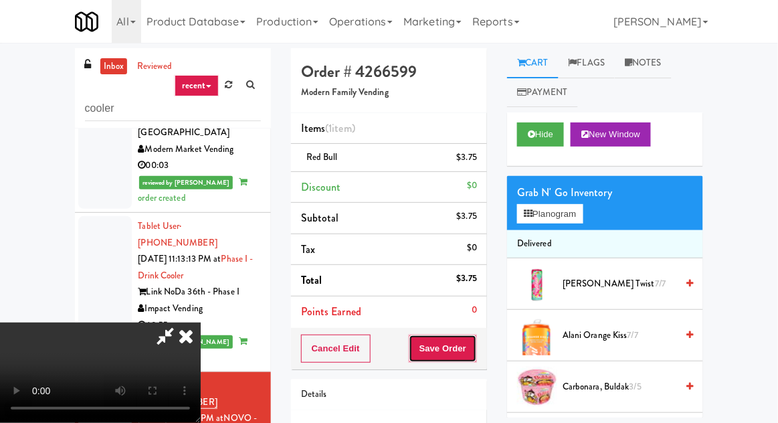
click at [474, 349] on button "Save Order" at bounding box center [443, 349] width 68 height 28
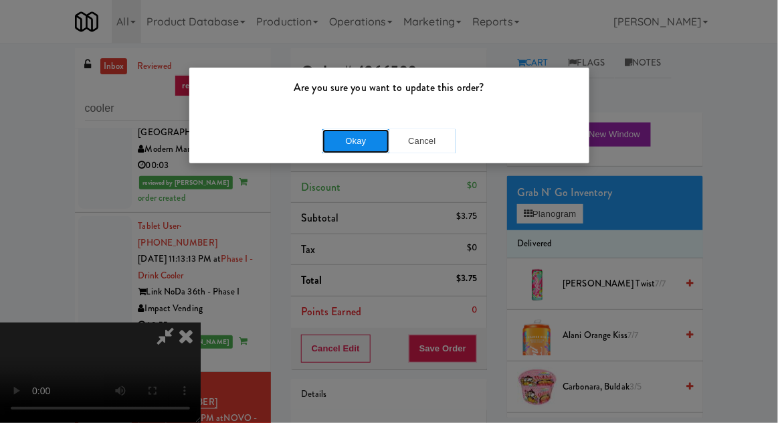
click at [343, 137] on button "Okay" at bounding box center [356, 141] width 67 height 24
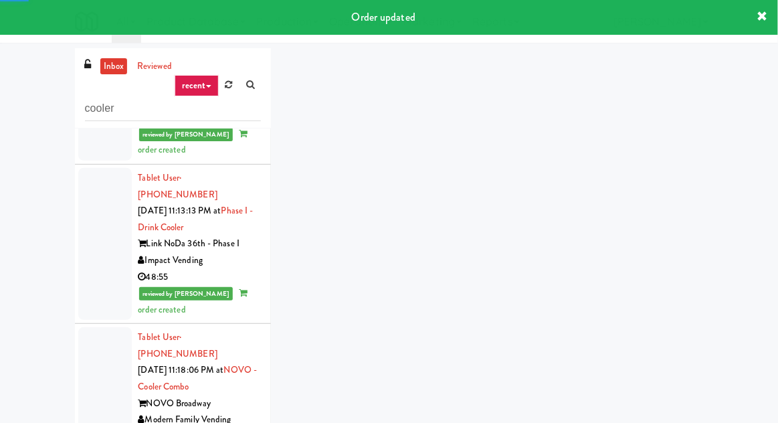
scroll to position [1565, 0]
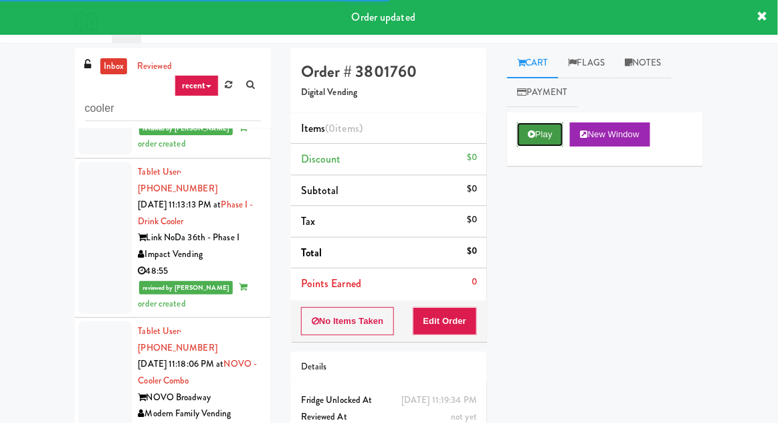
click at [541, 137] on button "Play" at bounding box center [540, 134] width 46 height 24
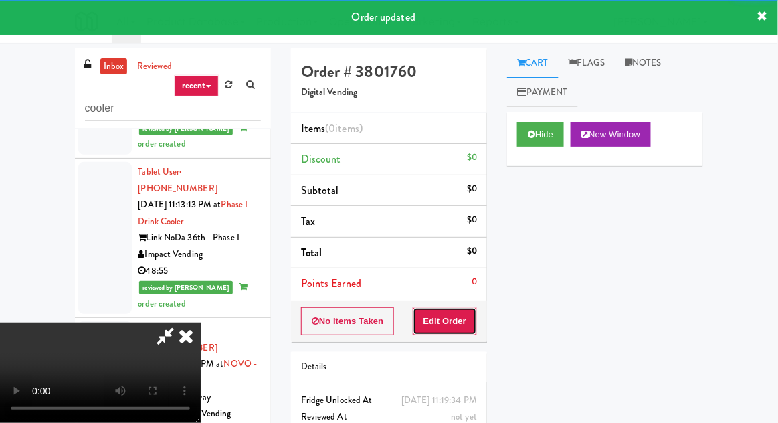
click at [448, 307] on button "Edit Order" at bounding box center [445, 321] width 65 height 28
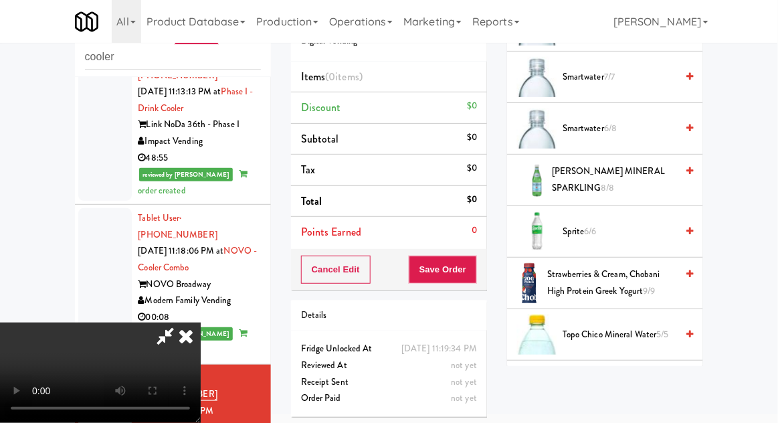
scroll to position [1601, 0]
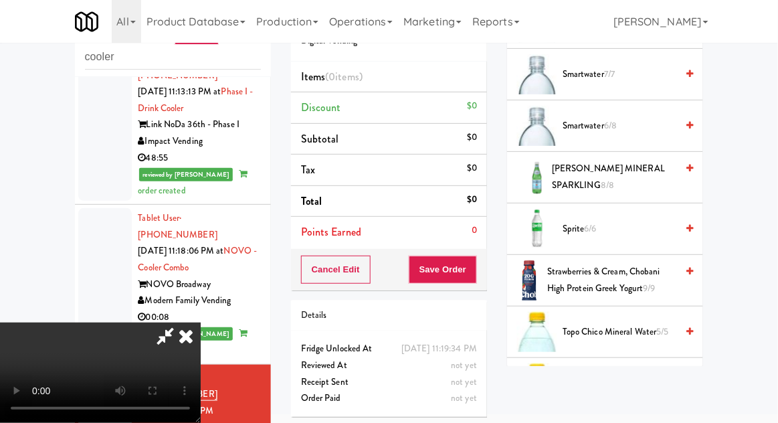
click at [665, 75] on span "Smartwater 7/7" at bounding box center [620, 74] width 114 height 17
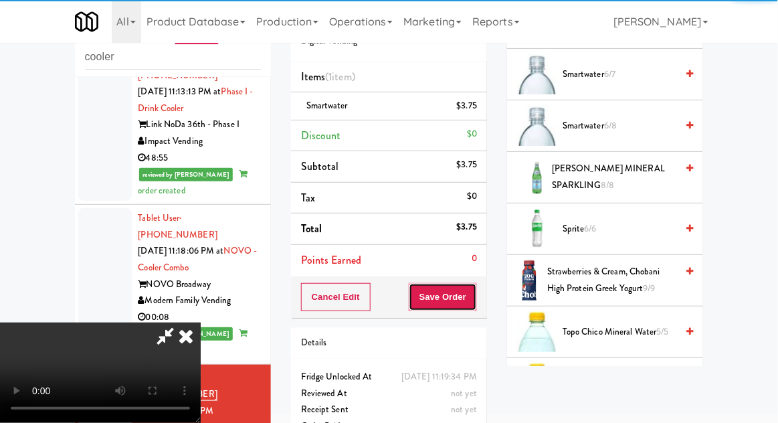
click at [476, 297] on button "Save Order" at bounding box center [443, 297] width 68 height 28
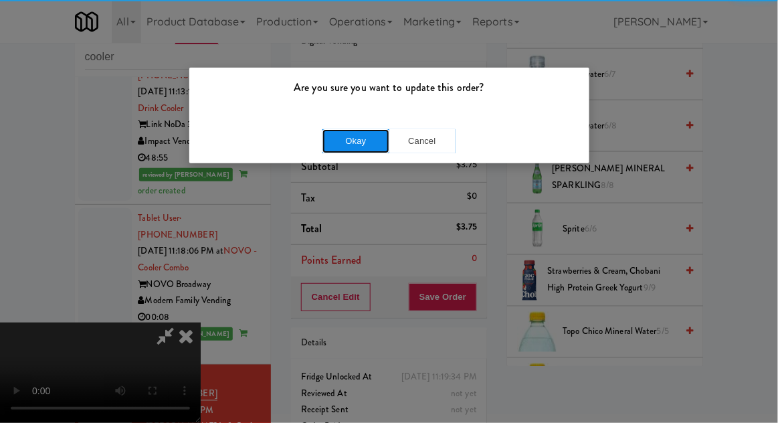
click at [323, 145] on button "Okay" at bounding box center [356, 141] width 67 height 24
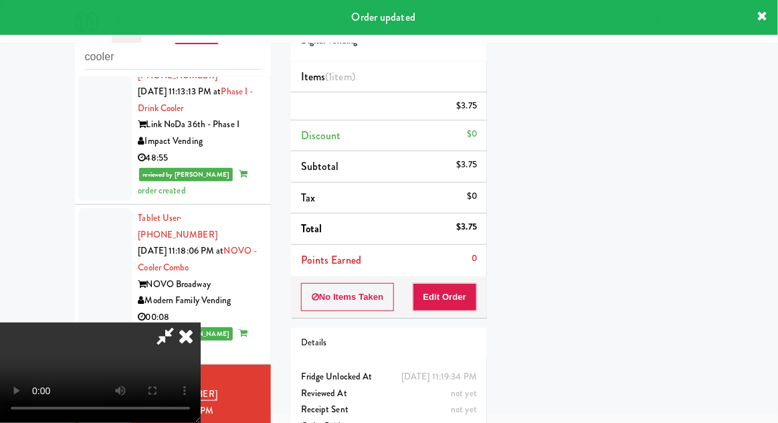
scroll to position [132, 0]
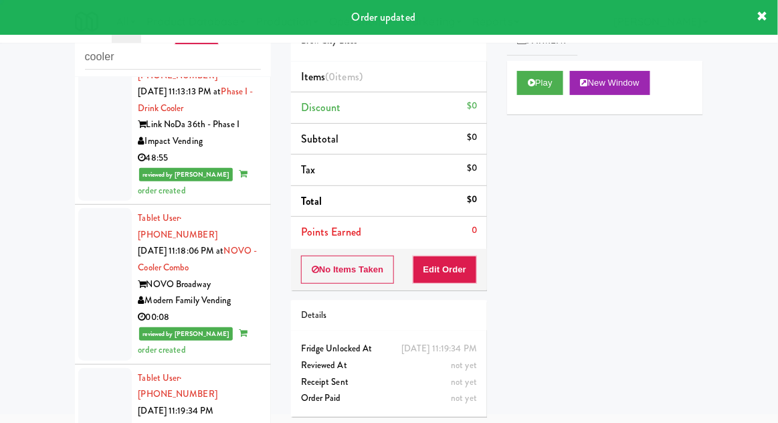
scroll to position [1710, 0]
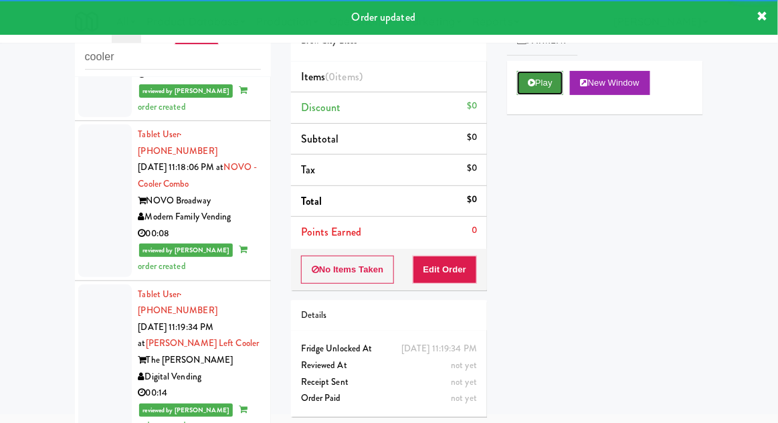
click at [527, 91] on button "Play" at bounding box center [540, 83] width 46 height 24
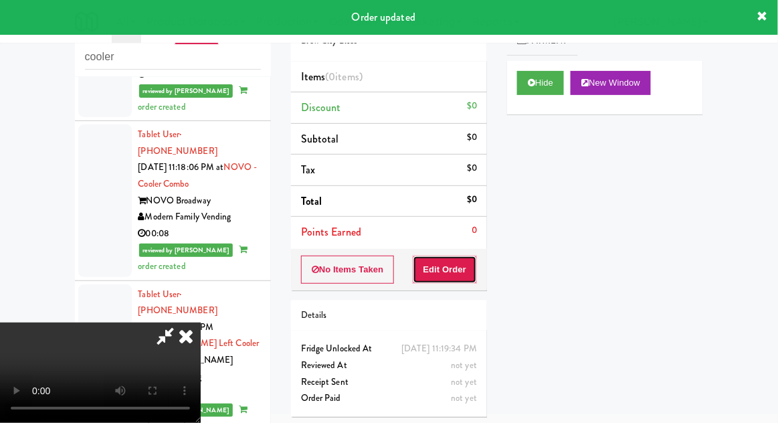
click at [452, 276] on button "Edit Order" at bounding box center [445, 270] width 65 height 28
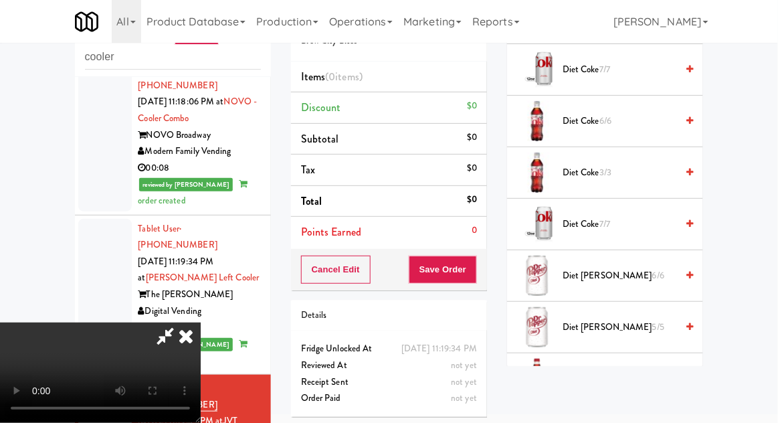
scroll to position [650, 0]
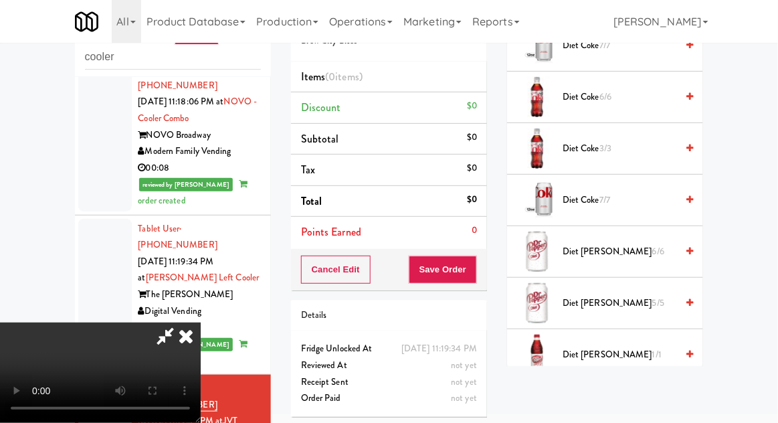
click at [610, 250] on span "Diet [PERSON_NAME] 6/6" at bounding box center [620, 252] width 114 height 17
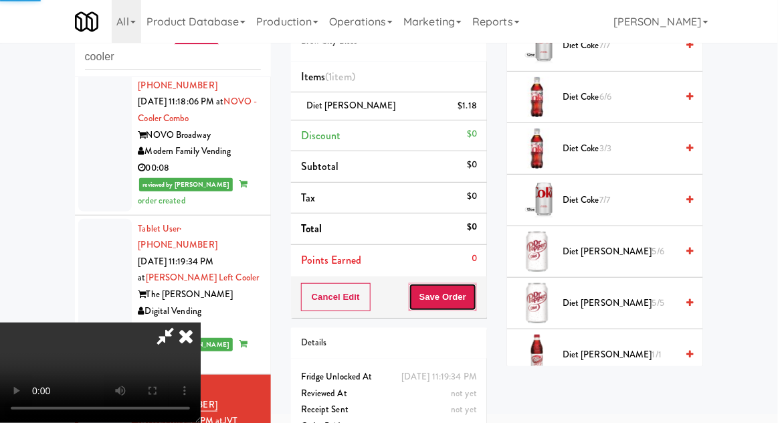
click at [472, 304] on button "Save Order" at bounding box center [443, 297] width 68 height 28
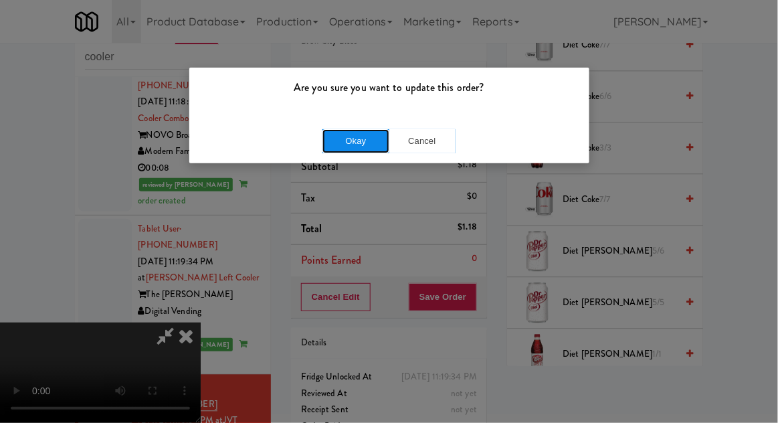
click at [327, 139] on button "Okay" at bounding box center [356, 141] width 67 height 24
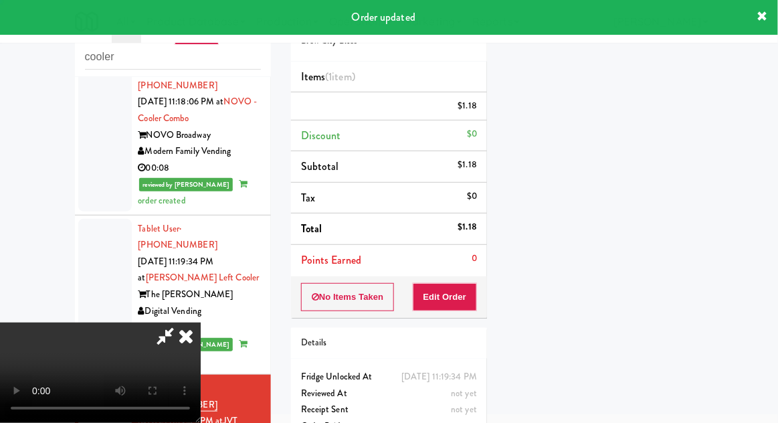
scroll to position [132, 0]
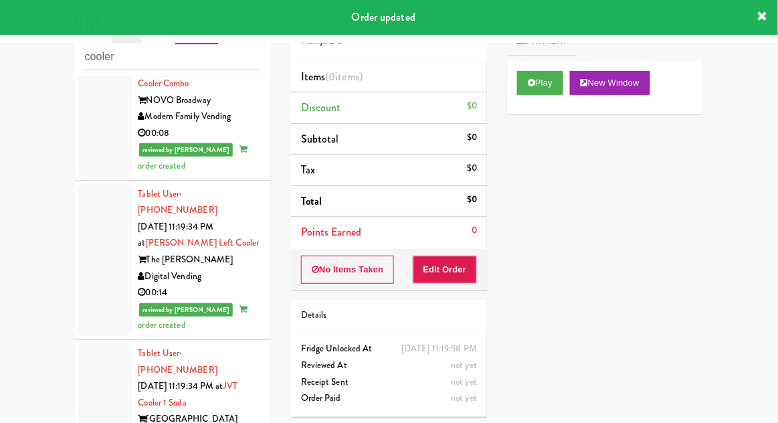
scroll to position [1817, 0]
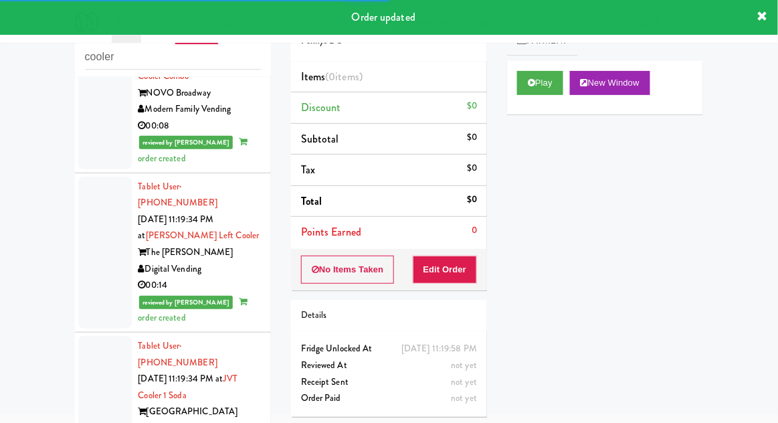
click at [529, 102] on div "Play New Window" at bounding box center [605, 88] width 196 height 54
click at [539, 84] on button "Play" at bounding box center [540, 83] width 46 height 24
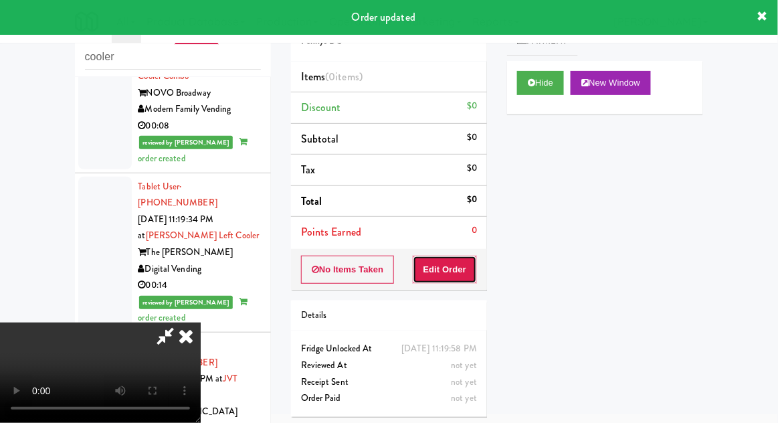
click at [452, 257] on button "Edit Order" at bounding box center [445, 270] width 65 height 28
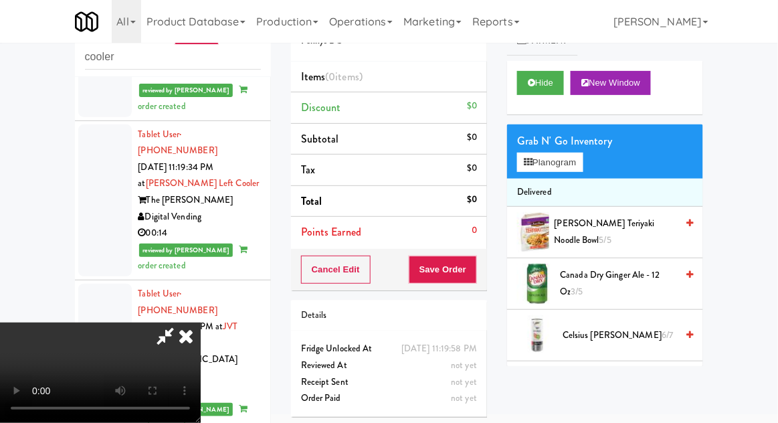
scroll to position [49, 0]
click at [569, 167] on button "Planogram" at bounding box center [550, 163] width 66 height 20
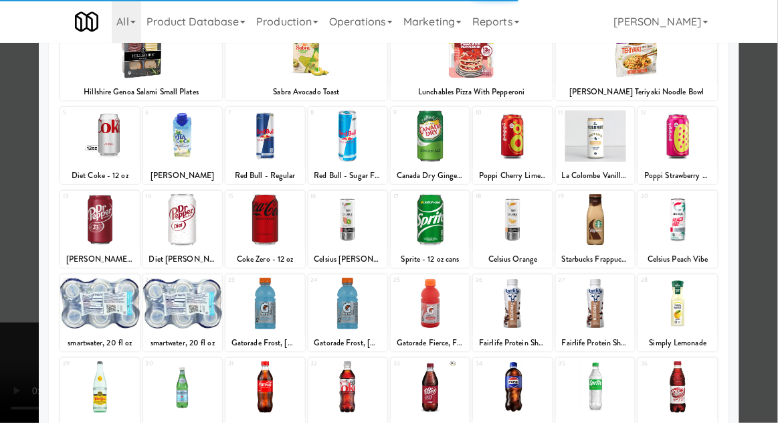
scroll to position [169, 0]
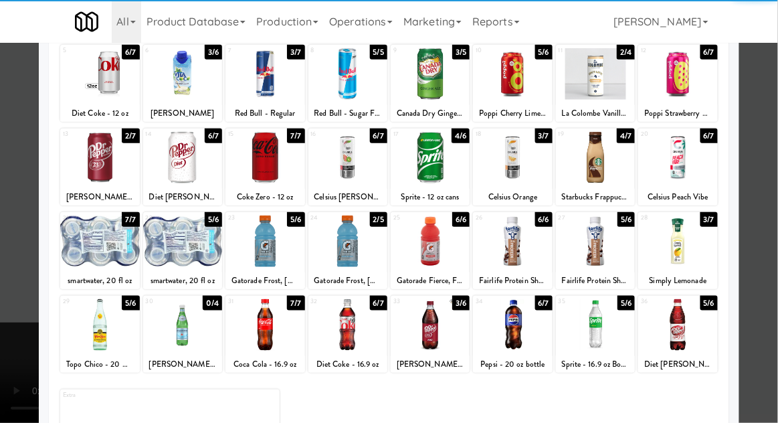
click at [253, 252] on div at bounding box center [265, 241] width 79 height 52
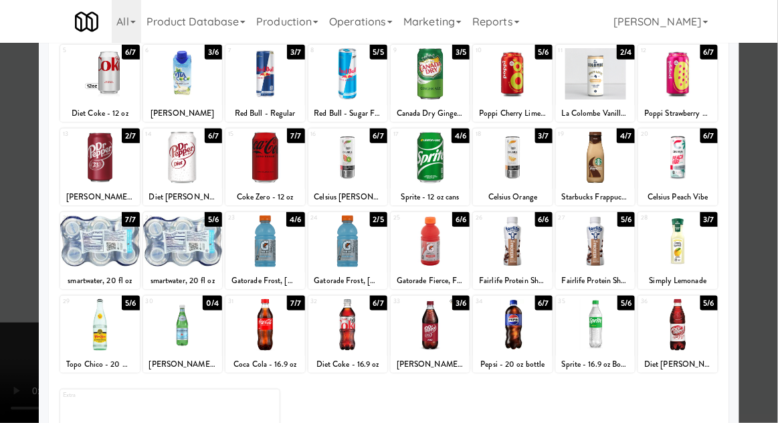
click at [10, 274] on div at bounding box center [389, 211] width 778 height 423
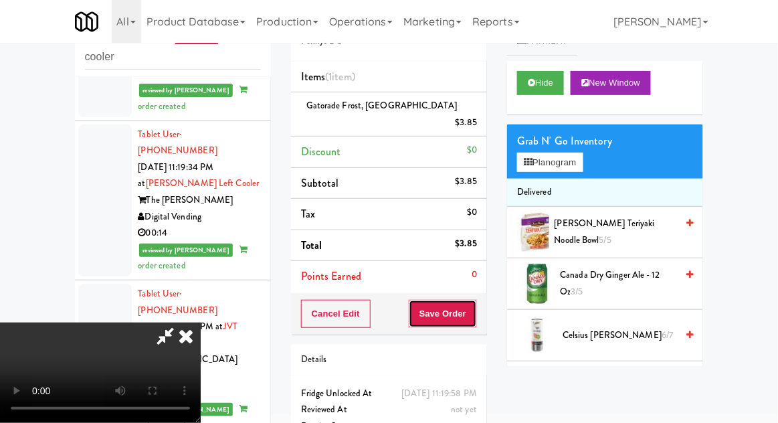
click at [470, 300] on button "Save Order" at bounding box center [443, 314] width 68 height 28
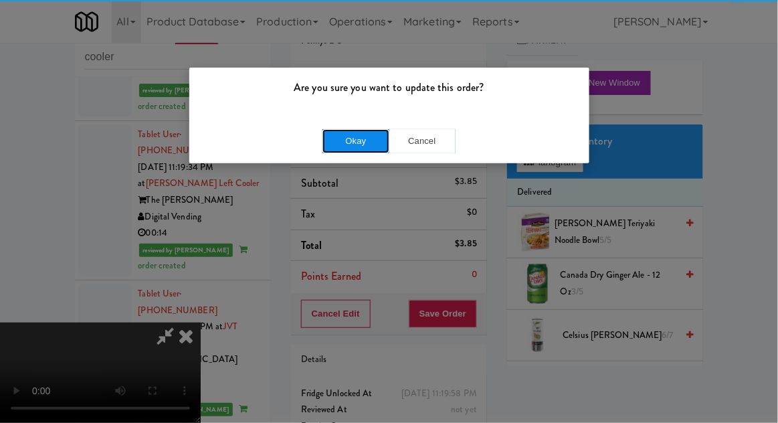
click at [335, 129] on button "Okay" at bounding box center [356, 141] width 67 height 24
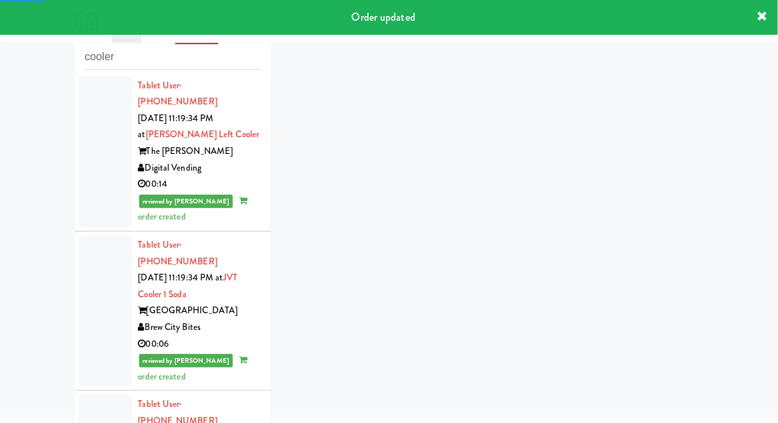
scroll to position [1924, 0]
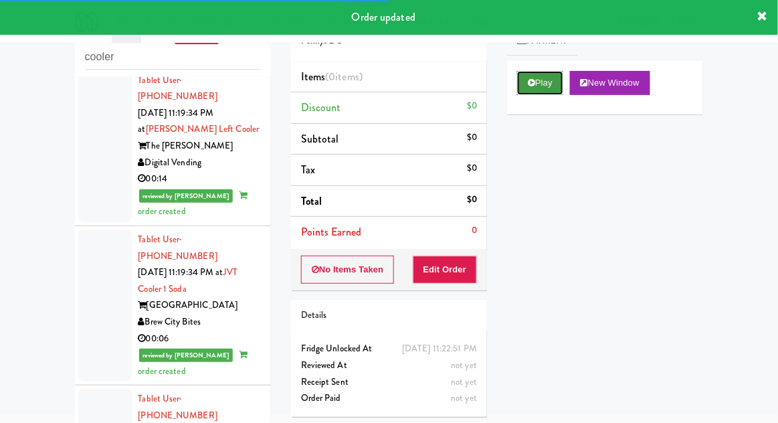
click at [533, 87] on button "Play" at bounding box center [540, 83] width 46 height 24
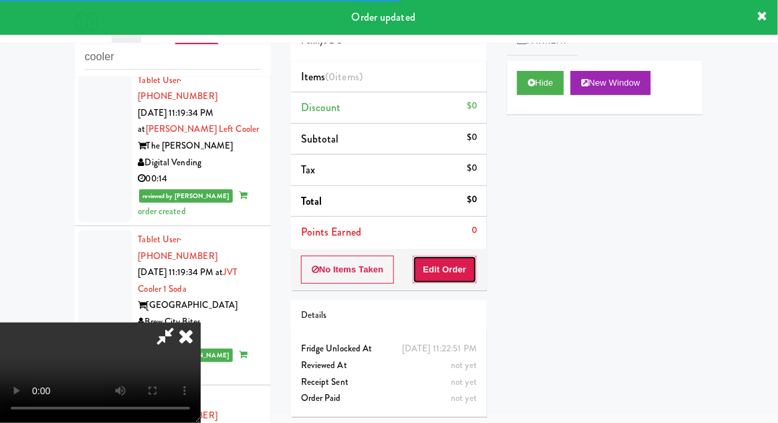
click at [460, 266] on button "Edit Order" at bounding box center [445, 270] width 65 height 28
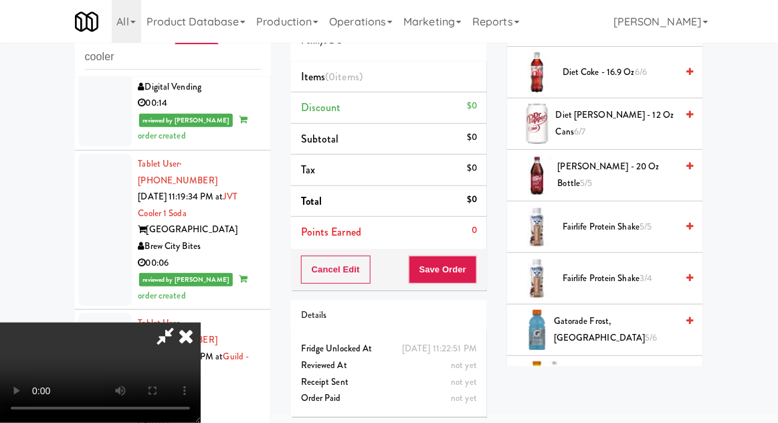
scroll to position [624, 0]
click at [602, 323] on span "Gatorade Frost, Glacier Freeze 5/6" at bounding box center [615, 329] width 122 height 33
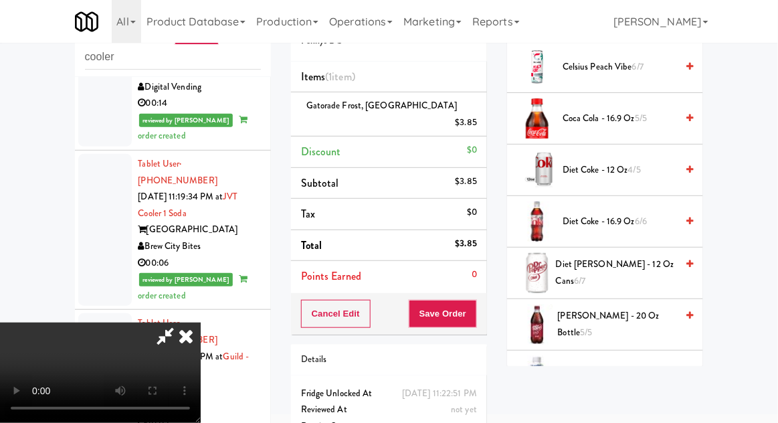
scroll to position [455, 0]
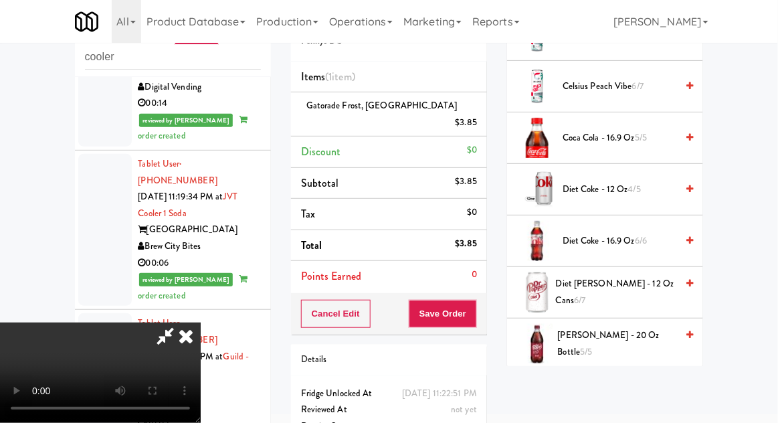
click at [610, 187] on span "Diet Coke - 12 oz 4/5" at bounding box center [620, 189] width 114 height 17
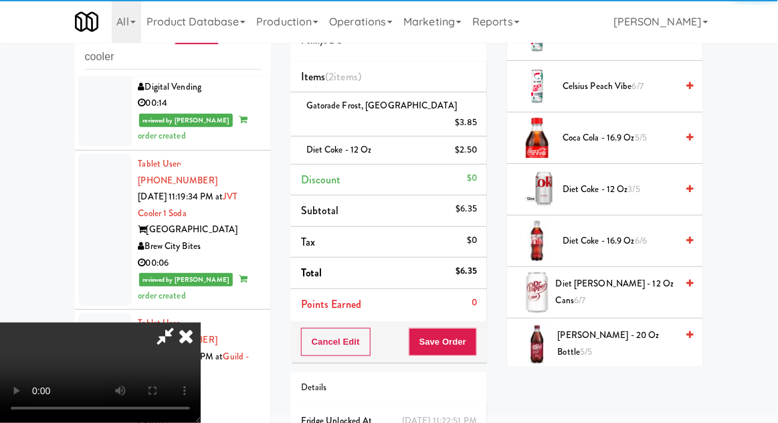
click at [484, 321] on div "Cancel Edit Save Order" at bounding box center [389, 341] width 196 height 41
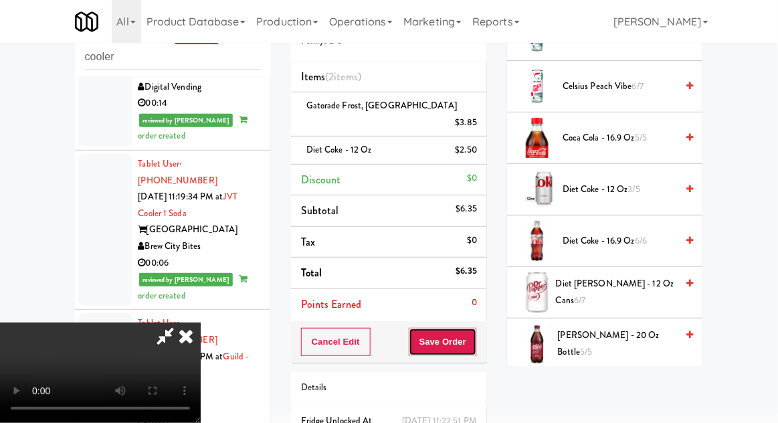
click at [472, 328] on button "Save Order" at bounding box center [443, 342] width 68 height 28
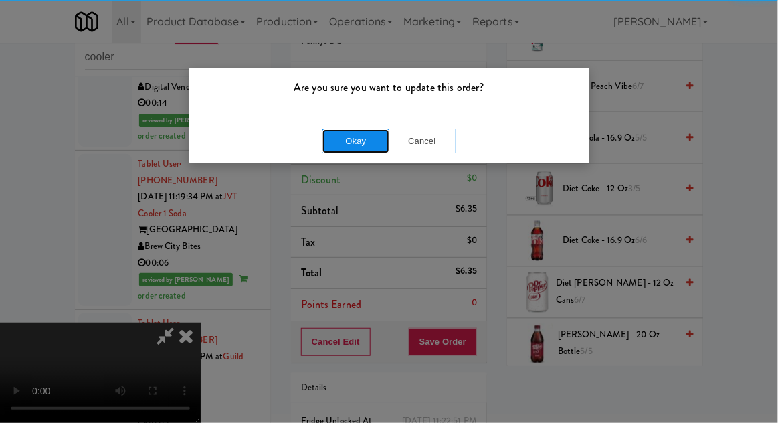
click at [351, 141] on button "Okay" at bounding box center [356, 141] width 67 height 24
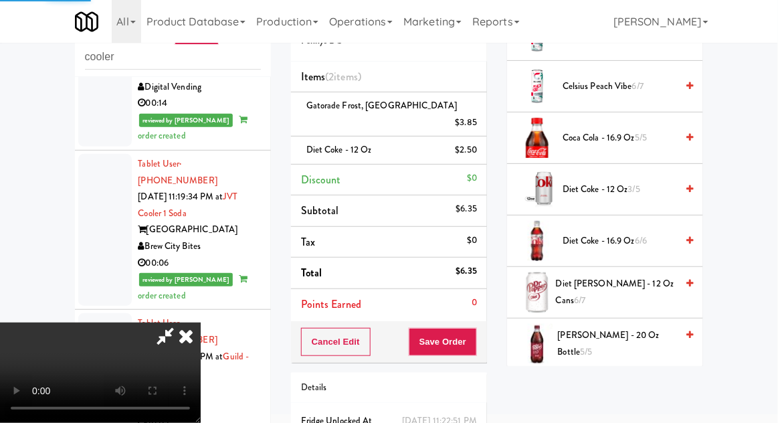
scroll to position [132, 0]
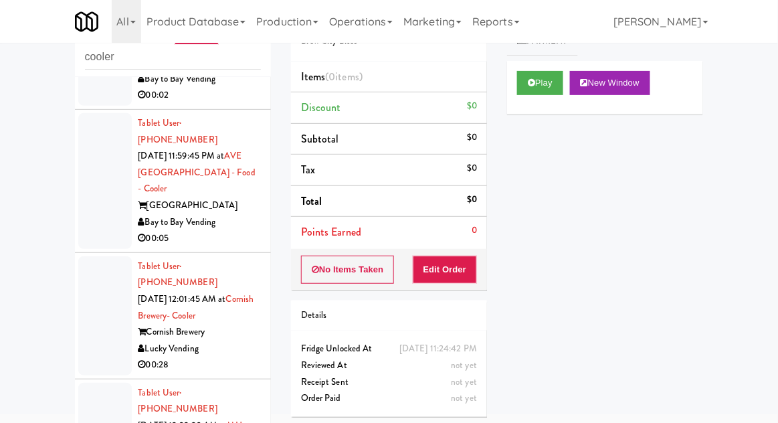
scroll to position [6412, 0]
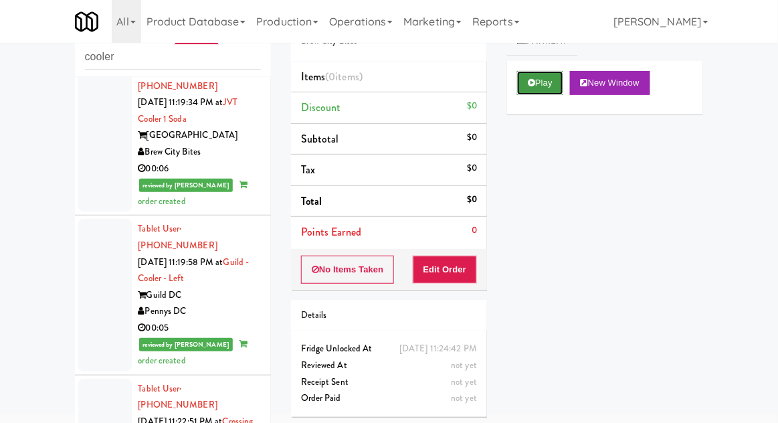
click at [538, 89] on button "Play" at bounding box center [540, 83] width 46 height 24
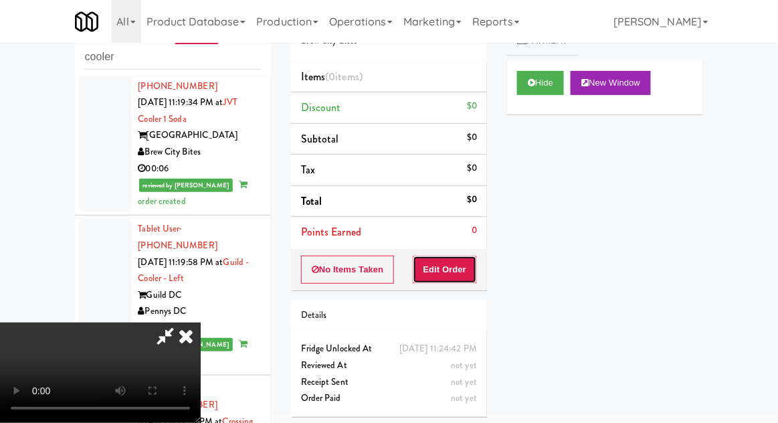
click at [460, 267] on button "Edit Order" at bounding box center [445, 270] width 65 height 28
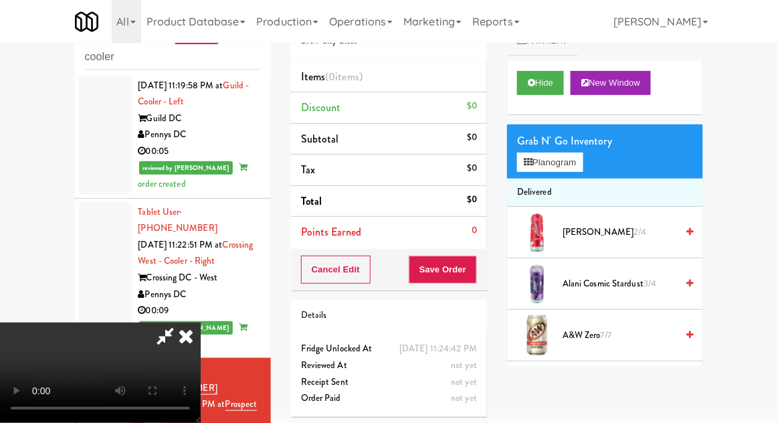
scroll to position [0, 0]
click at [581, 329] on span "A&W zero 7/7" at bounding box center [620, 335] width 114 height 17
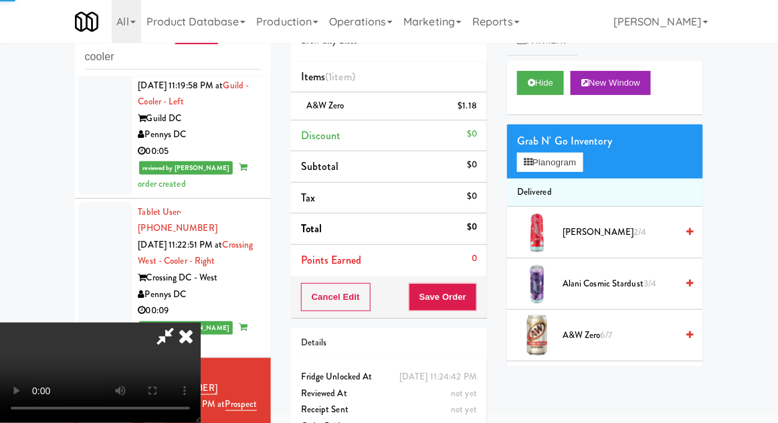
click at [476, 294] on button "Save Order" at bounding box center [443, 297] width 68 height 28
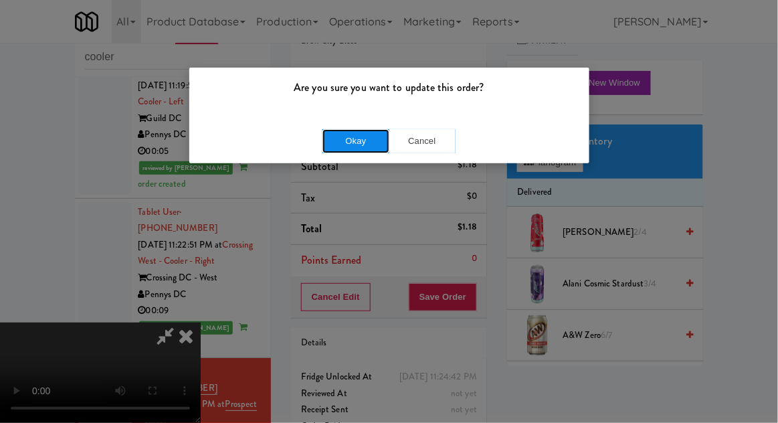
click at [325, 141] on button "Okay" at bounding box center [356, 141] width 67 height 24
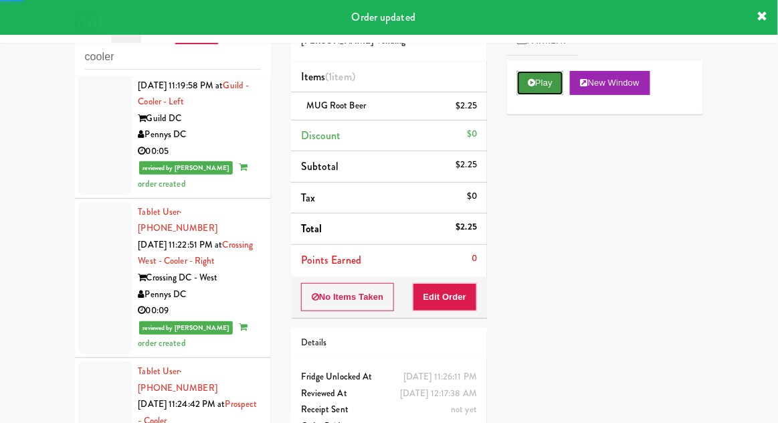
click at [533, 83] on icon at bounding box center [531, 82] width 7 height 9
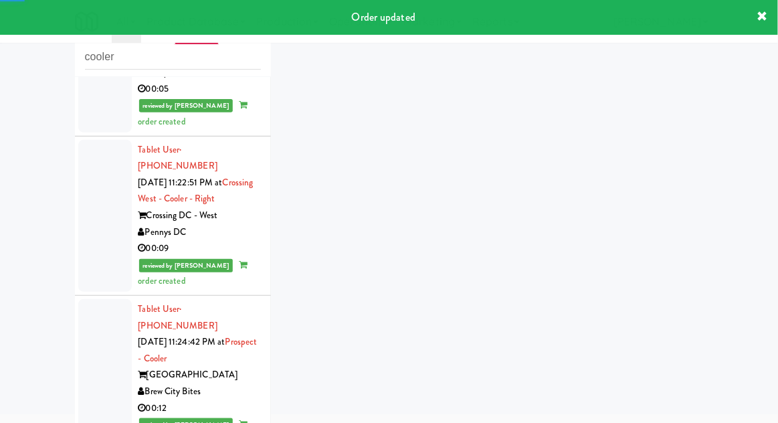
scroll to position [2349, 0]
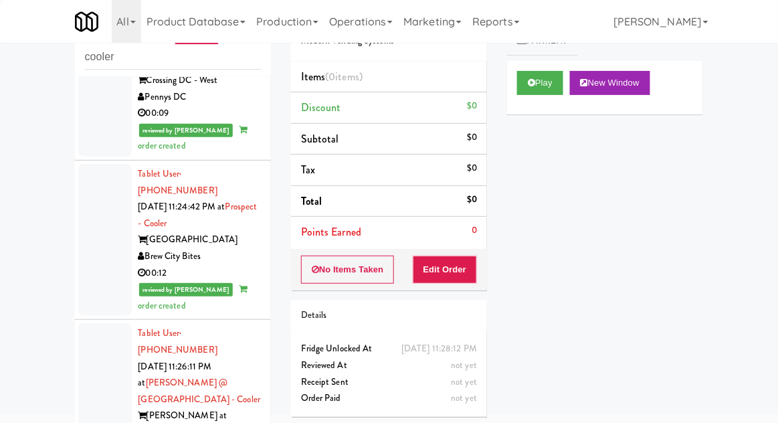
scroll to position [2469, 0]
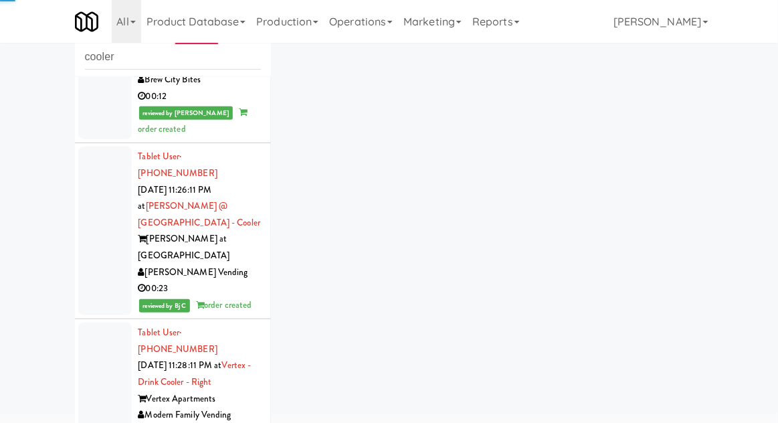
scroll to position [2695, 0]
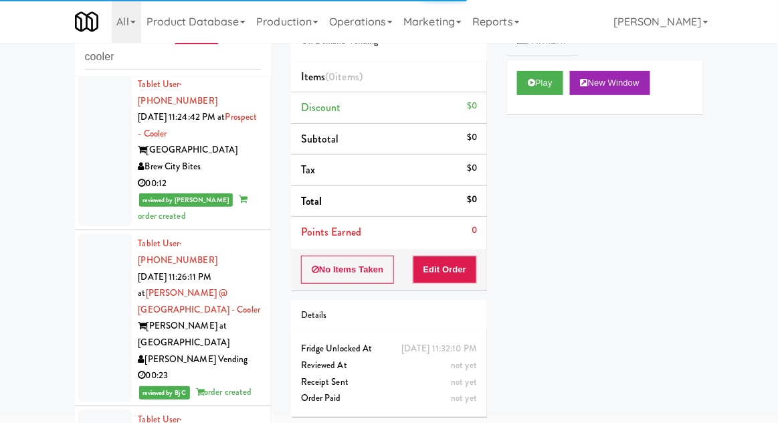
scroll to position [2554, 0]
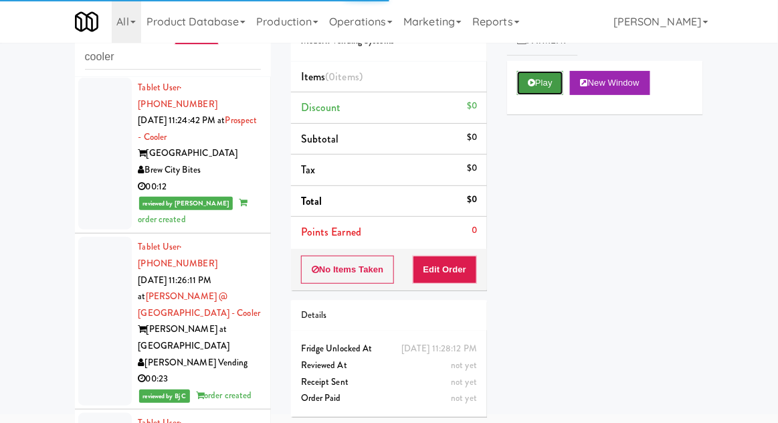
click at [537, 74] on button "Play" at bounding box center [540, 83] width 46 height 24
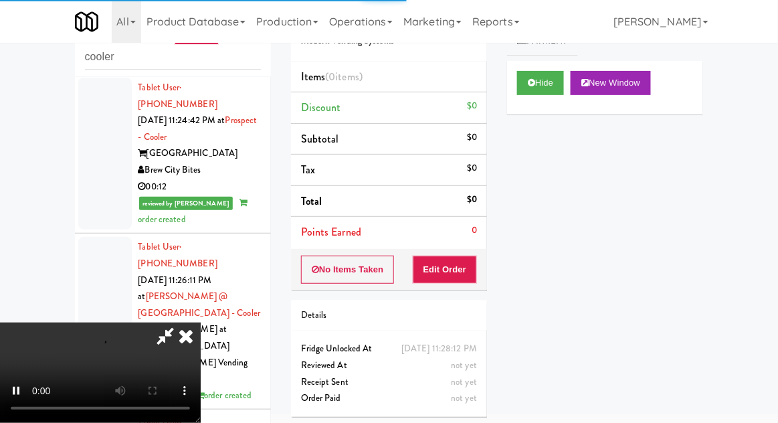
click at [444, 244] on li "Points Earned 0" at bounding box center [389, 232] width 196 height 31
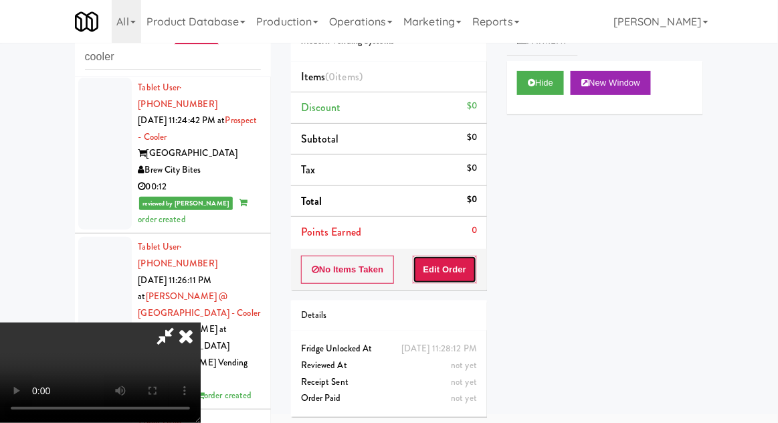
click at [474, 256] on button "Edit Order" at bounding box center [445, 270] width 65 height 28
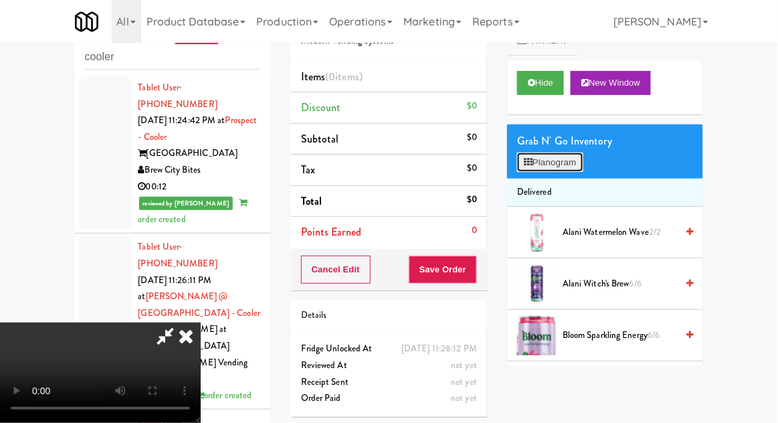
click at [563, 159] on button "Planogram" at bounding box center [550, 163] width 66 height 20
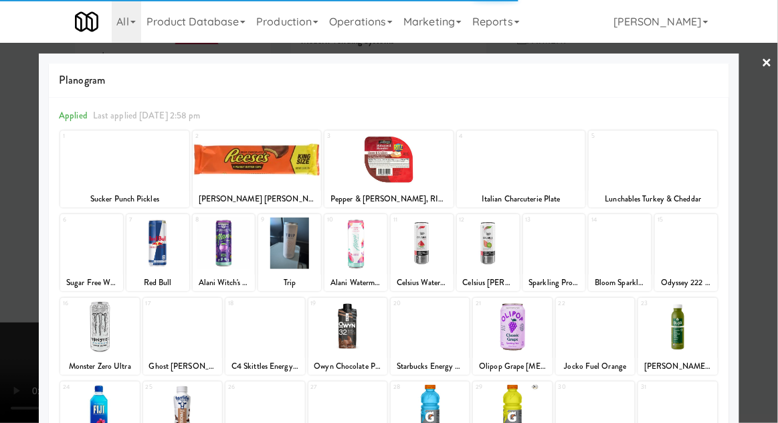
scroll to position [169, 0]
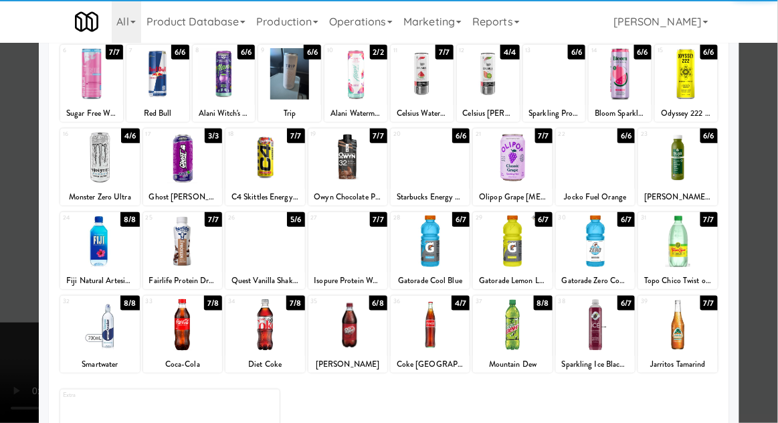
click at [526, 332] on div at bounding box center [512, 325] width 79 height 52
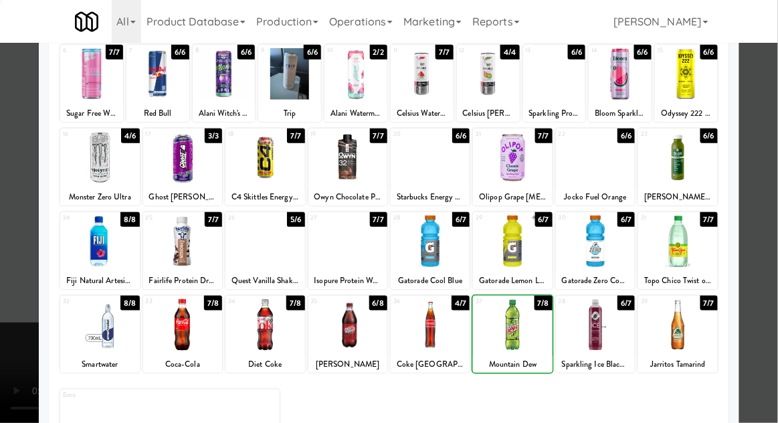
click at [18, 266] on div at bounding box center [389, 211] width 778 height 423
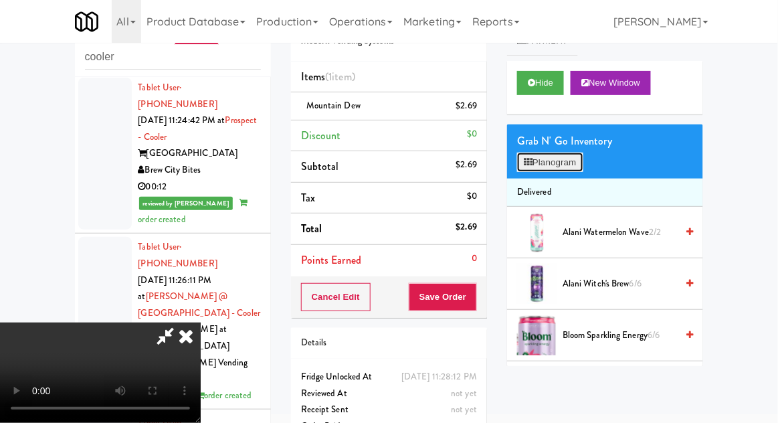
click at [556, 165] on button "Planogram" at bounding box center [550, 163] width 66 height 20
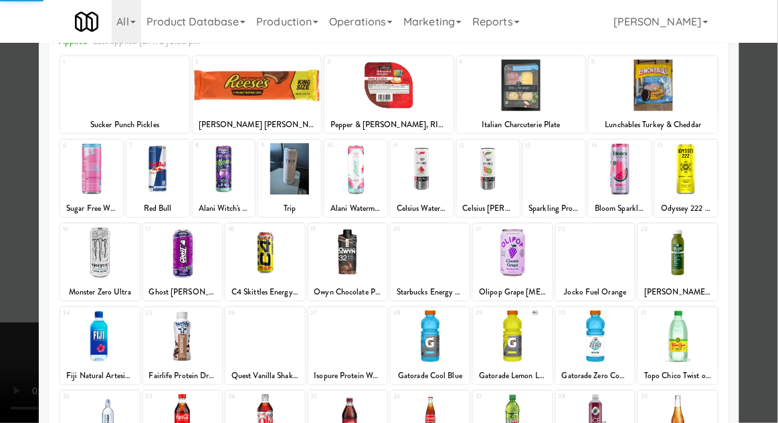
scroll to position [169, 0]
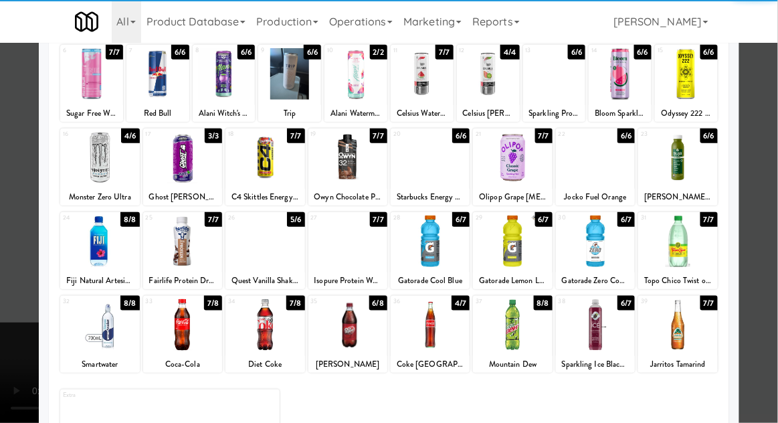
click at [438, 246] on div at bounding box center [430, 241] width 79 height 52
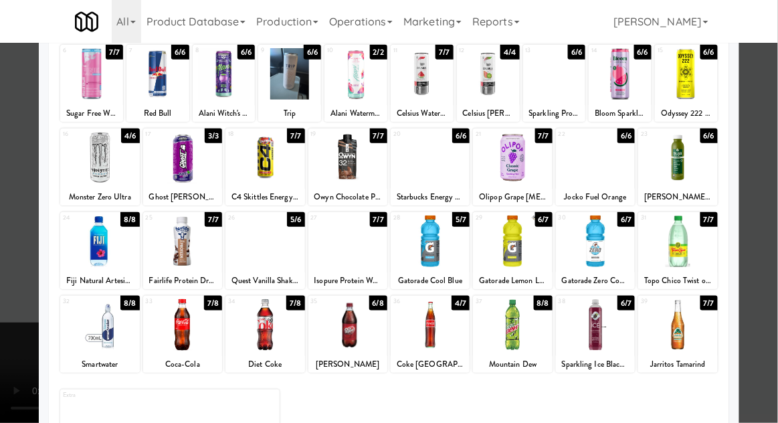
click at [17, 252] on div at bounding box center [389, 211] width 778 height 423
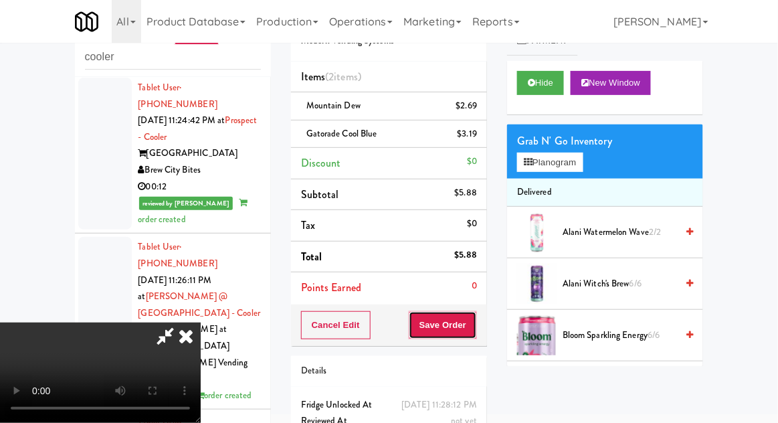
click at [475, 326] on button "Save Order" at bounding box center [443, 325] width 68 height 28
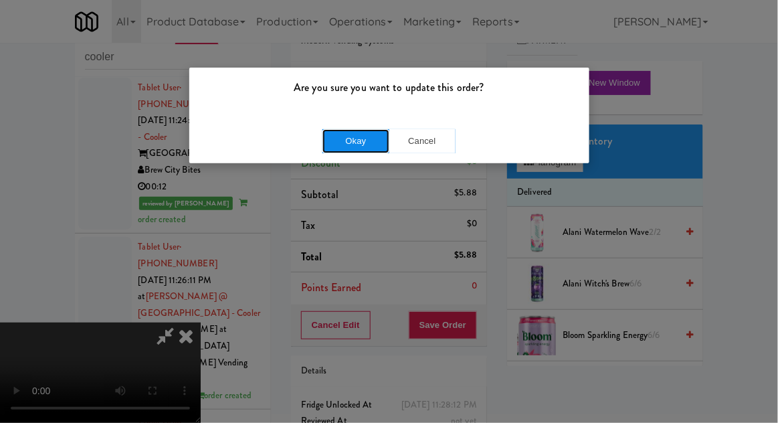
click at [332, 141] on button "Okay" at bounding box center [356, 141] width 67 height 24
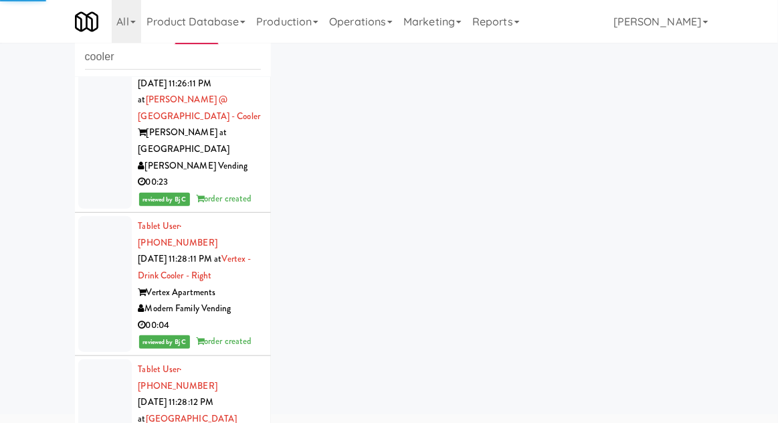
scroll to position [2762, 0]
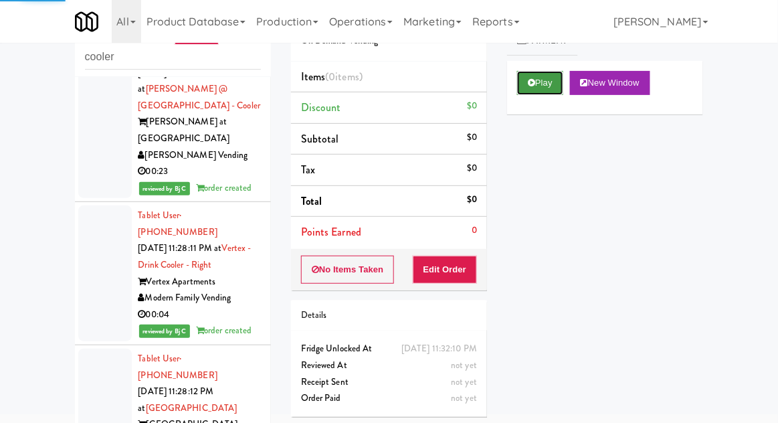
click at [539, 91] on button "Play" at bounding box center [540, 83] width 46 height 24
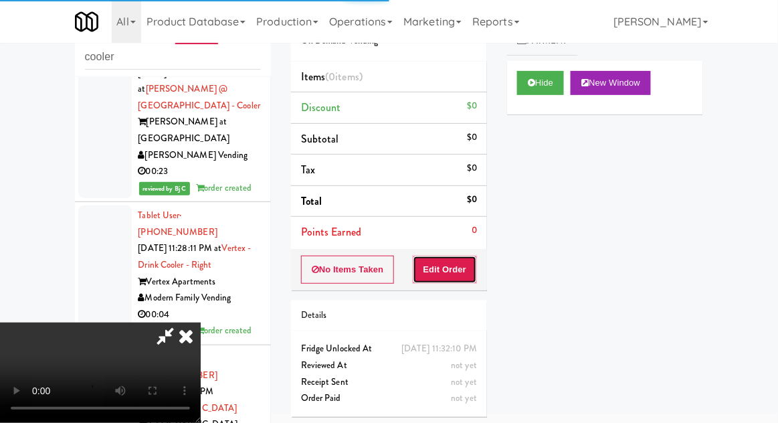
click at [458, 262] on button "Edit Order" at bounding box center [445, 270] width 65 height 28
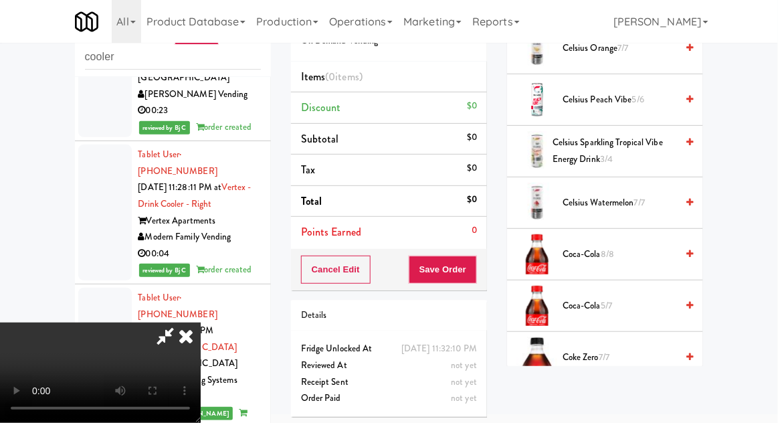
scroll to position [560, 0]
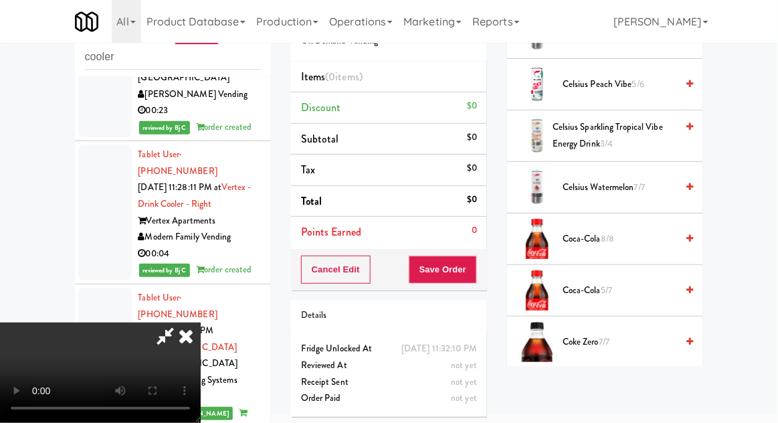
click at [603, 232] on span "8/8" at bounding box center [607, 238] width 13 height 13
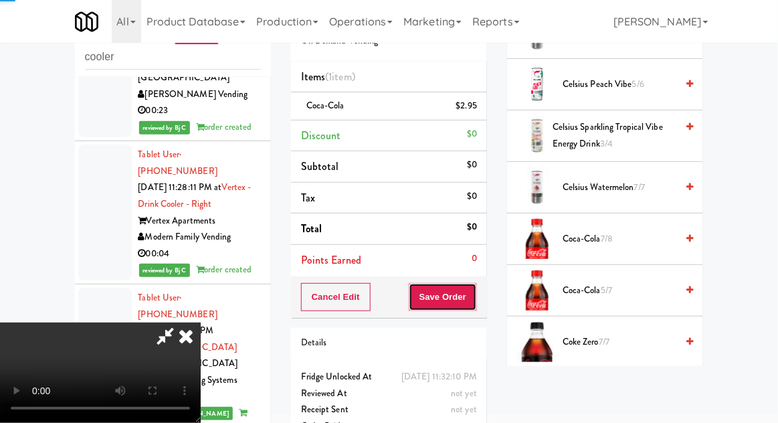
click at [472, 296] on button "Save Order" at bounding box center [443, 297] width 68 height 28
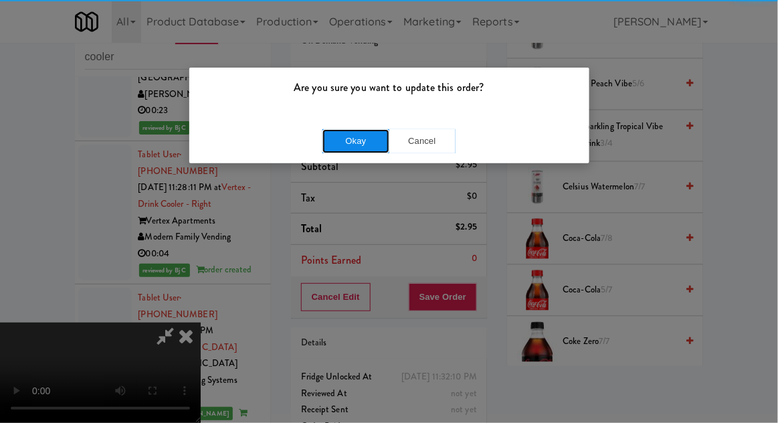
click at [326, 141] on button "Okay" at bounding box center [356, 141] width 67 height 24
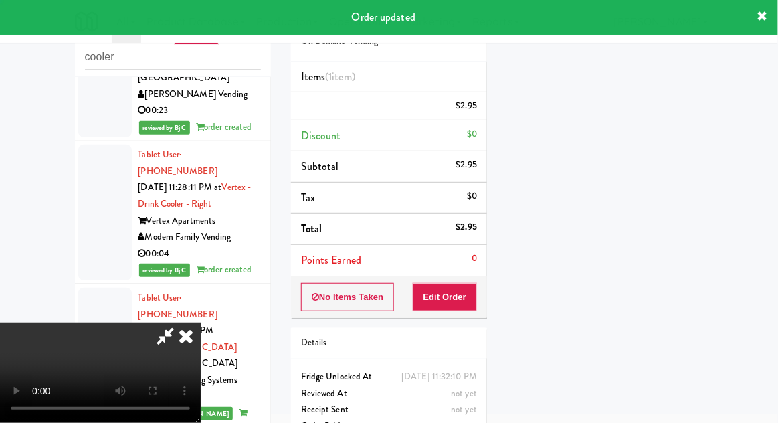
scroll to position [132, 0]
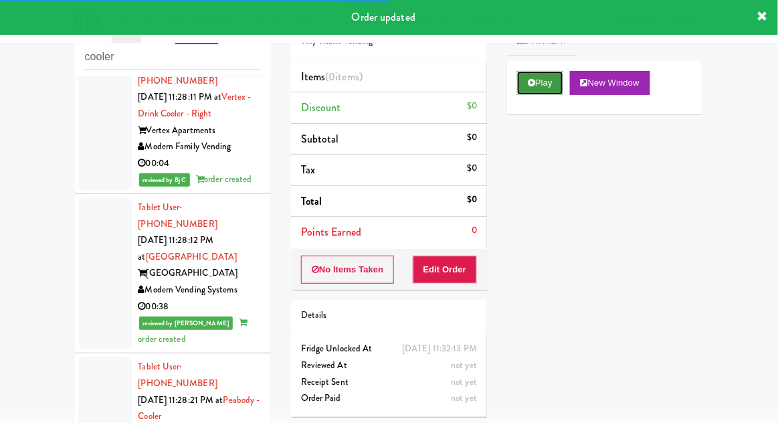
click at [535, 84] on icon at bounding box center [531, 82] width 7 height 9
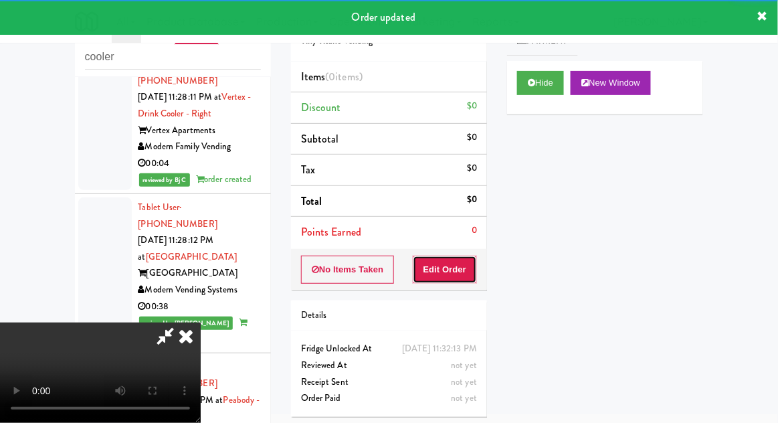
click at [459, 263] on button "Edit Order" at bounding box center [445, 270] width 65 height 28
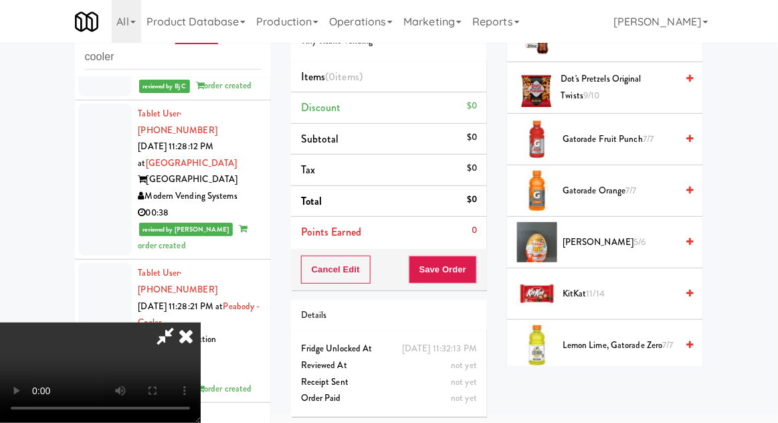
scroll to position [954, 0]
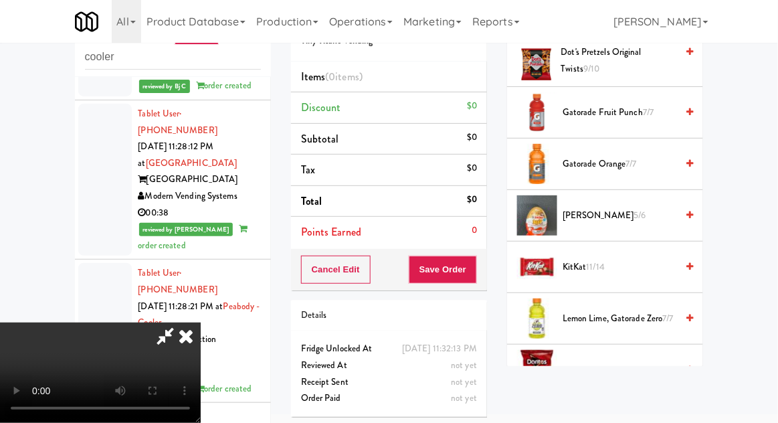
click at [599, 260] on span "11/14" at bounding box center [596, 266] width 19 height 13
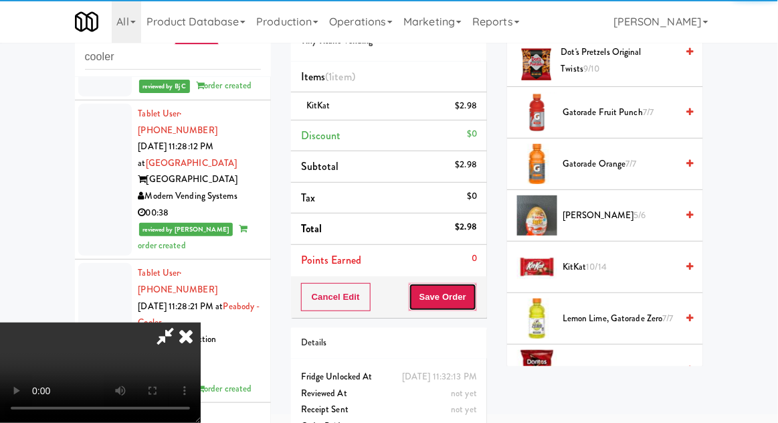
click at [477, 302] on button "Save Order" at bounding box center [443, 297] width 68 height 28
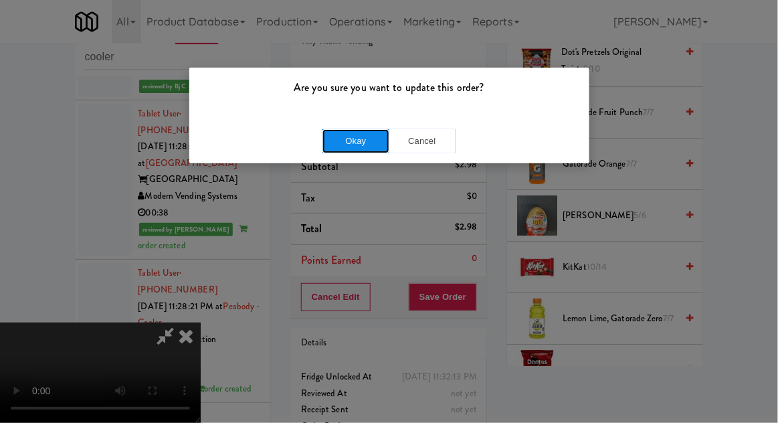
click at [324, 145] on button "Okay" at bounding box center [356, 141] width 67 height 24
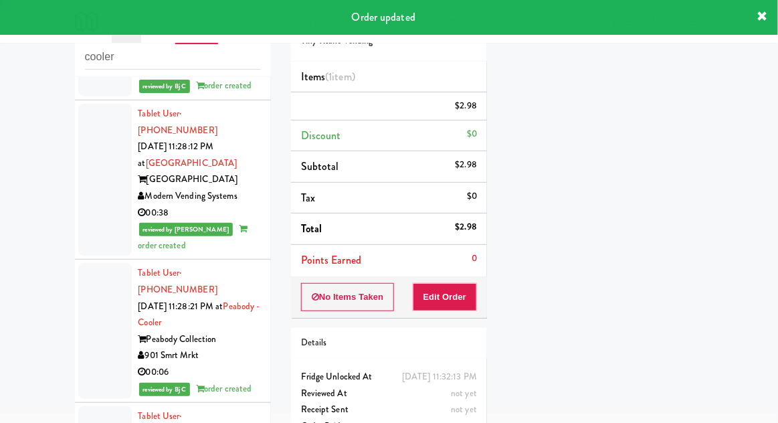
scroll to position [0, 0]
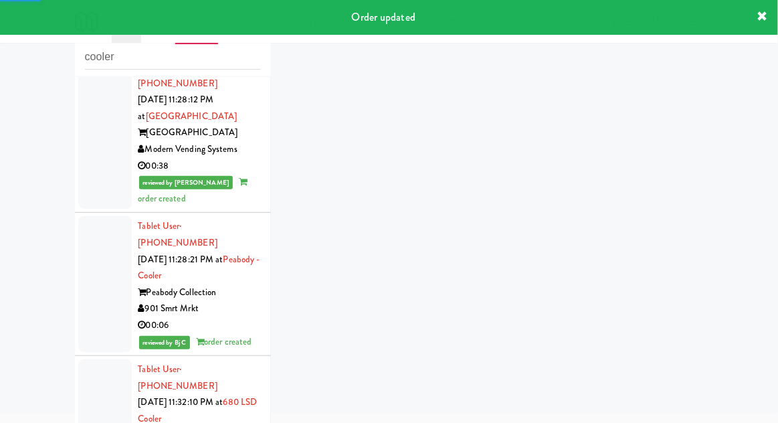
scroll to position [3064, 0]
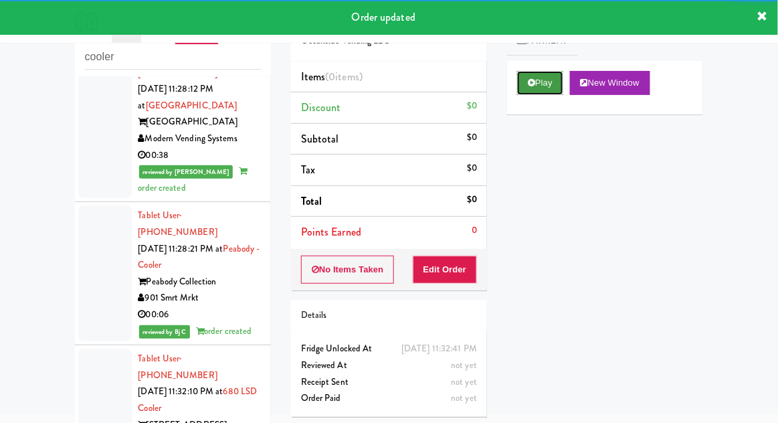
click at [541, 86] on button "Play" at bounding box center [540, 83] width 46 height 24
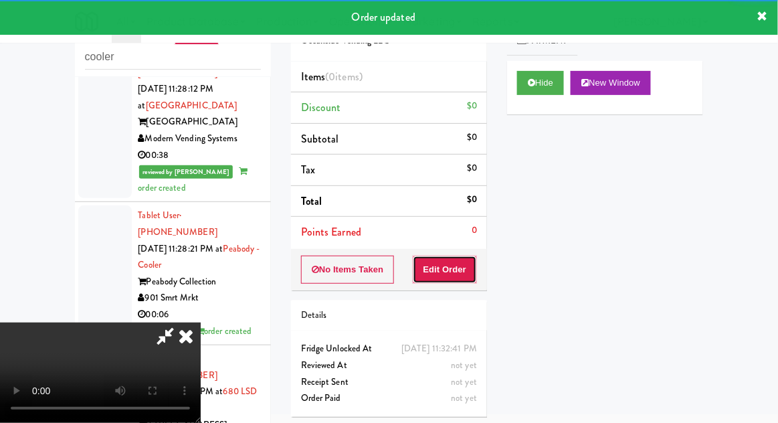
click at [457, 257] on button "Edit Order" at bounding box center [445, 270] width 65 height 28
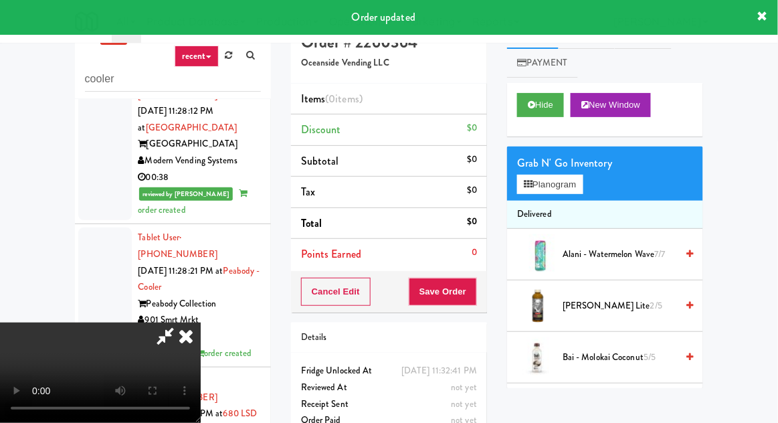
scroll to position [0, 0]
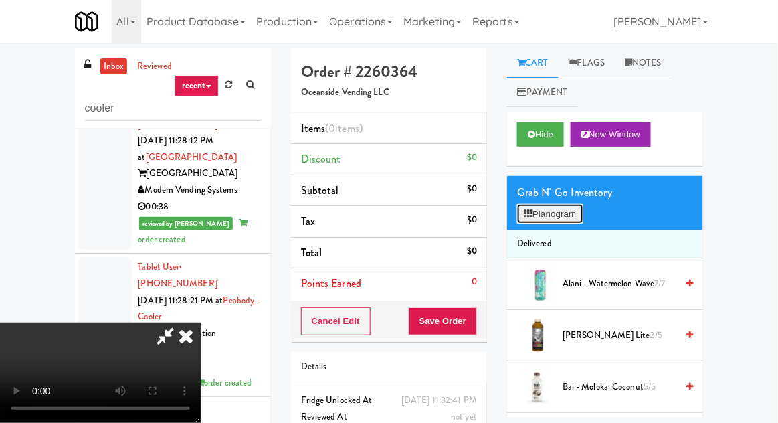
click at [551, 221] on button "Planogram" at bounding box center [550, 214] width 66 height 20
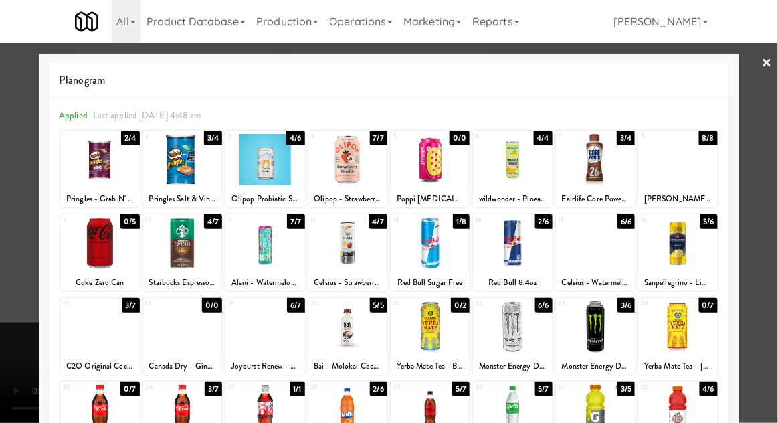
click at [681, 258] on div at bounding box center [677, 243] width 79 height 52
click at [692, 170] on div at bounding box center [677, 160] width 79 height 52
click at [777, 202] on div at bounding box center [389, 211] width 778 height 423
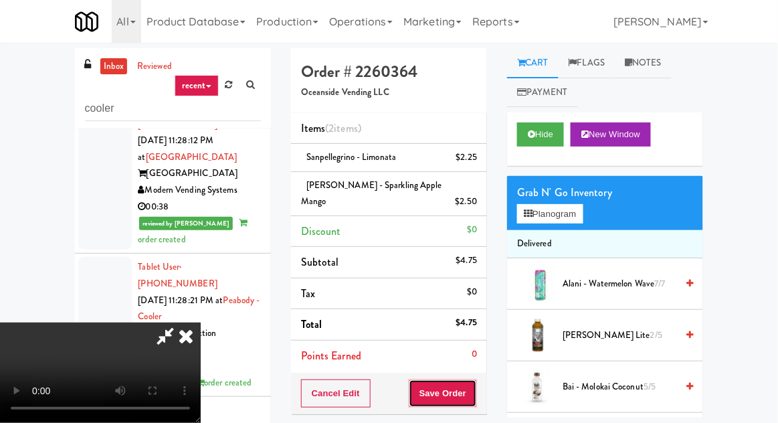
click at [476, 387] on button "Save Order" at bounding box center [443, 393] width 68 height 28
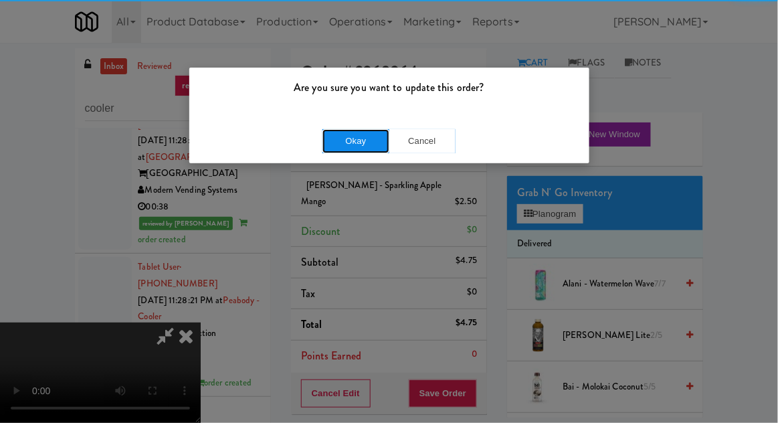
click at [325, 141] on button "Okay" at bounding box center [356, 141] width 67 height 24
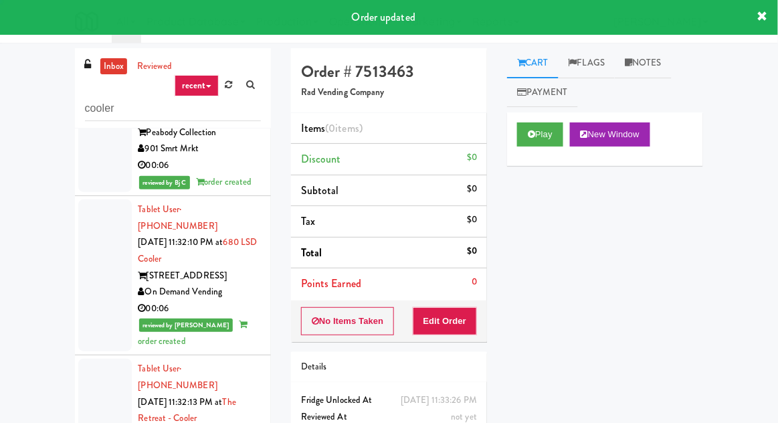
scroll to position [3270, 0]
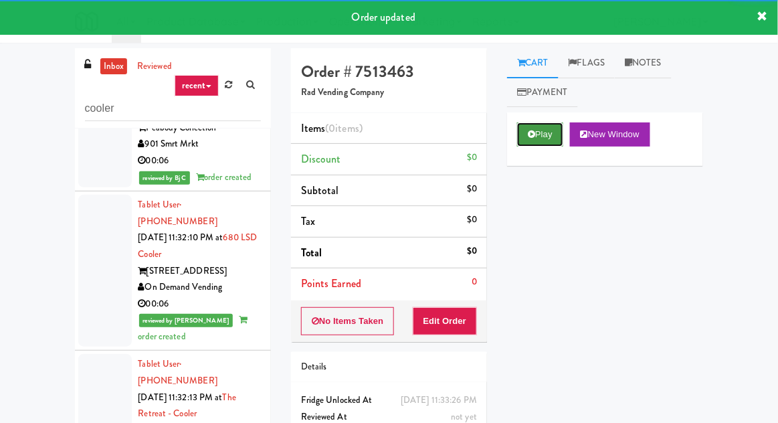
click at [533, 145] on button "Play" at bounding box center [540, 134] width 46 height 24
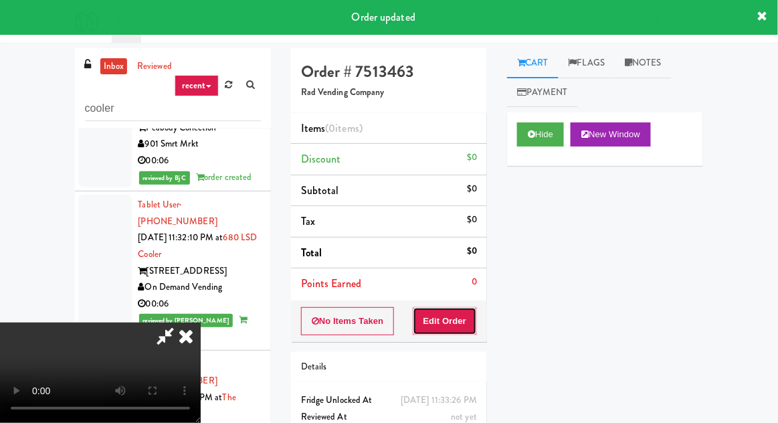
click at [464, 319] on button "Edit Order" at bounding box center [445, 321] width 65 height 28
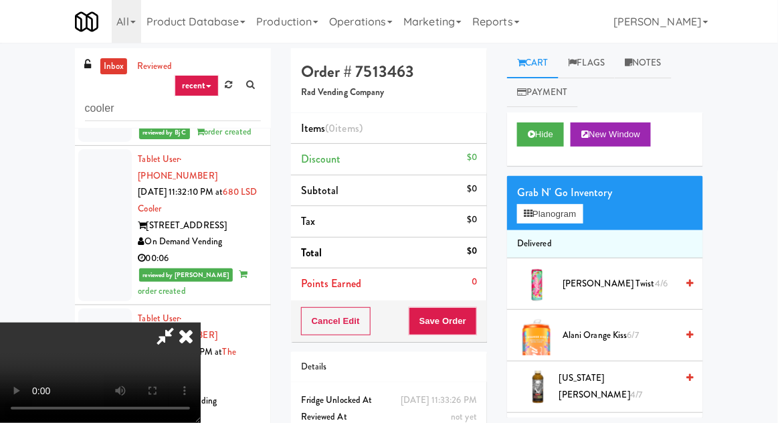
scroll to position [3342, 0]
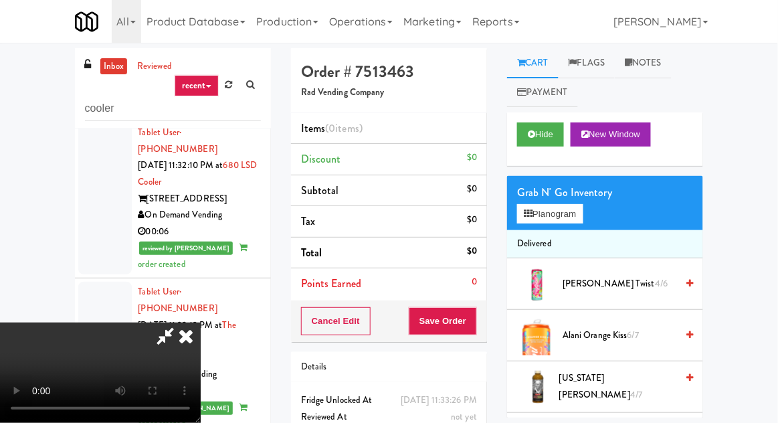
click at [582, 333] on span "Alani Orange Kiss 6/7" at bounding box center [620, 335] width 114 height 17
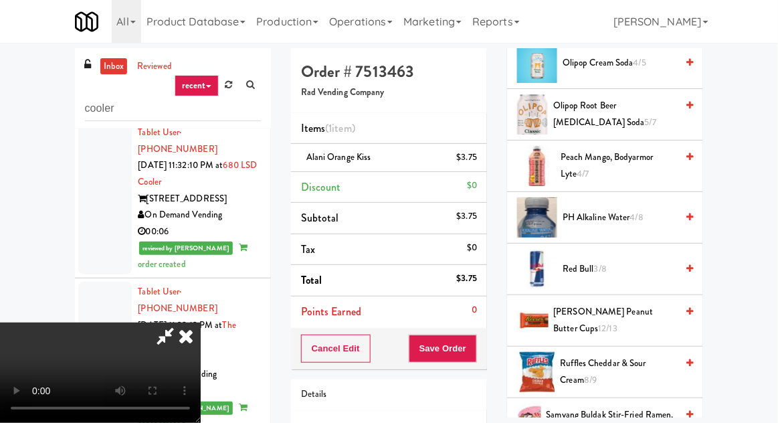
scroll to position [1198, 0]
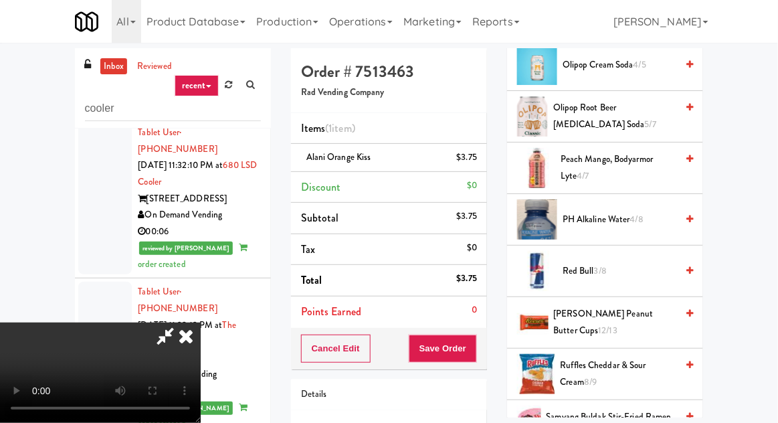
click at [597, 366] on span "Ruffles Cheddar & Sour Cream 8/9" at bounding box center [619, 373] width 116 height 33
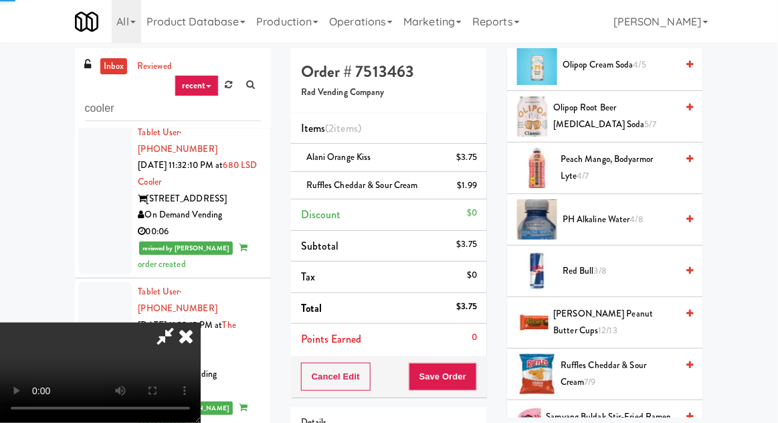
click at [598, 323] on span "[PERSON_NAME] Peanut Butter Cups 12/13" at bounding box center [615, 322] width 123 height 33
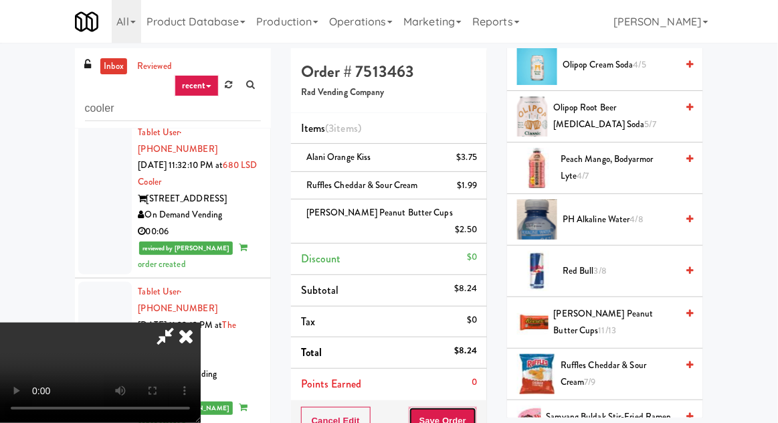
click at [472, 407] on button "Save Order" at bounding box center [443, 421] width 68 height 28
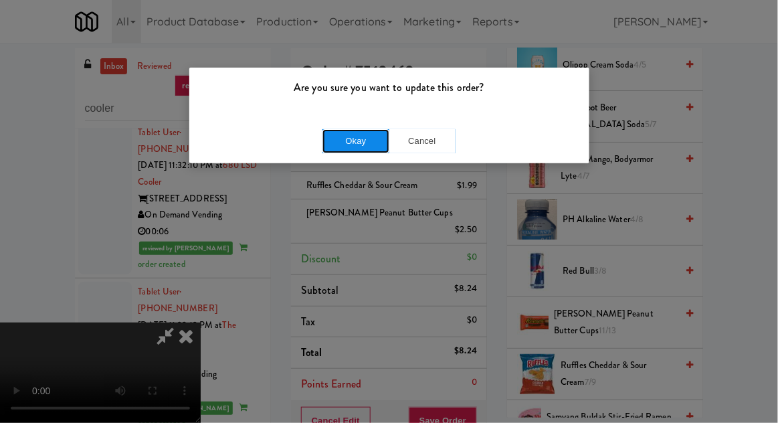
click at [350, 135] on button "Okay" at bounding box center [356, 141] width 67 height 24
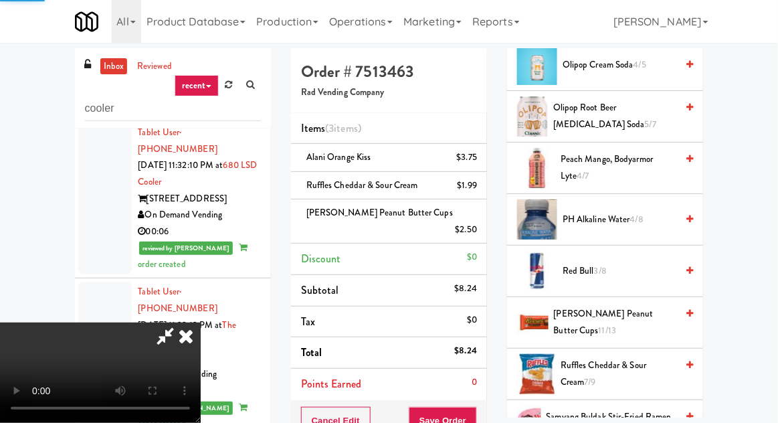
scroll to position [132, 0]
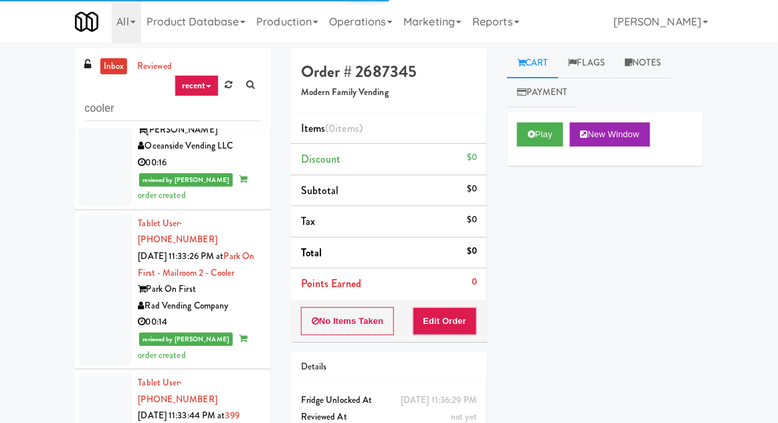
scroll to position [3747, 0]
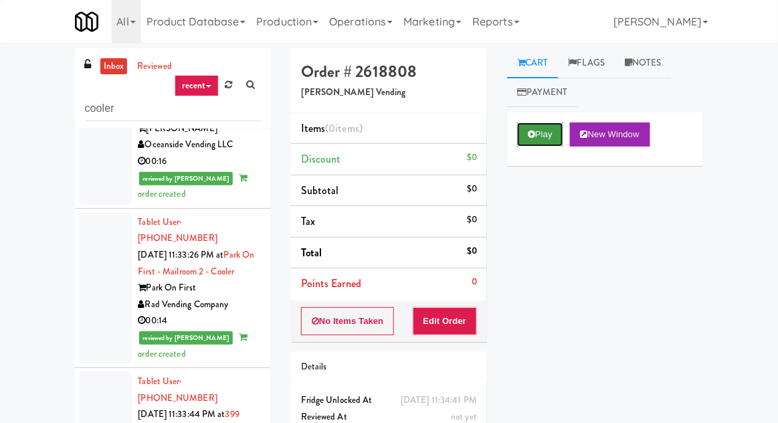
click at [537, 130] on button "Play" at bounding box center [540, 134] width 46 height 24
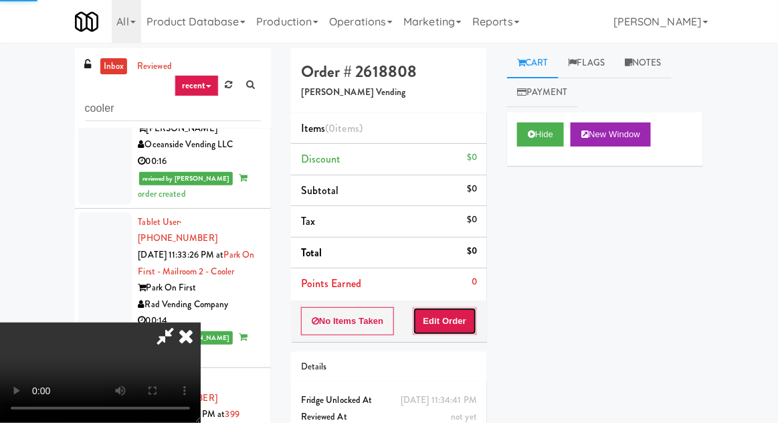
click at [442, 310] on button "Edit Order" at bounding box center [445, 321] width 65 height 28
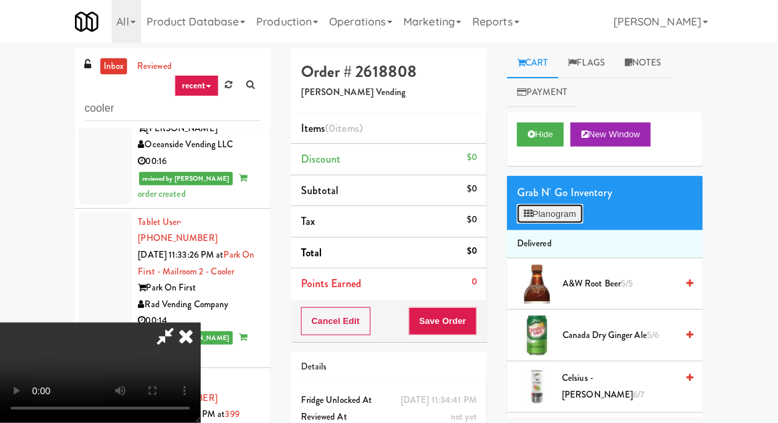
click at [576, 205] on button "Planogram" at bounding box center [550, 214] width 66 height 20
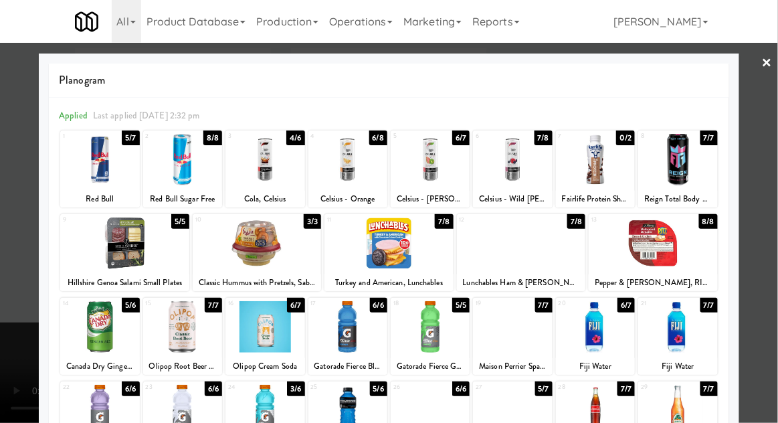
click at [621, 149] on div at bounding box center [595, 160] width 79 height 52
click at [772, 146] on div at bounding box center [389, 211] width 778 height 423
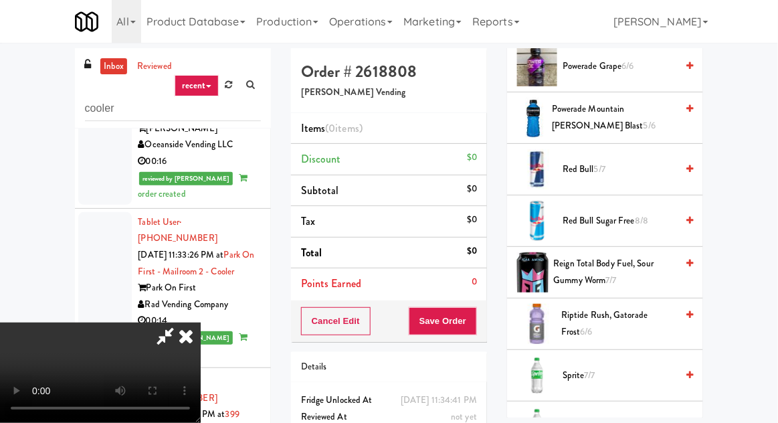
scroll to position [1779, 0]
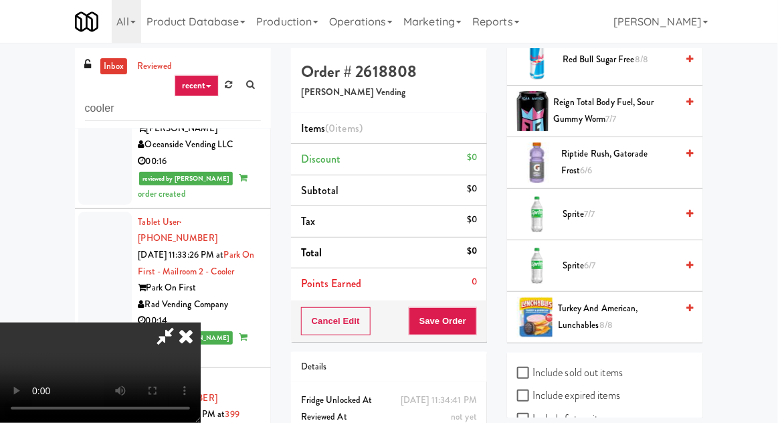
click at [600, 363] on label "Include sold out items" at bounding box center [570, 373] width 106 height 20
click at [533, 368] on input "Include sold out items" at bounding box center [524, 373] width 15 height 11
checkbox input "true"
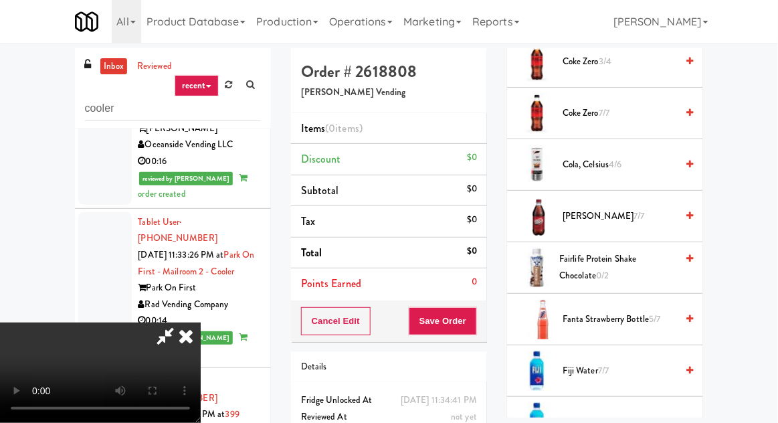
scroll to position [672, 0]
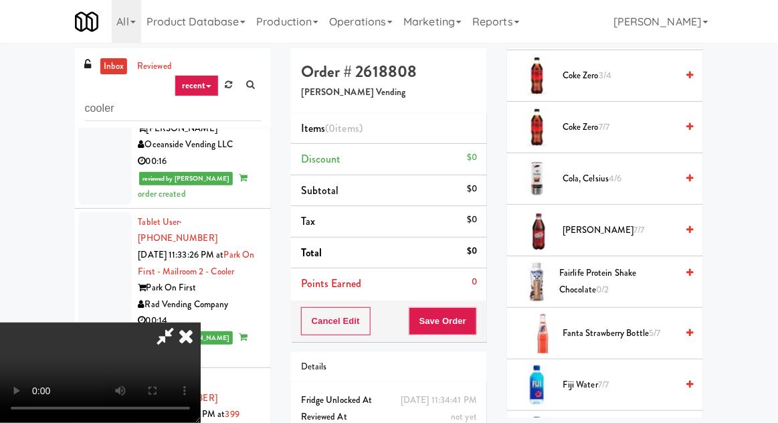
click at [622, 274] on span "Fairlife Protein Shake Chocolate 0/2" at bounding box center [617, 281] width 117 height 33
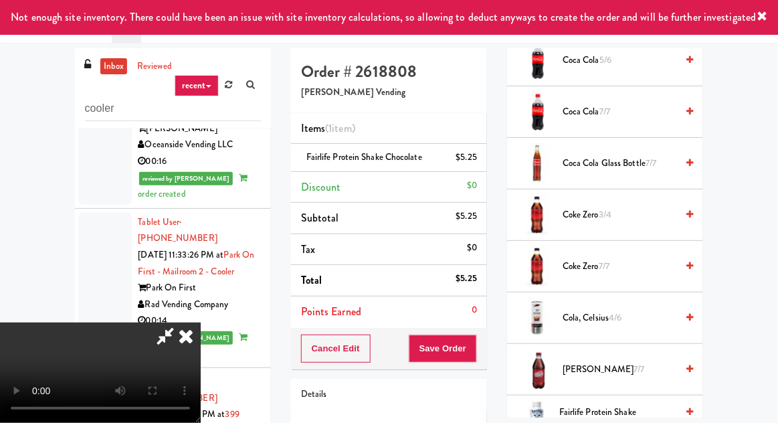
scroll to position [0, 0]
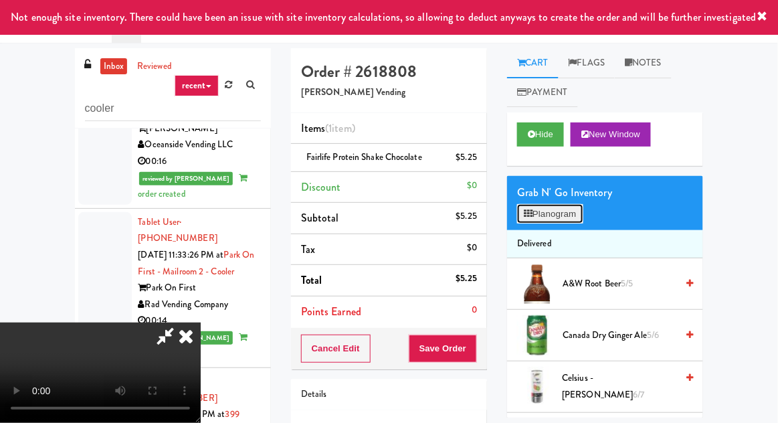
click at [565, 204] on button "Planogram" at bounding box center [550, 214] width 66 height 20
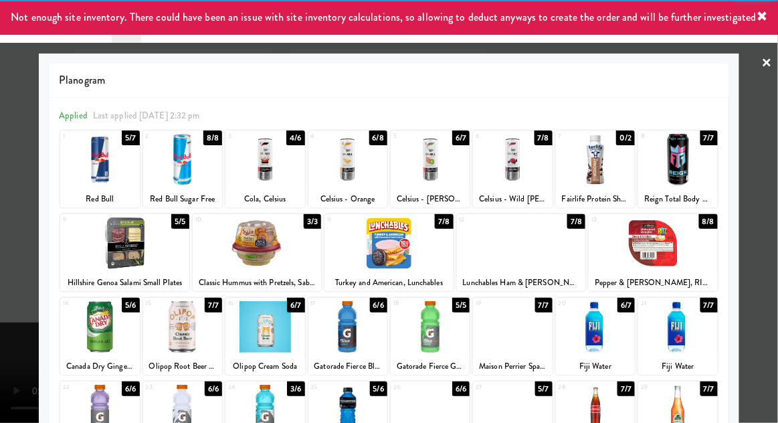
click at [415, 242] on div at bounding box center [389, 243] width 129 height 52
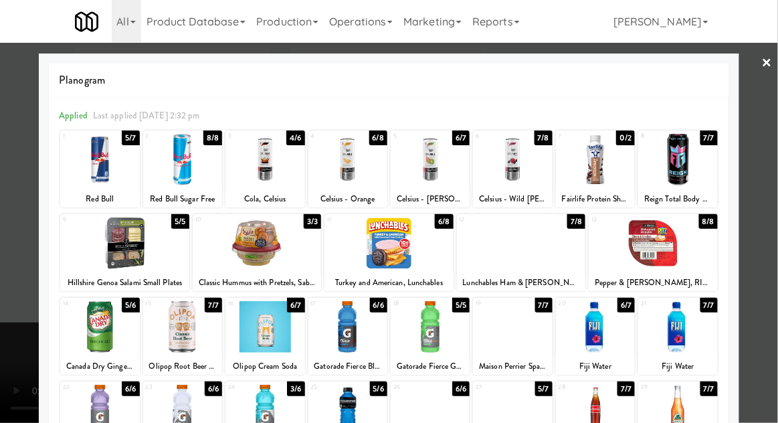
click at [757, 191] on div at bounding box center [389, 211] width 778 height 423
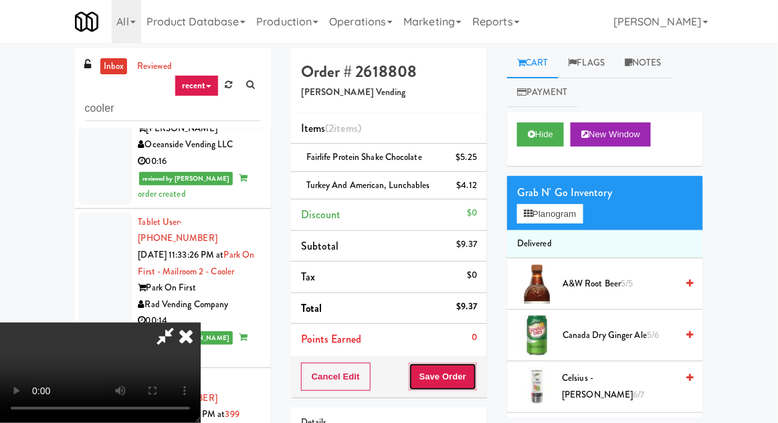
click at [468, 375] on button "Save Order" at bounding box center [443, 377] width 68 height 28
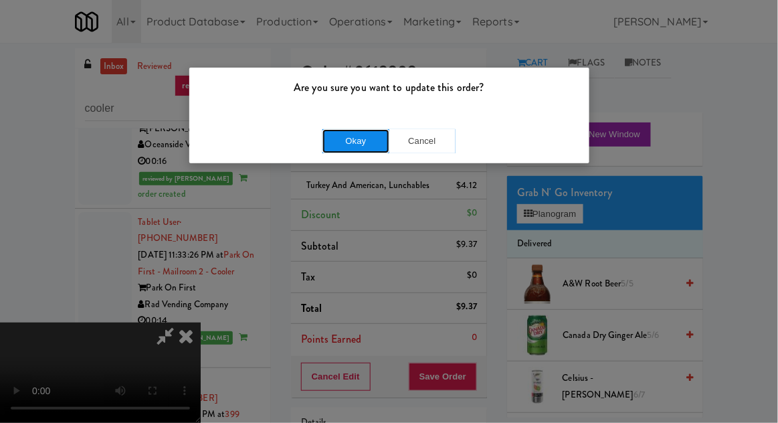
click at [330, 141] on button "Okay" at bounding box center [356, 141] width 67 height 24
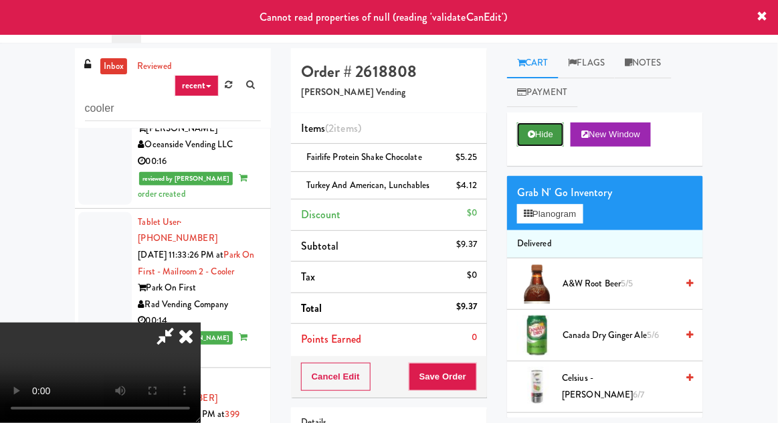
click at [531, 127] on button "Hide" at bounding box center [540, 134] width 47 height 24
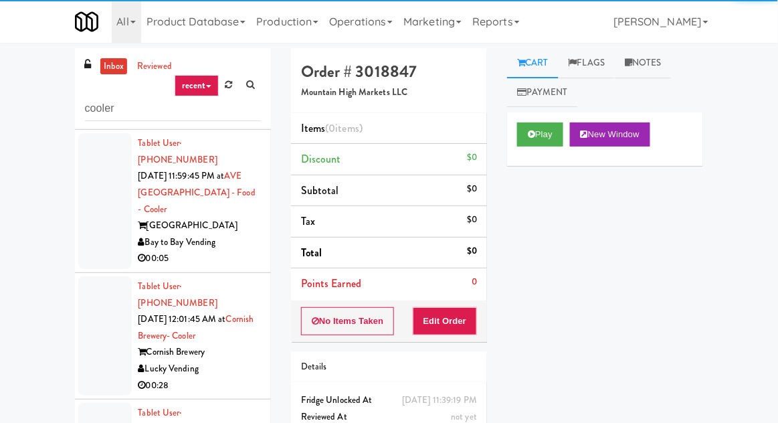
scroll to position [6725, 0]
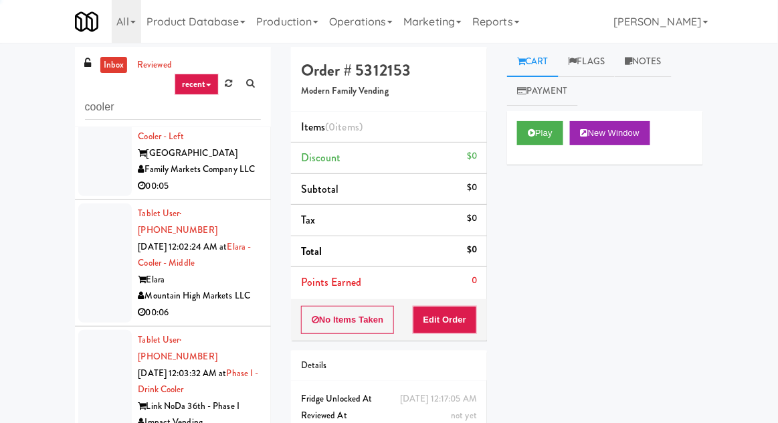
scroll to position [52, 0]
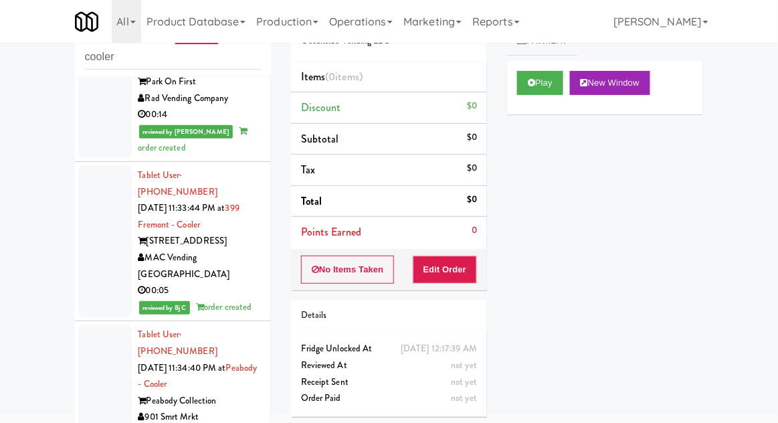
scroll to position [3909, 0]
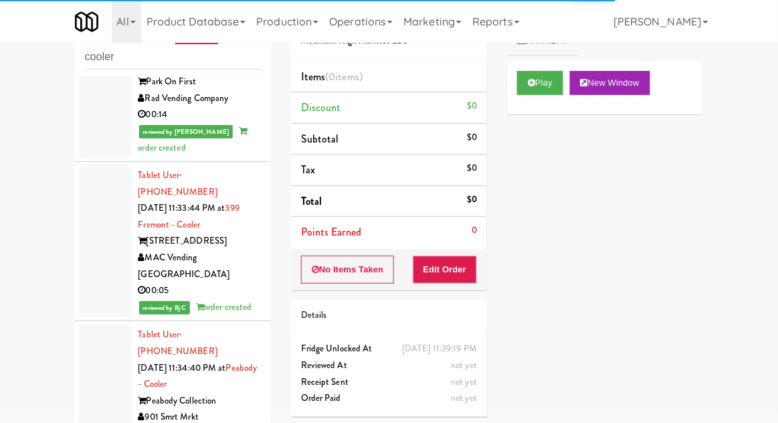
scroll to position [3906, 0]
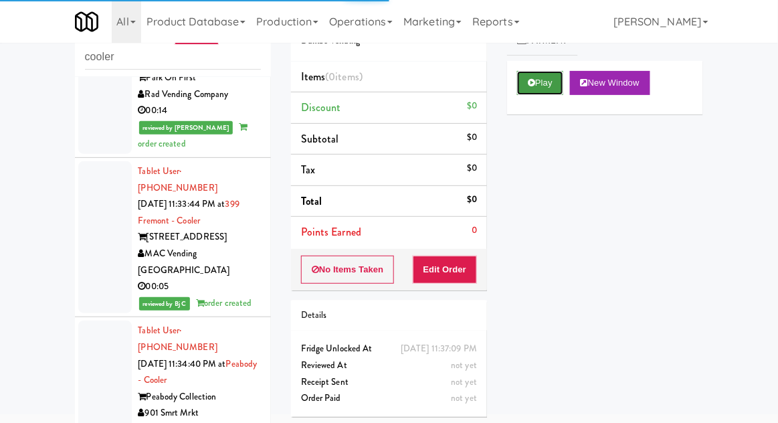
click at [537, 91] on button "Play" at bounding box center [540, 83] width 46 height 24
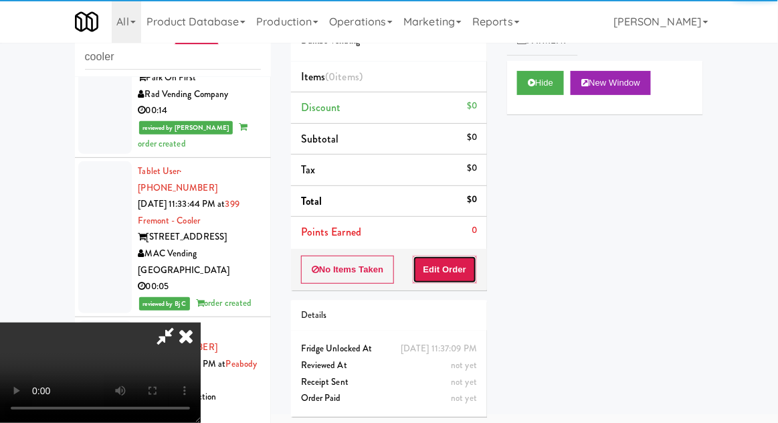
click at [460, 259] on button "Edit Order" at bounding box center [445, 270] width 65 height 28
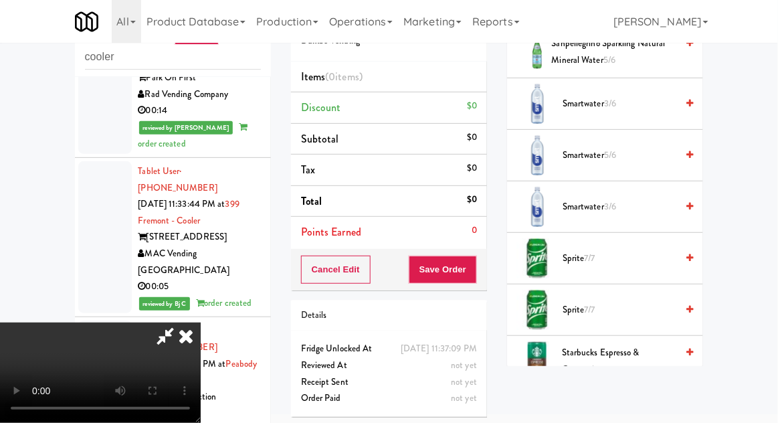
scroll to position [1619, 0]
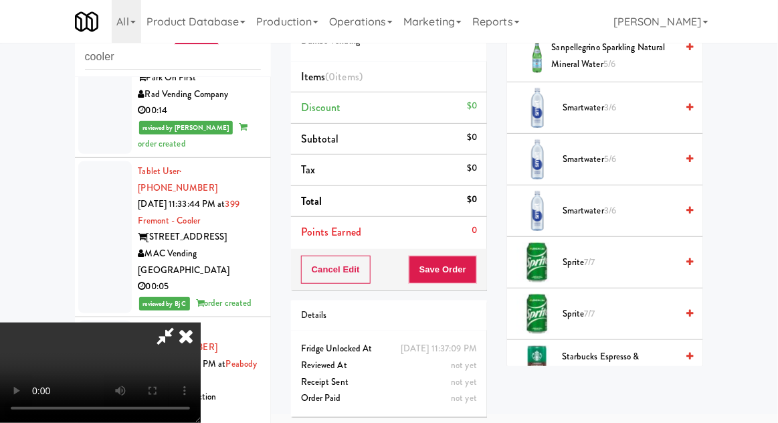
click at [653, 203] on span "Smartwater 3/6" at bounding box center [620, 211] width 114 height 17
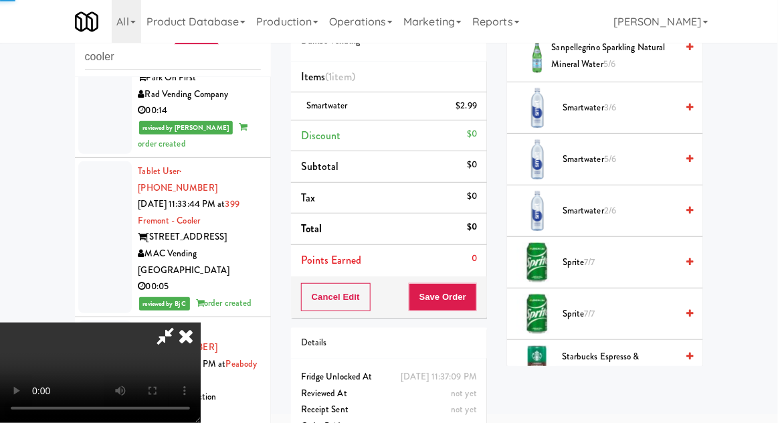
click at [661, 155] on span "Smartwater 5/6" at bounding box center [620, 159] width 114 height 17
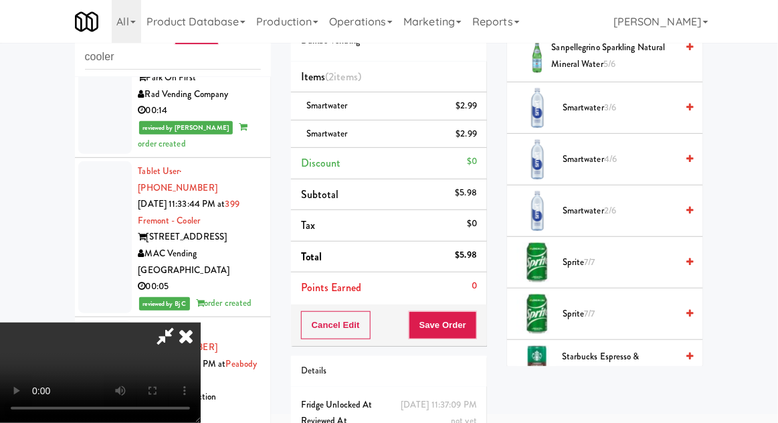
click at [663, 154] on span "Smartwater 4/6" at bounding box center [620, 159] width 114 height 17
click at [475, 330] on button "Save Order" at bounding box center [443, 325] width 68 height 28
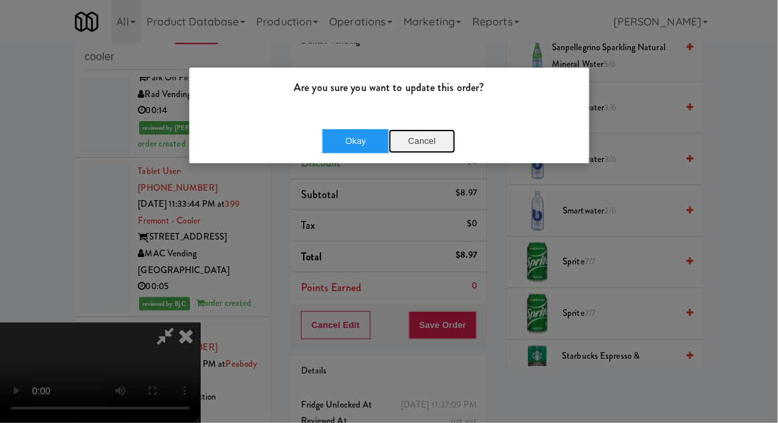
click at [428, 149] on button "Cancel" at bounding box center [422, 141] width 67 height 24
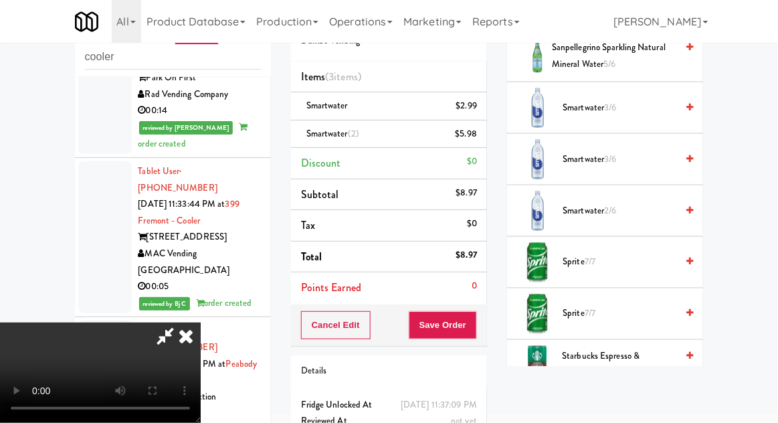
scroll to position [49, 0]
click at [475, 321] on button "Save Order" at bounding box center [443, 325] width 68 height 28
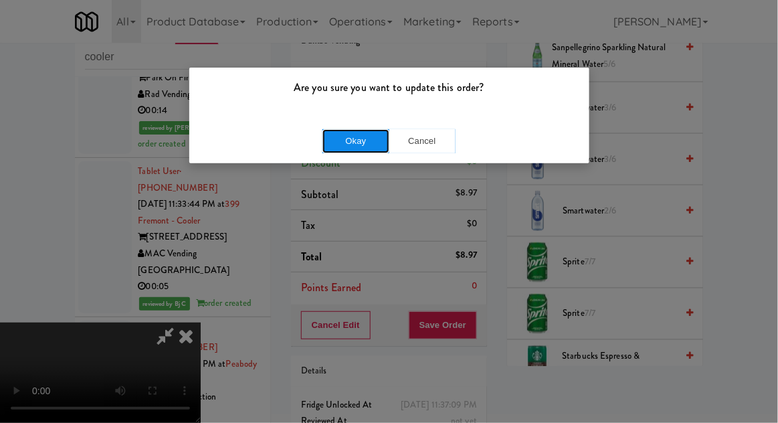
click at [360, 148] on button "Okay" at bounding box center [356, 141] width 67 height 24
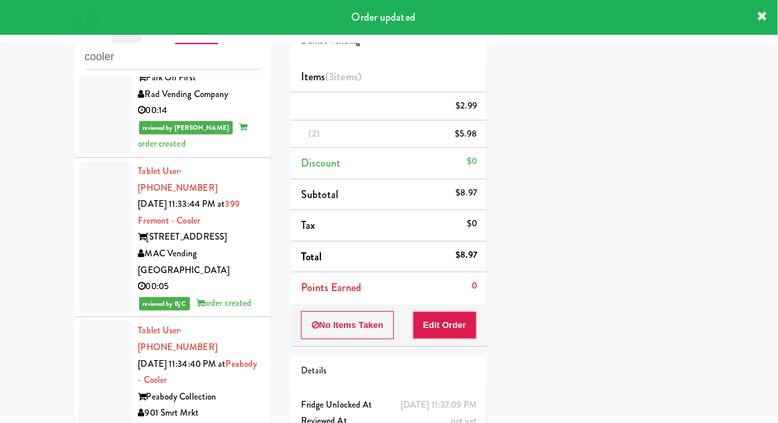
scroll to position [0, 0]
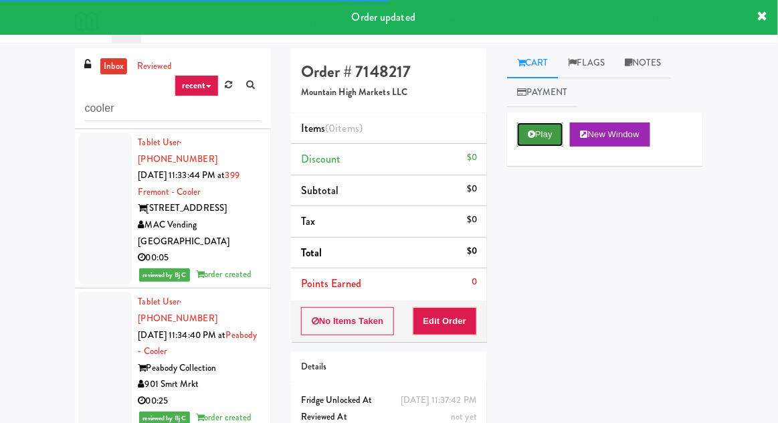
click at [539, 134] on button "Play" at bounding box center [540, 134] width 46 height 24
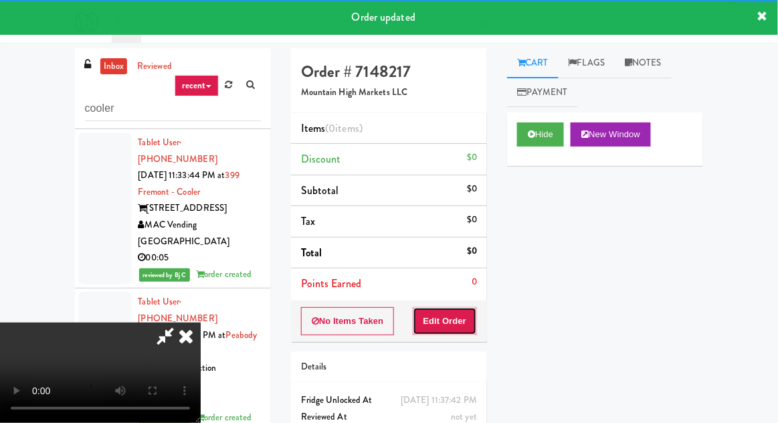
click at [445, 323] on button "Edit Order" at bounding box center [445, 321] width 65 height 28
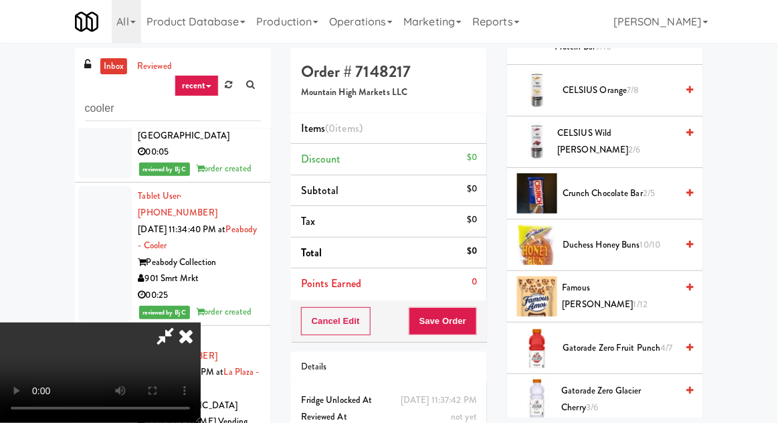
scroll to position [400, 0]
click at [640, 185] on span "Crunch Chocolate Bar 2/5" at bounding box center [620, 193] width 114 height 17
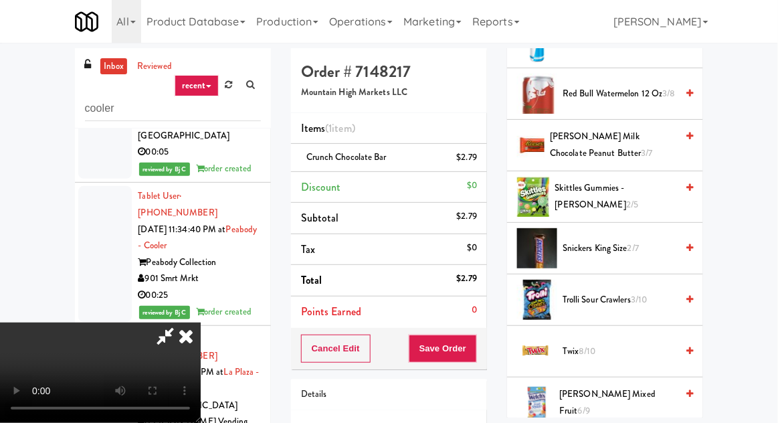
scroll to position [1630, 0]
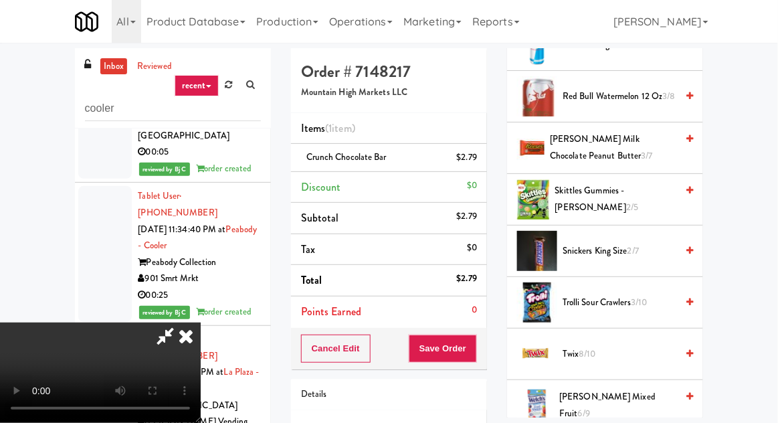
click at [645, 141] on span "[PERSON_NAME] Milk Chocolate Peanut Butter 3/7" at bounding box center [613, 147] width 126 height 33
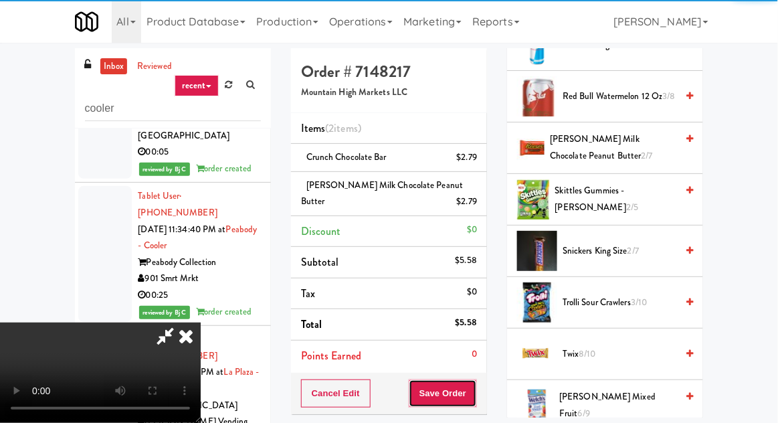
click at [474, 385] on button "Save Order" at bounding box center [443, 393] width 68 height 28
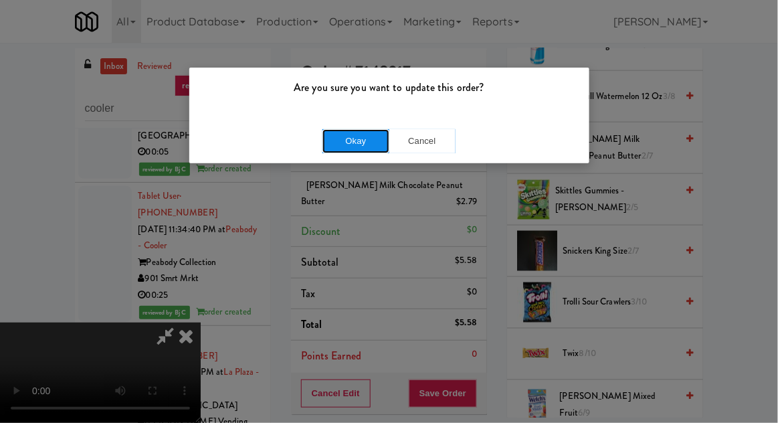
click at [332, 142] on button "Okay" at bounding box center [356, 141] width 67 height 24
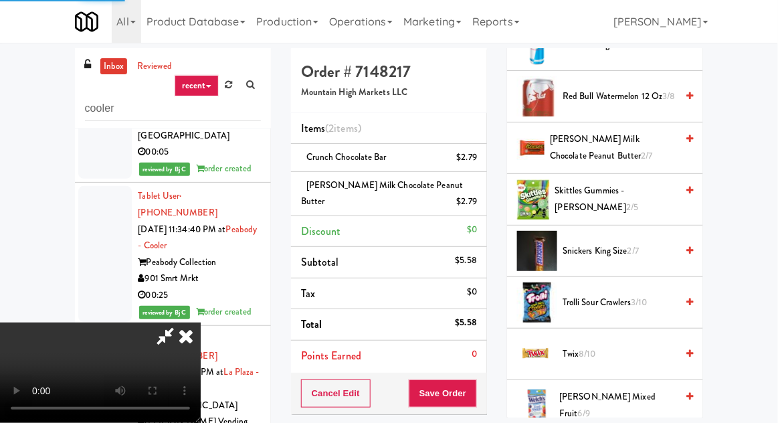
scroll to position [132, 0]
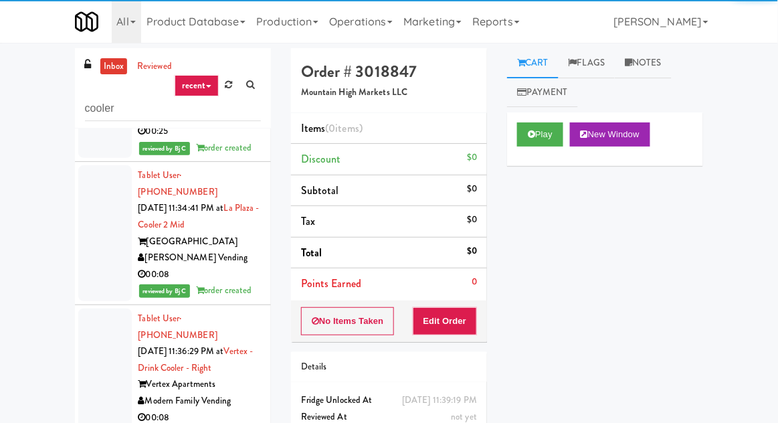
scroll to position [4246, 0]
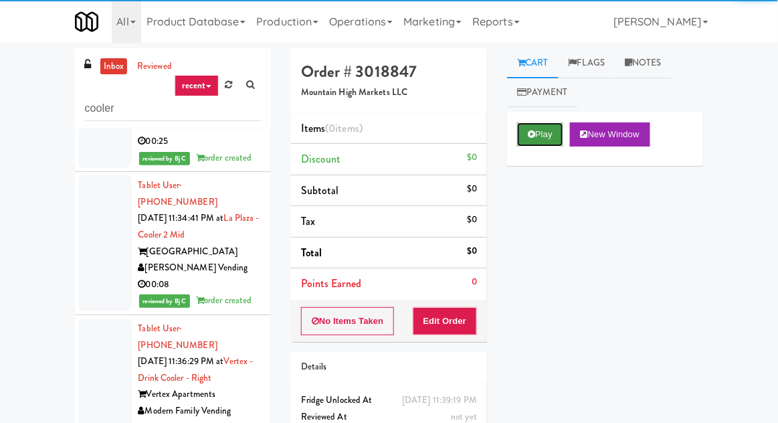
click at [535, 130] on button "Play" at bounding box center [540, 134] width 46 height 24
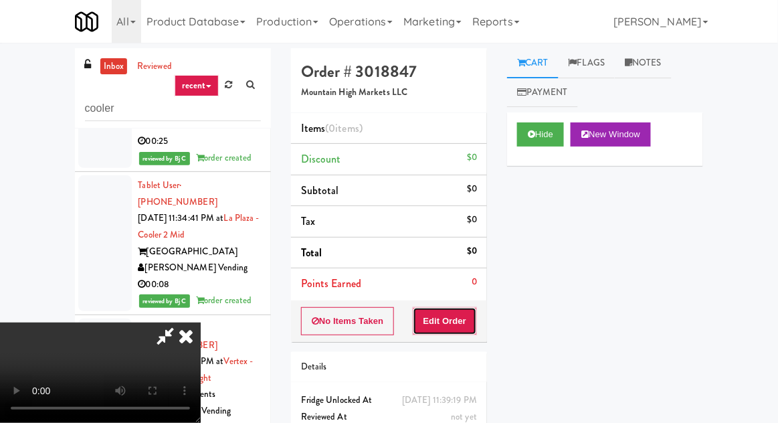
click at [466, 307] on button "Edit Order" at bounding box center [445, 321] width 65 height 28
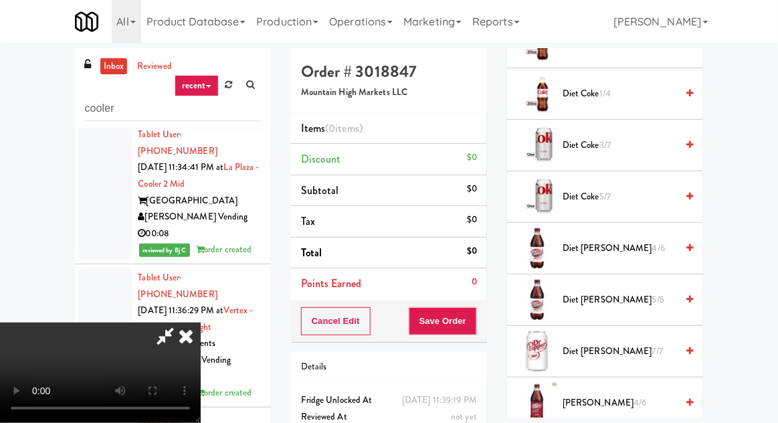
scroll to position [711, 0]
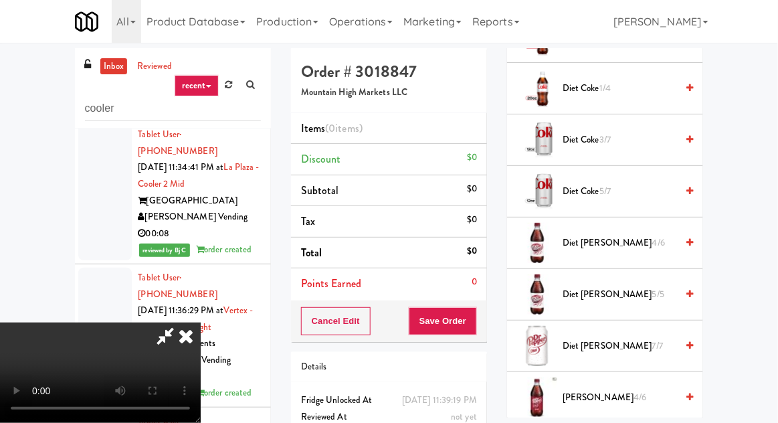
click at [652, 236] on span "4/6" at bounding box center [658, 242] width 13 height 13
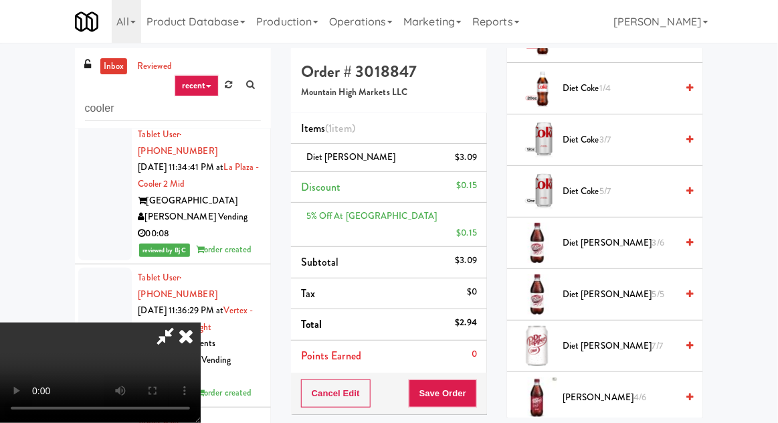
click at [486, 373] on div "Cancel Edit Save Order" at bounding box center [389, 393] width 196 height 41
click at [475, 379] on button "Save Order" at bounding box center [443, 393] width 68 height 28
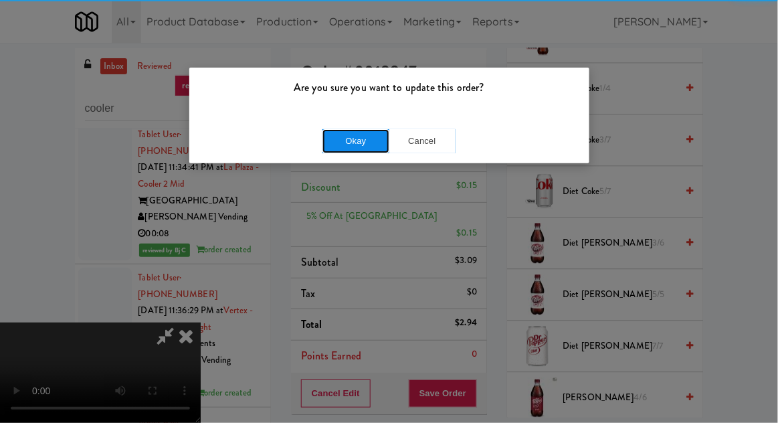
click at [331, 147] on button "Okay" at bounding box center [356, 141] width 67 height 24
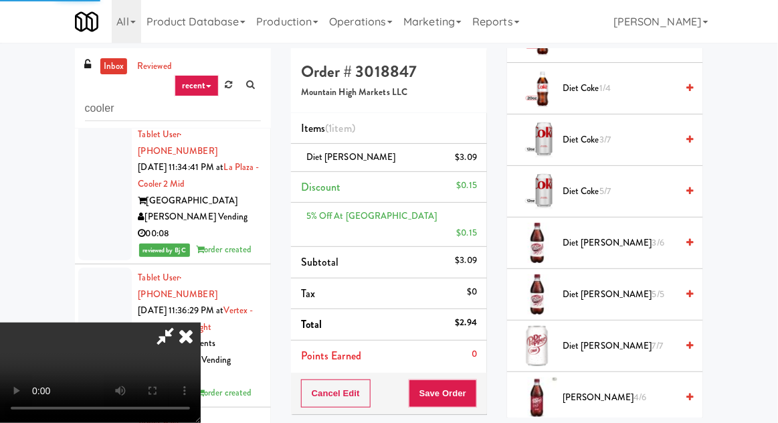
scroll to position [132, 0]
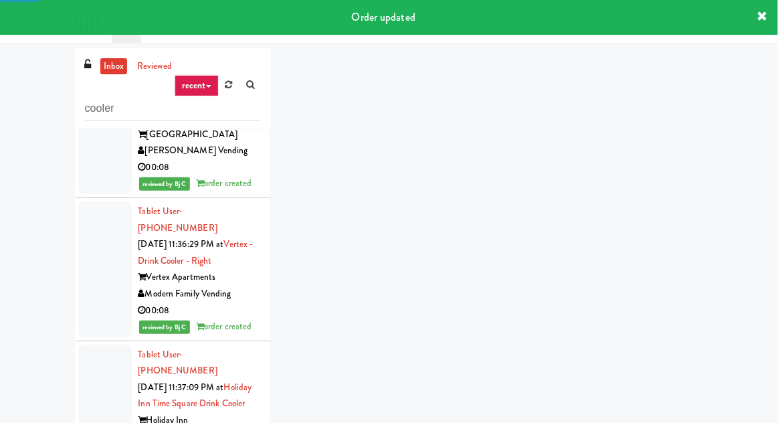
scroll to position [4364, 0]
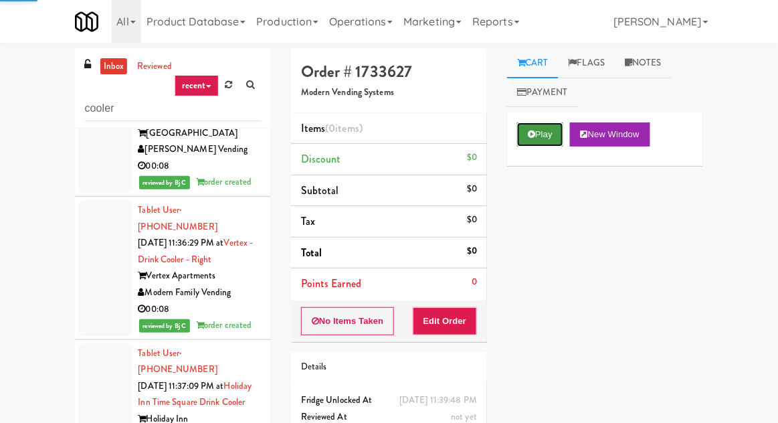
click at [552, 131] on button "Play" at bounding box center [540, 134] width 46 height 24
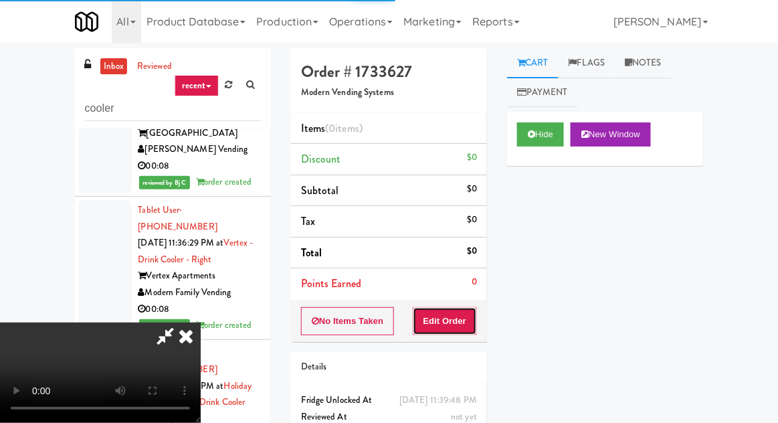
click at [462, 319] on button "Edit Order" at bounding box center [445, 321] width 65 height 28
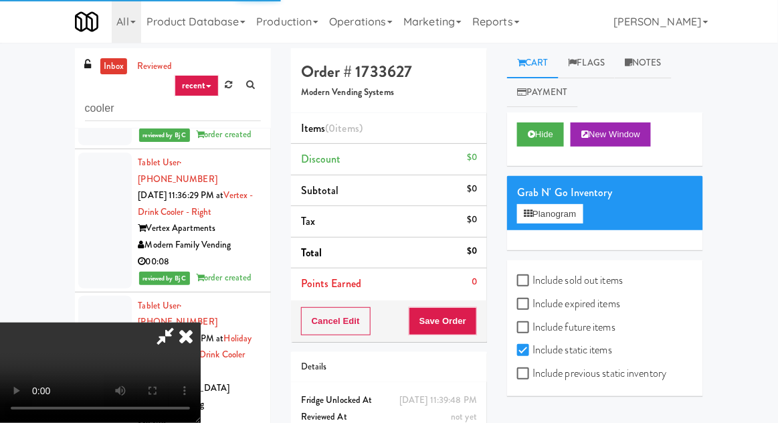
scroll to position [4427, 0]
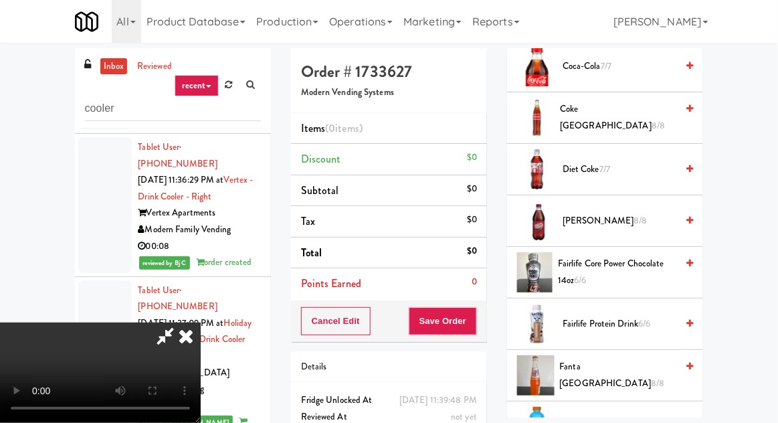
scroll to position [584, 0]
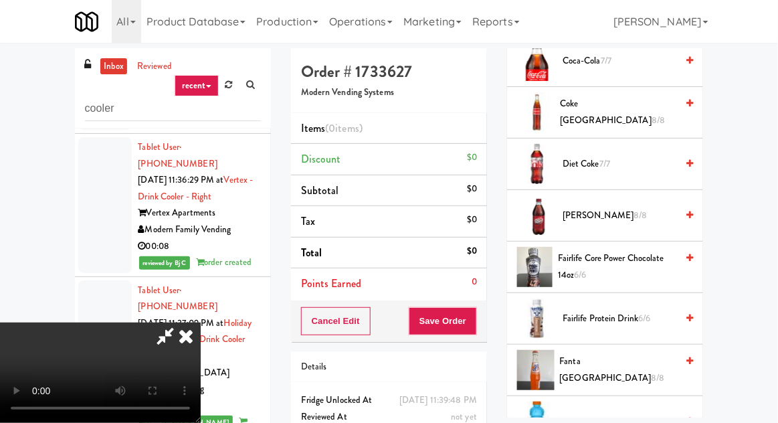
click at [640, 215] on span "Dr Pepper 8/8" at bounding box center [620, 215] width 114 height 17
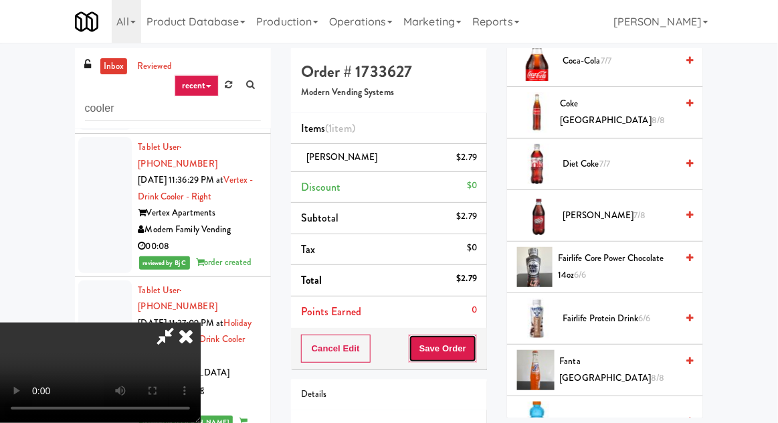
click at [475, 345] on button "Save Order" at bounding box center [443, 349] width 68 height 28
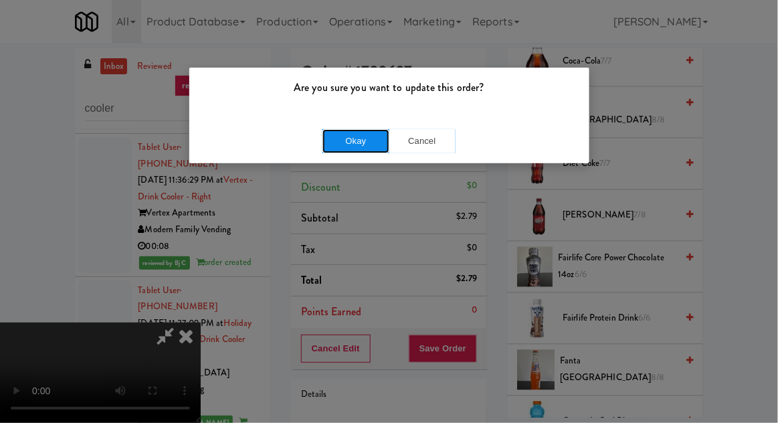
click at [336, 133] on button "Okay" at bounding box center [356, 141] width 67 height 24
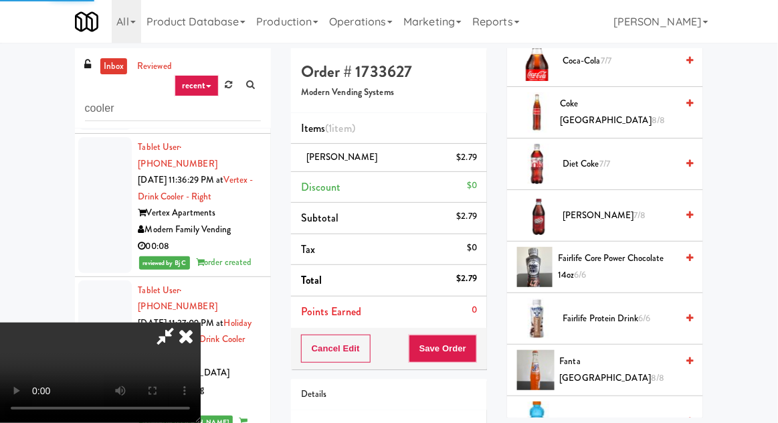
scroll to position [132, 0]
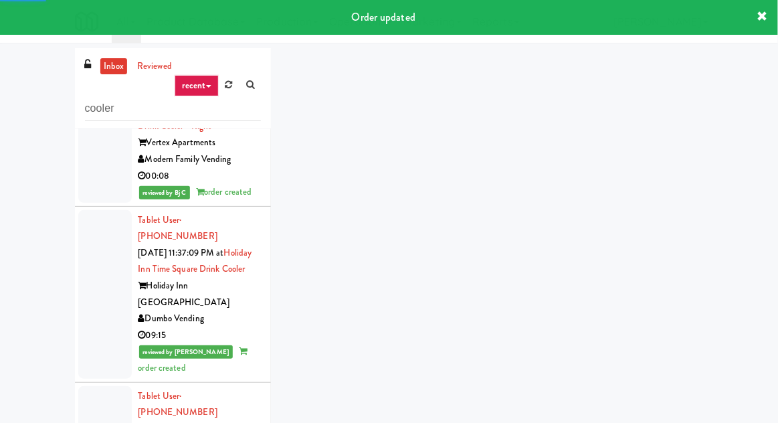
scroll to position [4509, 0]
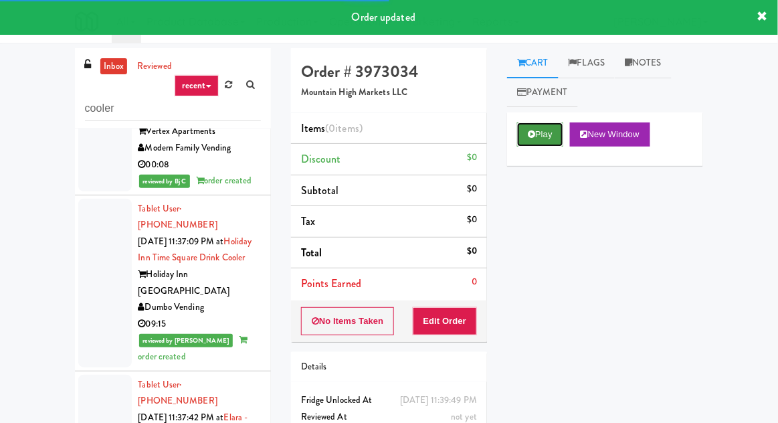
click at [536, 140] on button "Play" at bounding box center [540, 134] width 46 height 24
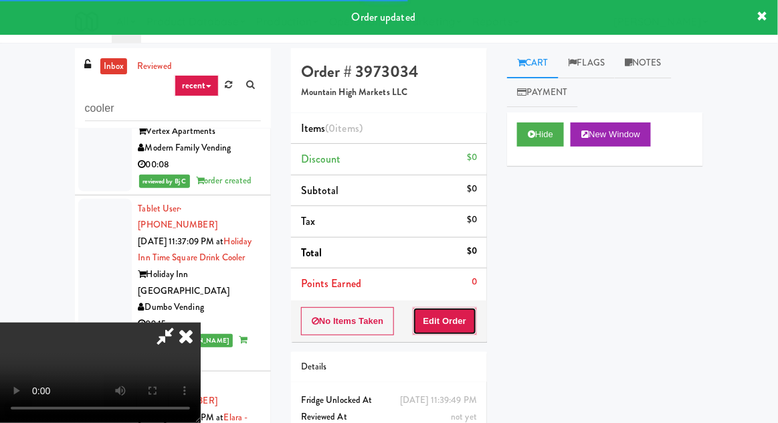
click at [448, 331] on button "Edit Order" at bounding box center [445, 321] width 65 height 28
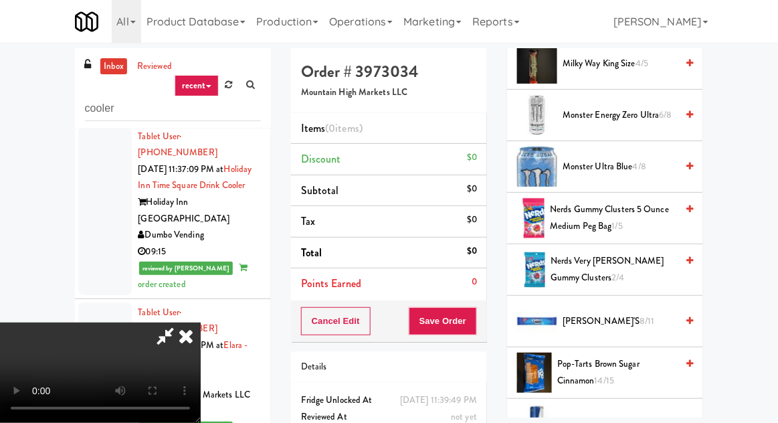
scroll to position [1096, 0]
click at [630, 268] on span "Nerds Very Berry Gummy Clusters 2/4" at bounding box center [614, 269] width 126 height 33
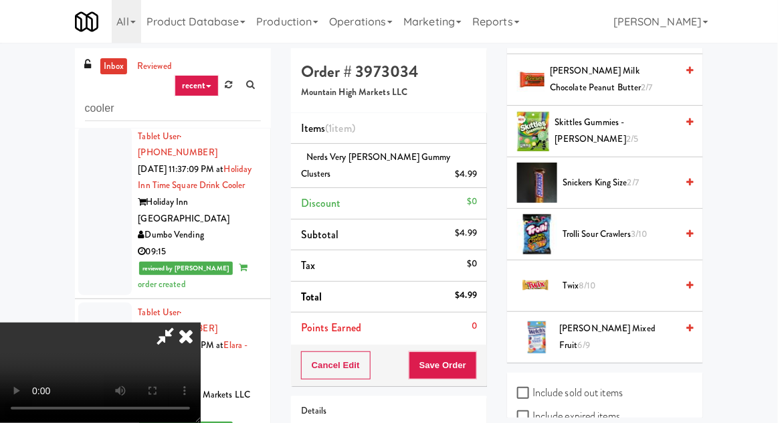
scroll to position [1728, 0]
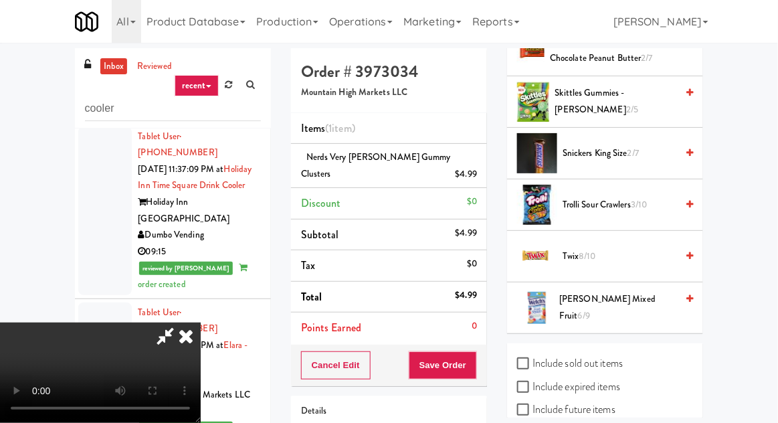
click at [630, 253] on span "Twix 8/10" at bounding box center [620, 256] width 114 height 17
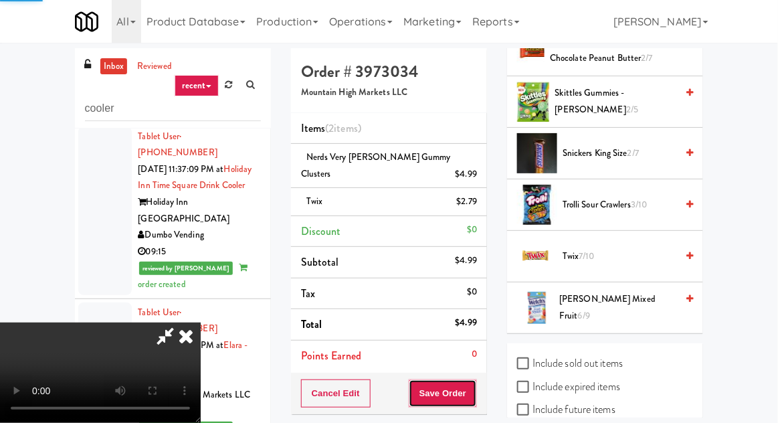
click at [476, 389] on button "Save Order" at bounding box center [443, 393] width 68 height 28
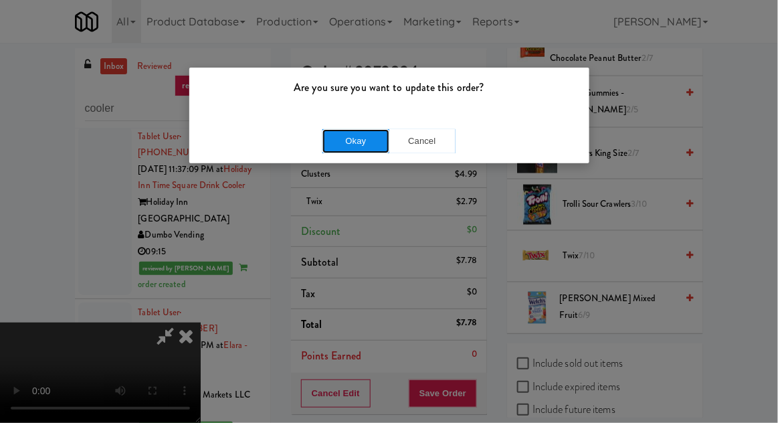
click at [350, 147] on button "Okay" at bounding box center [356, 141] width 67 height 24
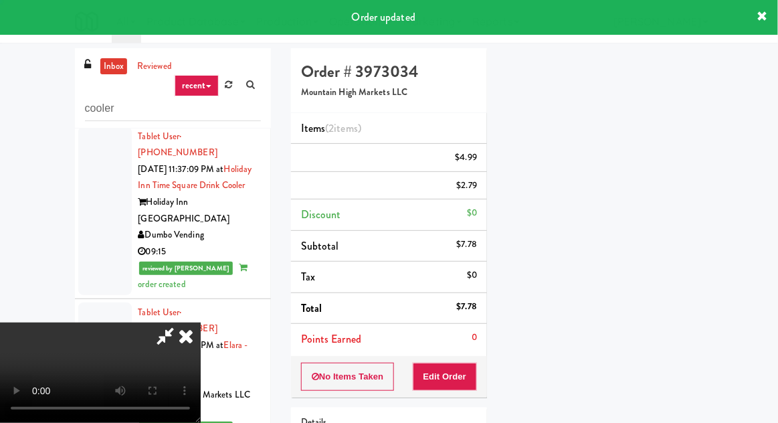
scroll to position [132, 0]
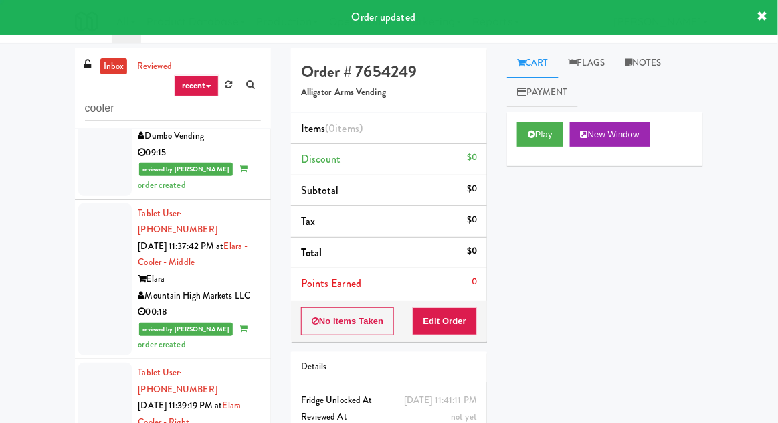
scroll to position [4691, 0]
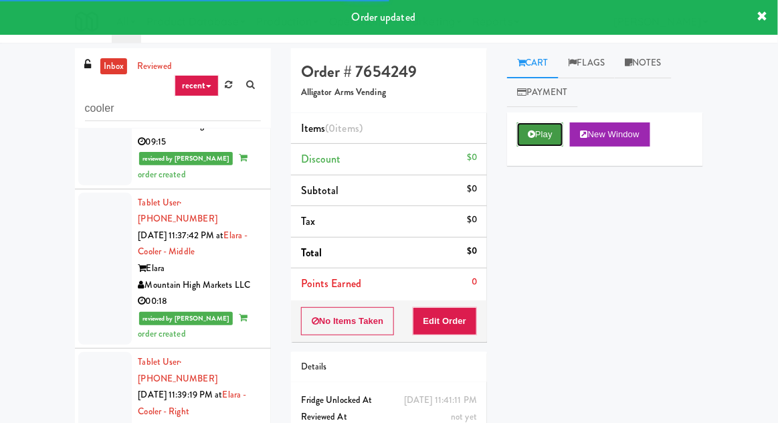
click at [535, 143] on button "Play" at bounding box center [540, 134] width 46 height 24
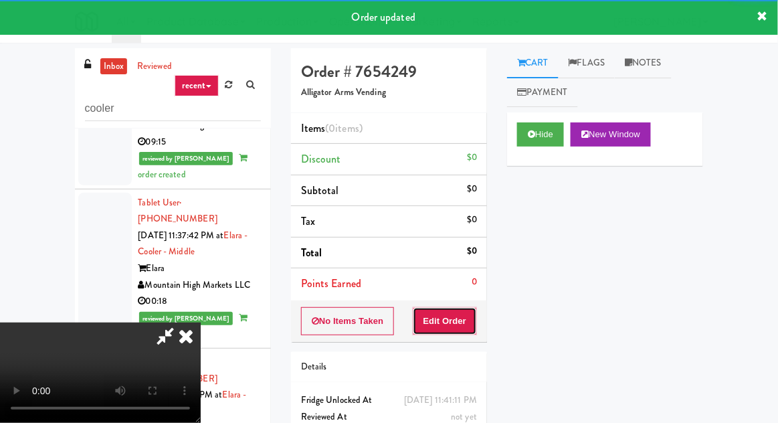
click at [446, 330] on button "Edit Order" at bounding box center [445, 321] width 65 height 28
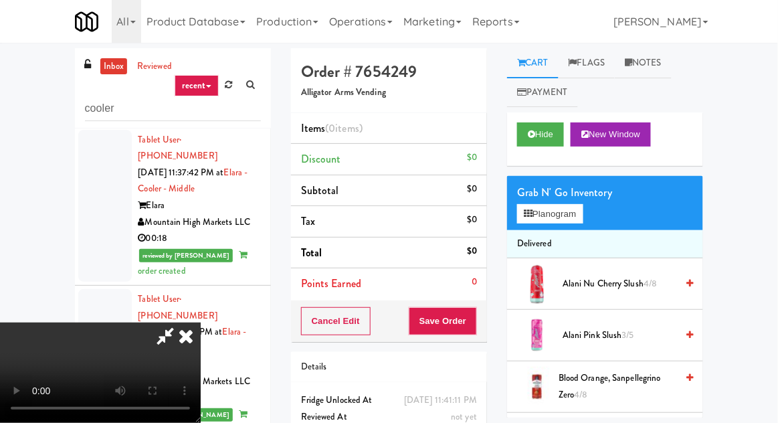
scroll to position [0, 0]
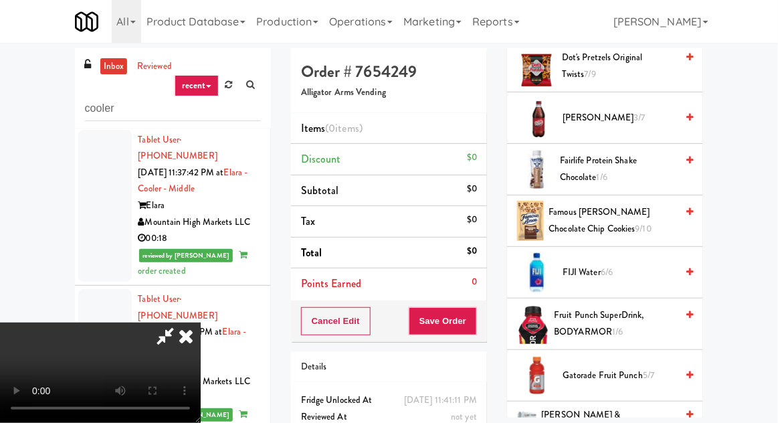
click at [652, 167] on span "Fairlife Protein Shake Chocolate 1/6" at bounding box center [618, 169] width 116 height 33
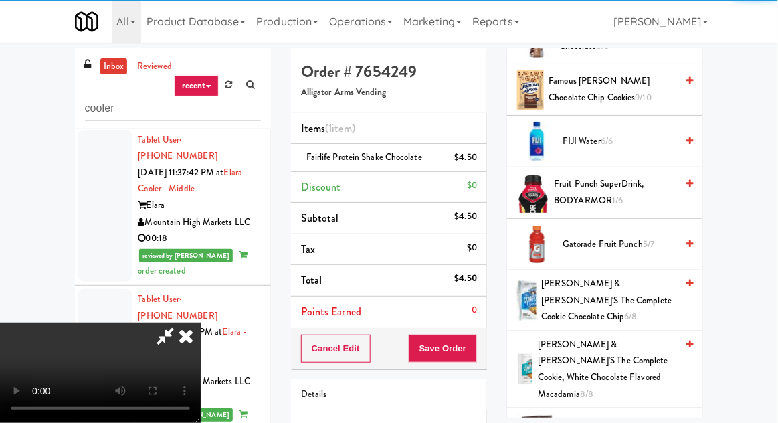
scroll to position [967, 0]
click at [631, 236] on span "Gatorade Fruit Punch 5/7" at bounding box center [620, 244] width 114 height 17
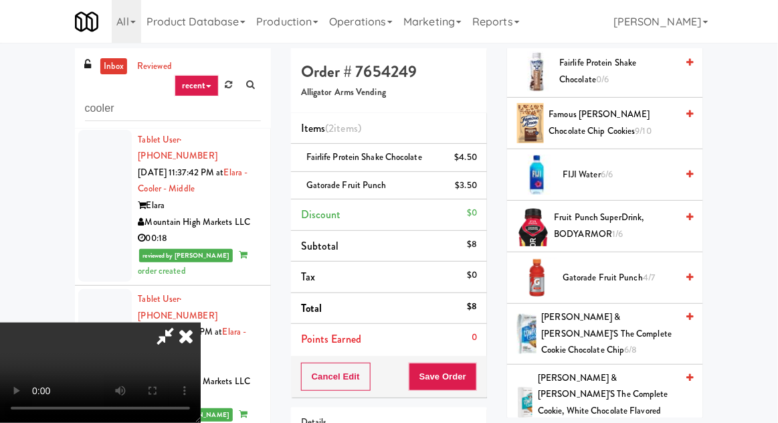
scroll to position [936, 0]
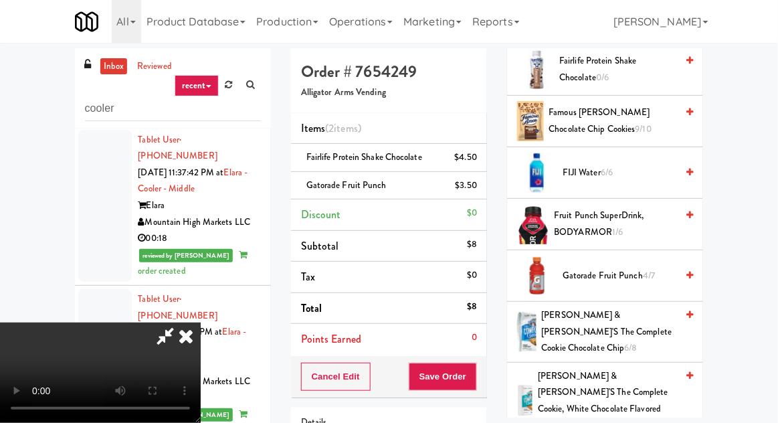
click at [671, 116] on span "Famous Amos Chocolate Chip Cookies 9/10" at bounding box center [613, 120] width 128 height 33
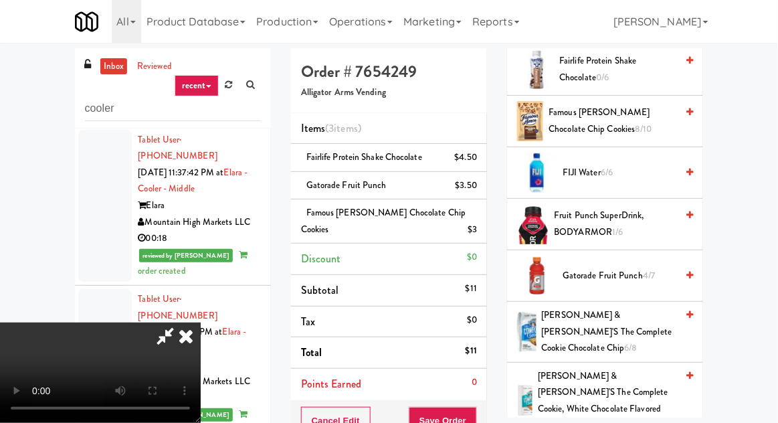
scroll to position [0, 0]
click at [476, 407] on button "Save Order" at bounding box center [443, 421] width 68 height 28
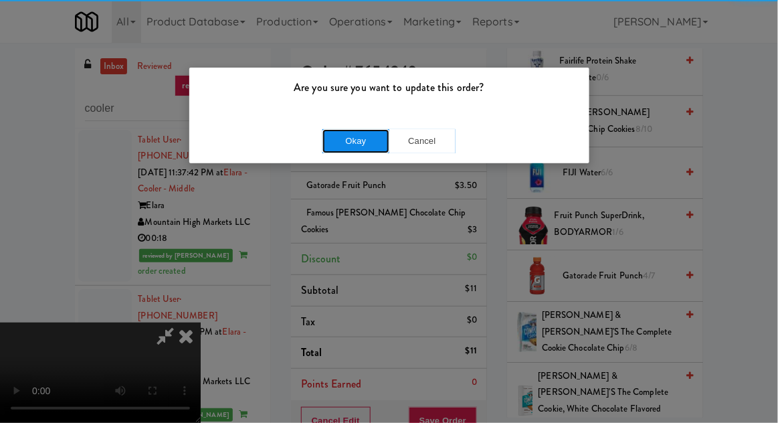
click at [327, 131] on button "Okay" at bounding box center [356, 141] width 67 height 24
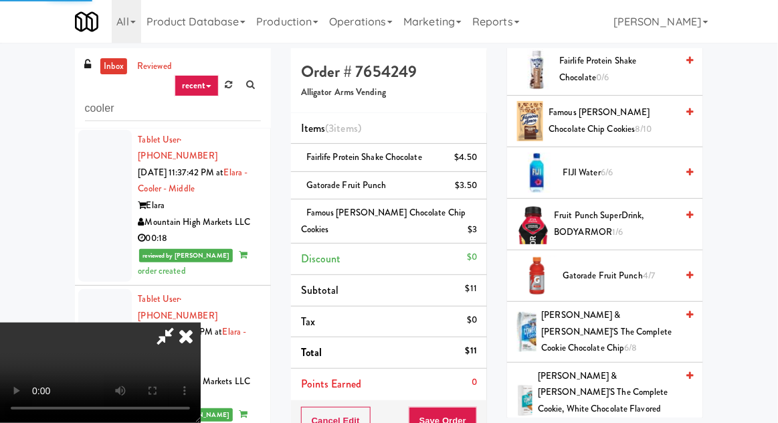
scroll to position [132, 0]
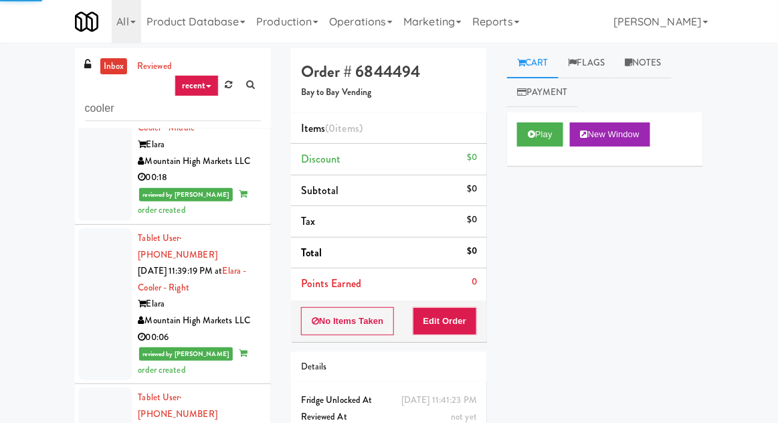
scroll to position [4819, 0]
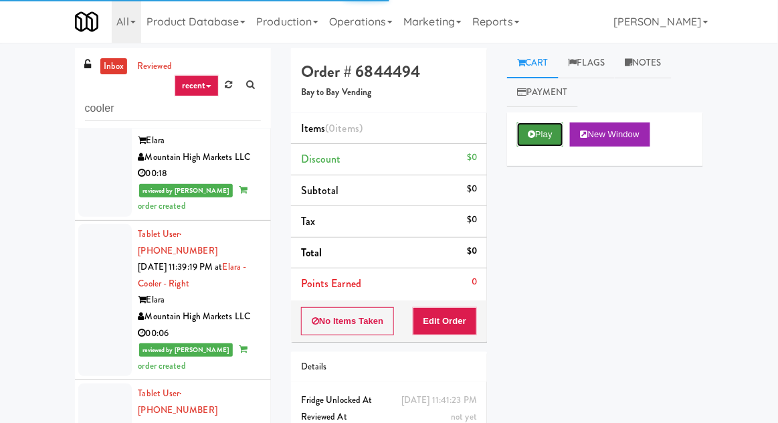
click at [534, 137] on icon at bounding box center [531, 134] width 7 height 9
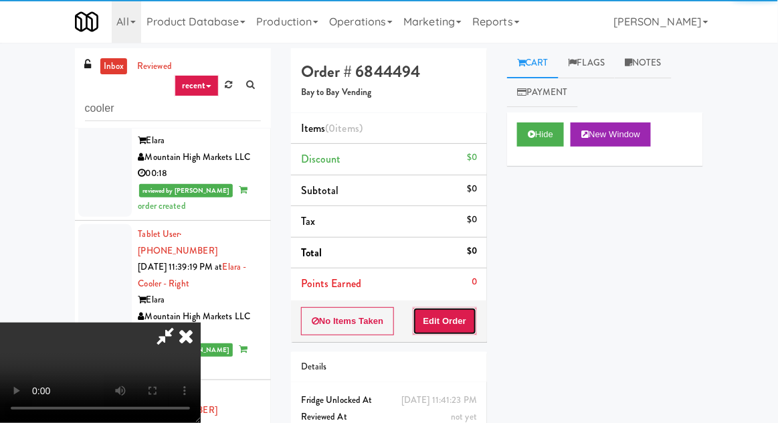
click at [451, 315] on button "Edit Order" at bounding box center [445, 321] width 65 height 28
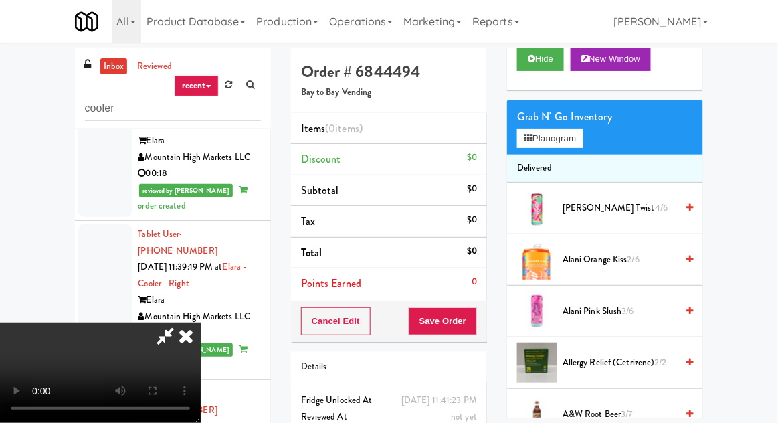
scroll to position [62, 0]
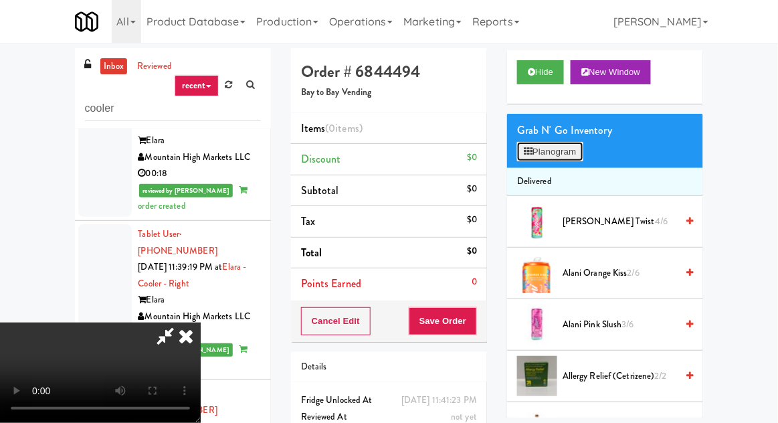
click at [561, 145] on button "Planogram" at bounding box center [550, 152] width 66 height 20
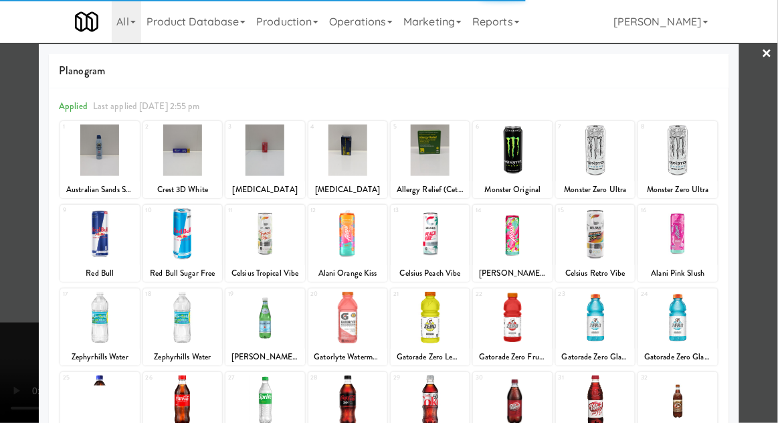
scroll to position [6, 0]
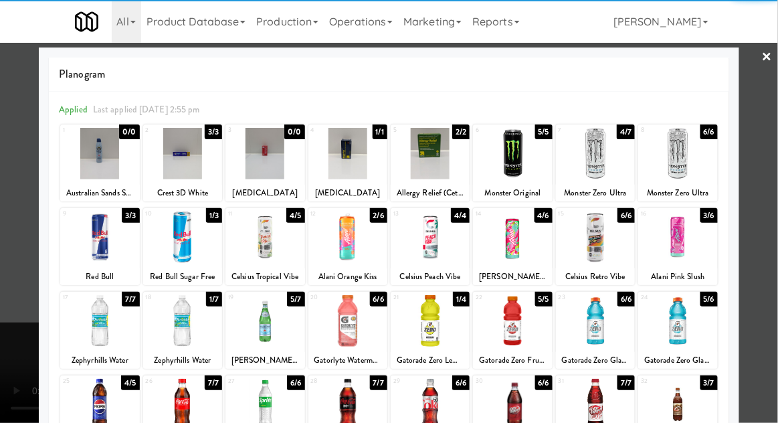
click at [681, 332] on div at bounding box center [677, 321] width 79 height 52
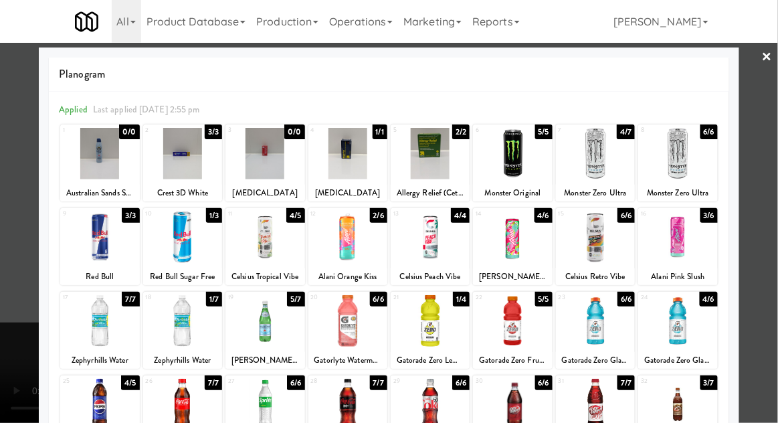
click at [762, 240] on div at bounding box center [389, 211] width 778 height 423
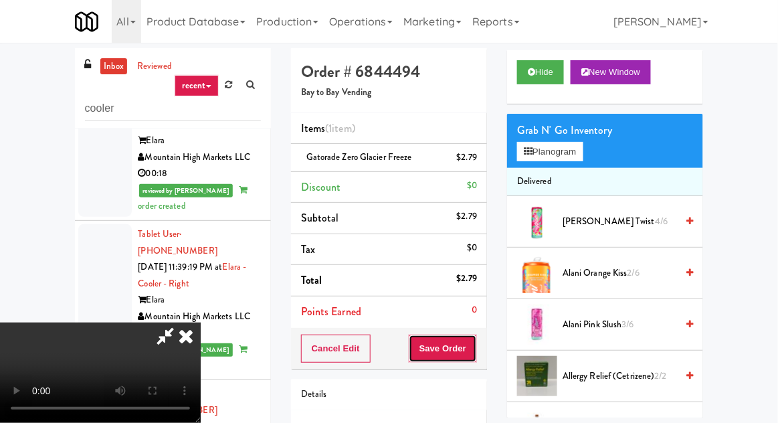
click at [476, 343] on button "Save Order" at bounding box center [443, 349] width 68 height 28
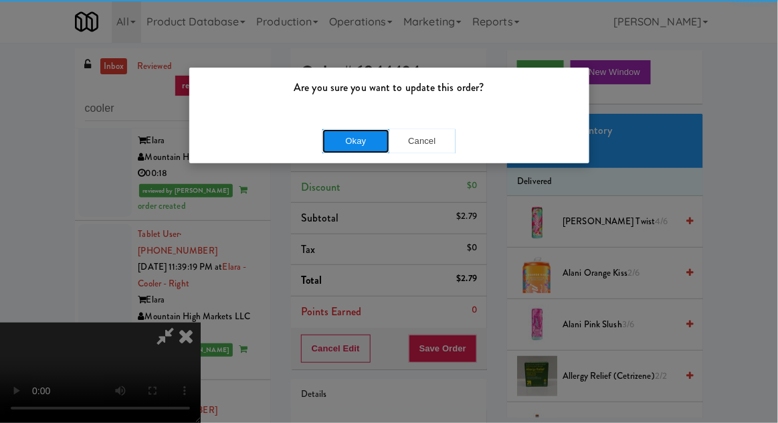
click at [353, 143] on button "Okay" at bounding box center [356, 141] width 67 height 24
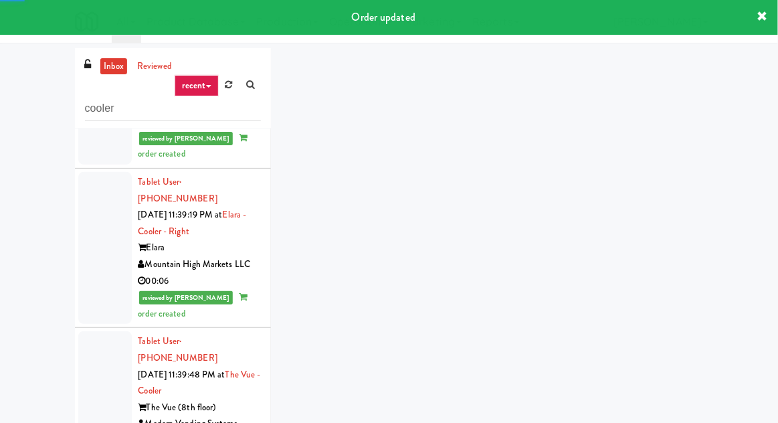
scroll to position [4889, 0]
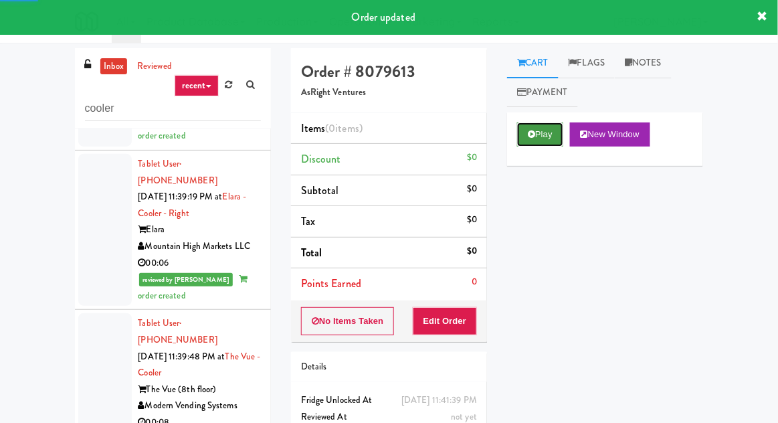
click at [539, 143] on button "Play" at bounding box center [540, 134] width 46 height 24
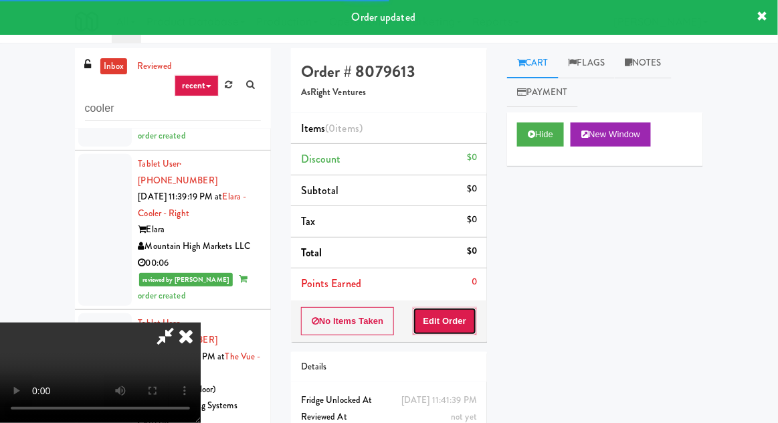
click at [456, 328] on button "Edit Order" at bounding box center [445, 321] width 65 height 28
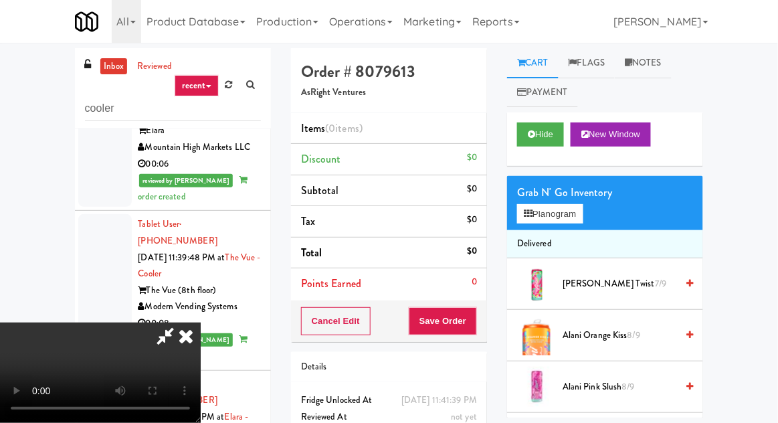
scroll to position [49, 0]
click at [603, 338] on span "Alani Orange Kiss 8/9" at bounding box center [620, 335] width 114 height 17
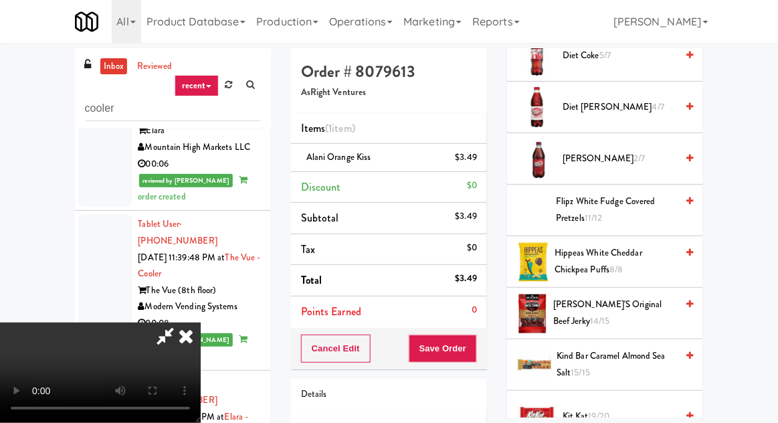
scroll to position [744, 0]
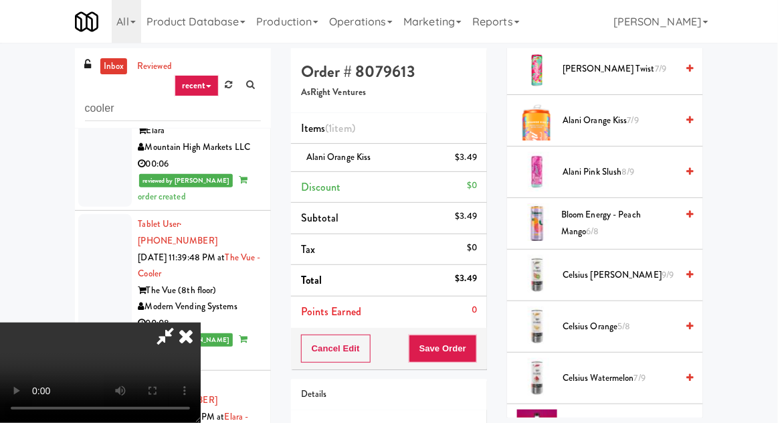
click at [664, 118] on span "Alani Orange Kiss 7/9" at bounding box center [620, 120] width 114 height 17
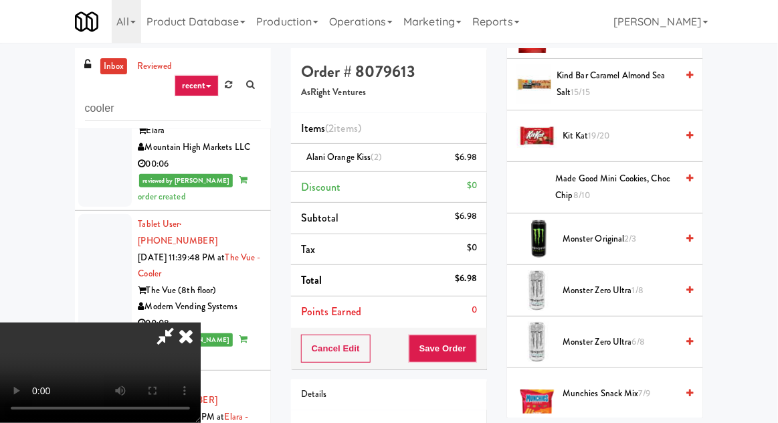
scroll to position [1068, 0]
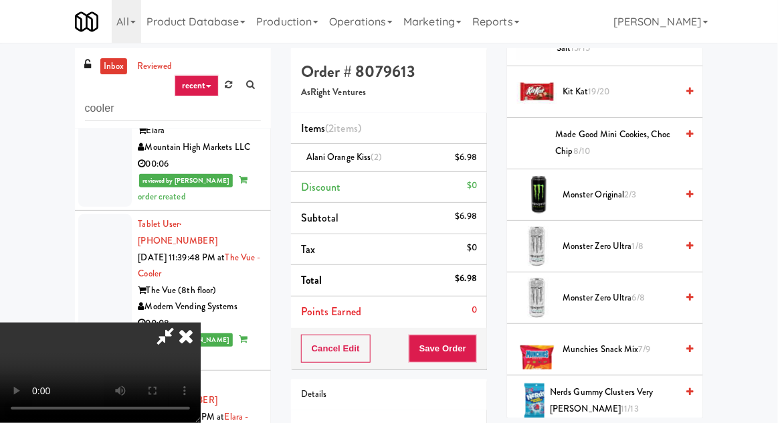
click at [640, 244] on span "1/8" at bounding box center [637, 246] width 11 height 13
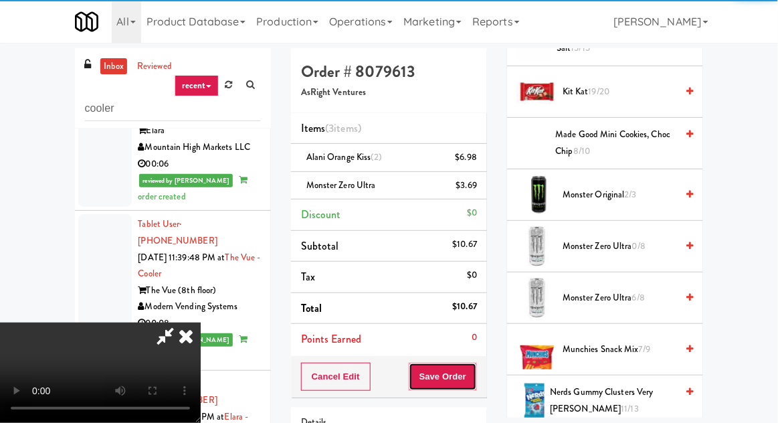
click at [472, 375] on button "Save Order" at bounding box center [443, 377] width 68 height 28
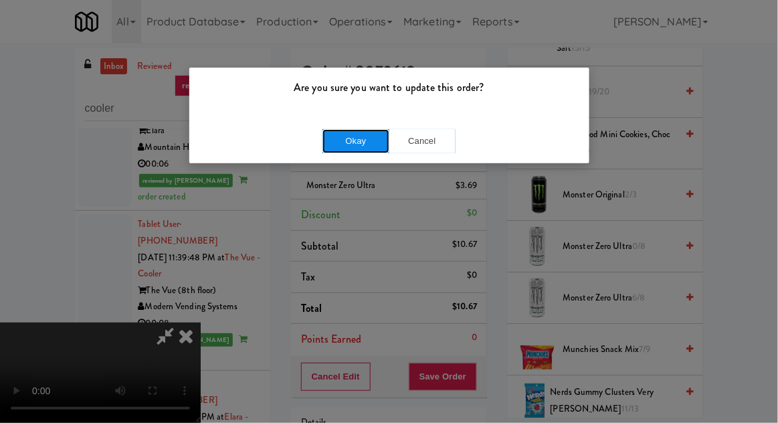
click at [325, 135] on button "Okay" at bounding box center [356, 141] width 67 height 24
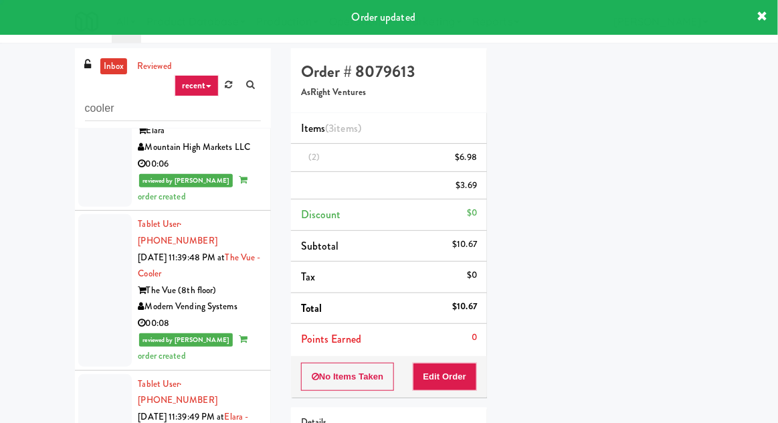
scroll to position [0, 0]
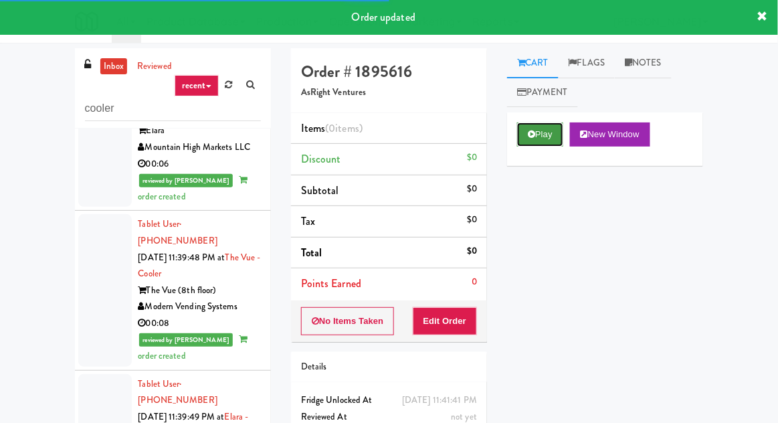
click at [541, 131] on button "Play" at bounding box center [540, 134] width 46 height 24
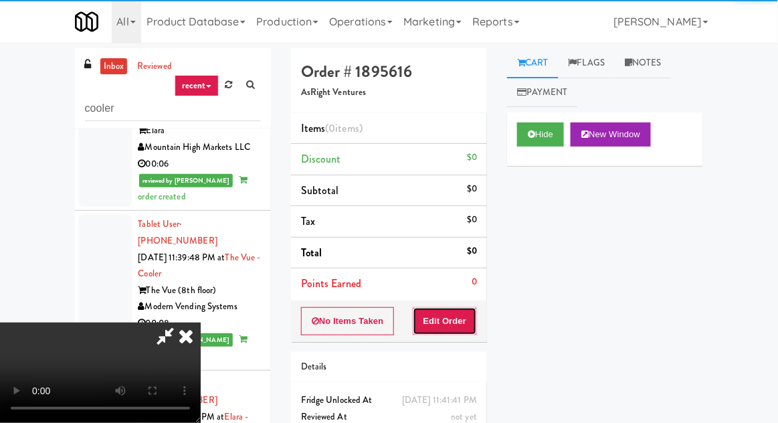
click at [452, 313] on button "Edit Order" at bounding box center [445, 321] width 65 height 28
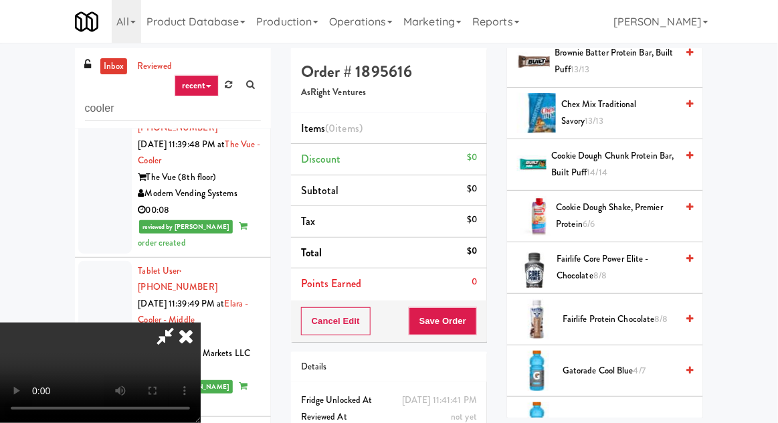
scroll to position [646, 0]
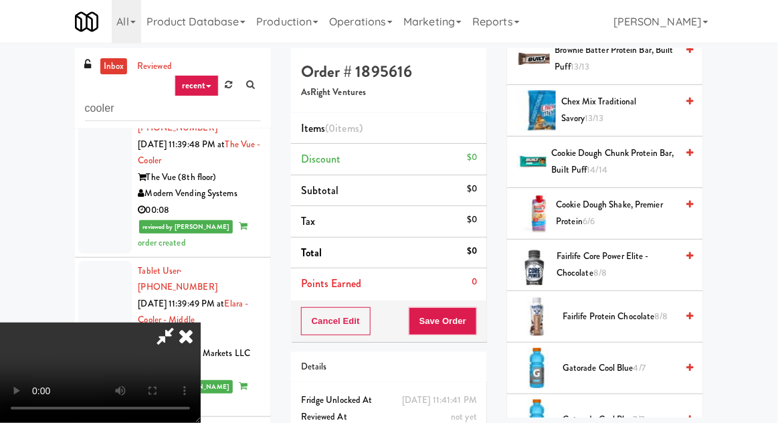
click at [600, 252] on span "Fairlife Core Power Elite - Chocolate 8/8" at bounding box center [617, 264] width 120 height 33
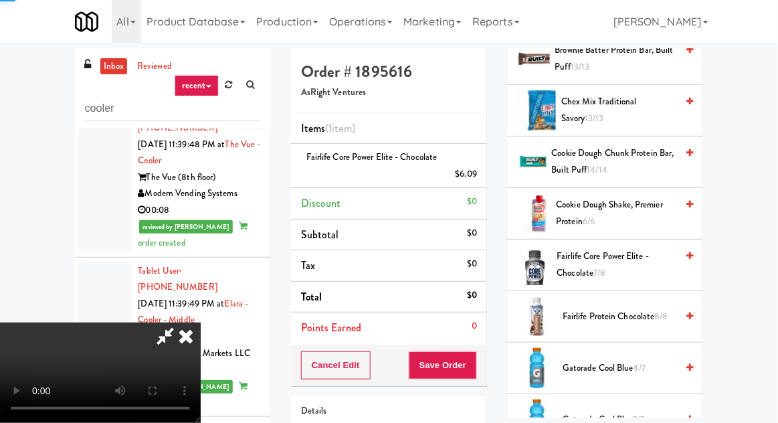
click at [485, 346] on div "Cancel Edit Save Order" at bounding box center [389, 365] width 196 height 41
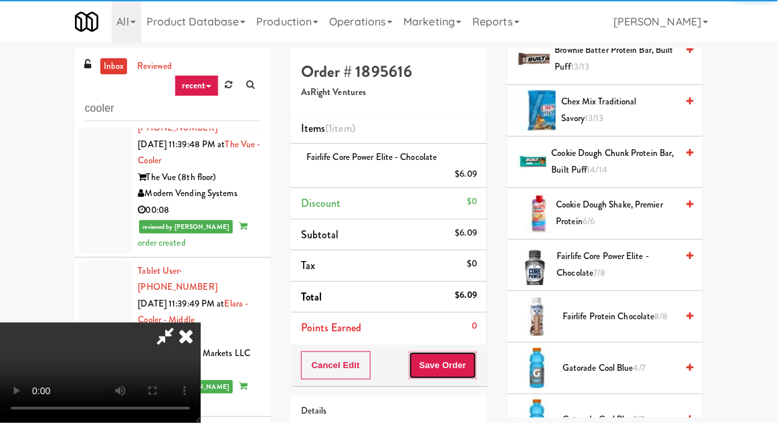
click at [476, 370] on button "Save Order" at bounding box center [443, 365] width 68 height 28
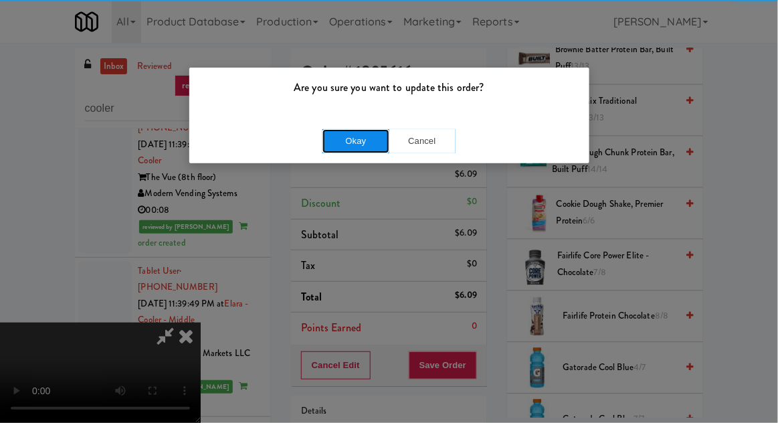
click at [343, 134] on button "Okay" at bounding box center [356, 141] width 67 height 24
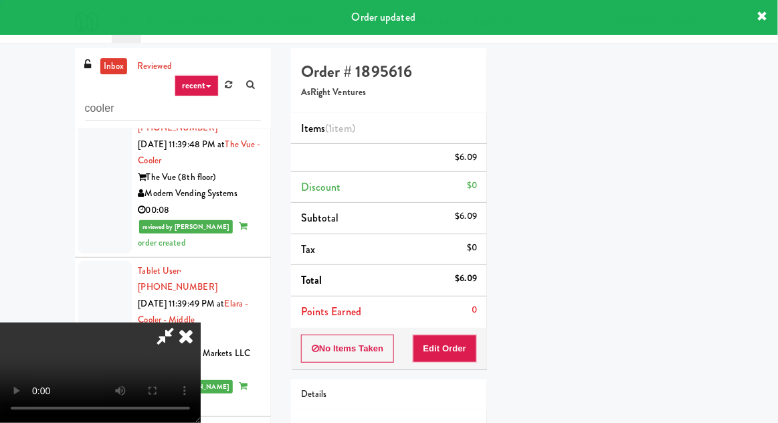
scroll to position [0, 0]
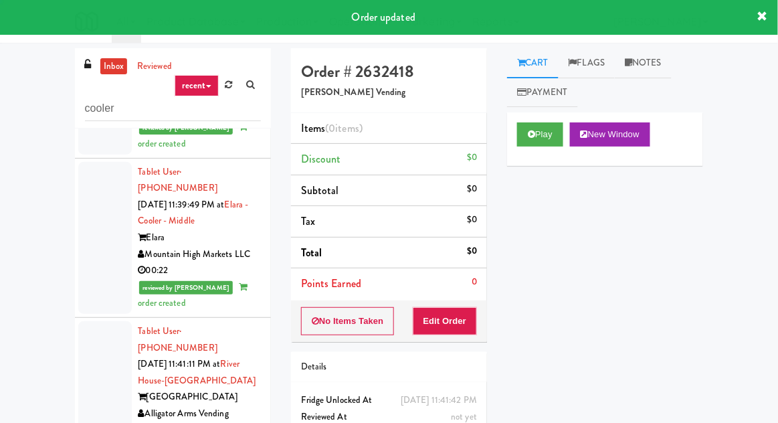
scroll to position [5202, 0]
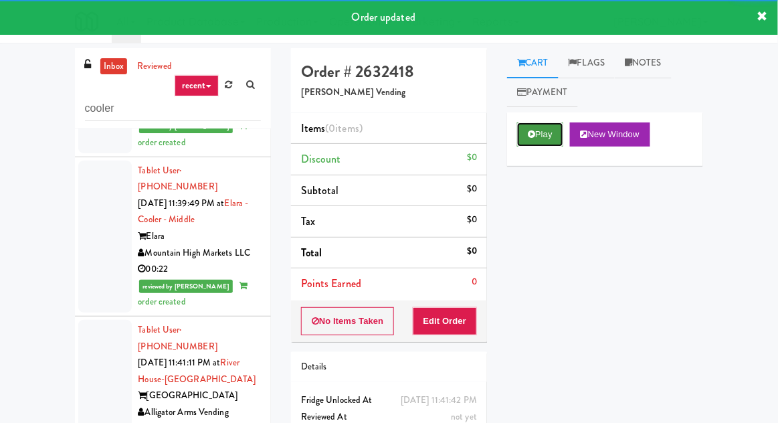
click at [535, 141] on button "Play" at bounding box center [540, 134] width 46 height 24
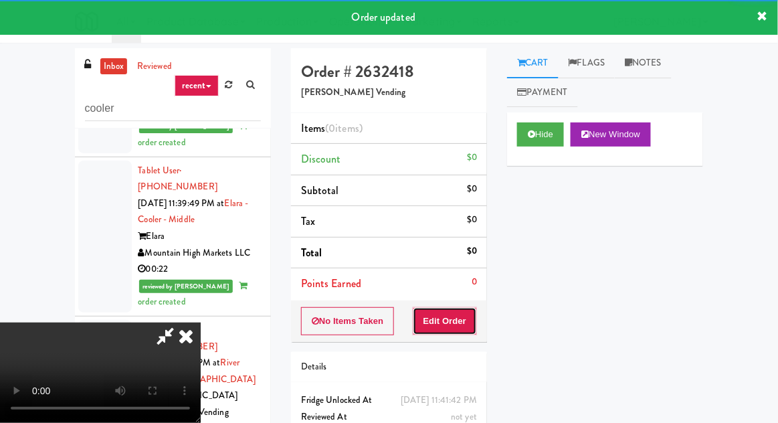
click at [458, 319] on button "Edit Order" at bounding box center [445, 321] width 65 height 28
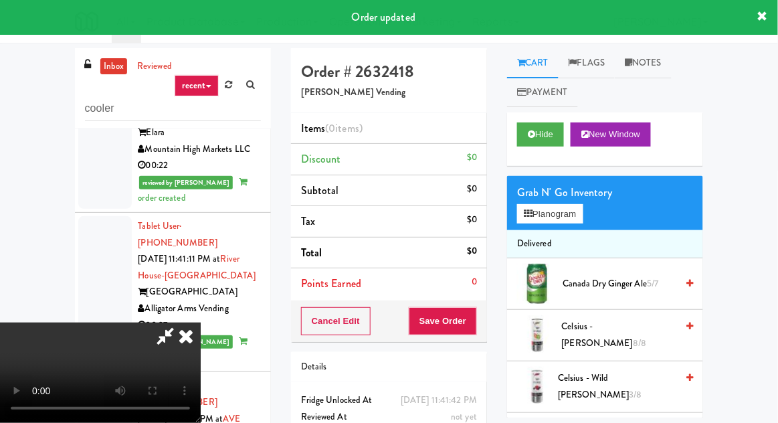
scroll to position [5309, 0]
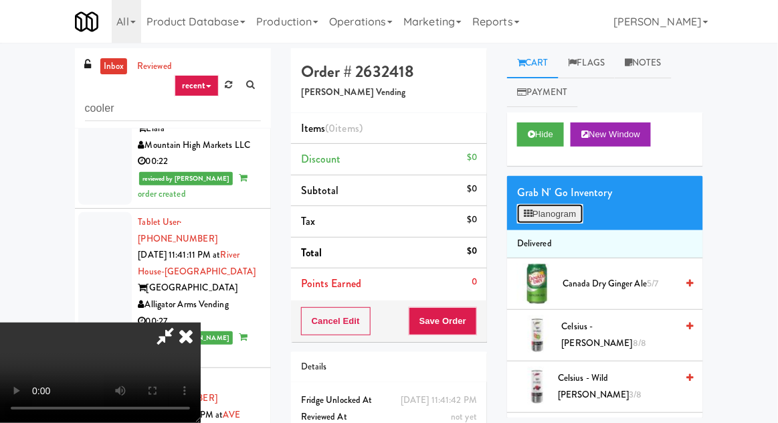
click at [560, 214] on button "Planogram" at bounding box center [550, 214] width 66 height 20
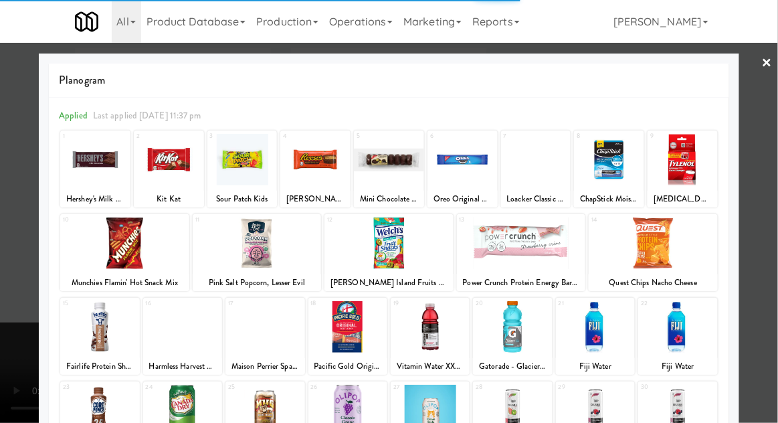
click at [567, 237] on div at bounding box center [521, 243] width 129 height 52
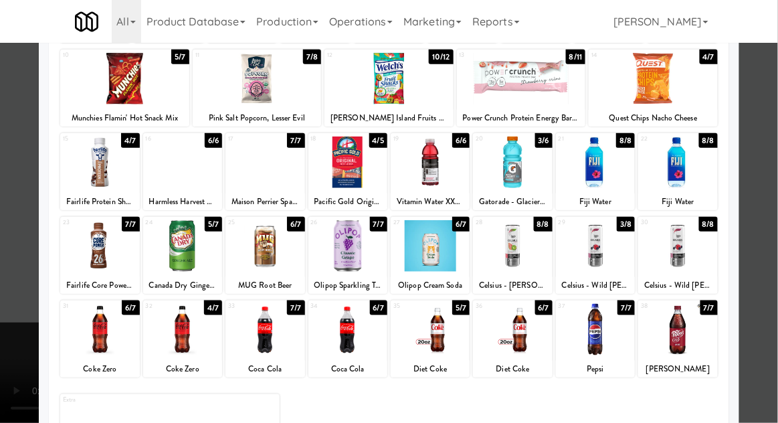
scroll to position [169, 0]
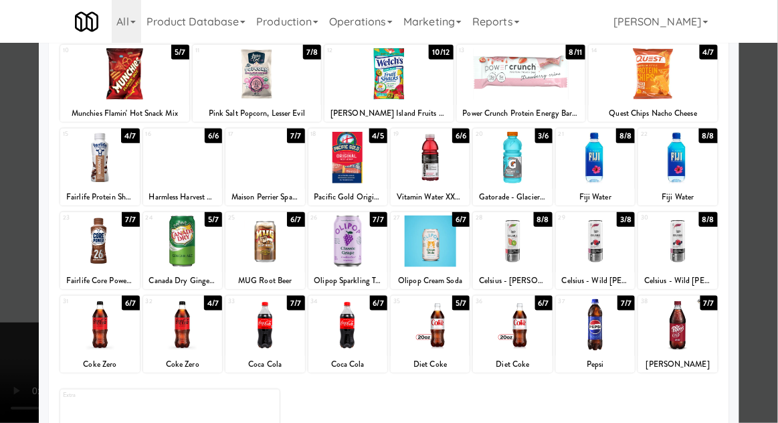
click at [182, 327] on div at bounding box center [182, 325] width 79 height 52
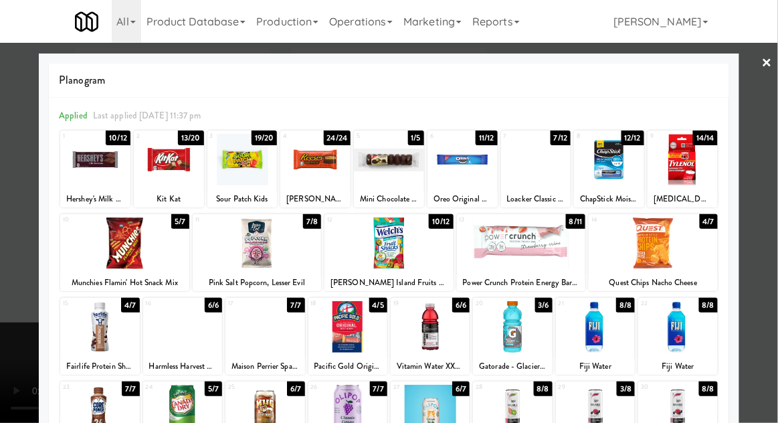
click at [15, 268] on div at bounding box center [389, 211] width 778 height 423
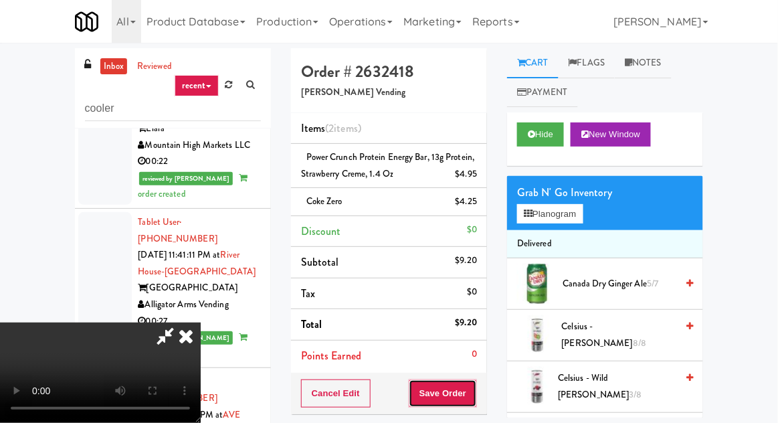
click at [473, 381] on button "Save Order" at bounding box center [443, 393] width 68 height 28
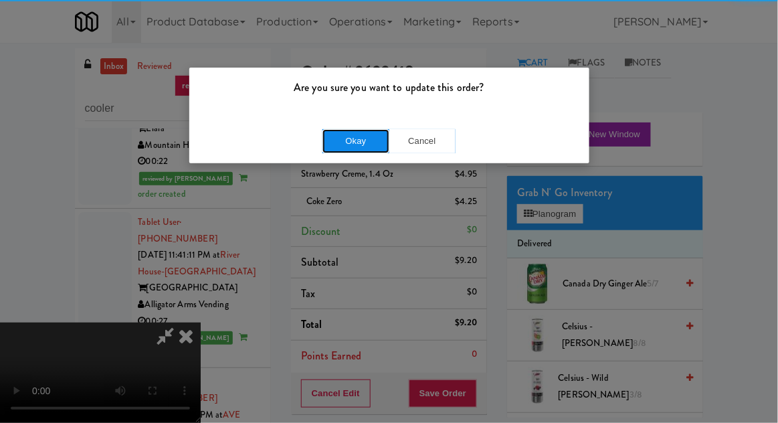
click at [350, 147] on button "Okay" at bounding box center [356, 141] width 67 height 24
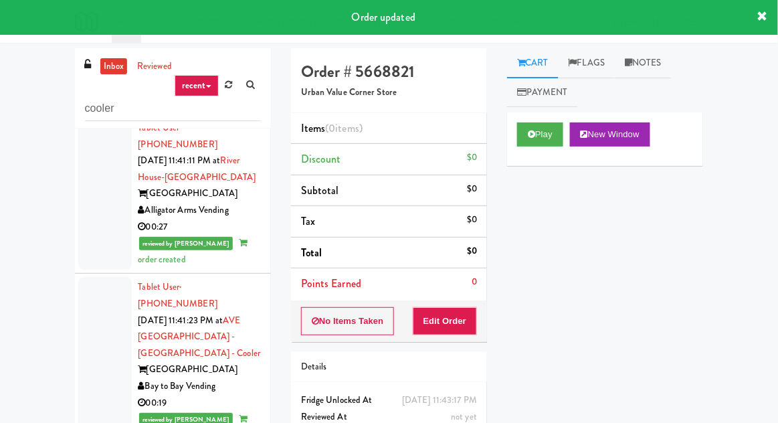
scroll to position [5402, 0]
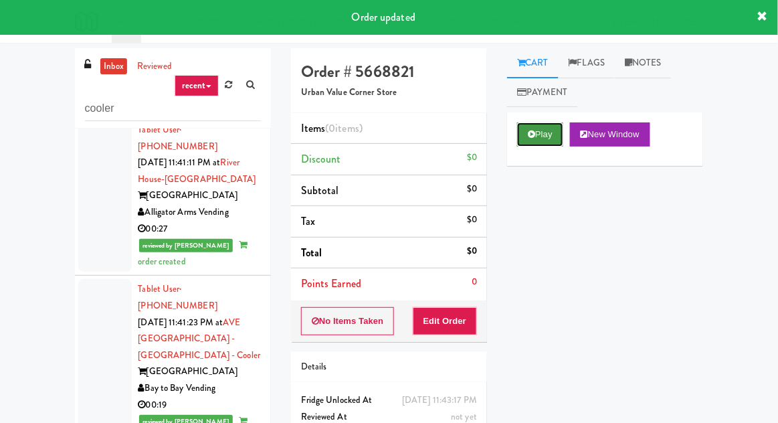
click at [553, 128] on button "Play" at bounding box center [540, 134] width 46 height 24
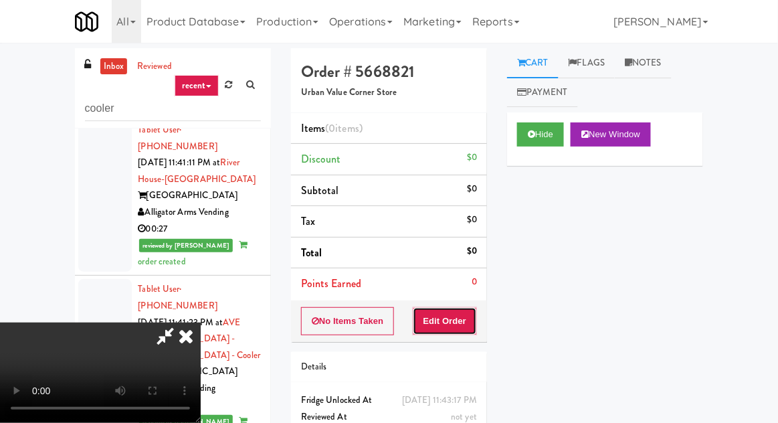
click at [448, 322] on button "Edit Order" at bounding box center [445, 321] width 65 height 28
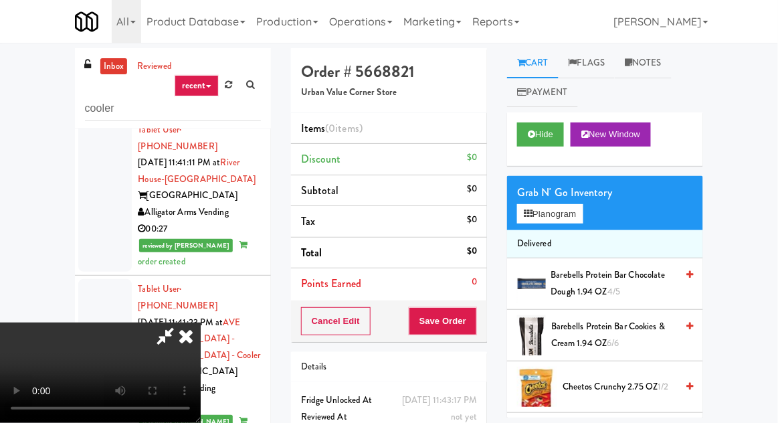
scroll to position [0, 0]
click at [577, 223] on button "Planogram" at bounding box center [550, 214] width 66 height 20
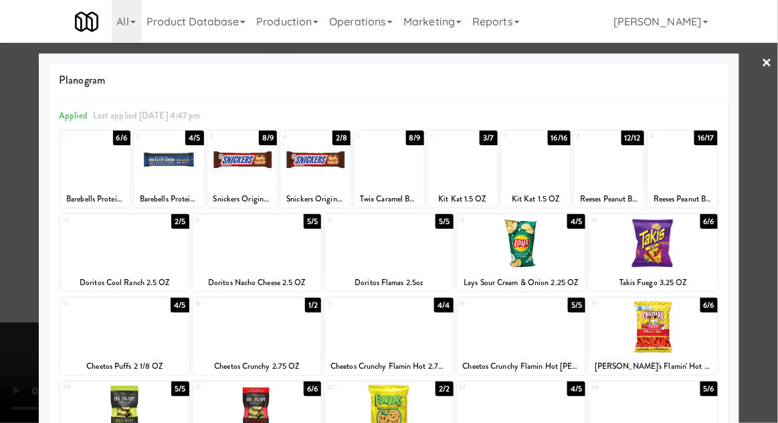
click at [473, 153] on div at bounding box center [463, 160] width 70 height 52
click at [8, 209] on div at bounding box center [389, 211] width 778 height 423
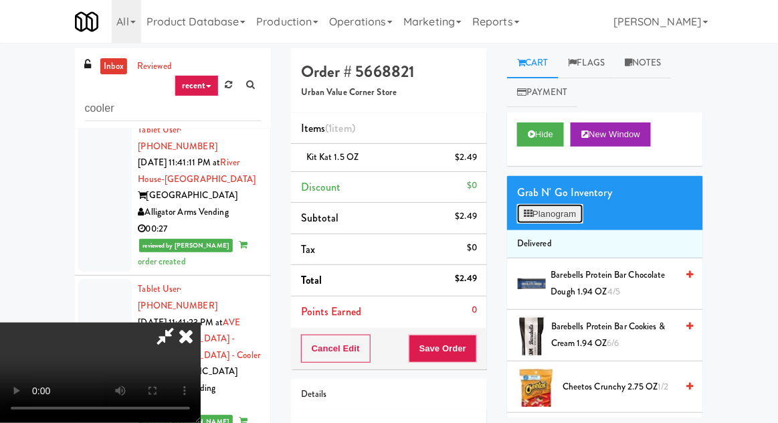
click at [563, 213] on button "Planogram" at bounding box center [550, 214] width 66 height 20
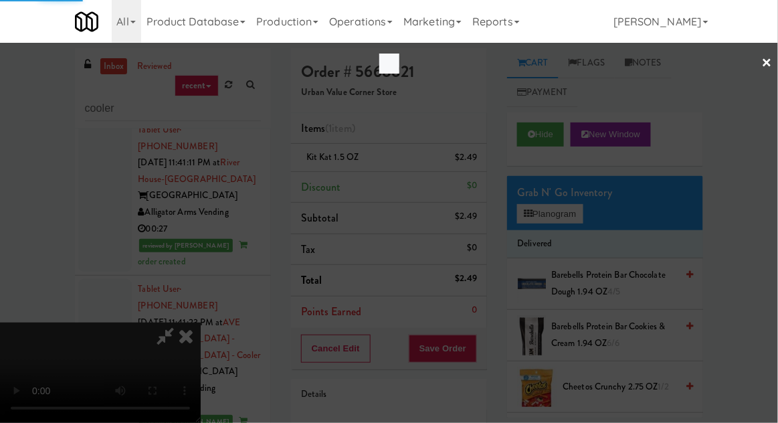
click at [11, 176] on div at bounding box center [389, 211] width 778 height 423
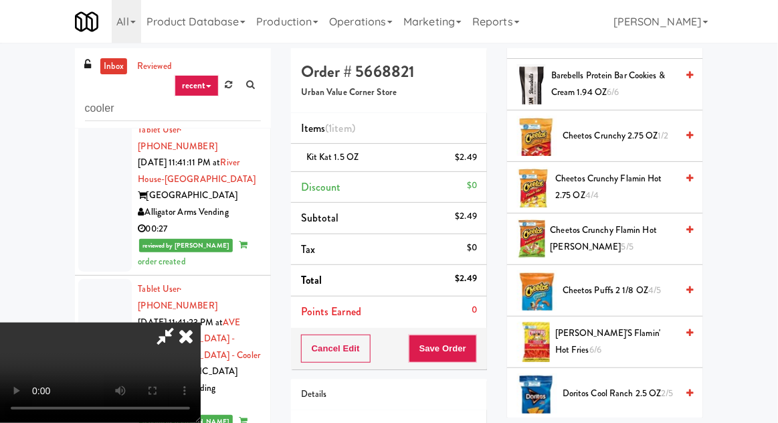
scroll to position [250, 0]
click at [610, 344] on span "Chester's Flamin' Hot Fries 6/6" at bounding box center [615, 342] width 121 height 33
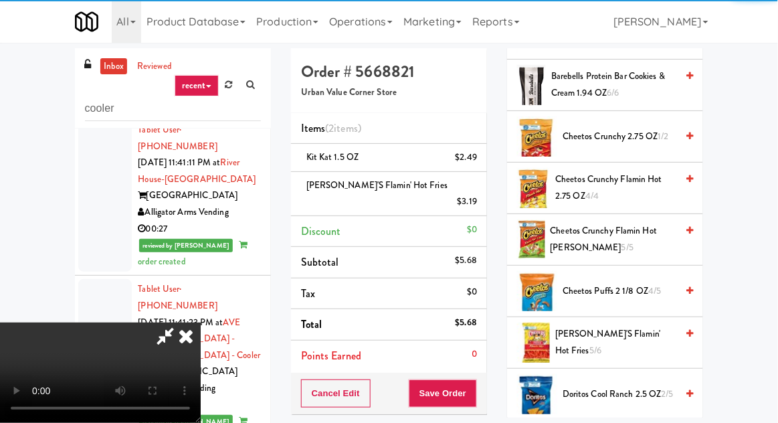
click at [475, 379] on button "Save Order" at bounding box center [443, 393] width 68 height 28
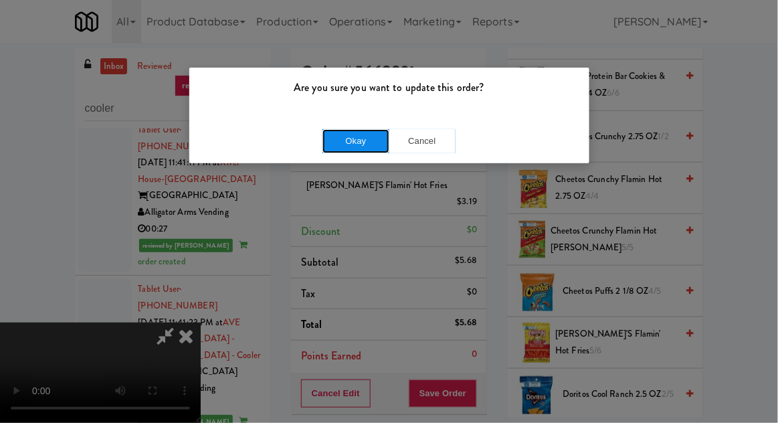
click at [343, 142] on button "Okay" at bounding box center [356, 141] width 67 height 24
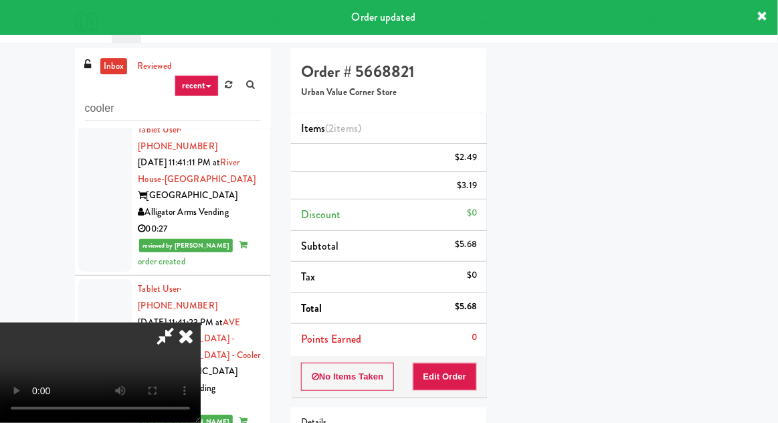
scroll to position [132, 0]
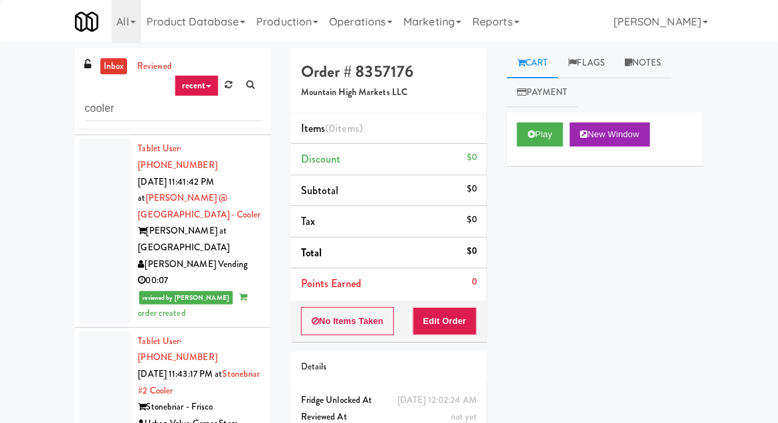
scroll to position [6120, 0]
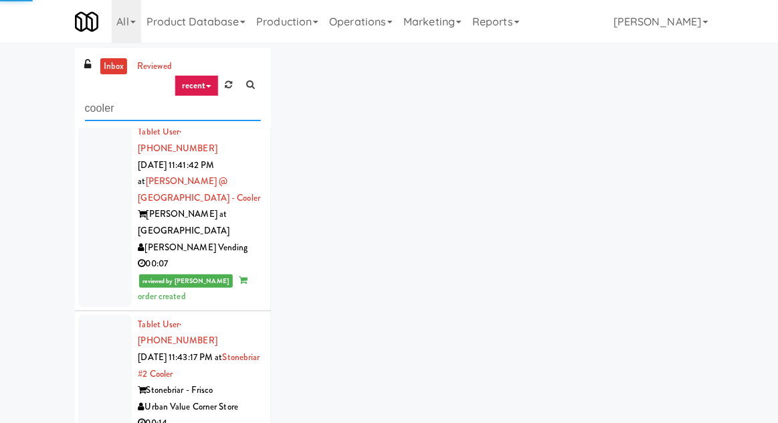
click at [127, 114] on input "cooler" at bounding box center [173, 108] width 176 height 25
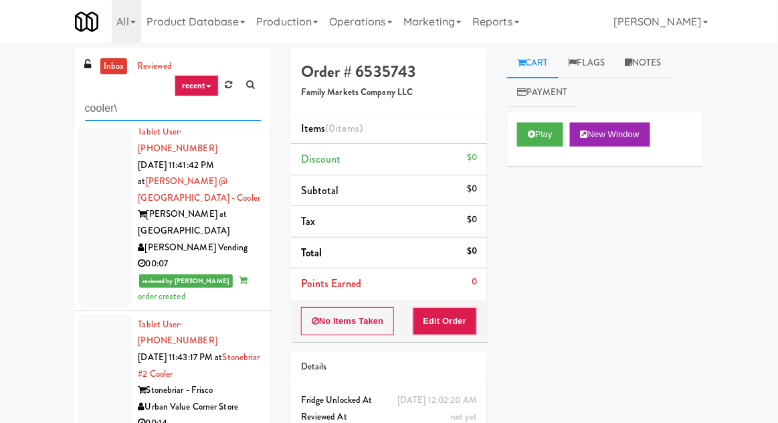
type input "cooler"
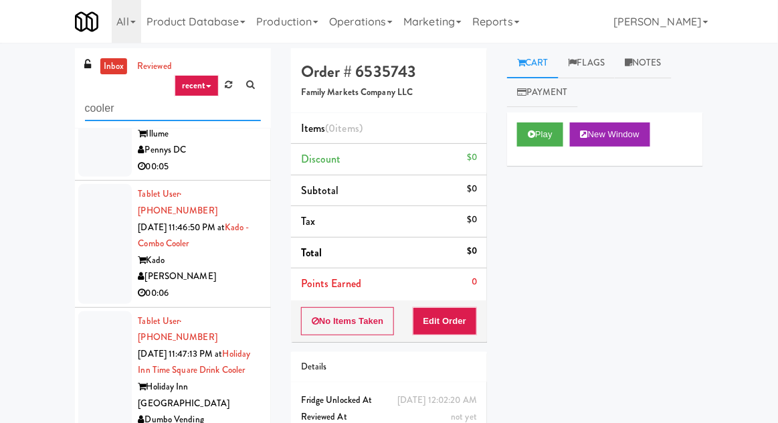
scroll to position [614, 0]
click at [106, 310] on div at bounding box center [105, 378] width 54 height 136
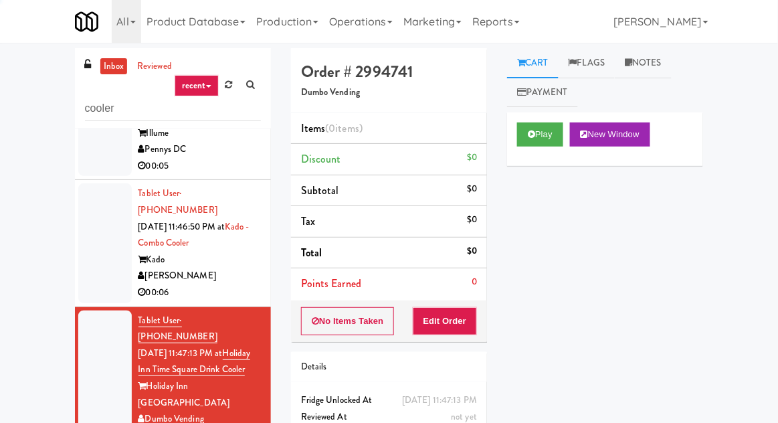
click at [90, 183] on div at bounding box center [105, 242] width 54 height 119
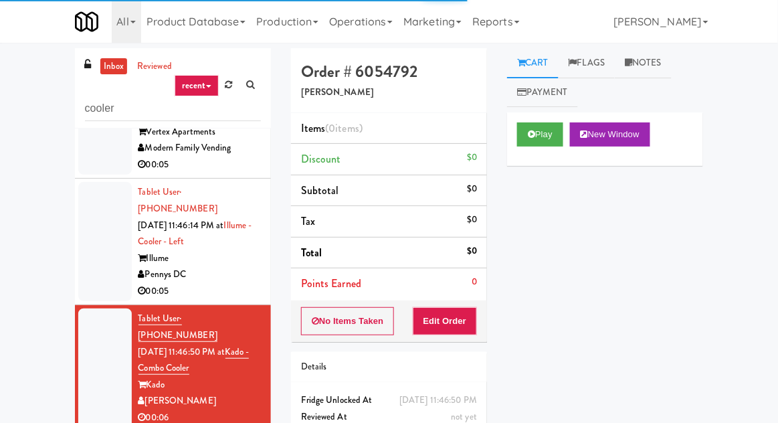
click at [82, 182] on div at bounding box center [105, 241] width 54 height 119
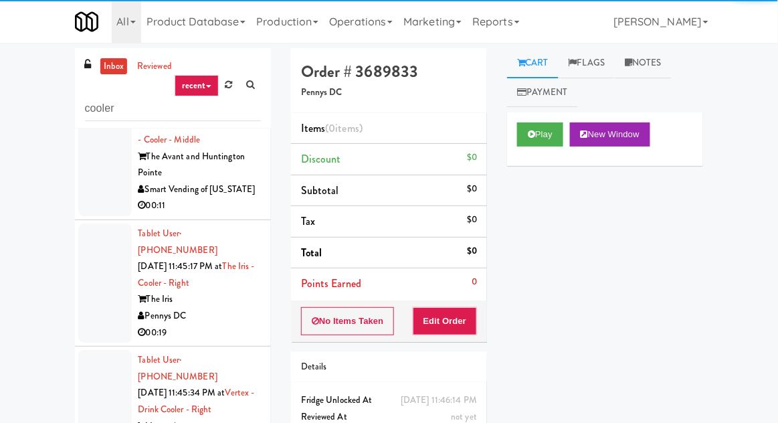
click at [92, 224] on div at bounding box center [105, 283] width 54 height 119
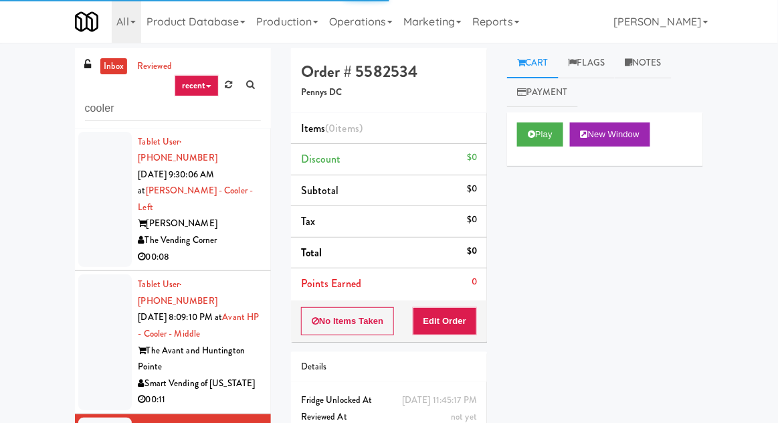
click at [89, 199] on div at bounding box center [105, 200] width 54 height 136
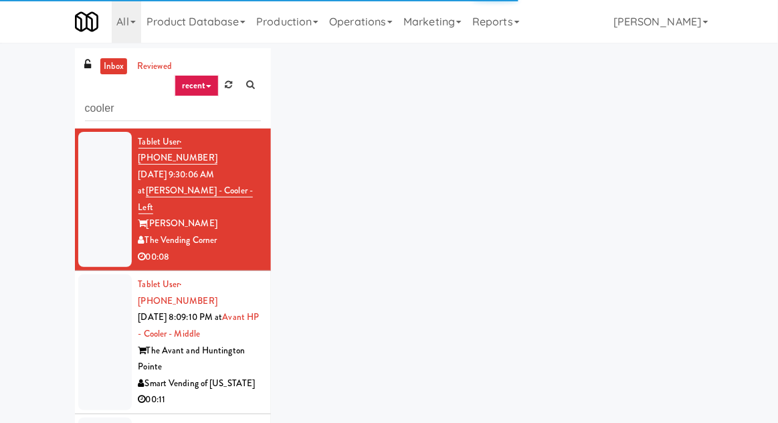
click at [100, 290] on div at bounding box center [105, 342] width 54 height 136
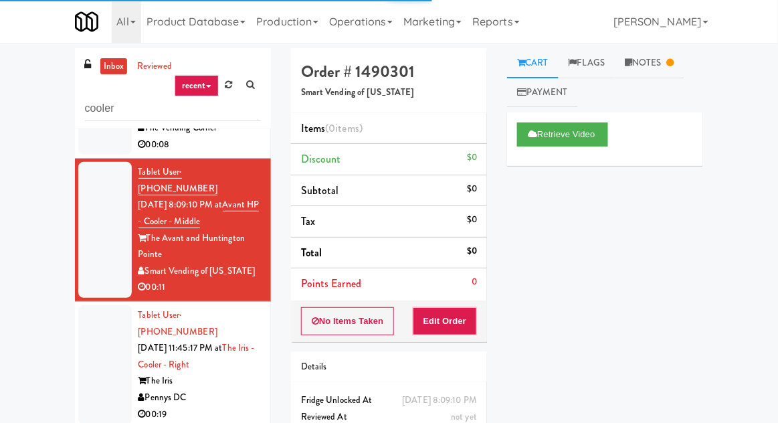
click at [100, 305] on div at bounding box center [105, 364] width 54 height 119
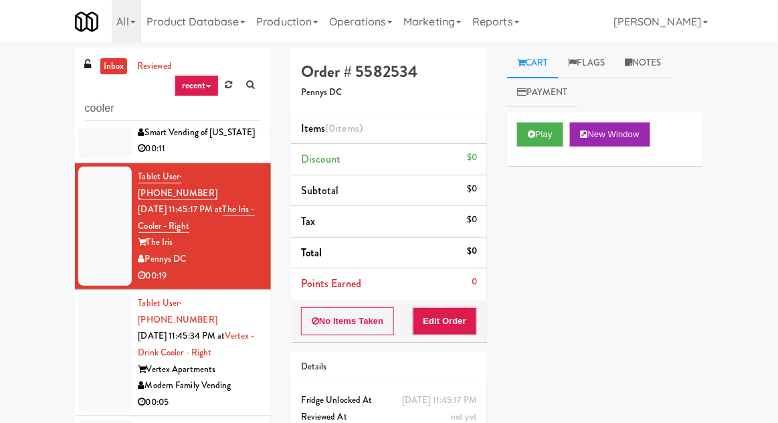
scroll to position [244, 0]
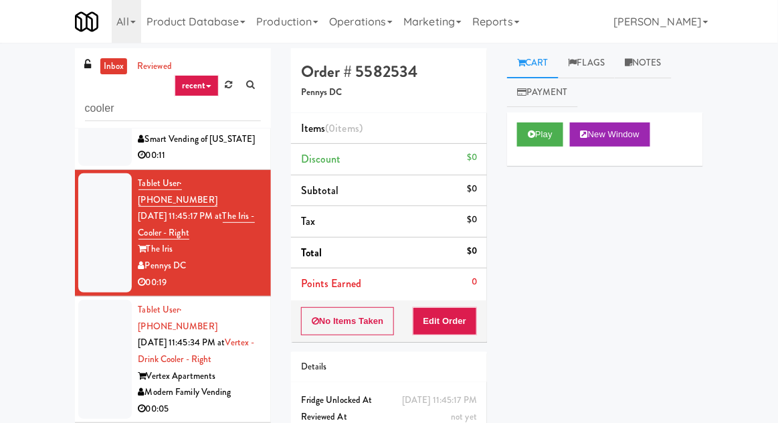
click at [100, 300] on div at bounding box center [105, 359] width 54 height 119
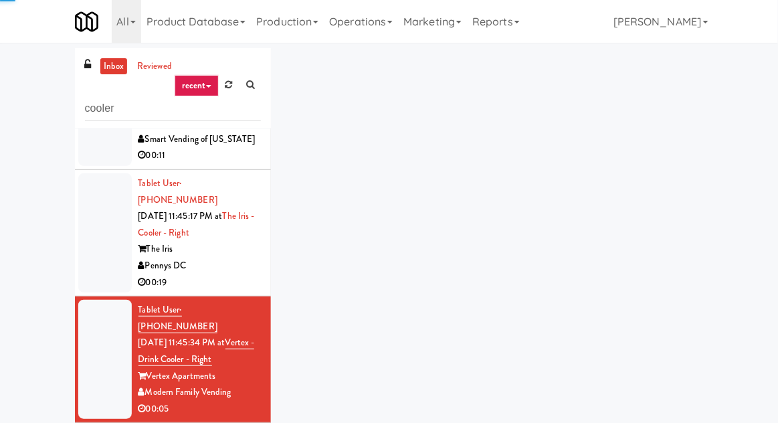
click at [91, 193] on div at bounding box center [105, 232] width 54 height 119
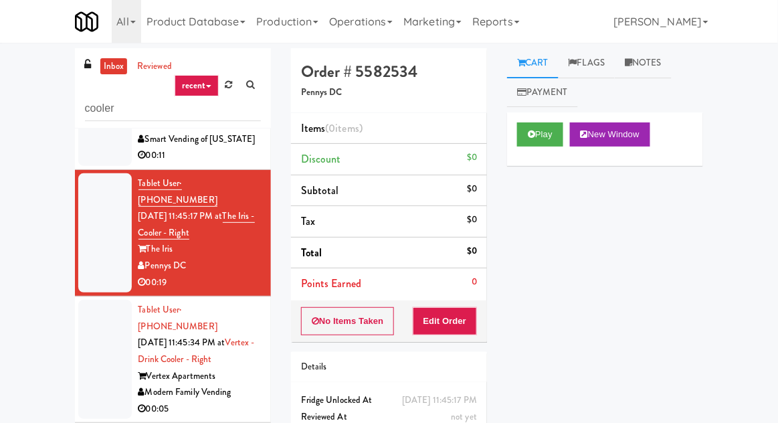
click at [111, 300] on div at bounding box center [105, 359] width 54 height 119
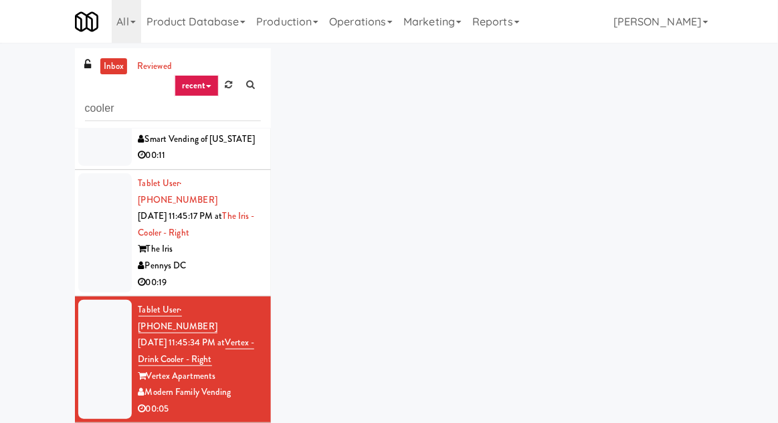
click at [102, 201] on div at bounding box center [105, 232] width 54 height 119
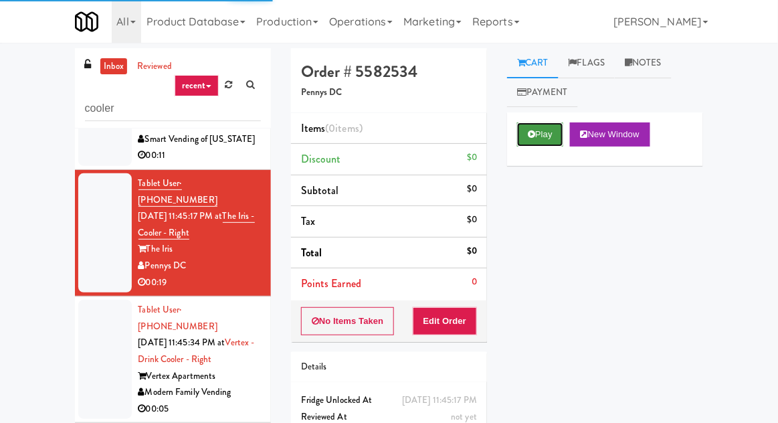
click at [537, 127] on button "Play" at bounding box center [540, 134] width 46 height 24
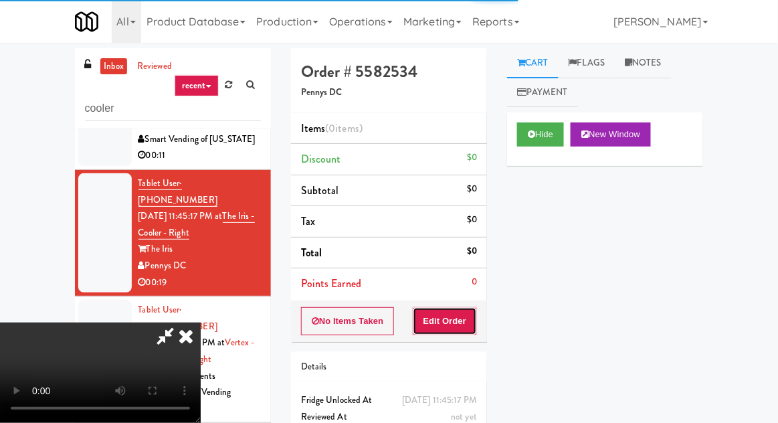
click at [440, 321] on button "Edit Order" at bounding box center [445, 321] width 65 height 28
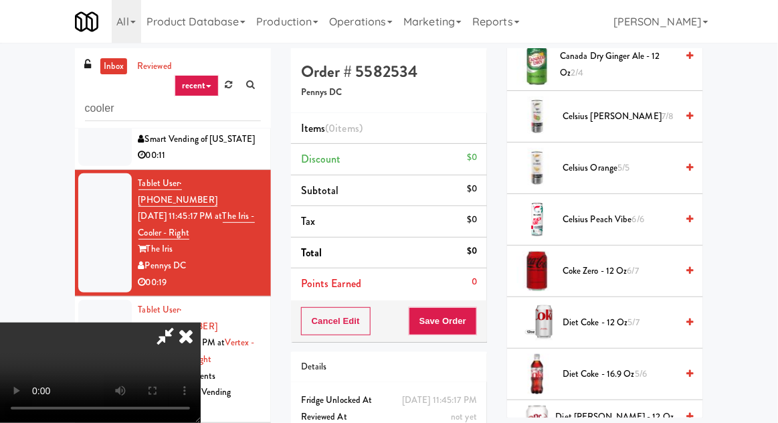
scroll to position [306, 0]
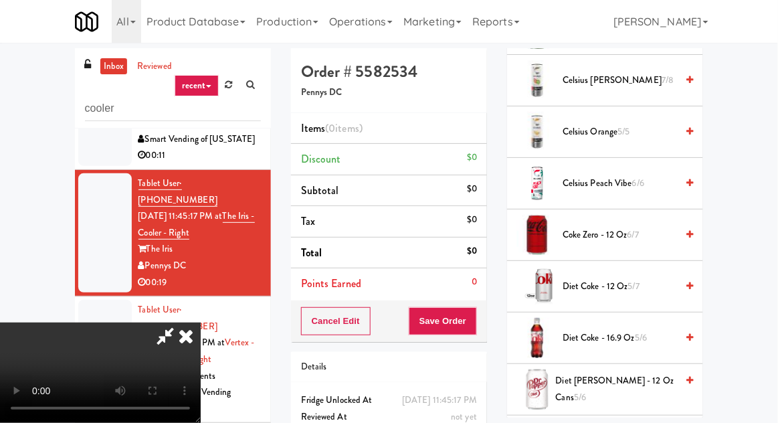
click at [650, 241] on span "Coke Zero - 12 oz 6/7" at bounding box center [620, 235] width 114 height 17
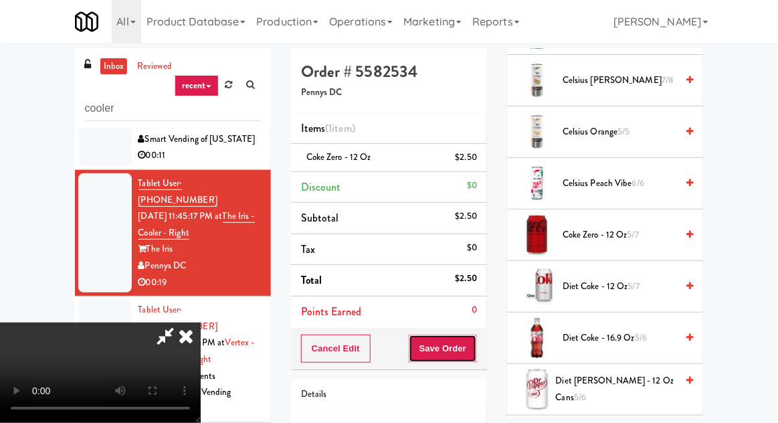
click at [471, 346] on button "Save Order" at bounding box center [443, 349] width 68 height 28
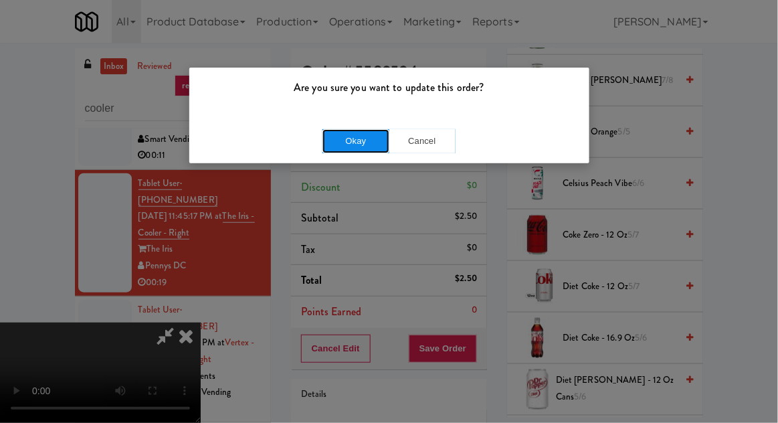
click at [325, 141] on button "Okay" at bounding box center [356, 141] width 67 height 24
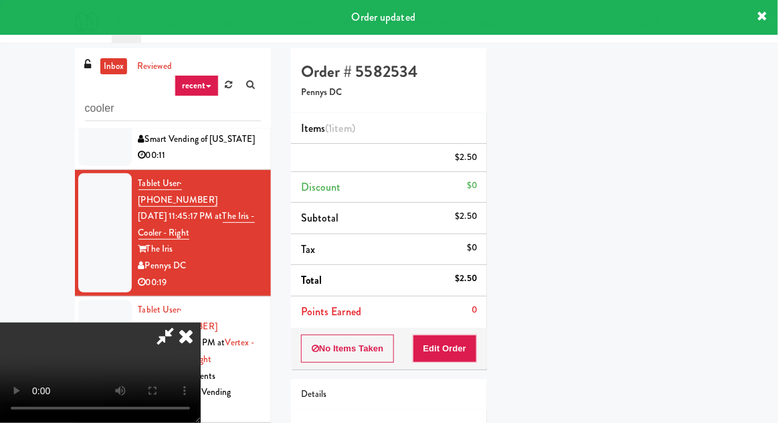
scroll to position [132, 0]
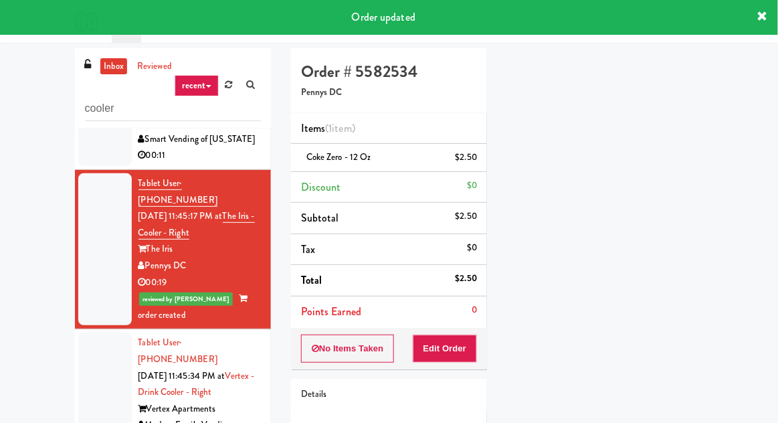
click at [84, 333] on div at bounding box center [105, 392] width 54 height 119
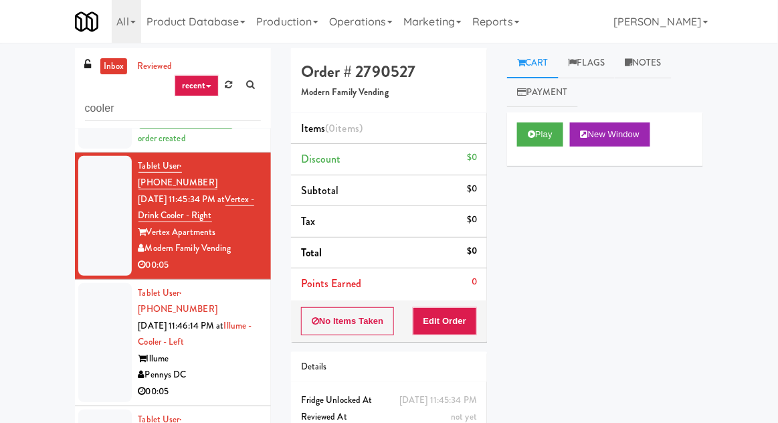
scroll to position [421, 0]
click at [95, 283] on div at bounding box center [105, 342] width 54 height 119
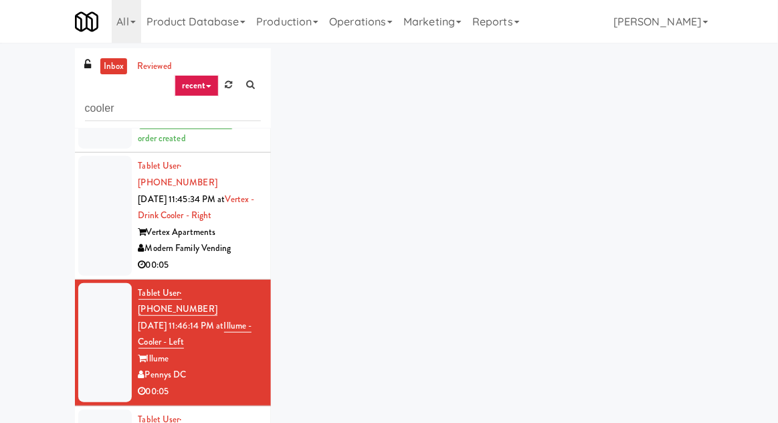
click at [95, 179] on div at bounding box center [105, 215] width 54 height 119
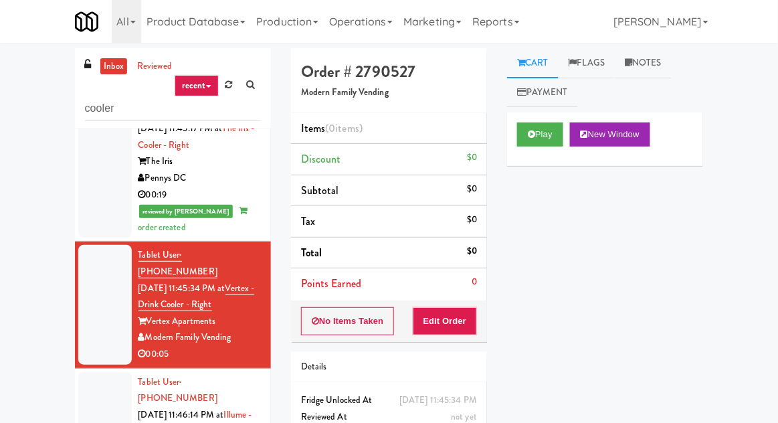
scroll to position [330, 0]
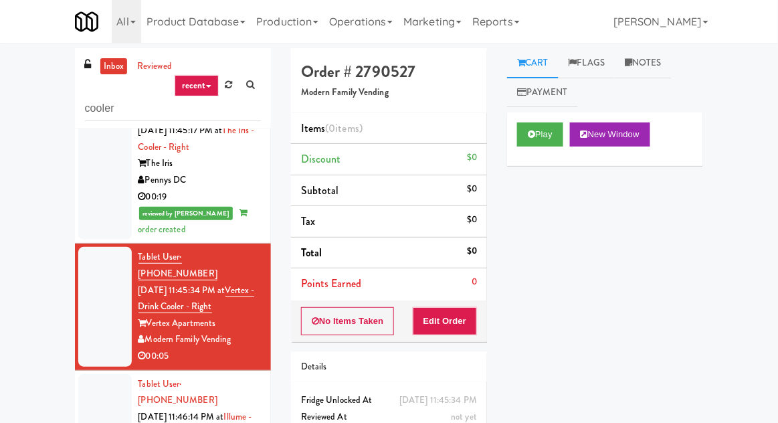
click at [98, 151] on div at bounding box center [105, 164] width 54 height 152
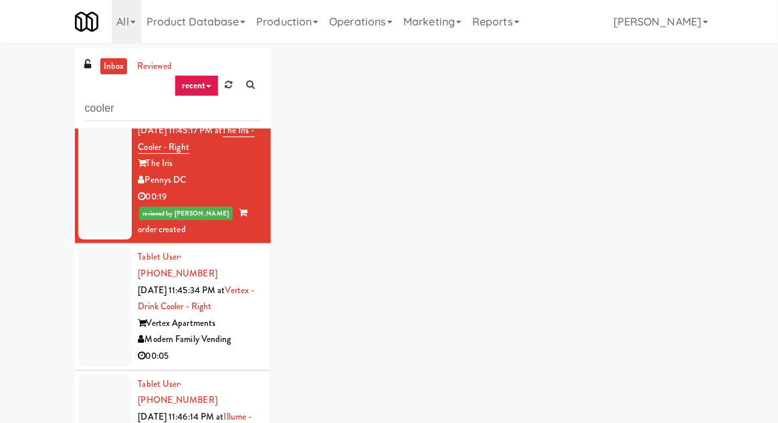
click at [103, 247] on div at bounding box center [105, 306] width 54 height 119
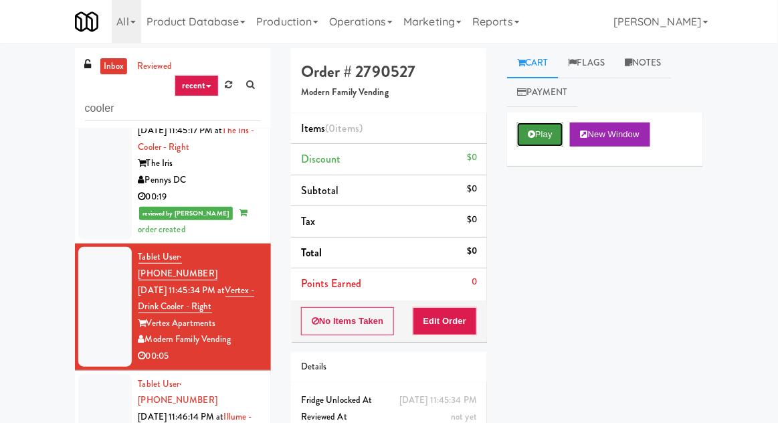
click at [531, 145] on button "Play" at bounding box center [540, 134] width 46 height 24
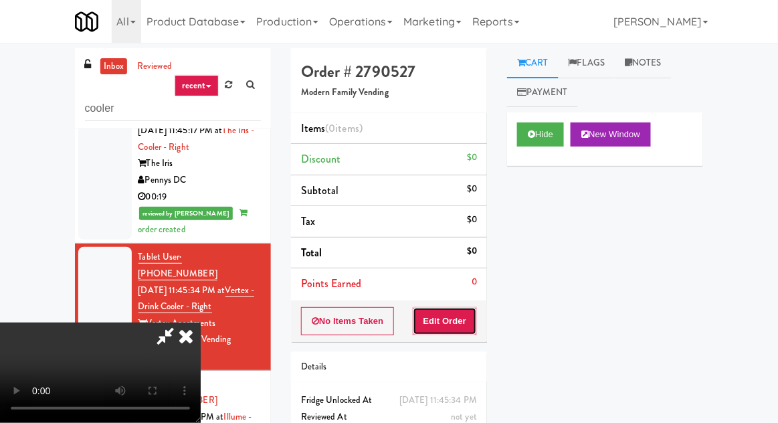
click at [462, 320] on button "Edit Order" at bounding box center [445, 321] width 65 height 28
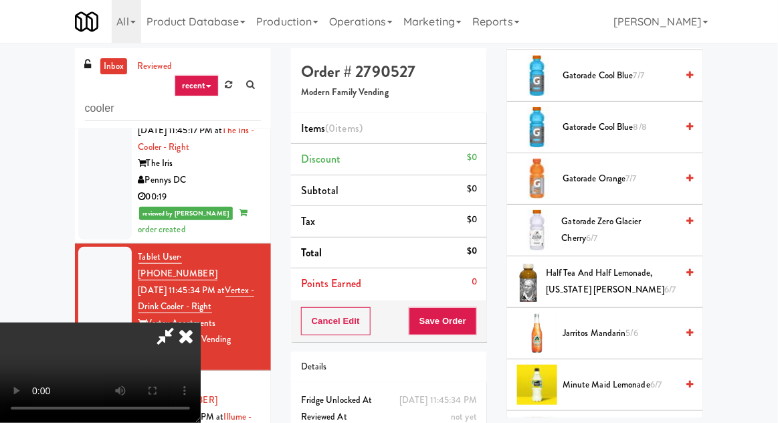
scroll to position [1136, 0]
click at [602, 234] on span "Gatorade Zero Glacier Cherry 6/7" at bounding box center [619, 229] width 115 height 33
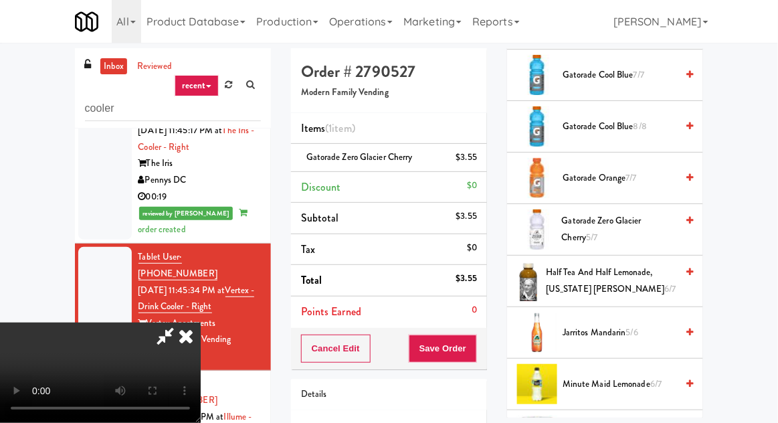
click at [587, 226] on span "Gatorade Zero Glacier Cherry 5/7" at bounding box center [619, 229] width 115 height 33
click at [480, 163] on li "Gatorade Zero Glacier Cherry (2) $7.10" at bounding box center [389, 158] width 196 height 28
click at [478, 156] on link at bounding box center [476, 163] width 12 height 17
click at [476, 348] on button "Save Order" at bounding box center [443, 349] width 68 height 28
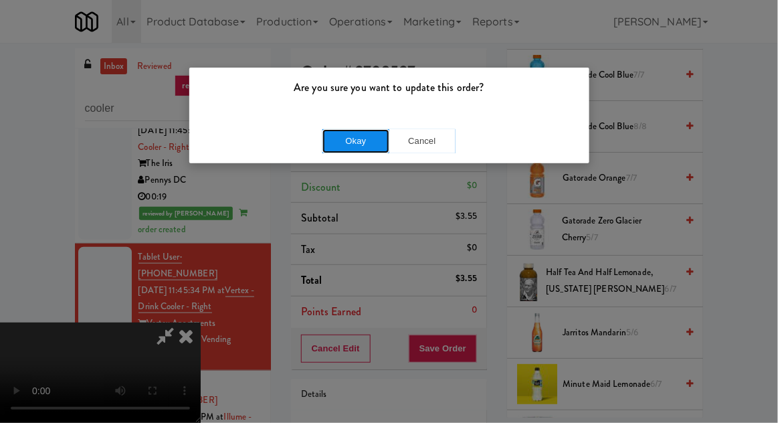
click at [354, 143] on button "Okay" at bounding box center [356, 141] width 67 height 24
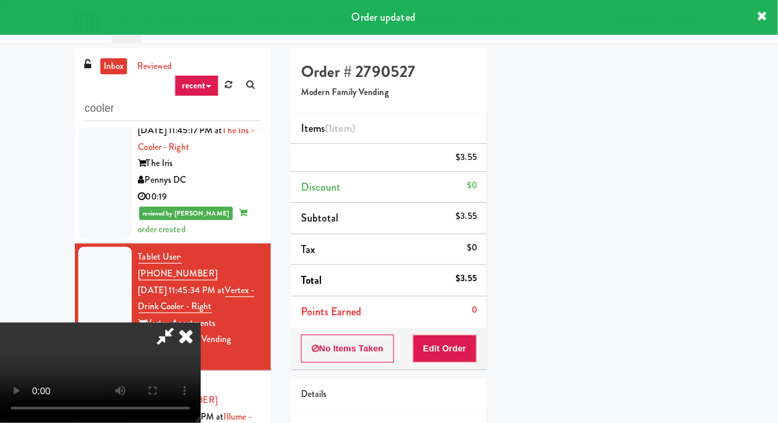
scroll to position [132, 0]
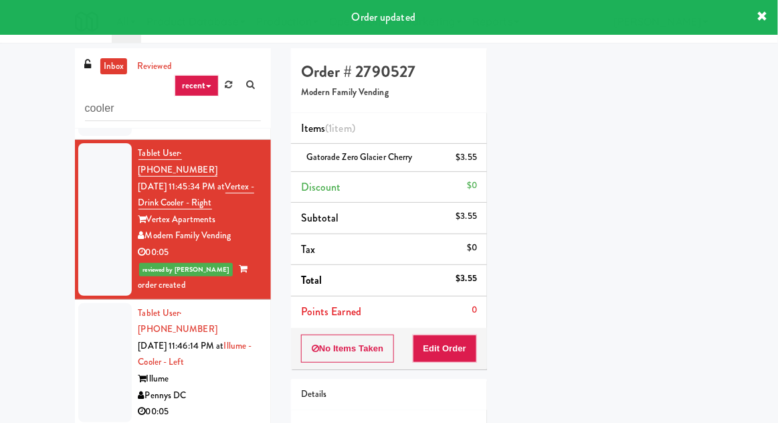
click at [103, 303] on div at bounding box center [105, 362] width 54 height 119
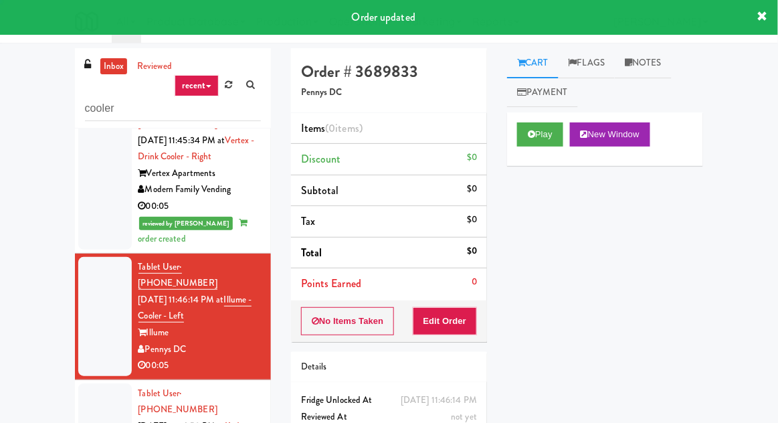
scroll to position [482, 0]
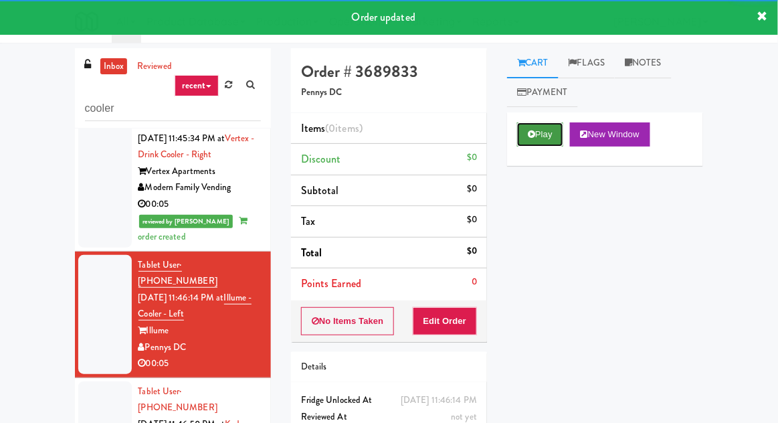
click at [537, 139] on button "Play" at bounding box center [540, 134] width 46 height 24
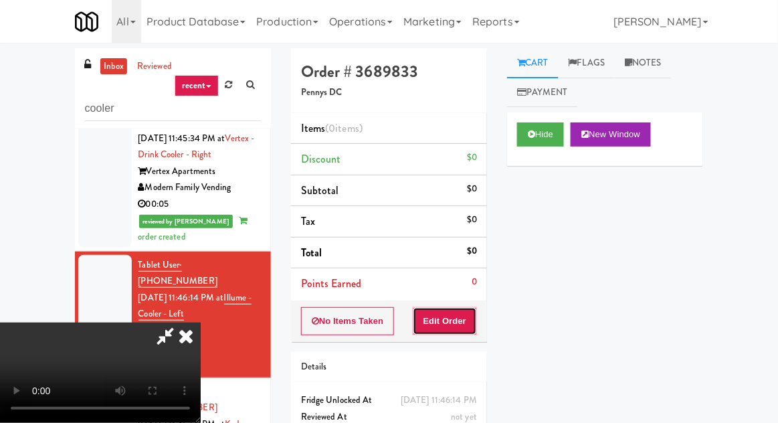
click at [469, 308] on button "Edit Order" at bounding box center [445, 321] width 65 height 28
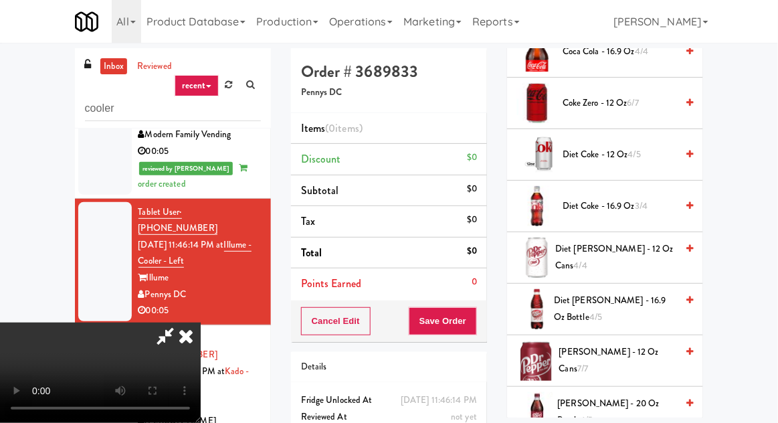
scroll to position [488, 0]
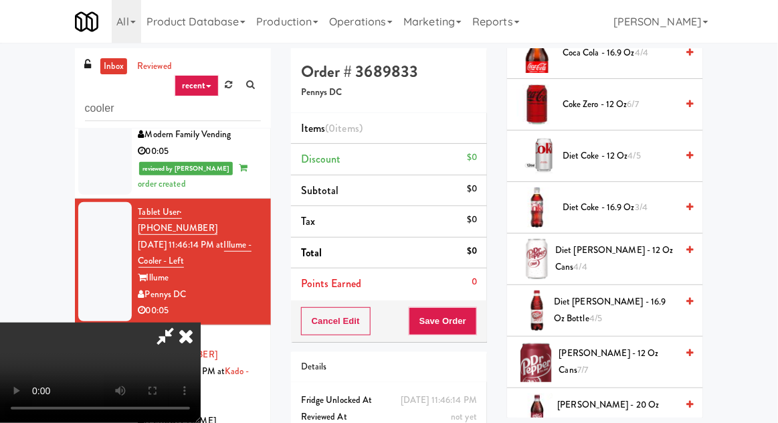
click at [602, 100] on span "Coke Zero - 12 oz 6/7" at bounding box center [620, 104] width 114 height 17
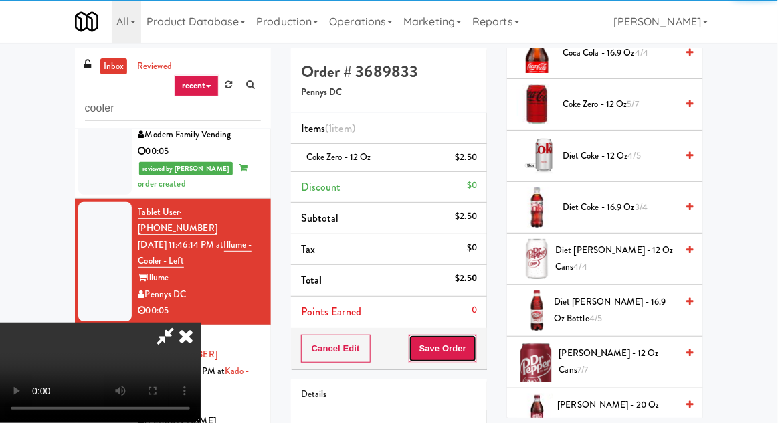
click at [477, 340] on button "Save Order" at bounding box center [443, 349] width 68 height 28
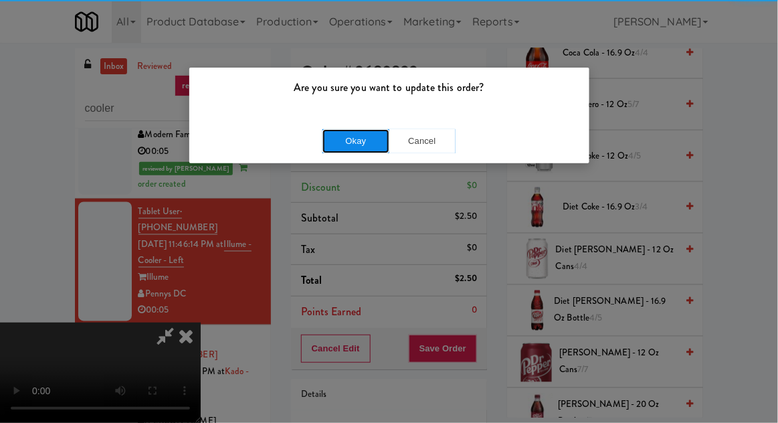
click at [344, 130] on button "Okay" at bounding box center [356, 141] width 67 height 24
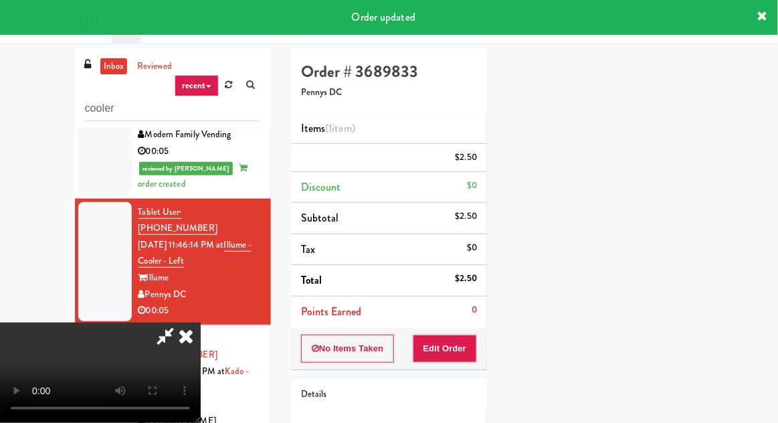
scroll to position [132, 0]
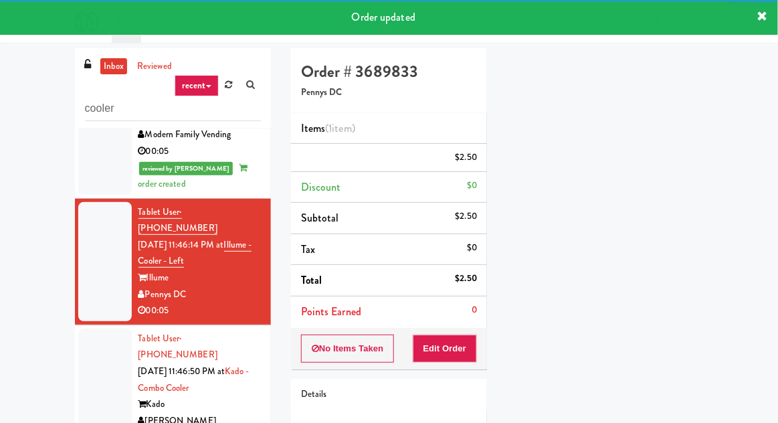
click at [102, 329] on div at bounding box center [105, 388] width 54 height 119
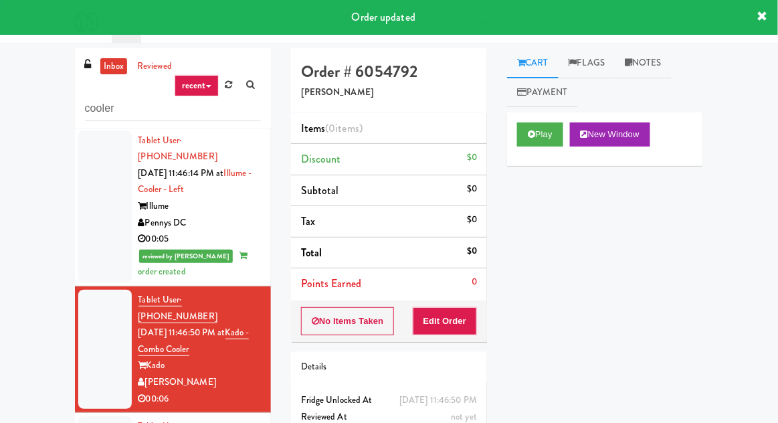
scroll to position [608, 0]
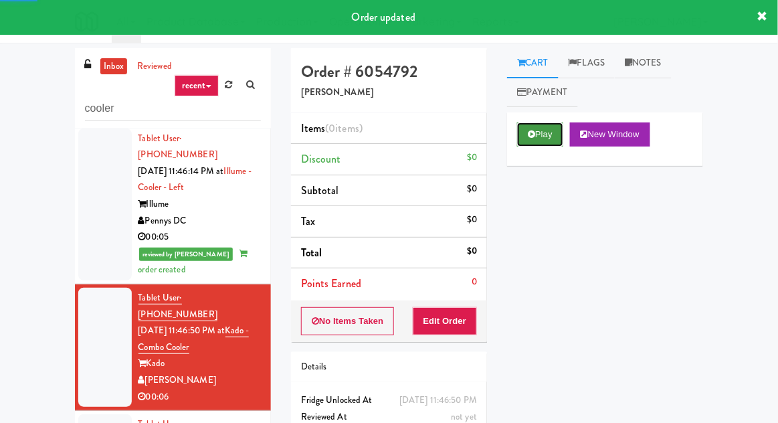
click at [546, 124] on button "Play" at bounding box center [540, 134] width 46 height 24
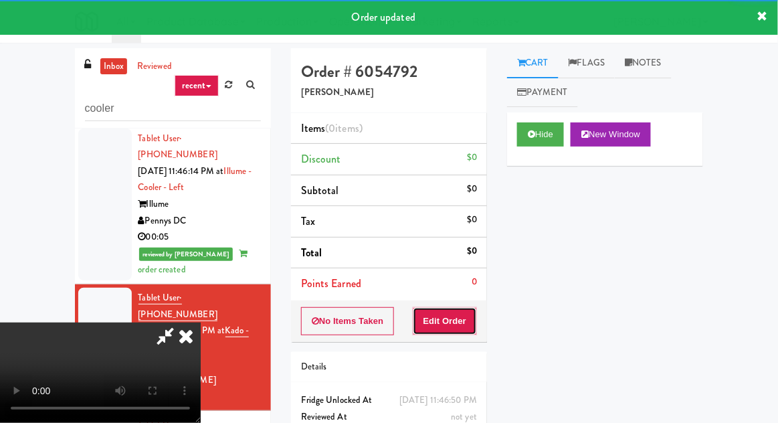
click at [448, 323] on button "Edit Order" at bounding box center [445, 321] width 65 height 28
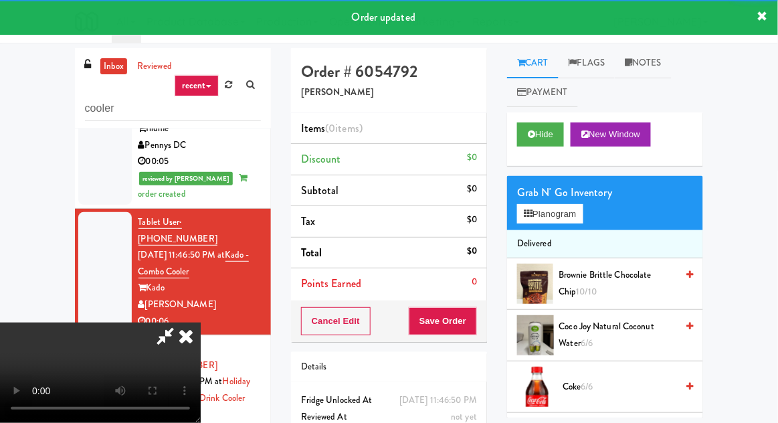
scroll to position [684, 0]
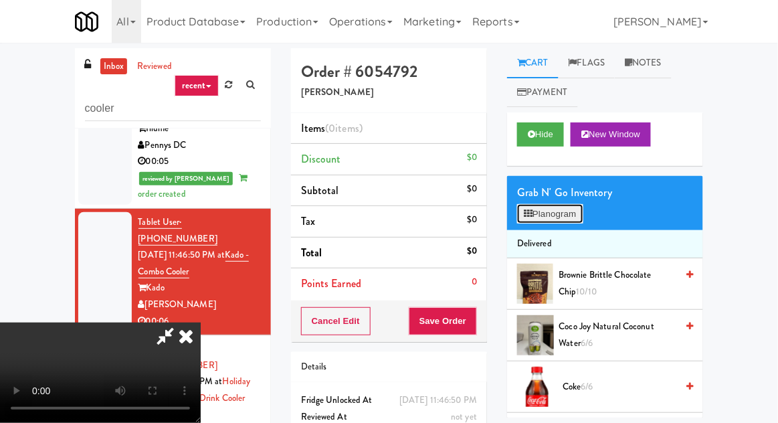
click at [568, 215] on button "Planogram" at bounding box center [550, 214] width 66 height 20
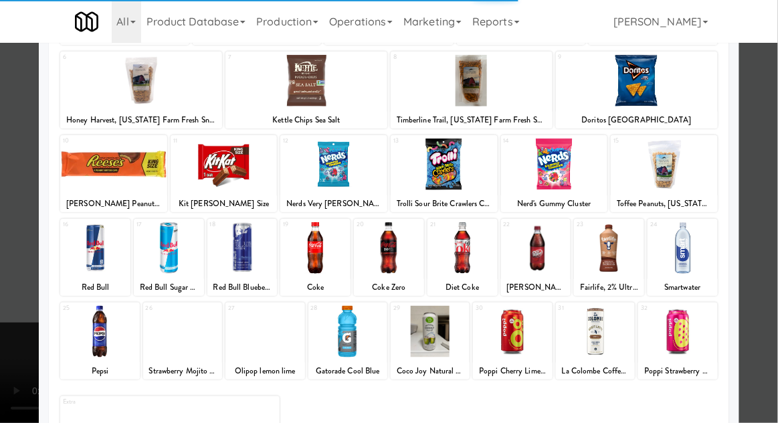
scroll to position [169, 0]
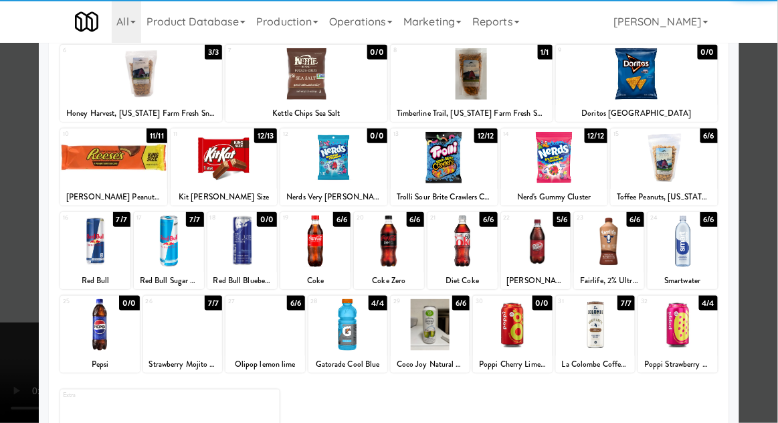
click at [441, 328] on div at bounding box center [430, 325] width 79 height 52
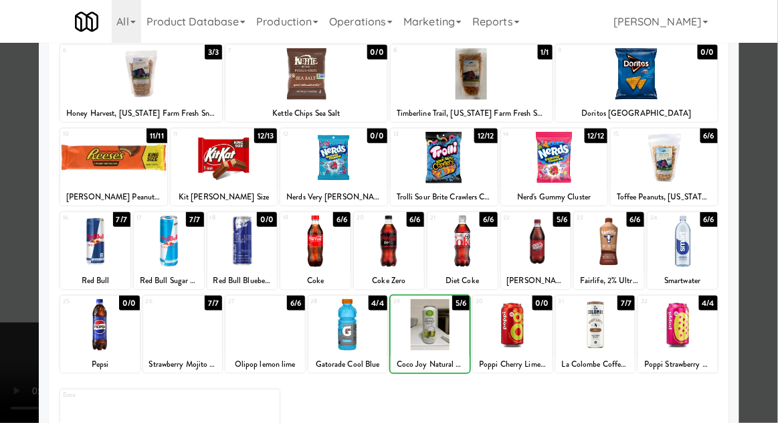
click at [32, 287] on div at bounding box center [389, 211] width 778 height 423
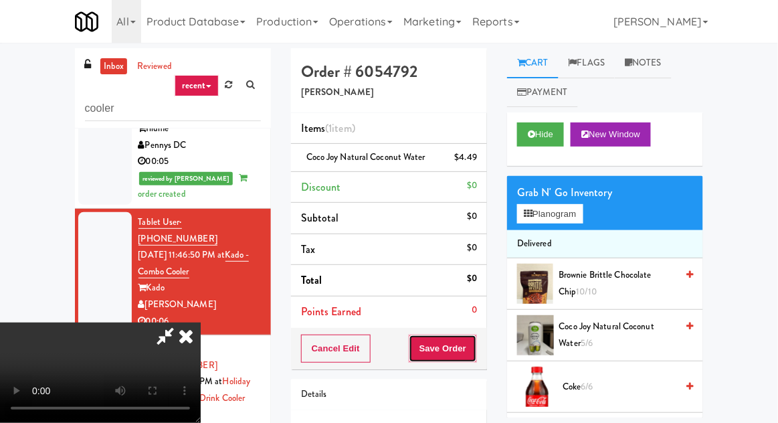
click at [475, 340] on button "Save Order" at bounding box center [443, 349] width 68 height 28
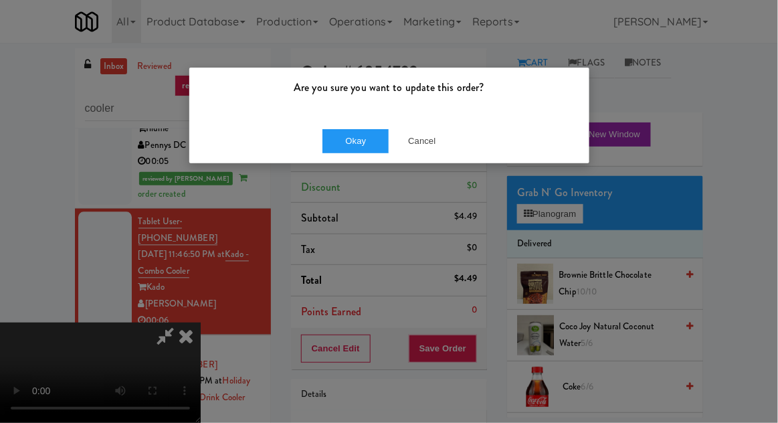
click at [355, 175] on div "Are you sure you want to update this order? Okay Cancel" at bounding box center [389, 211] width 778 height 423
click at [323, 135] on button "Okay" at bounding box center [356, 141] width 67 height 24
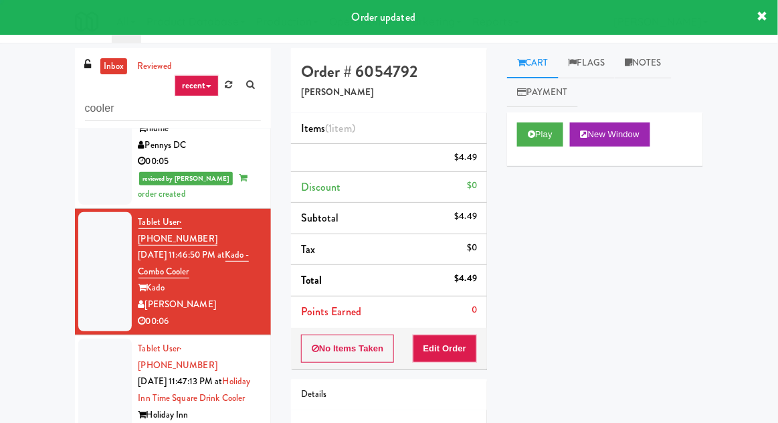
click at [88, 339] on div at bounding box center [105, 407] width 54 height 136
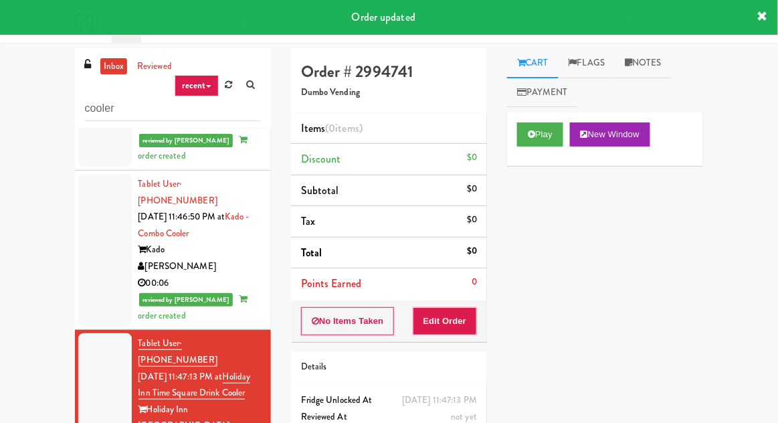
scroll to position [735, 0]
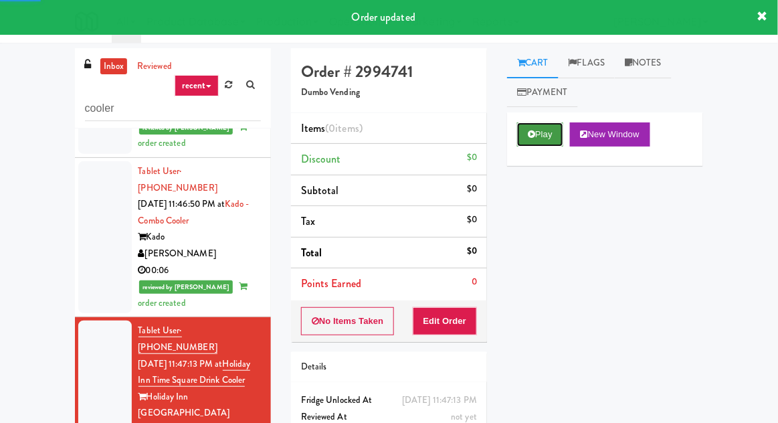
click at [533, 123] on button "Play" at bounding box center [540, 134] width 46 height 24
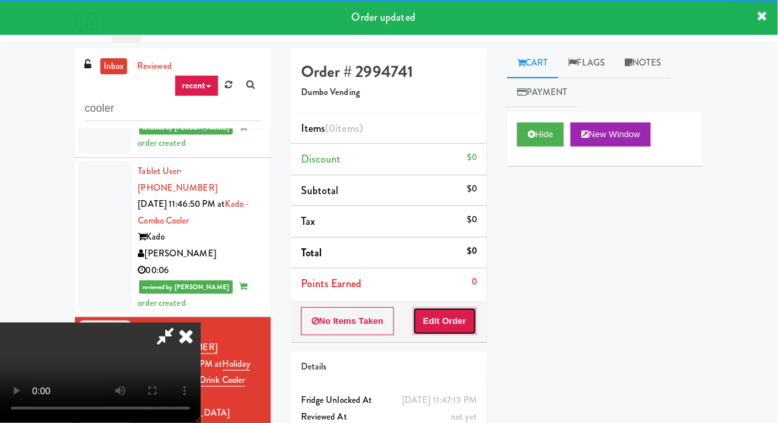
click at [450, 307] on button "Edit Order" at bounding box center [445, 321] width 65 height 28
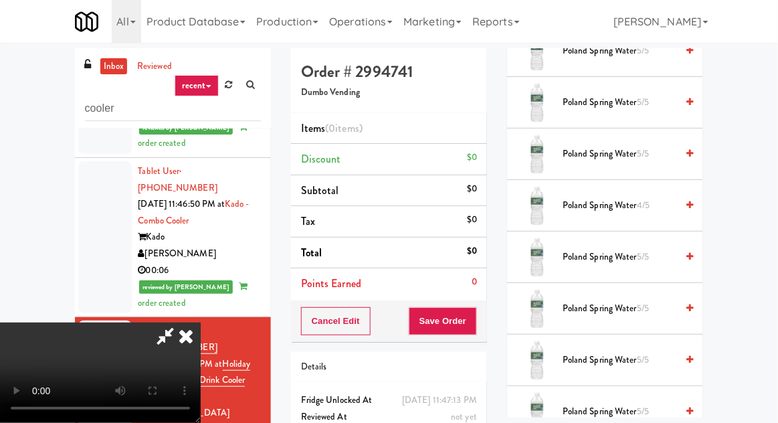
scroll to position [651, 0]
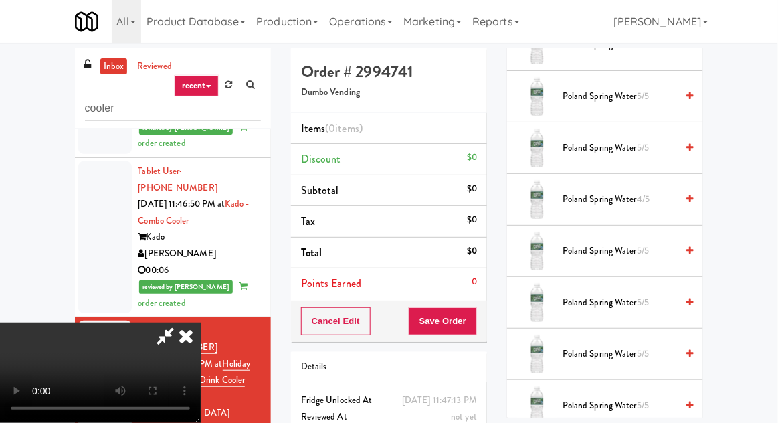
click at [576, 150] on span "Poland Spring Water 5/5" at bounding box center [620, 148] width 114 height 17
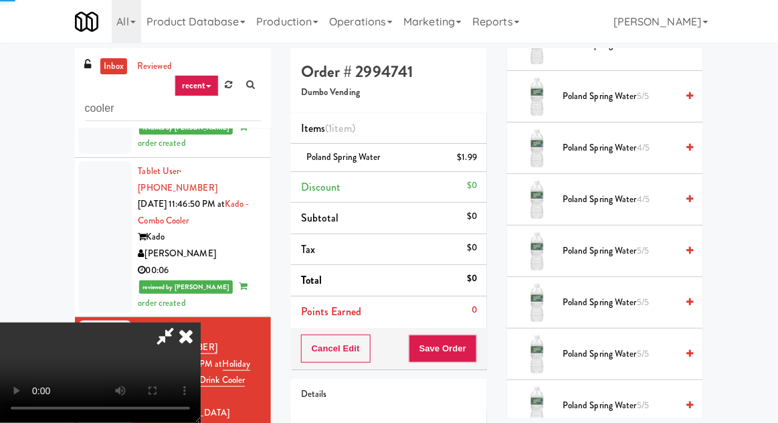
click at [574, 143] on span "Poland Spring Water 4/5" at bounding box center [620, 148] width 114 height 17
click at [486, 341] on div "Cancel Edit Save Order" at bounding box center [389, 348] width 196 height 41
click at [484, 343] on div "Cancel Edit Save Order" at bounding box center [389, 348] width 196 height 41
click at [472, 338] on button "Save Order" at bounding box center [443, 349] width 68 height 28
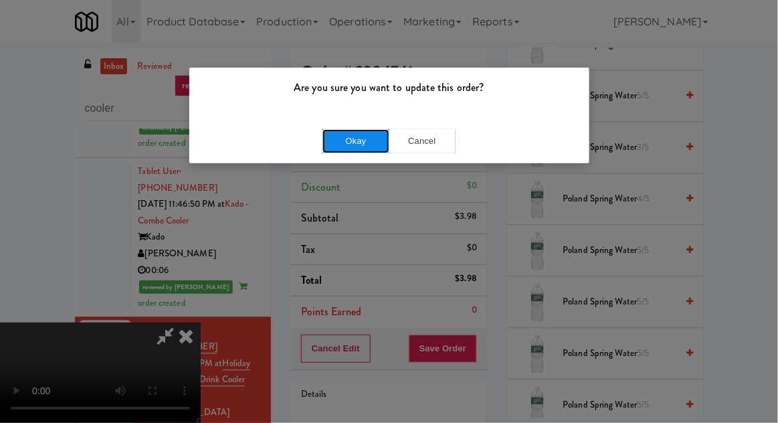
click at [347, 135] on button "Okay" at bounding box center [356, 141] width 67 height 24
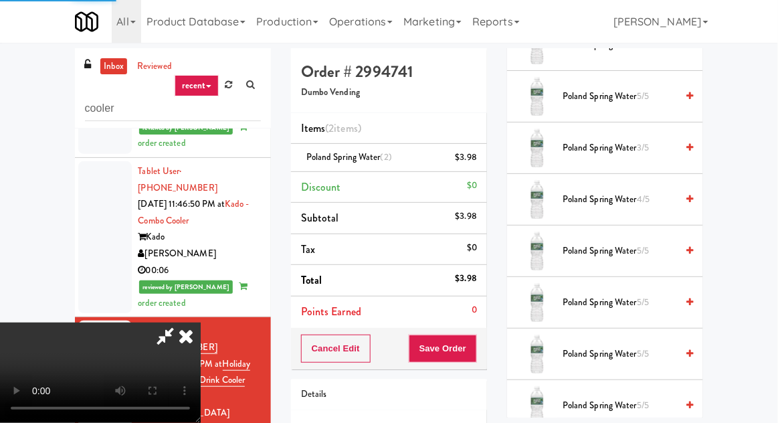
scroll to position [132, 0]
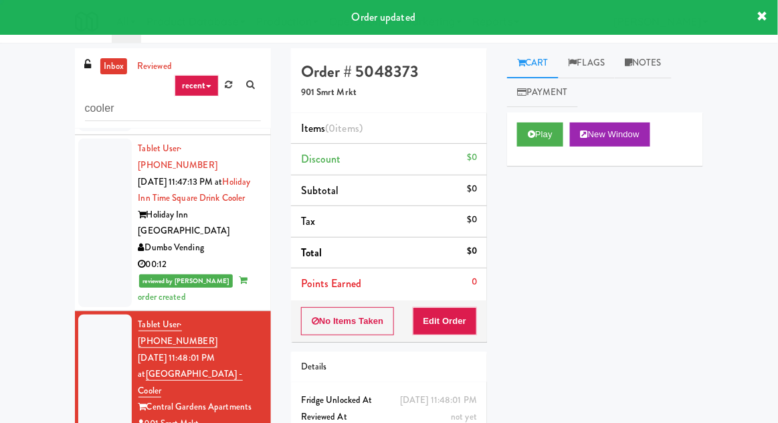
scroll to position [917, 0]
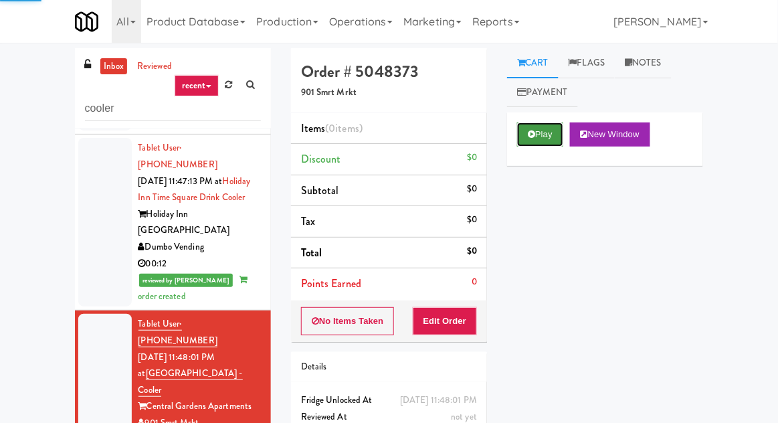
click at [530, 140] on button "Play" at bounding box center [540, 134] width 46 height 24
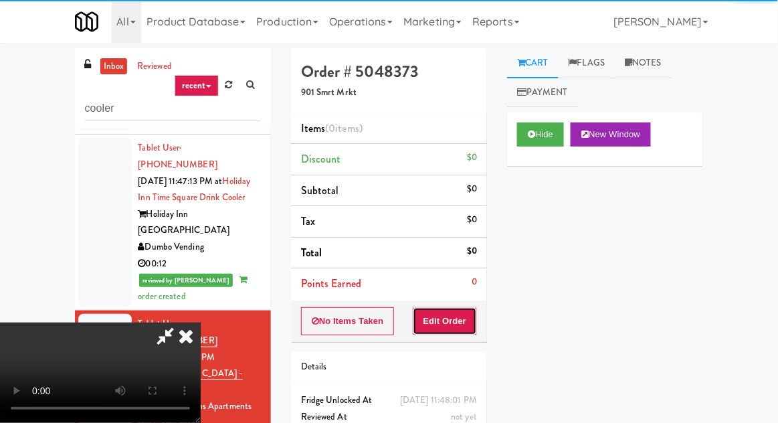
click at [455, 308] on button "Edit Order" at bounding box center [445, 321] width 65 height 28
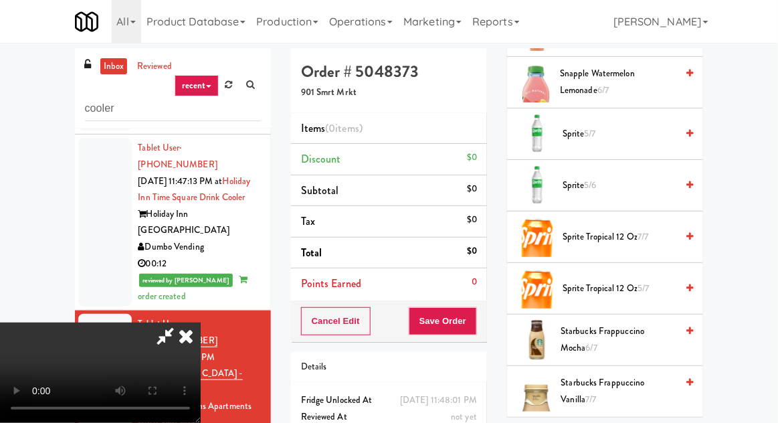
scroll to position [1817, 0]
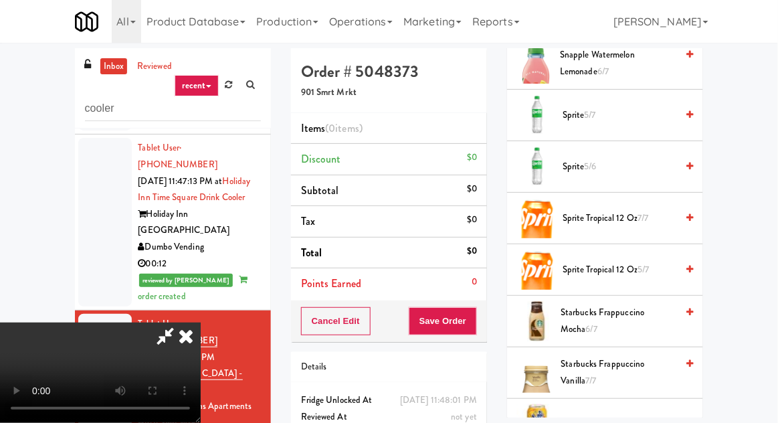
click at [599, 107] on span "Sprite 5/7" at bounding box center [620, 115] width 114 height 17
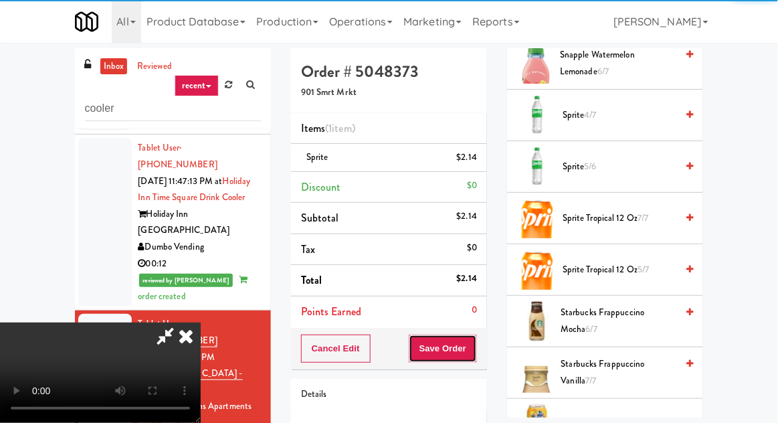
click at [475, 345] on button "Save Order" at bounding box center [443, 349] width 68 height 28
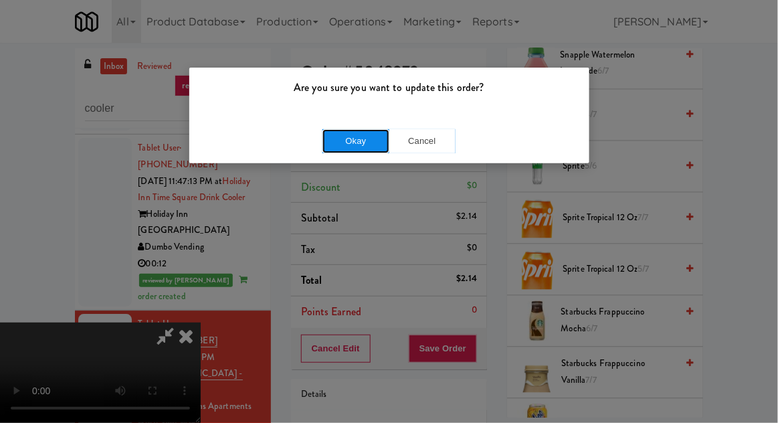
click at [333, 147] on button "Okay" at bounding box center [356, 141] width 67 height 24
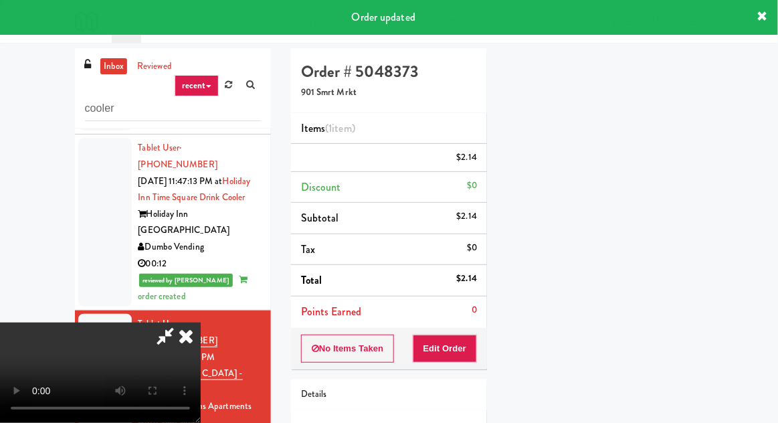
scroll to position [132, 0]
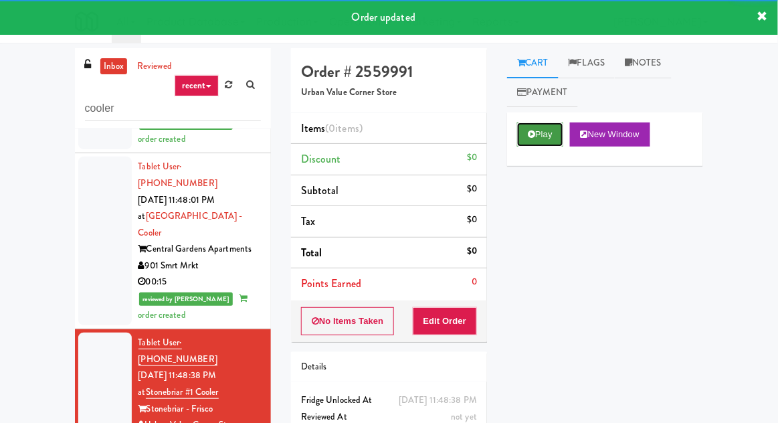
click at [524, 143] on button "Play" at bounding box center [540, 134] width 46 height 24
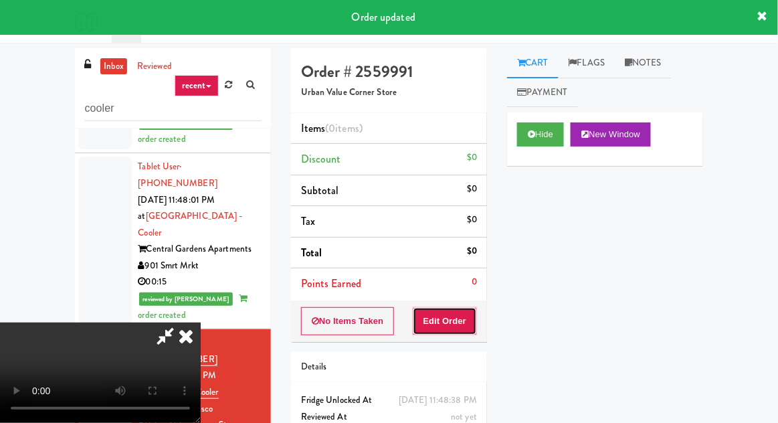
click at [446, 316] on button "Edit Order" at bounding box center [445, 321] width 65 height 28
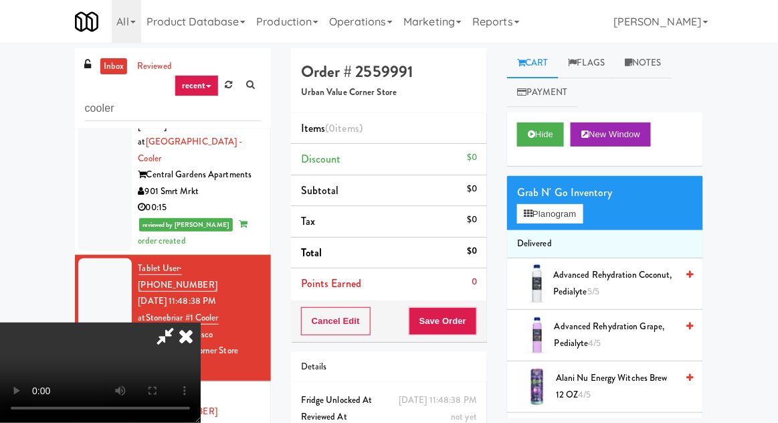
scroll to position [49, 0]
click at [549, 206] on button "Planogram" at bounding box center [550, 214] width 66 height 20
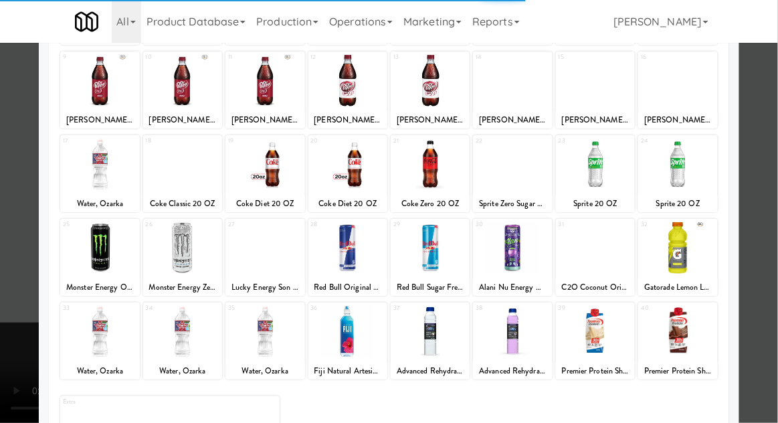
scroll to position [169, 0]
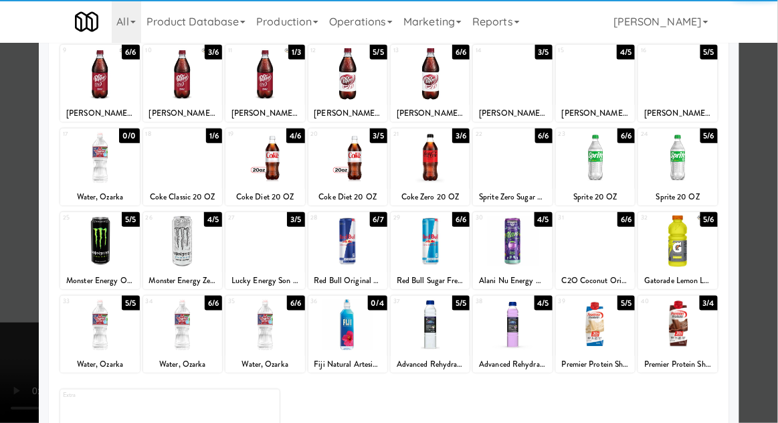
click at [681, 321] on div at bounding box center [677, 325] width 79 height 52
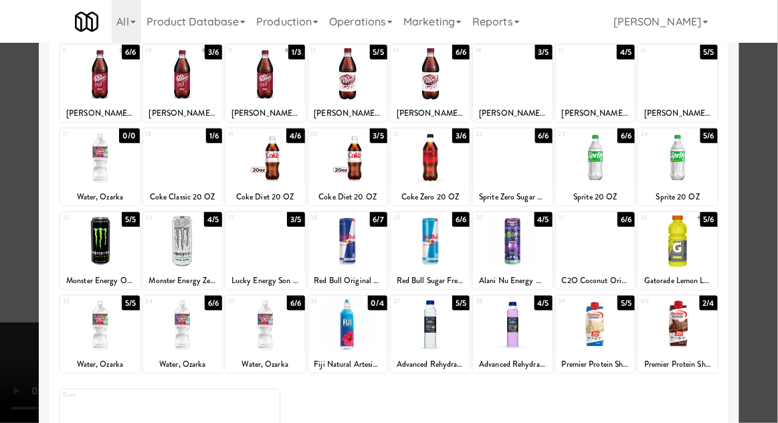
click at [39, 237] on div "Planogram Applied Last applied Wednesday 4:47 pm 1 6/6 Celsius Sparkling Kiwi G…" at bounding box center [389, 186] width 701 height 604
click at [17, 220] on div at bounding box center [389, 211] width 778 height 423
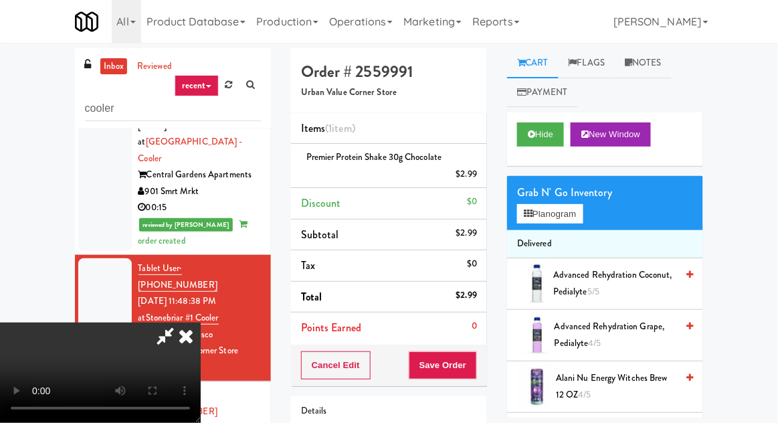
click at [484, 365] on div "Cancel Edit Save Order" at bounding box center [389, 365] width 196 height 41
click at [475, 357] on button "Save Order" at bounding box center [443, 365] width 68 height 28
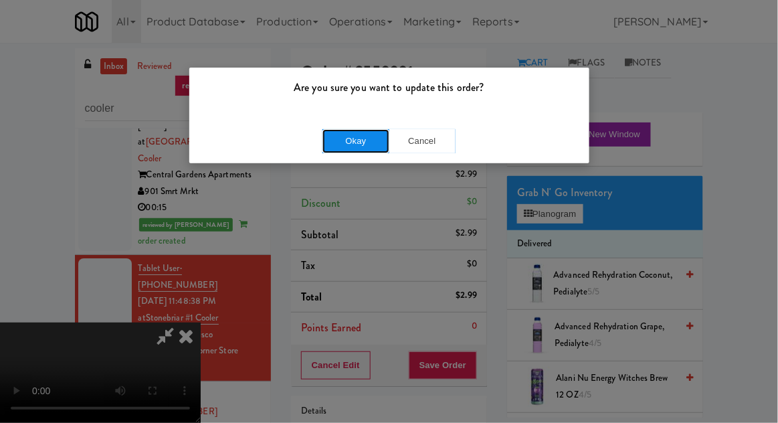
click at [335, 149] on button "Okay" at bounding box center [356, 141] width 67 height 24
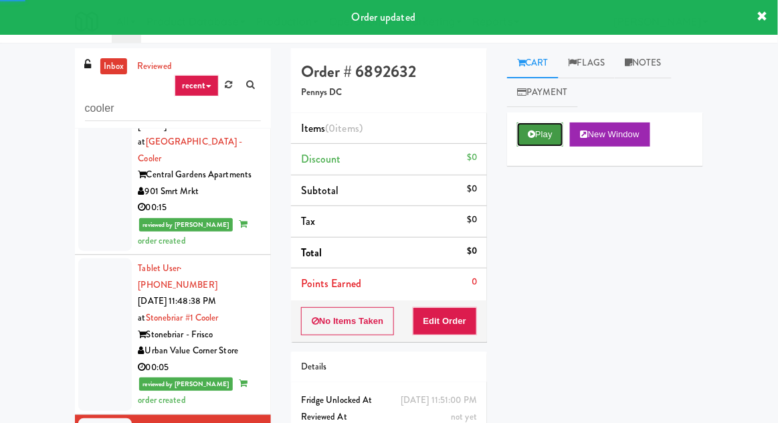
click at [521, 145] on button "Play" at bounding box center [540, 134] width 46 height 24
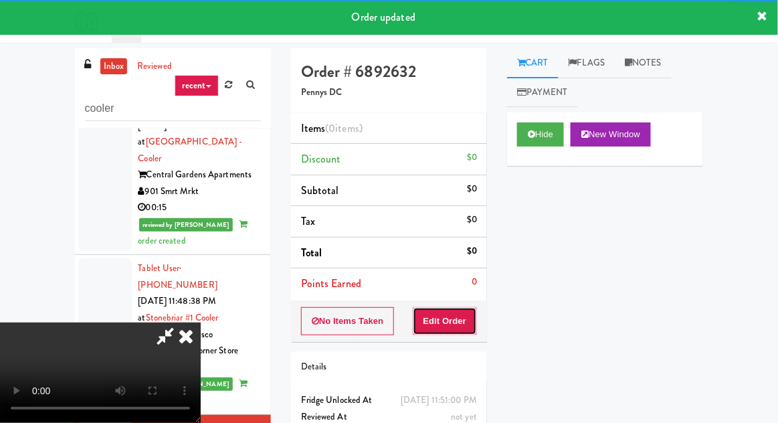
click at [442, 323] on button "Edit Order" at bounding box center [445, 321] width 65 height 28
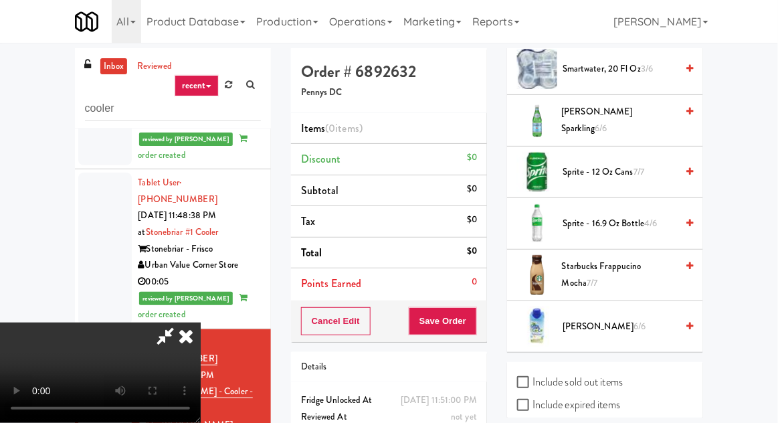
scroll to position [1728, 0]
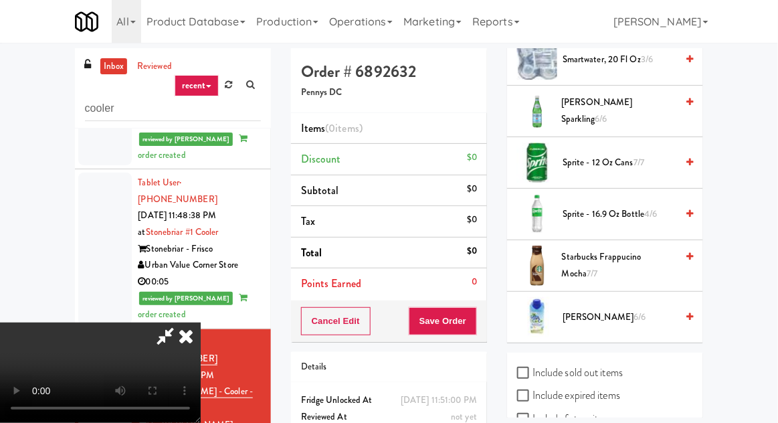
click at [592, 249] on span "Starbucks Frappucino Mocha 7/7" at bounding box center [619, 265] width 114 height 33
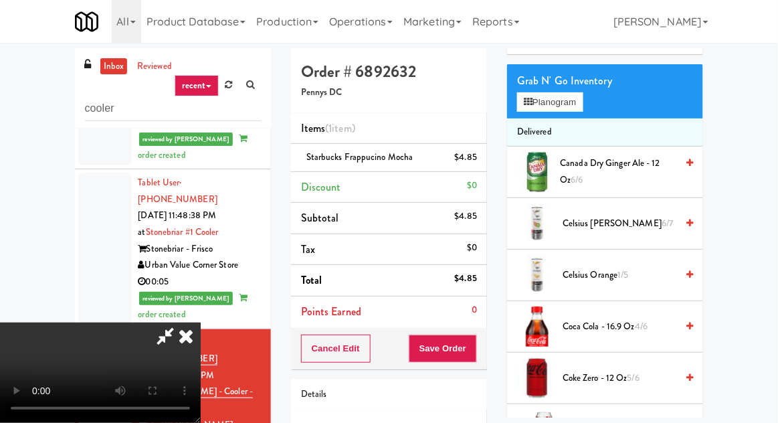
scroll to position [0, 0]
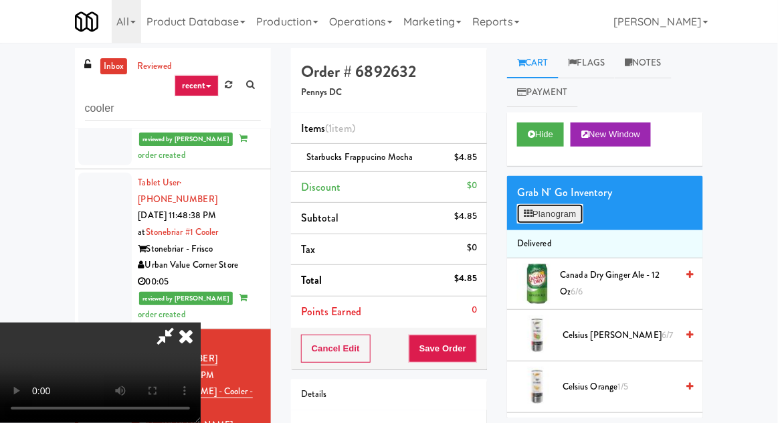
click at [561, 213] on button "Planogram" at bounding box center [550, 214] width 66 height 20
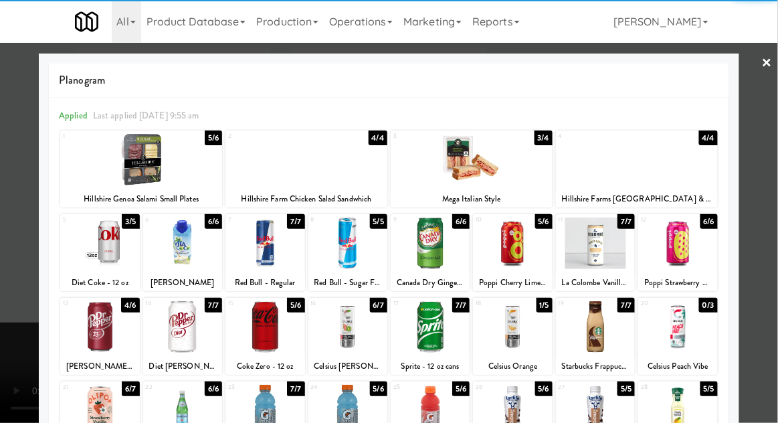
click at [511, 172] on div at bounding box center [472, 160] width 162 height 52
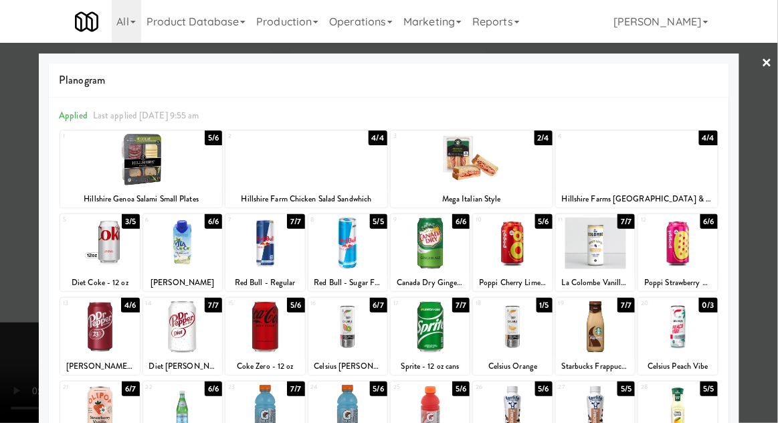
click at [20, 300] on div at bounding box center [389, 211] width 778 height 423
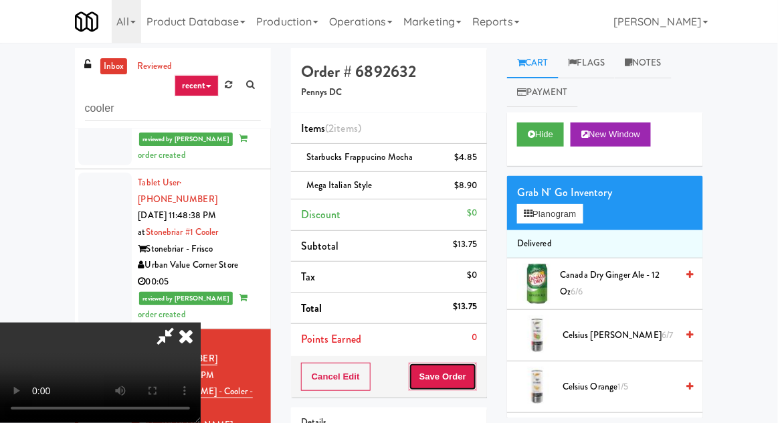
click at [474, 370] on button "Save Order" at bounding box center [443, 377] width 68 height 28
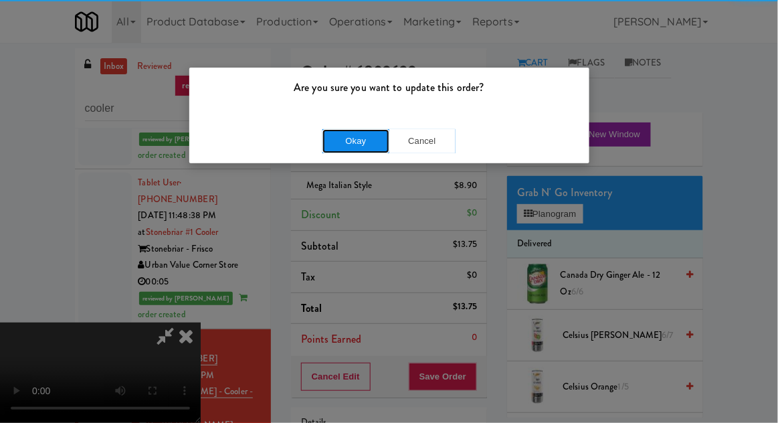
click at [337, 150] on button "Okay" at bounding box center [356, 141] width 67 height 24
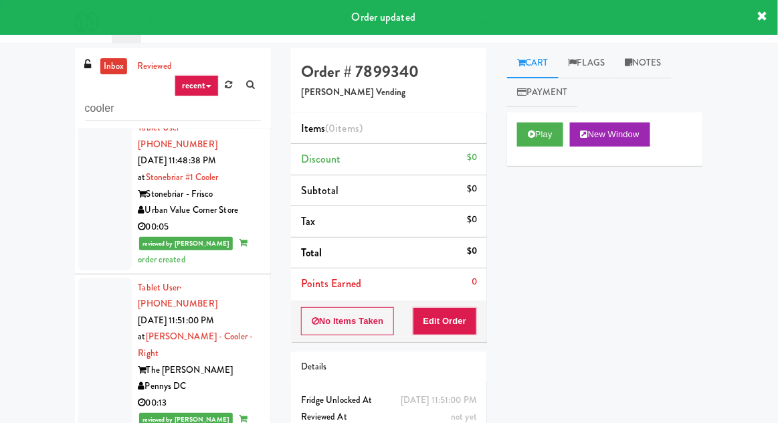
scroll to position [1290, 0]
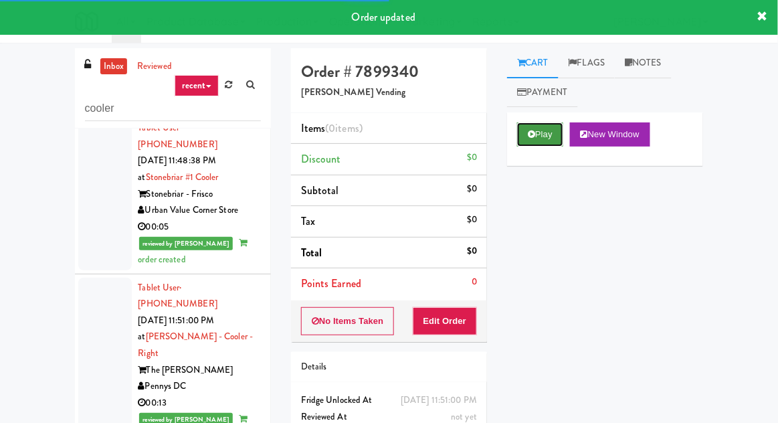
click at [534, 139] on icon at bounding box center [531, 134] width 7 height 9
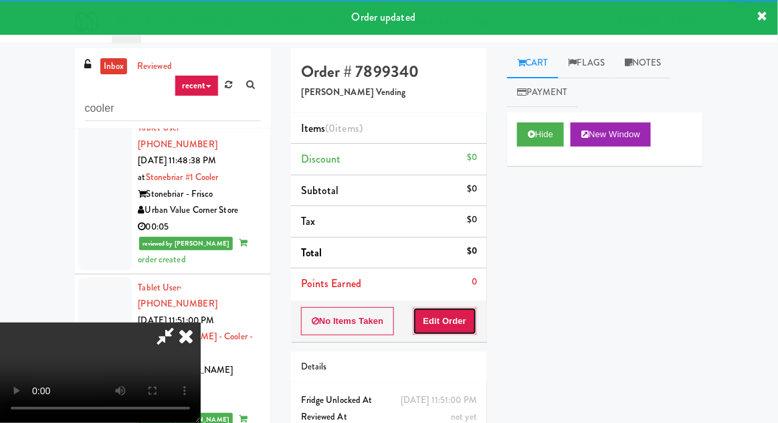
click at [437, 317] on button "Edit Order" at bounding box center [445, 321] width 65 height 28
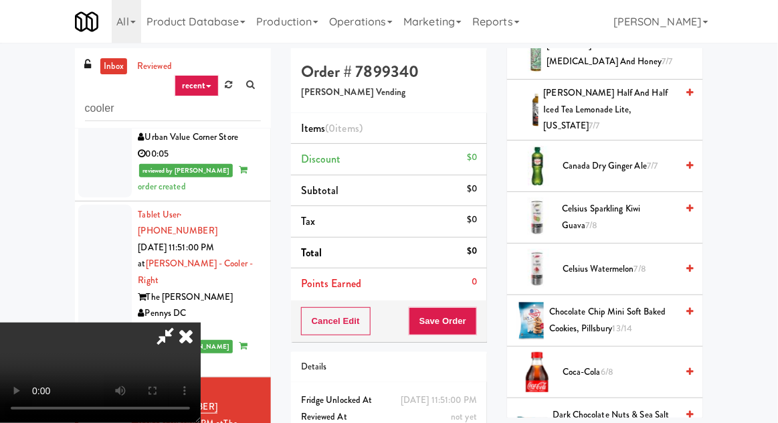
scroll to position [335, 0]
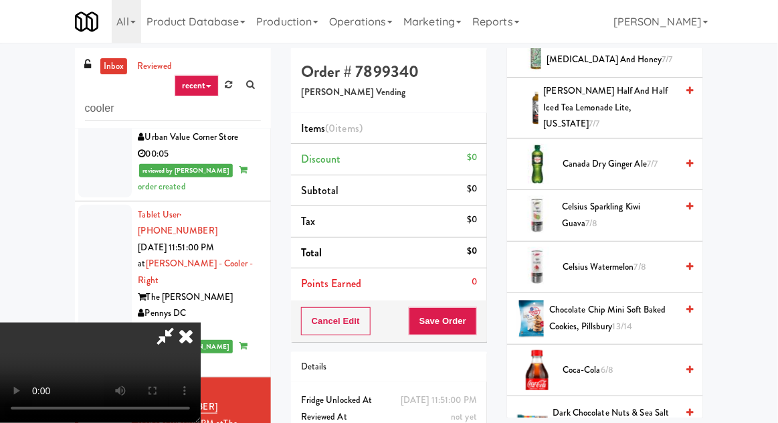
click at [590, 362] on span "Coca-Cola 6/8" at bounding box center [620, 370] width 114 height 17
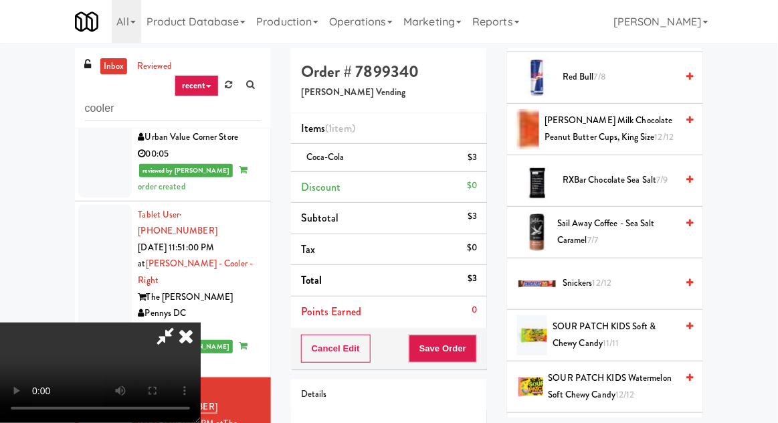
click at [596, 112] on span "REESE'S Milk Chocolate Peanut Butter Cups, King Size 12/12" at bounding box center [611, 128] width 132 height 33
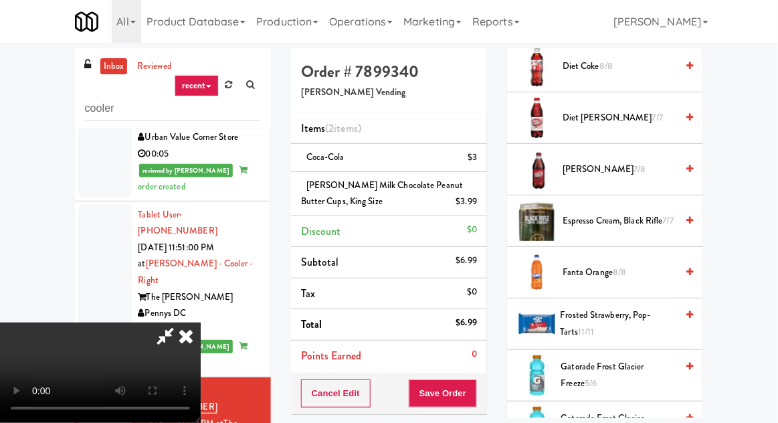
scroll to position [738, 0]
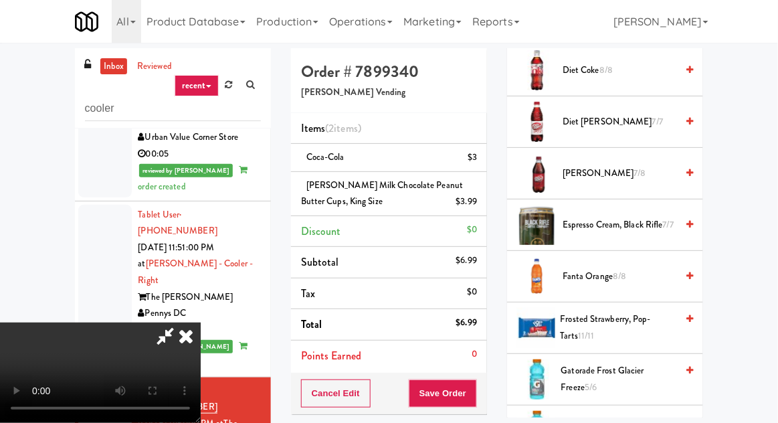
click at [586, 311] on span "Frosted Strawberry, Pop-Tarts 11/11" at bounding box center [619, 327] width 116 height 33
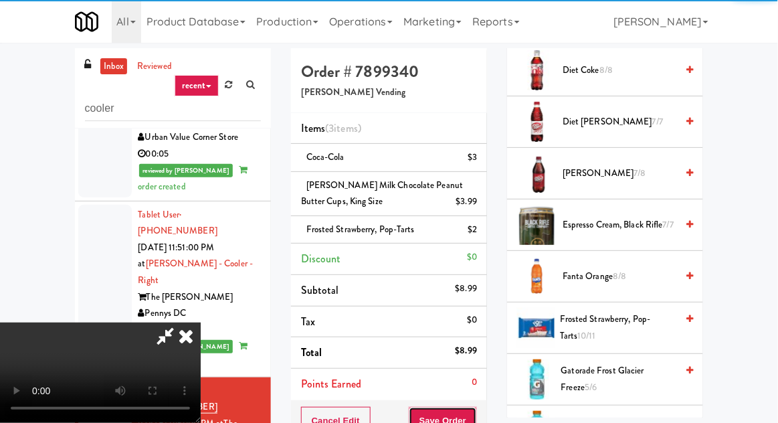
click at [475, 413] on button "Save Order" at bounding box center [443, 421] width 68 height 28
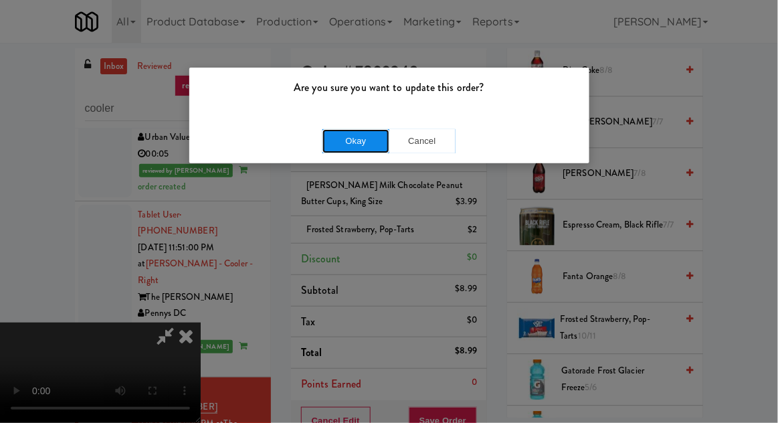
click at [333, 151] on button "Okay" at bounding box center [356, 141] width 67 height 24
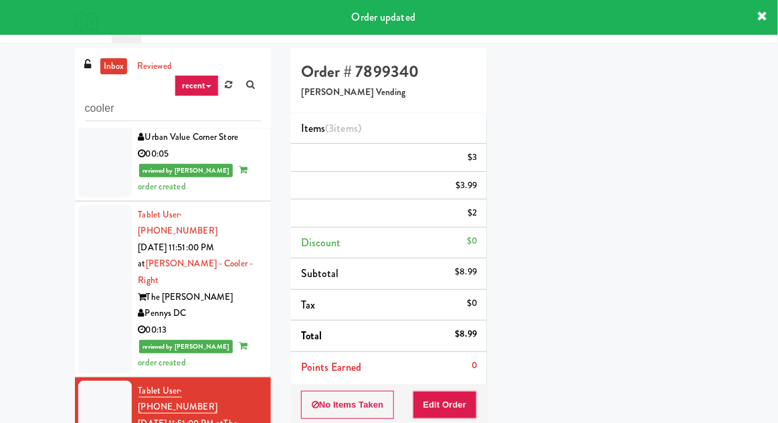
scroll to position [132, 0]
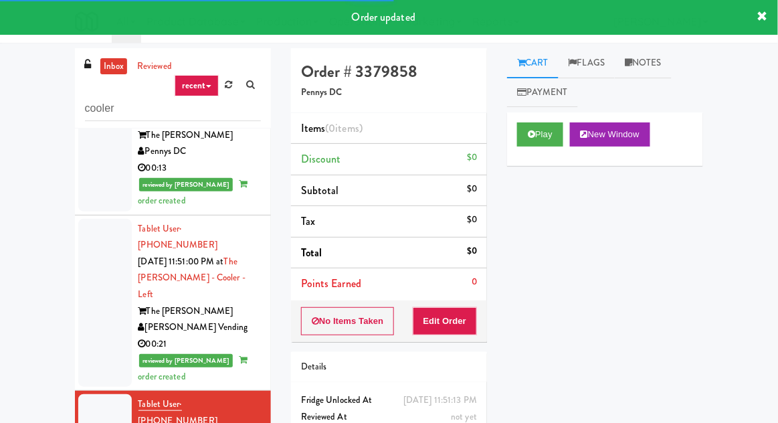
scroll to position [1531, 0]
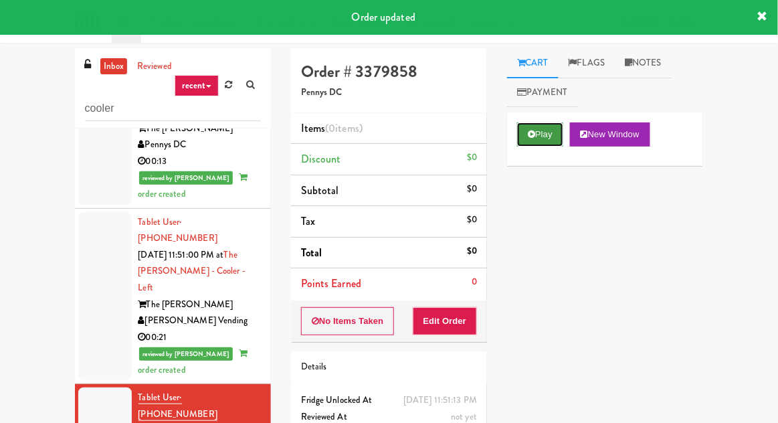
click at [531, 124] on button "Play" at bounding box center [540, 134] width 46 height 24
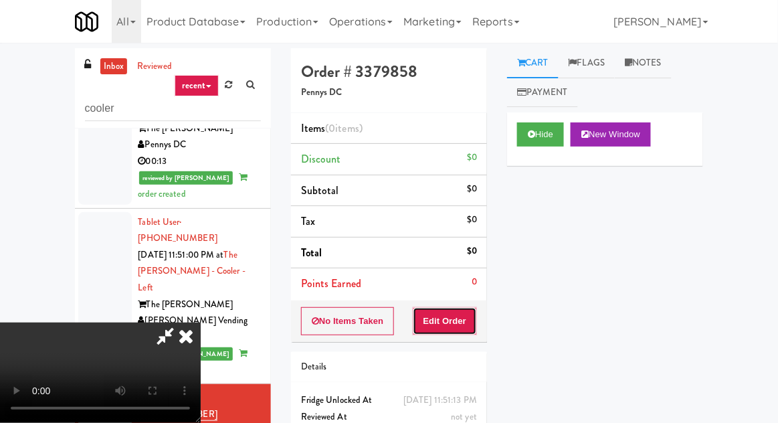
click at [472, 307] on button "Edit Order" at bounding box center [445, 321] width 65 height 28
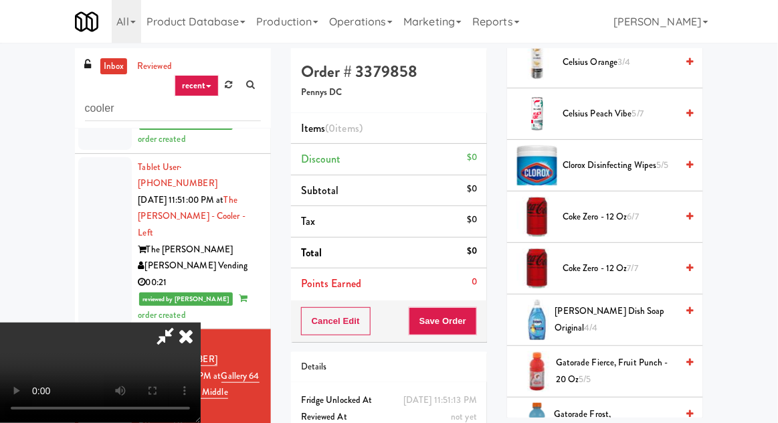
scroll to position [531, 0]
click at [578, 370] on span "Gatorade Fierce, Fruit Punch - 20 oz 5/5" at bounding box center [616, 370] width 120 height 33
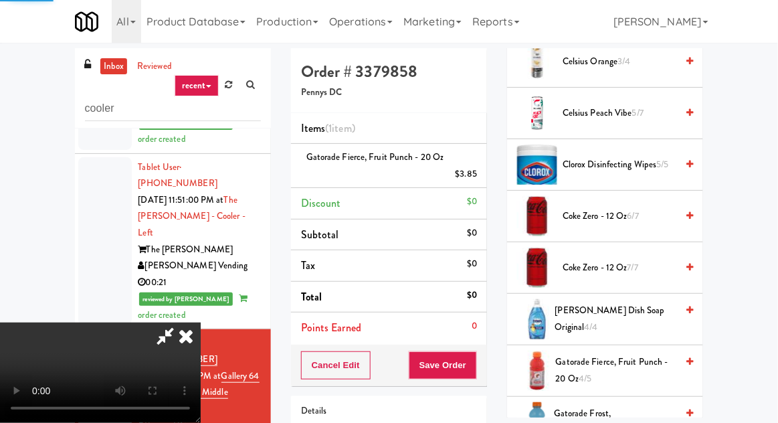
click at [486, 359] on div "Cancel Edit Save Order" at bounding box center [389, 365] width 196 height 41
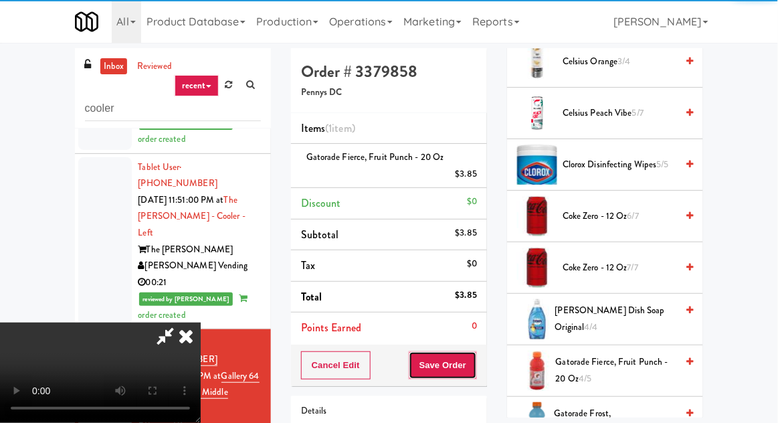
click at [474, 364] on button "Save Order" at bounding box center [443, 365] width 68 height 28
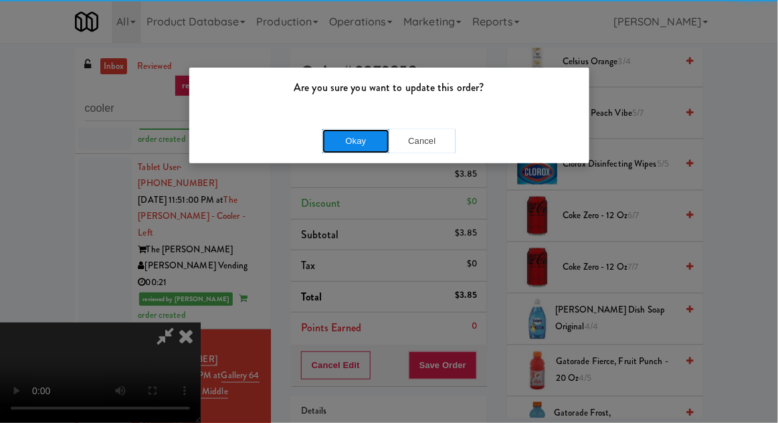
click at [331, 149] on button "Okay" at bounding box center [356, 141] width 67 height 24
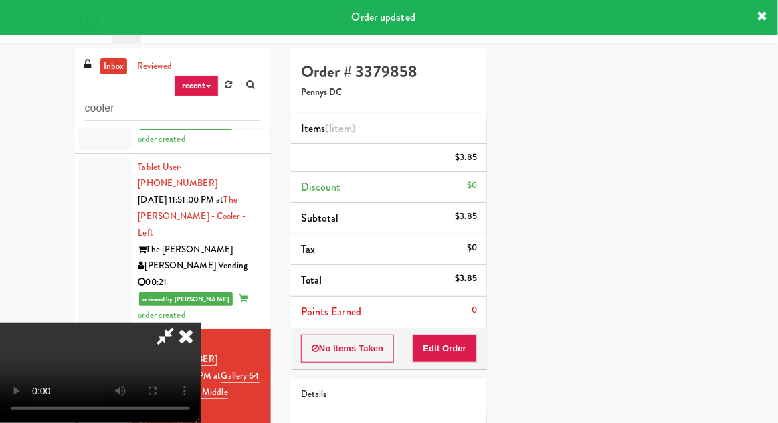
scroll to position [132, 0]
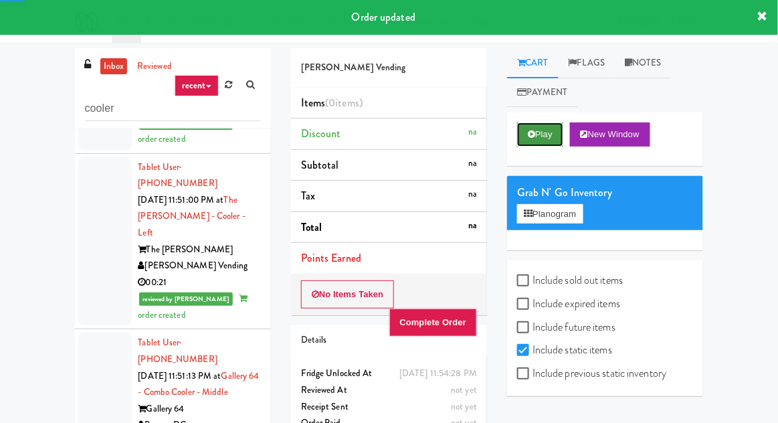
click at [523, 145] on button "Play" at bounding box center [540, 134] width 46 height 24
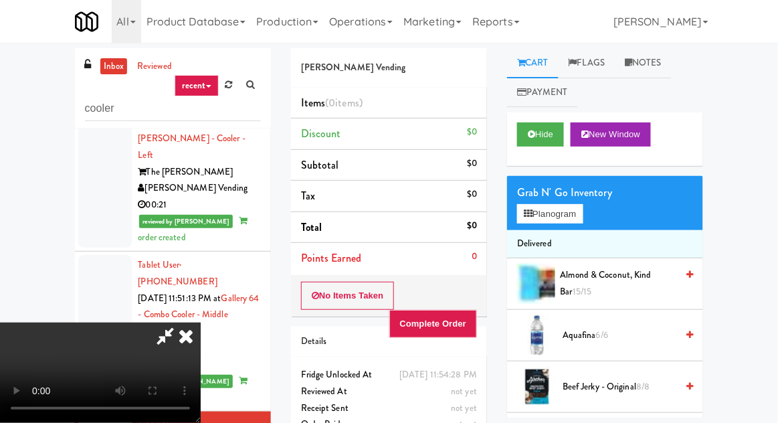
scroll to position [49, 0]
click at [531, 137] on icon at bounding box center [531, 134] width 7 height 9
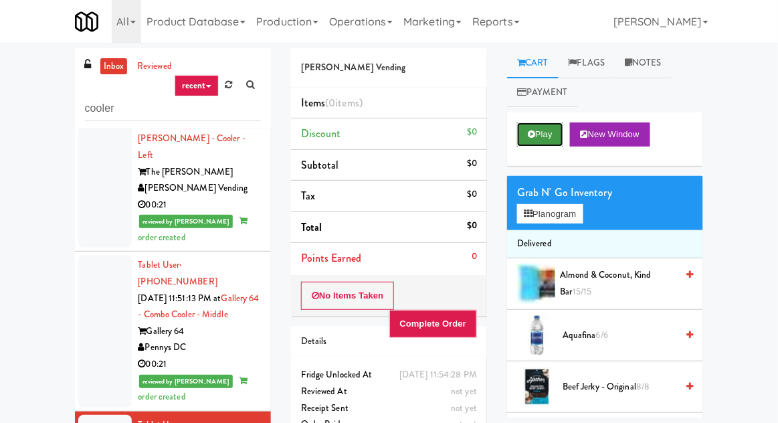
scroll to position [0, 0]
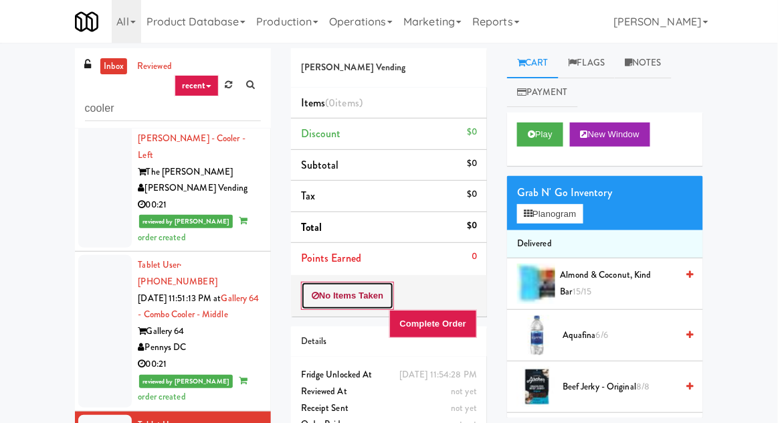
click at [371, 292] on button "No Items Taken" at bounding box center [348, 296] width 94 height 28
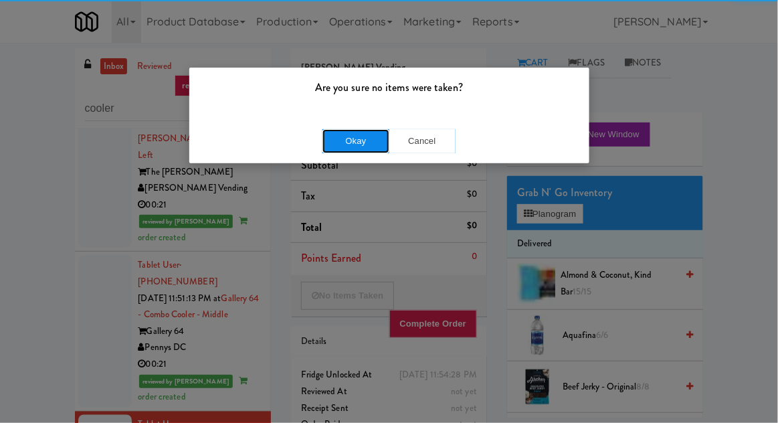
click at [356, 151] on button "Okay" at bounding box center [356, 141] width 67 height 24
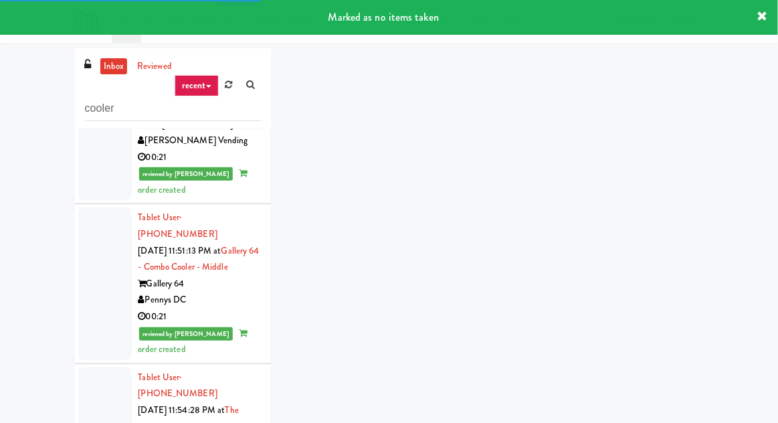
scroll to position [1740, 0]
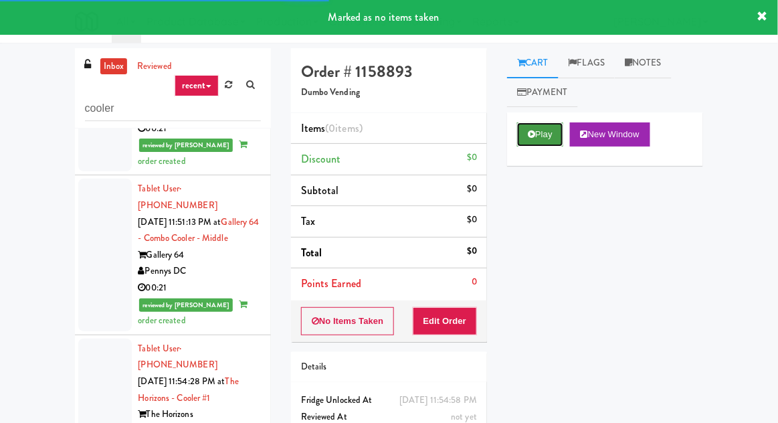
click at [541, 137] on button "Play" at bounding box center [540, 134] width 46 height 24
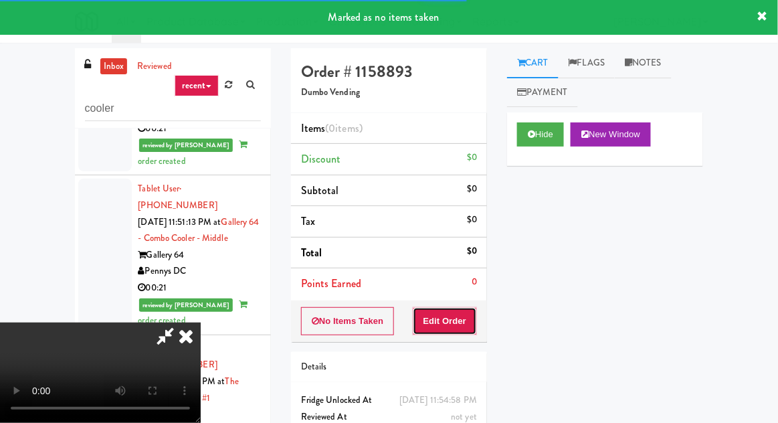
click at [443, 325] on button "Edit Order" at bounding box center [445, 321] width 65 height 28
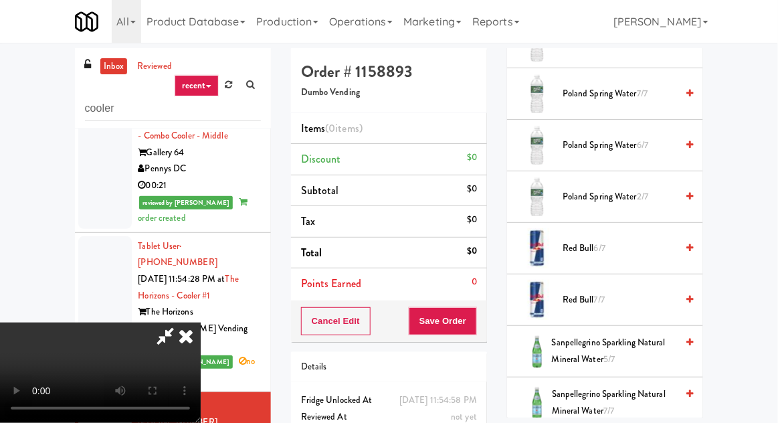
scroll to position [1218, 0]
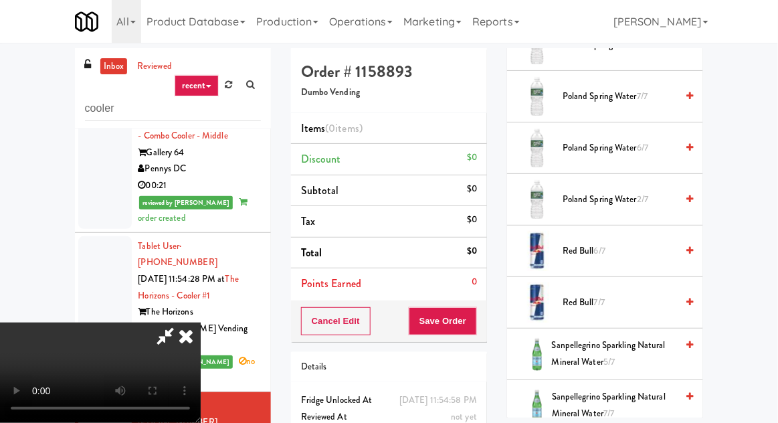
click at [617, 191] on span "Poland Spring Water 2/7" at bounding box center [620, 199] width 114 height 17
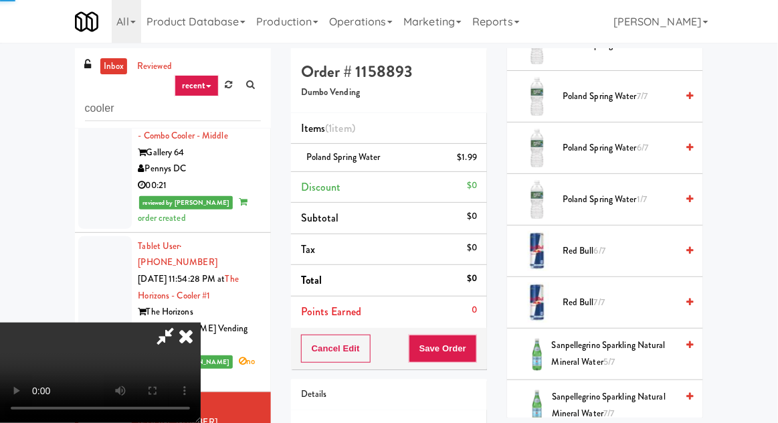
click at [616, 191] on span "Poland Spring Water 1/7" at bounding box center [620, 199] width 114 height 17
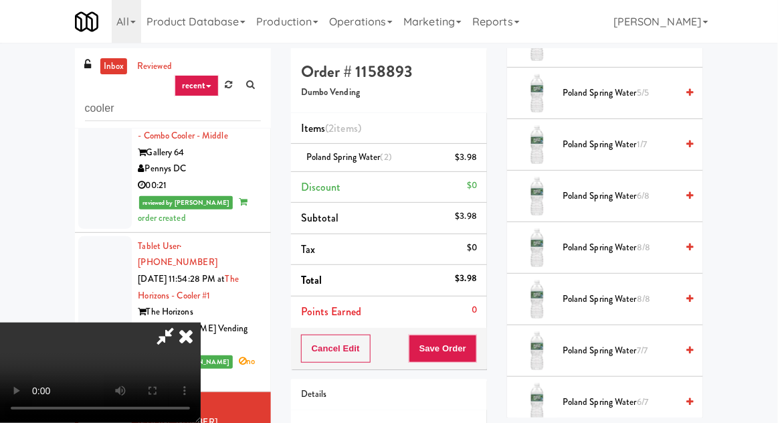
click at [615, 141] on span "Poland Spring Water 1/7" at bounding box center [620, 145] width 114 height 17
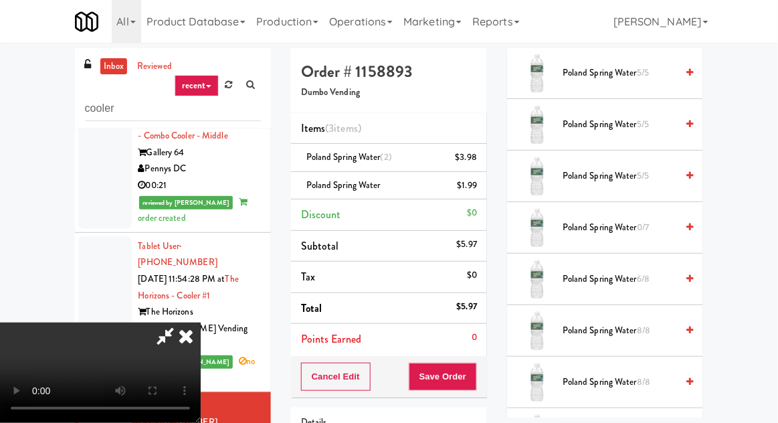
scroll to position [880, 0]
click at [602, 169] on span "Poland Spring Water 5/5" at bounding box center [620, 177] width 114 height 17
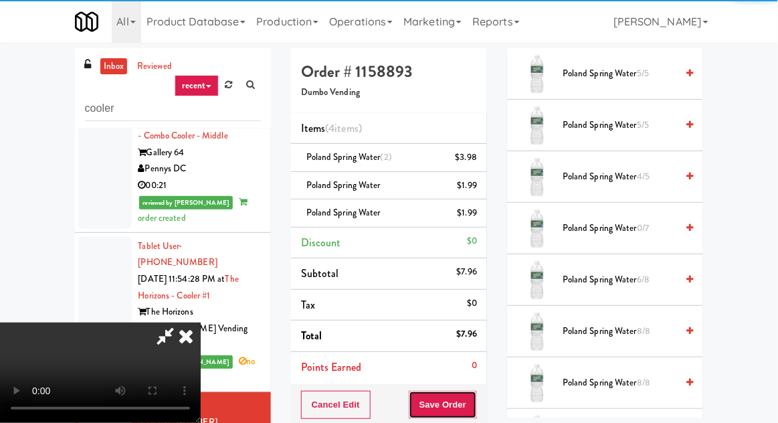
click at [474, 396] on button "Save Order" at bounding box center [443, 405] width 68 height 28
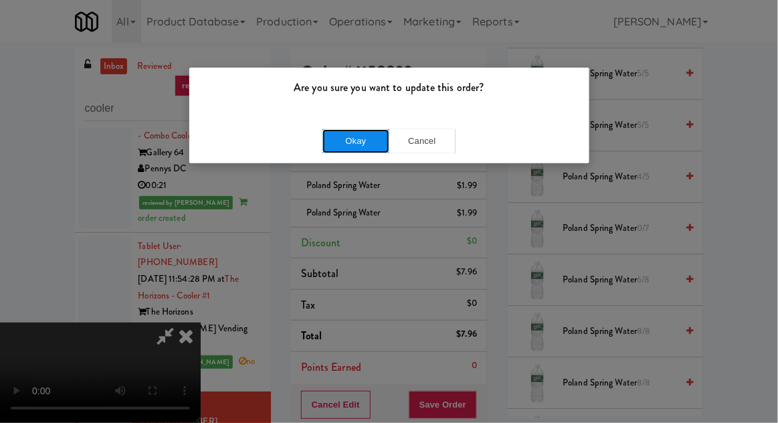
click at [361, 142] on button "Okay" at bounding box center [356, 141] width 67 height 24
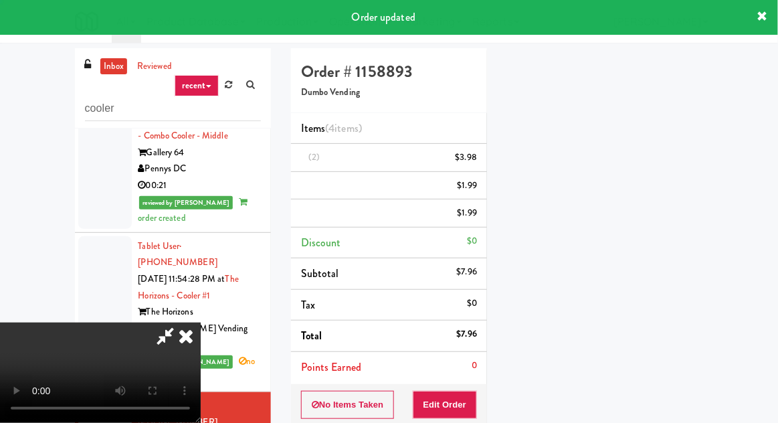
scroll to position [132, 0]
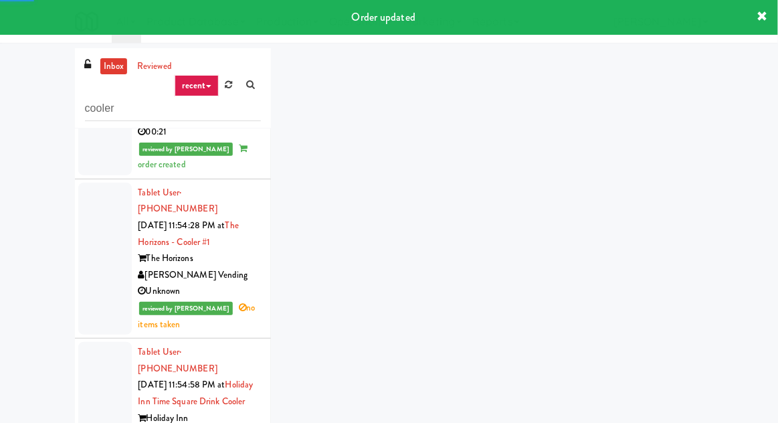
scroll to position [1941, 0]
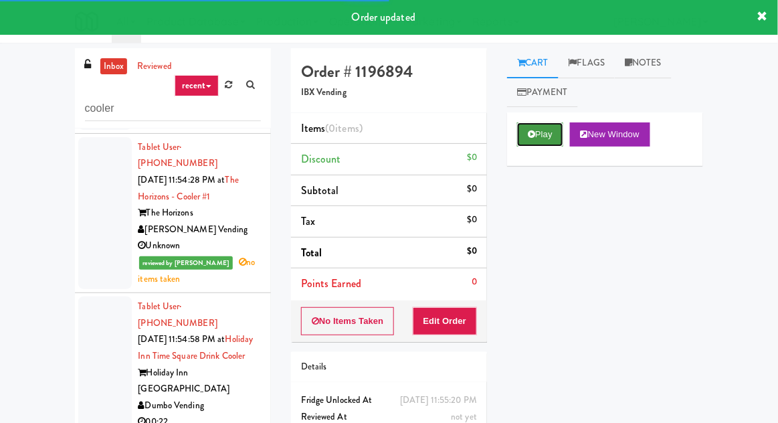
click at [541, 135] on button "Play" at bounding box center [540, 134] width 46 height 24
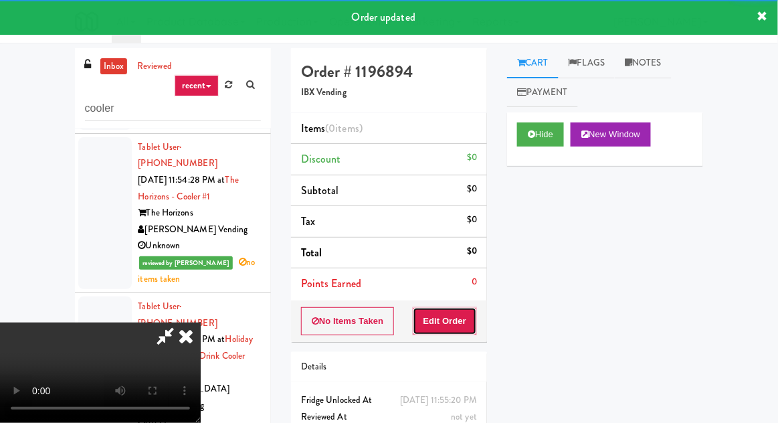
click at [448, 321] on button "Edit Order" at bounding box center [445, 321] width 65 height 28
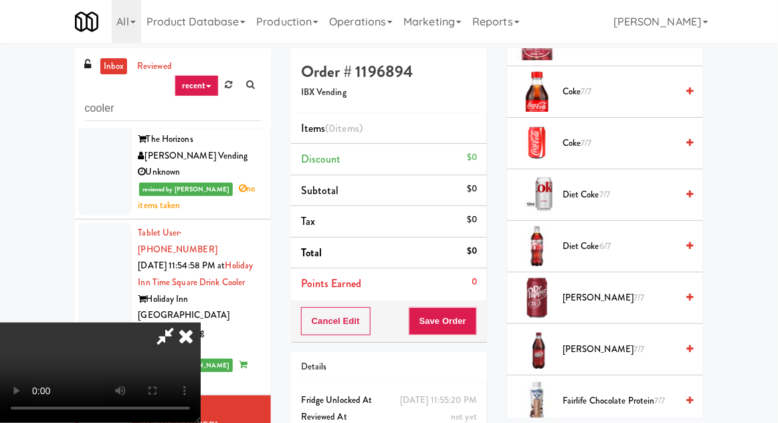
scroll to position [1068, 0]
click at [577, 293] on span "Dr. Pepper 7/7" at bounding box center [620, 298] width 114 height 17
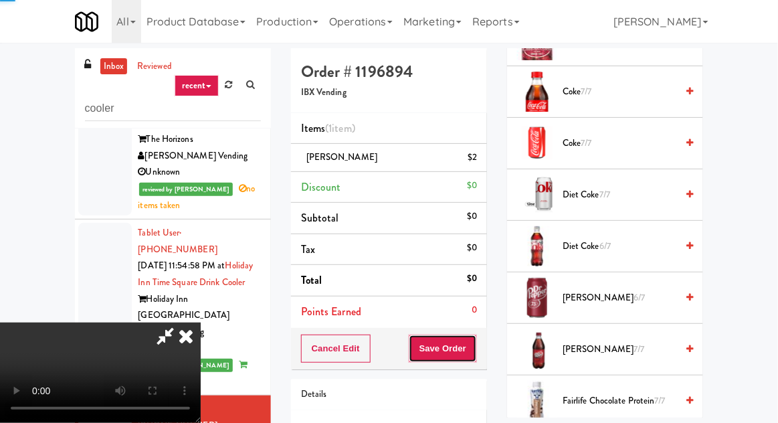
click at [474, 347] on button "Save Order" at bounding box center [443, 349] width 68 height 28
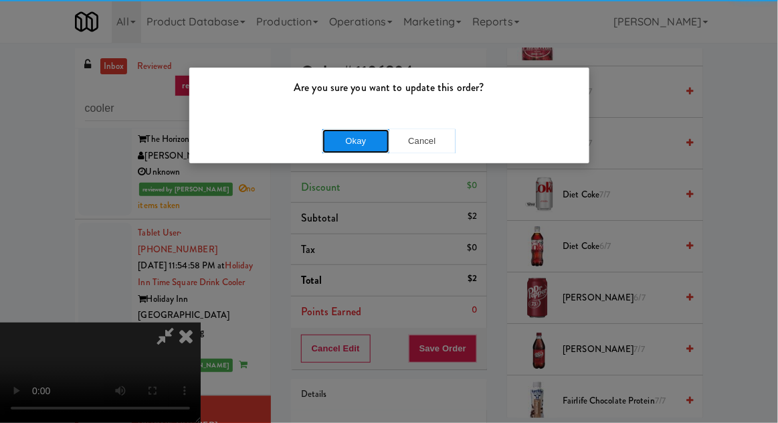
click at [352, 149] on button "Okay" at bounding box center [356, 141] width 67 height 24
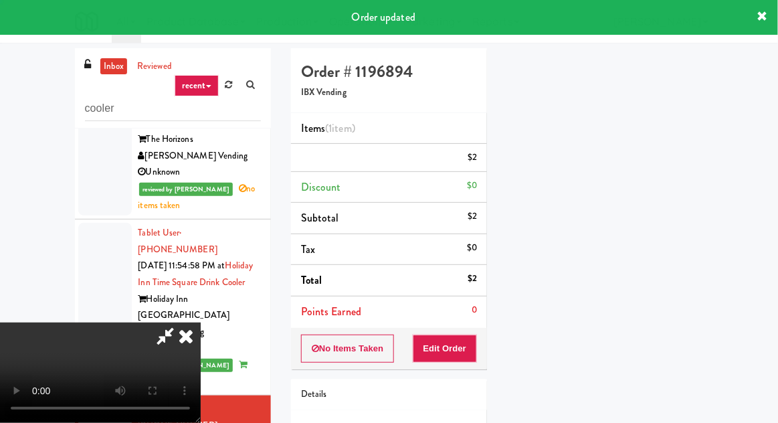
scroll to position [132, 0]
